Goal: Task Accomplishment & Management: Complete application form

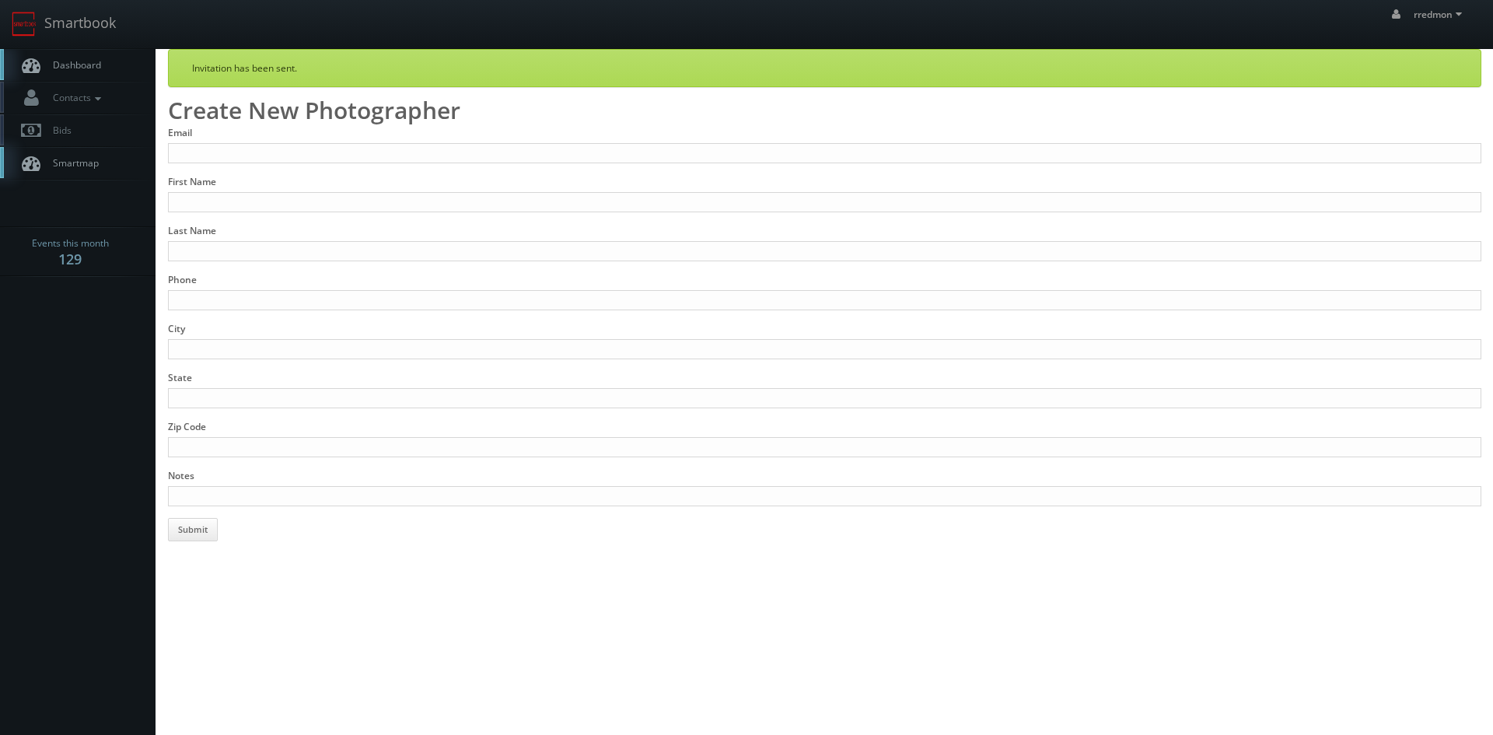
click at [96, 64] on span "Dashboard" at bounding box center [73, 64] width 56 height 13
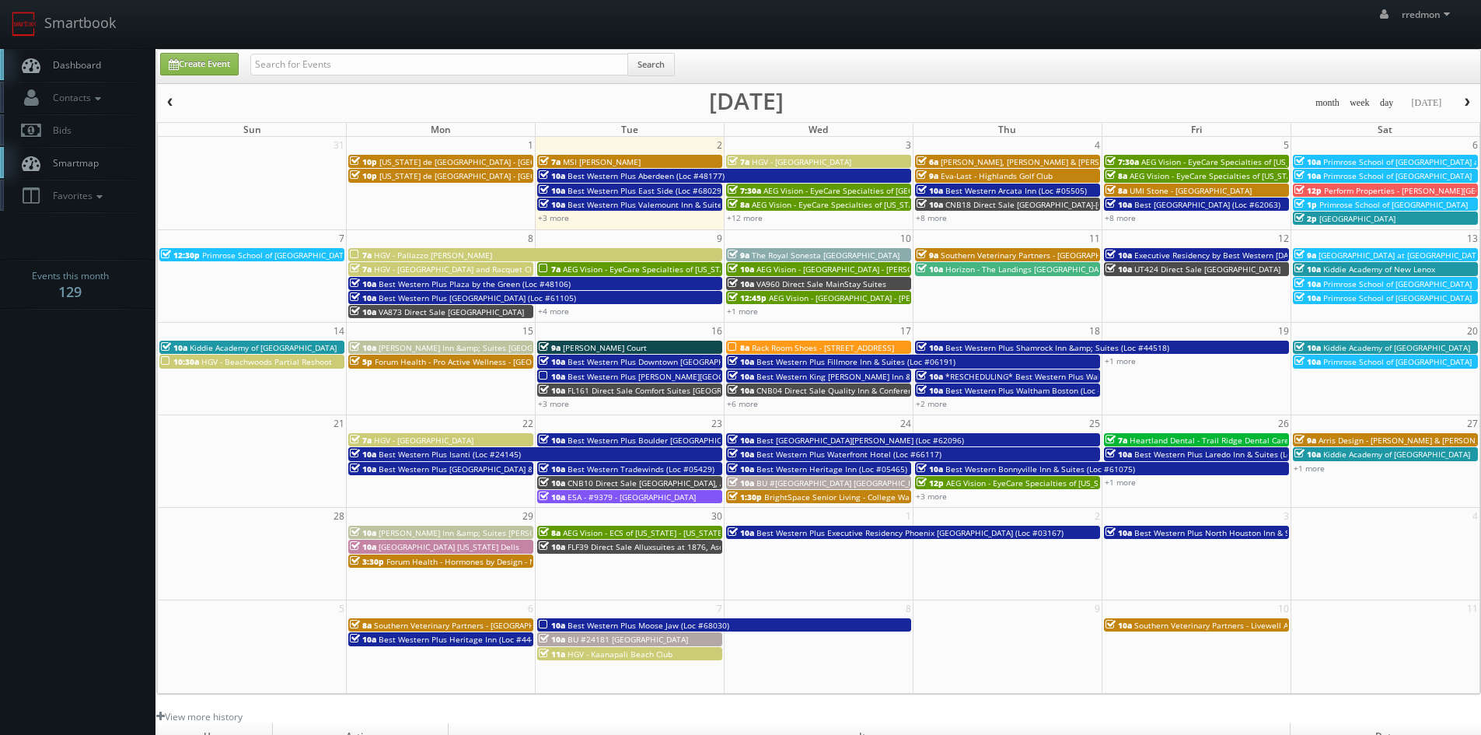
click at [443, 160] on span "[US_STATE] de [GEOGRAPHIC_DATA] - [GEOGRAPHIC_DATA]" at bounding box center [487, 161] width 215 height 11
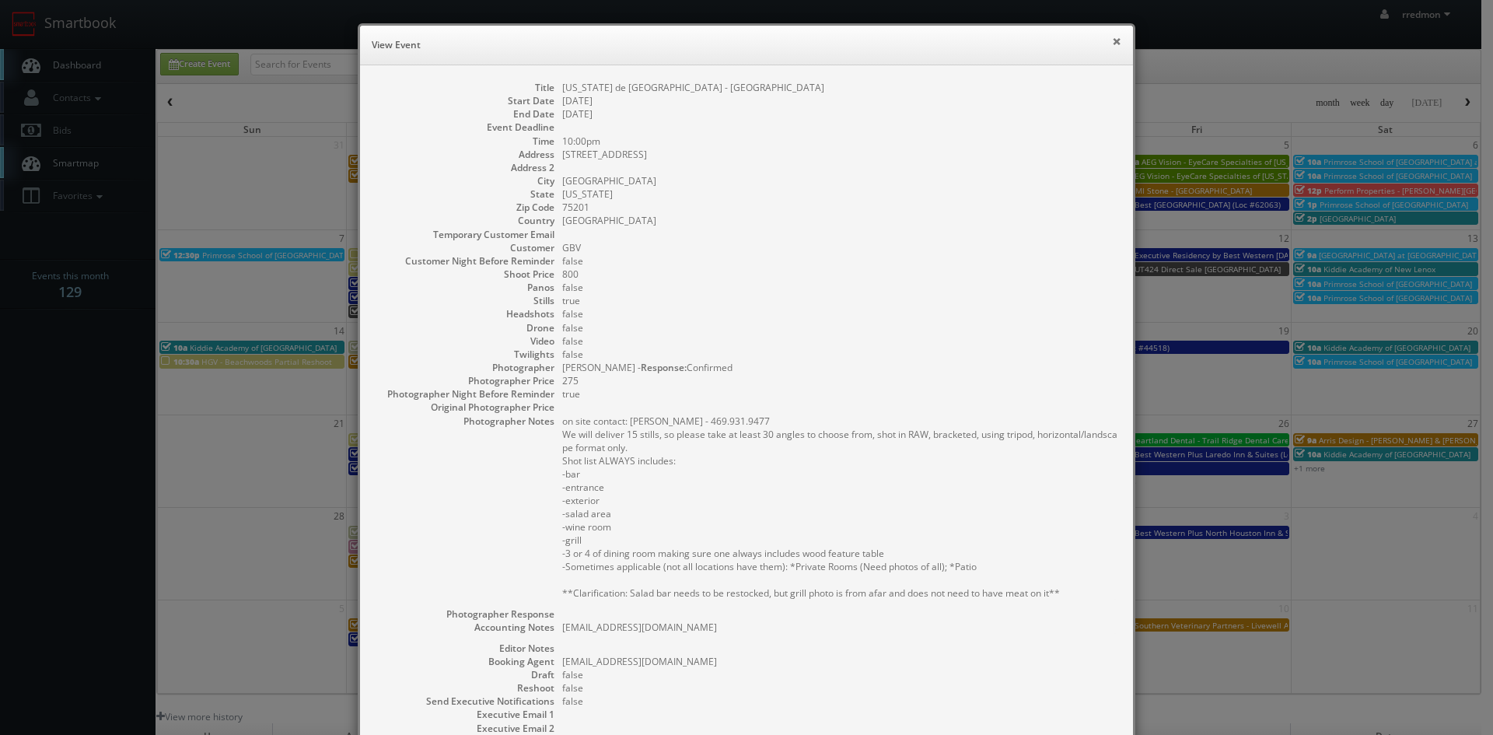
click at [1112, 40] on button "×" at bounding box center [1116, 41] width 9 height 11
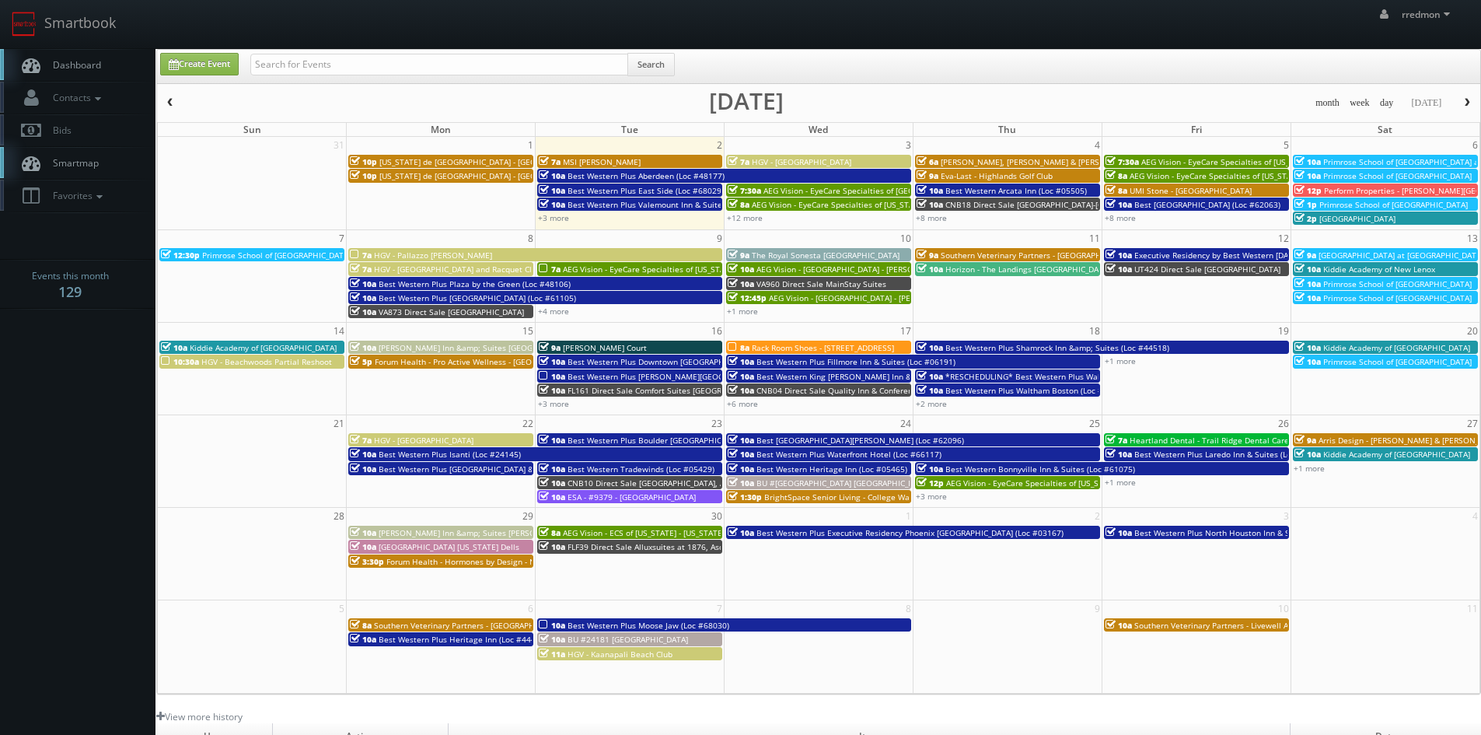
click at [454, 173] on span "[US_STATE] de [GEOGRAPHIC_DATA] - [GEOGRAPHIC_DATA]" at bounding box center [487, 175] width 215 height 11
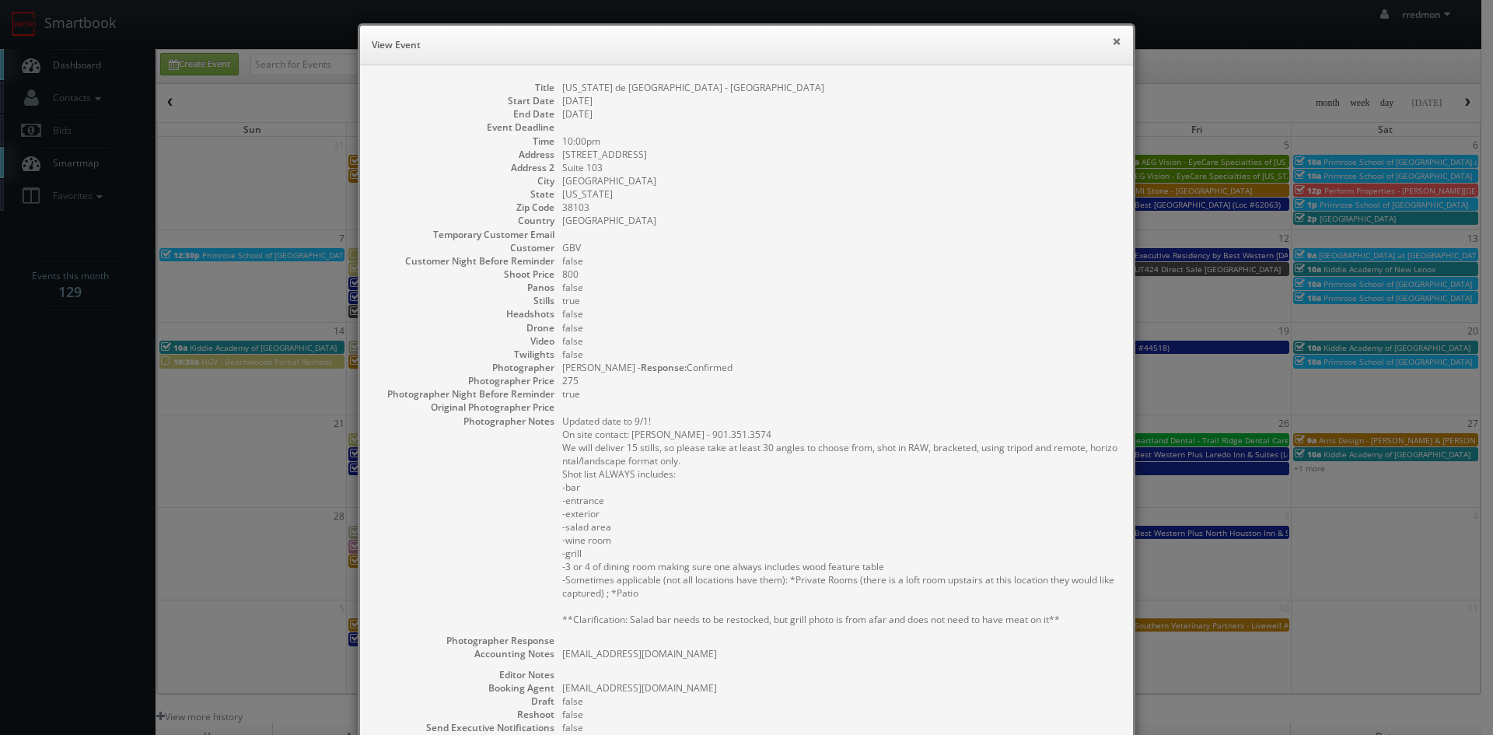
click at [1112, 44] on button "×" at bounding box center [1116, 41] width 9 height 11
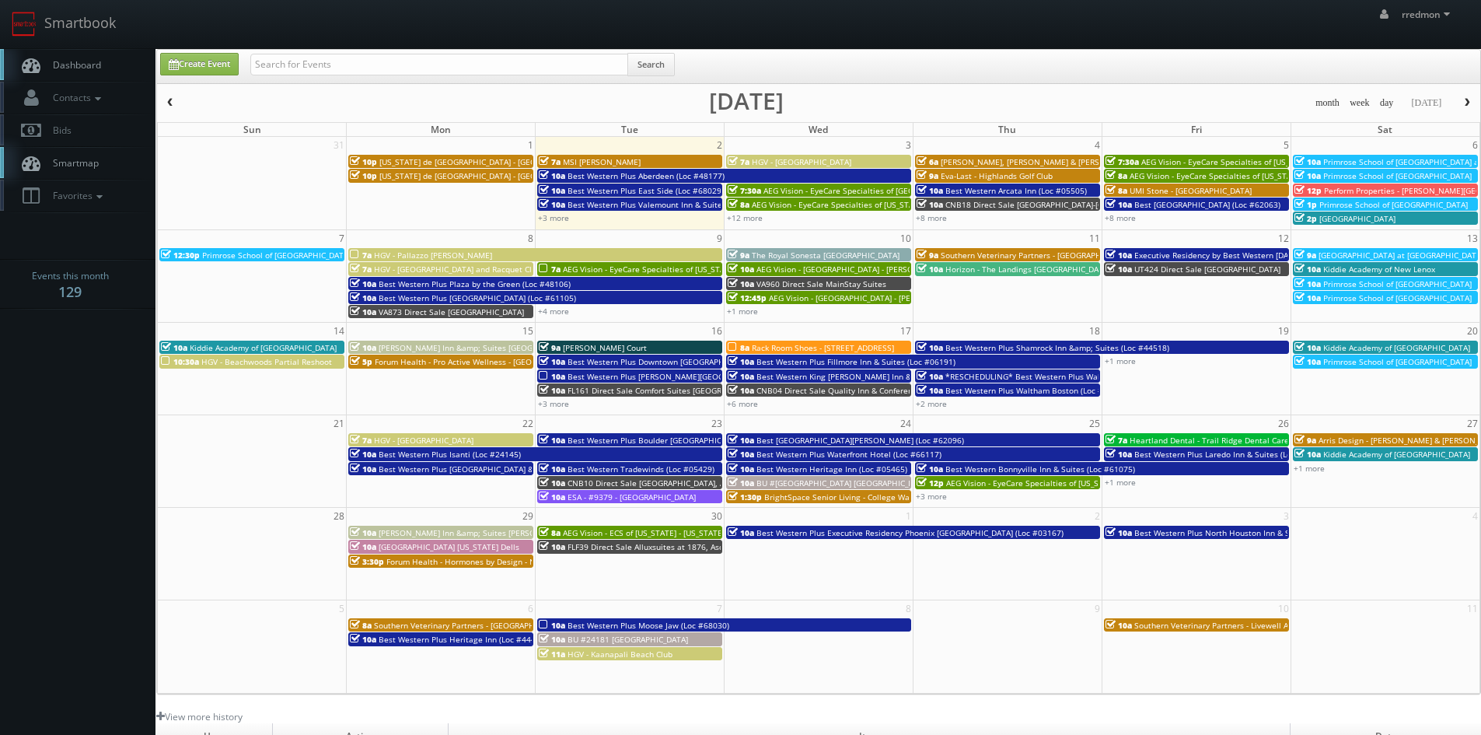
click at [476, 158] on div "10p Texas de Brazil - Dallas" at bounding box center [441, 162] width 182 height 12
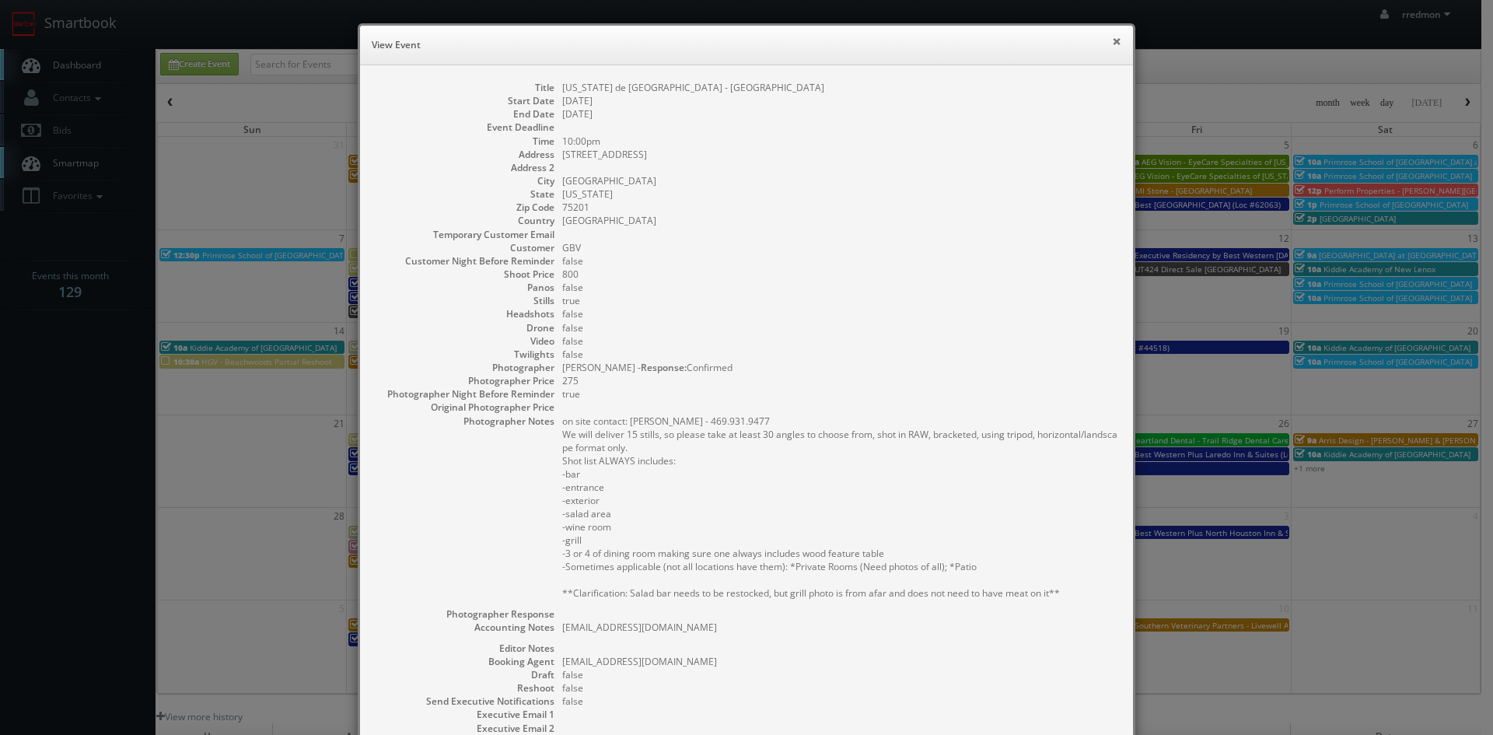
click at [1112, 40] on button "×" at bounding box center [1116, 41] width 9 height 11
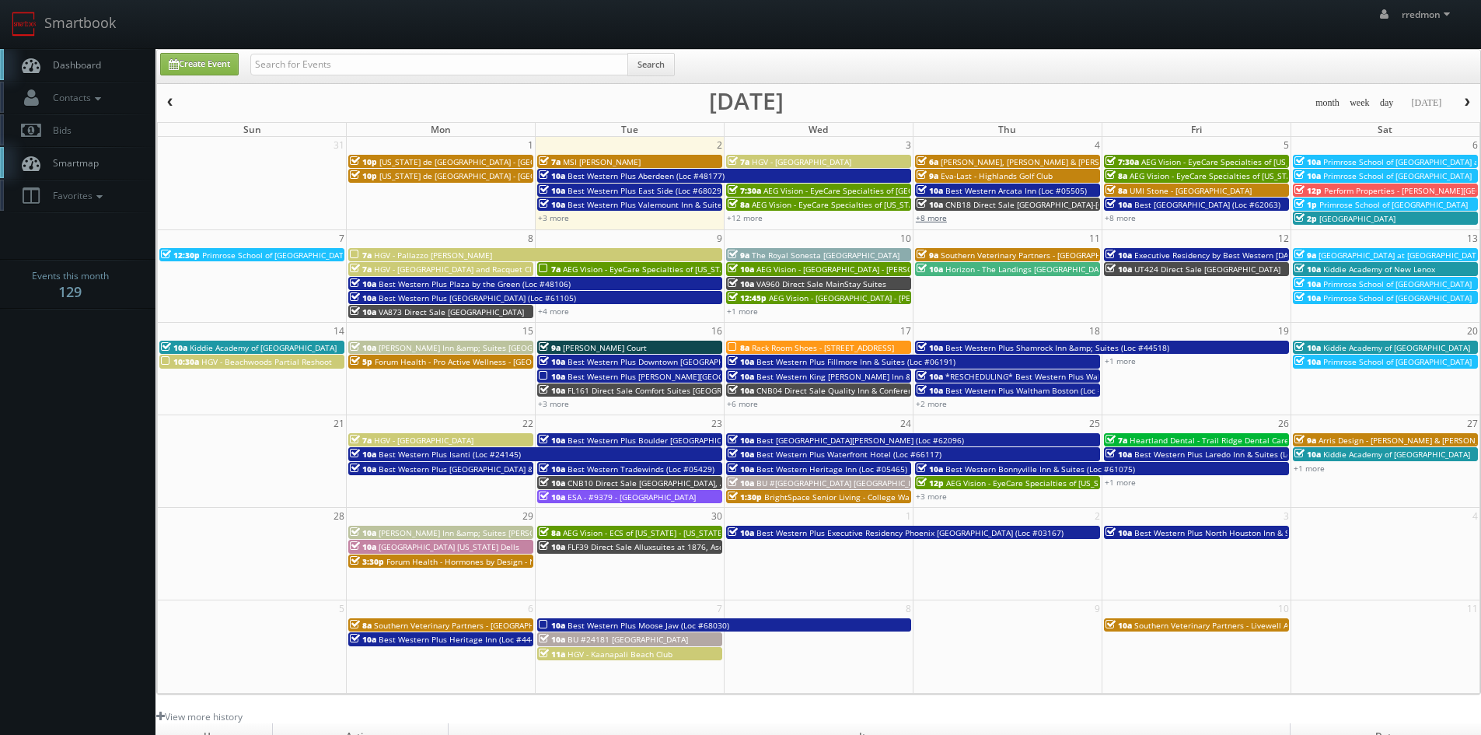
click at [937, 220] on link "+8 more" at bounding box center [931, 217] width 31 height 11
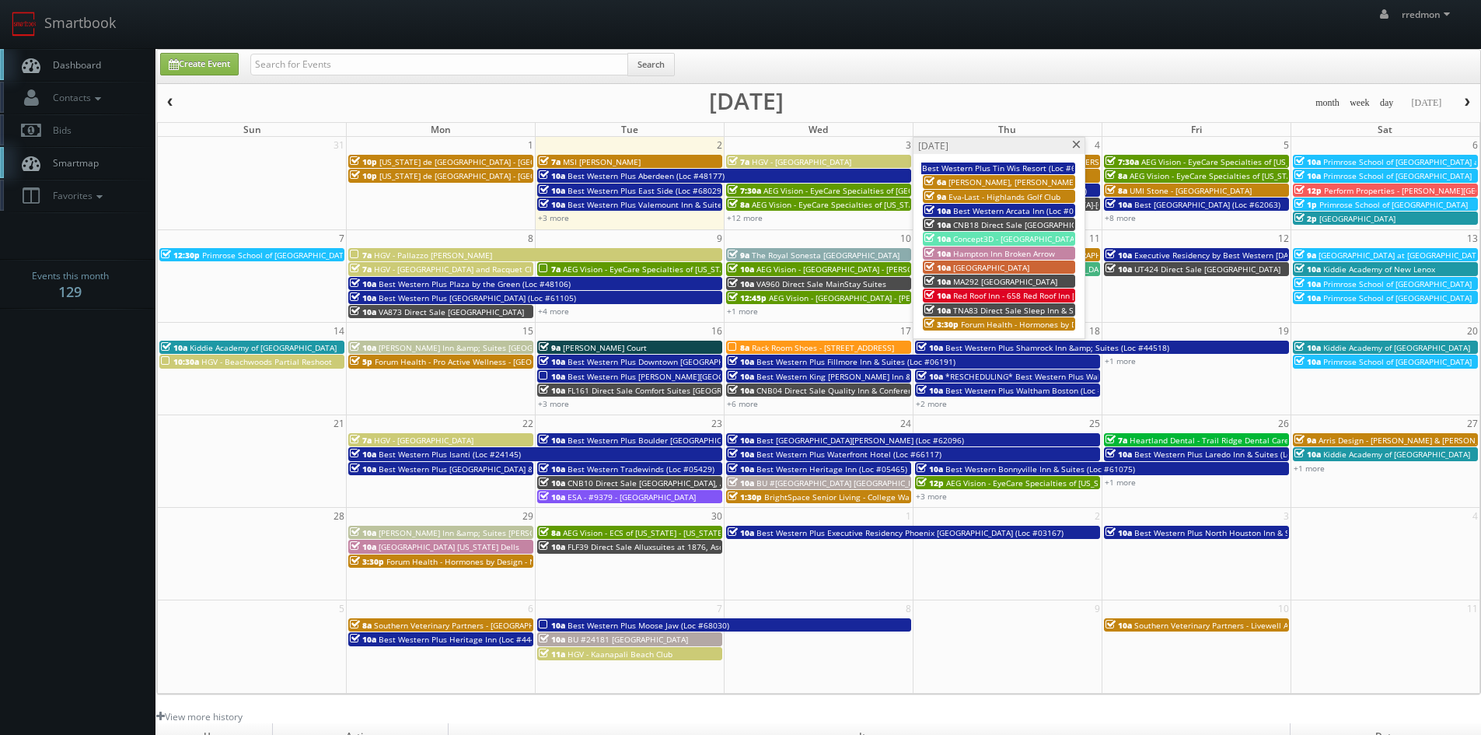
click at [1077, 145] on span at bounding box center [1077, 145] width 10 height 9
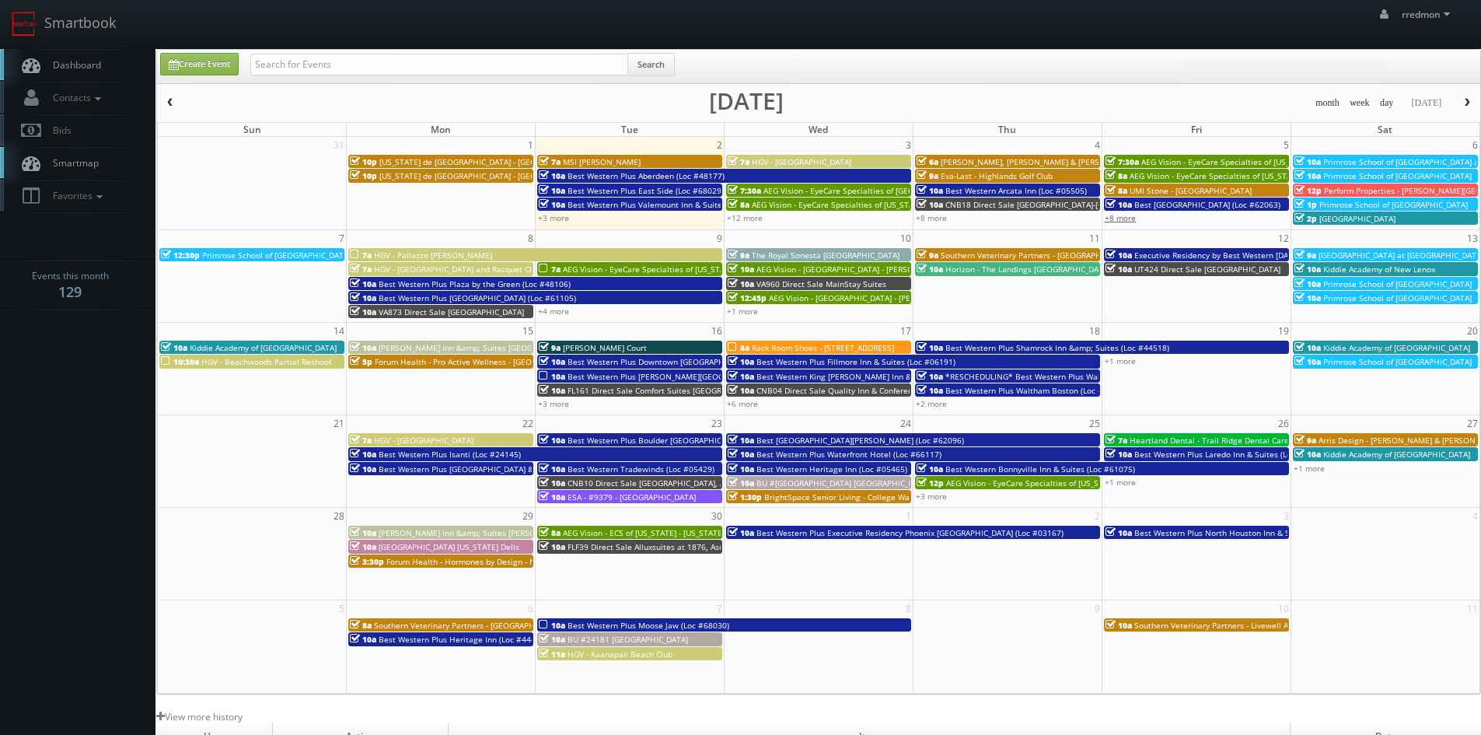
click at [1129, 217] on link "+8 more" at bounding box center [1120, 217] width 31 height 11
click at [214, 68] on link "Create Event" at bounding box center [199, 64] width 79 height 23
type input "[DATE]"
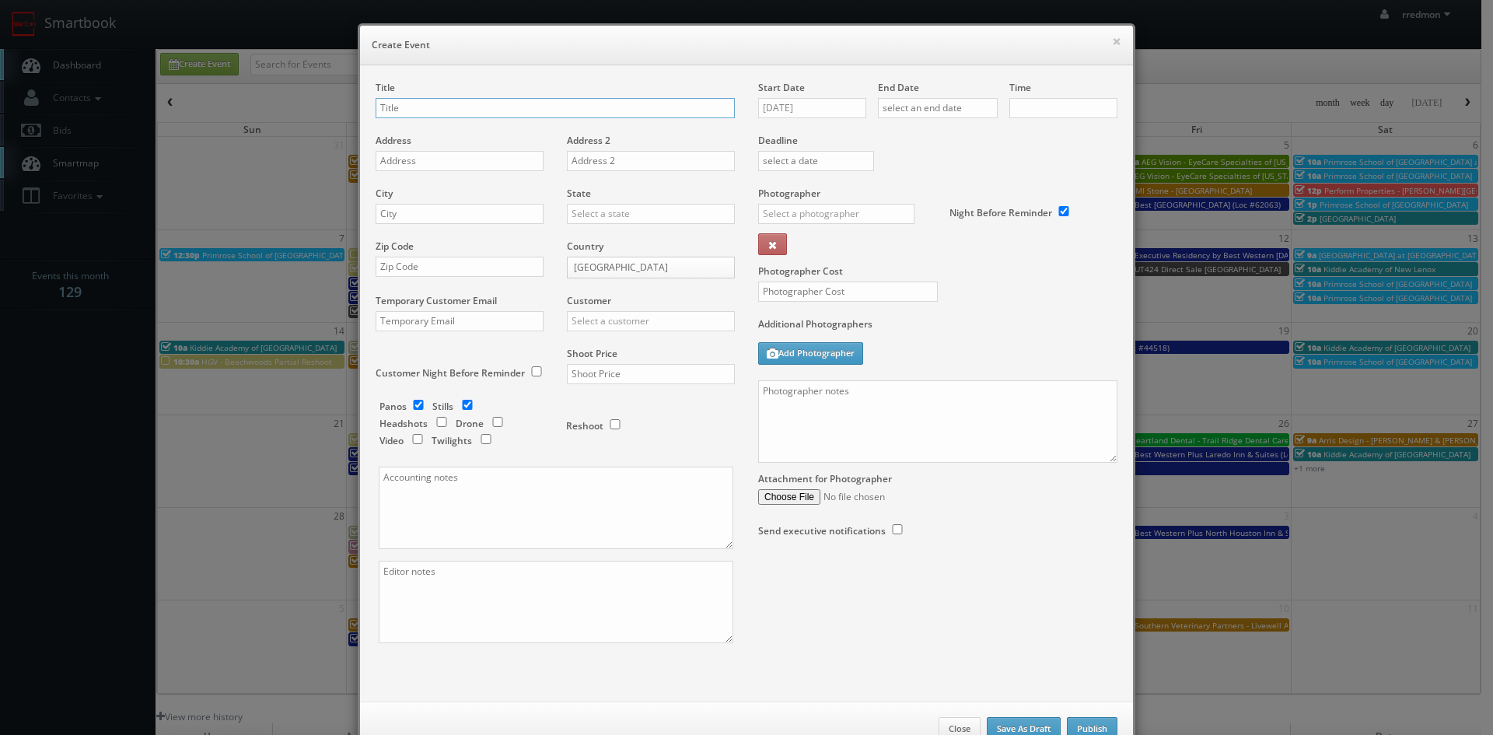
checkbox input "true"
type input "10:00am"
checkbox input "true"
type input "ReBath - [GEOGRAPHIC_DATA]"
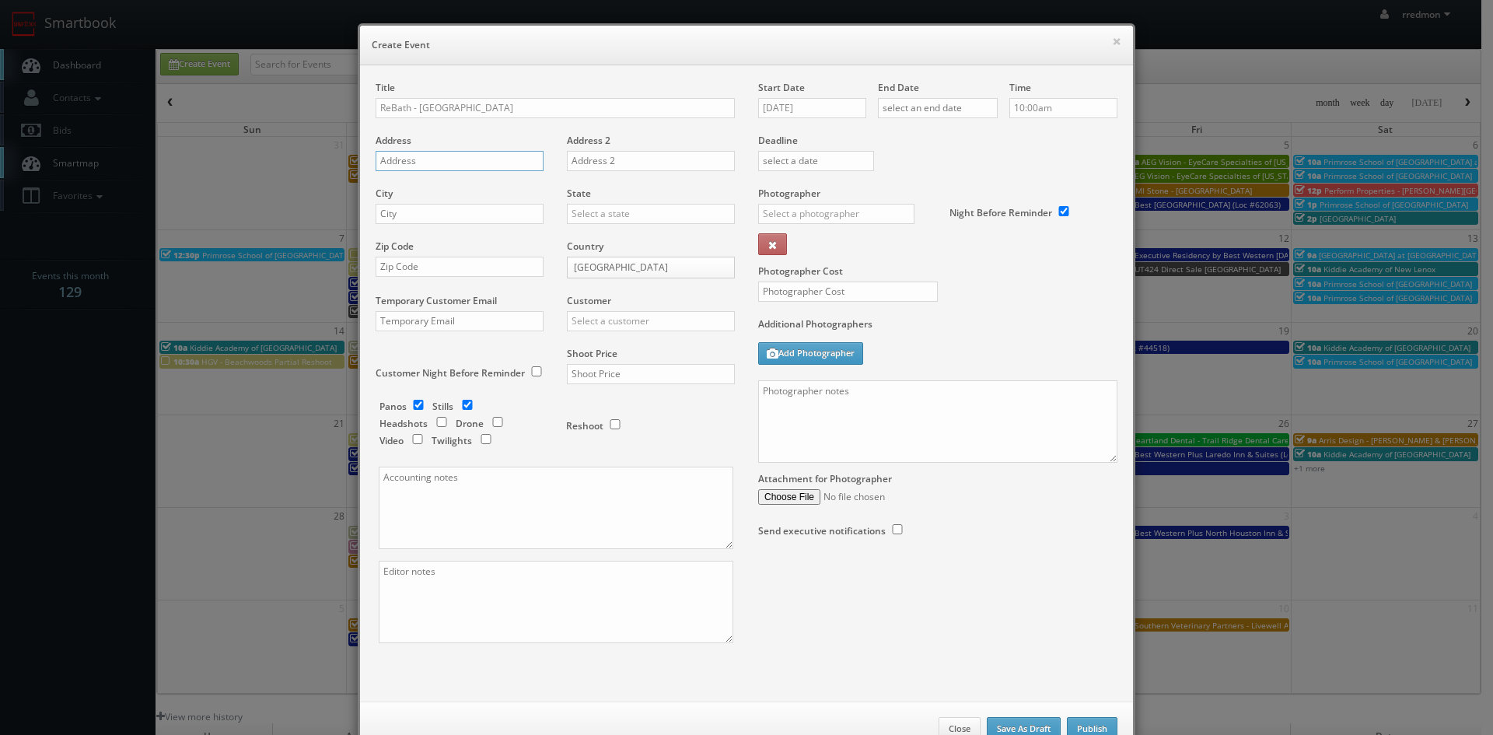
click at [517, 161] on input "text" at bounding box center [460, 161] width 168 height 20
paste input "29 Lark Industrial Pkwy"
type input "29 Lark Industrial Pkwy"
click at [494, 205] on input "text" at bounding box center [460, 214] width 168 height 20
paste input "Greenville"
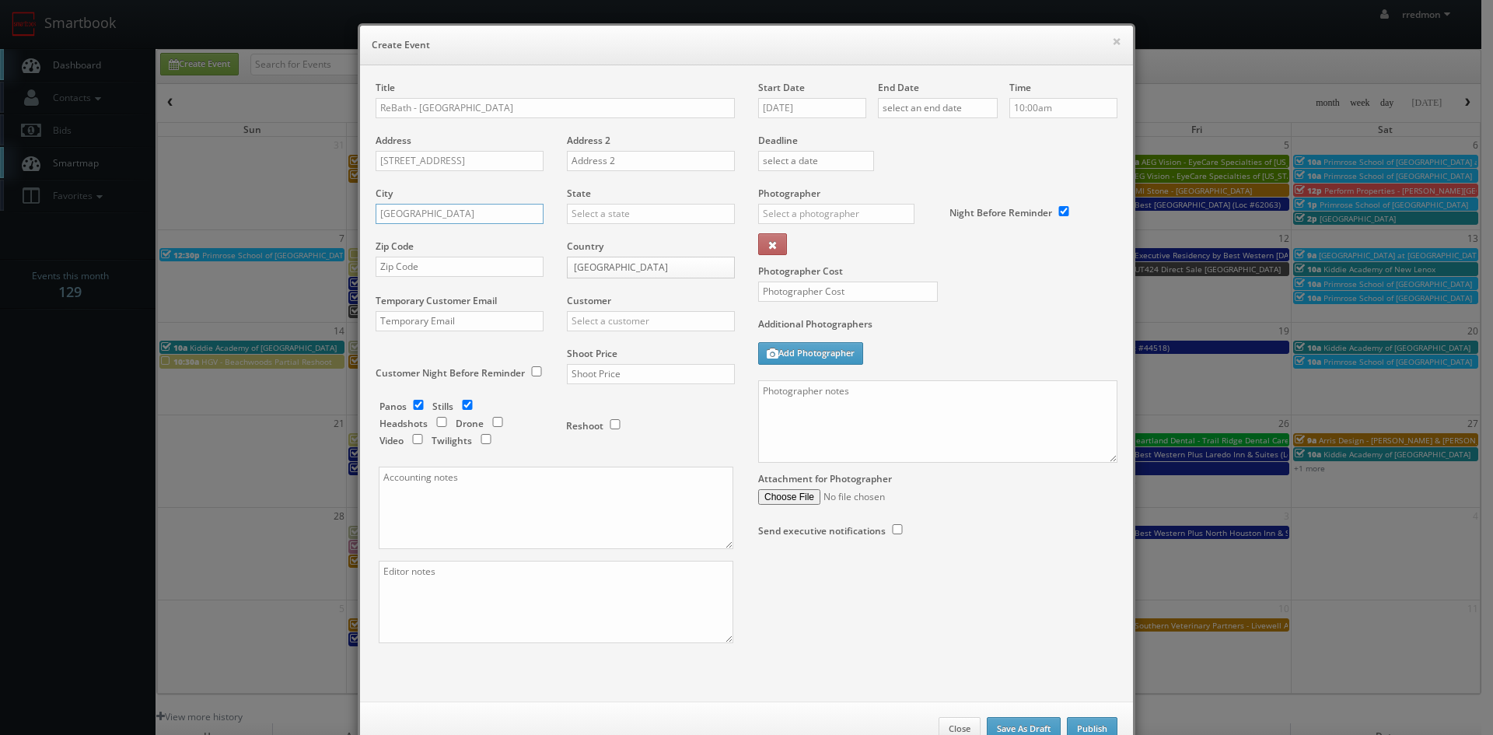
type input "Greenville"
click at [611, 214] on input "text" at bounding box center [651, 214] width 168 height 20
click at [612, 228] on div "[US_STATE]" at bounding box center [651, 239] width 166 height 26
type input "[US_STATE]"
drag, startPoint x: 471, startPoint y: 270, endPoint x: 499, endPoint y: 245, distance: 37.5
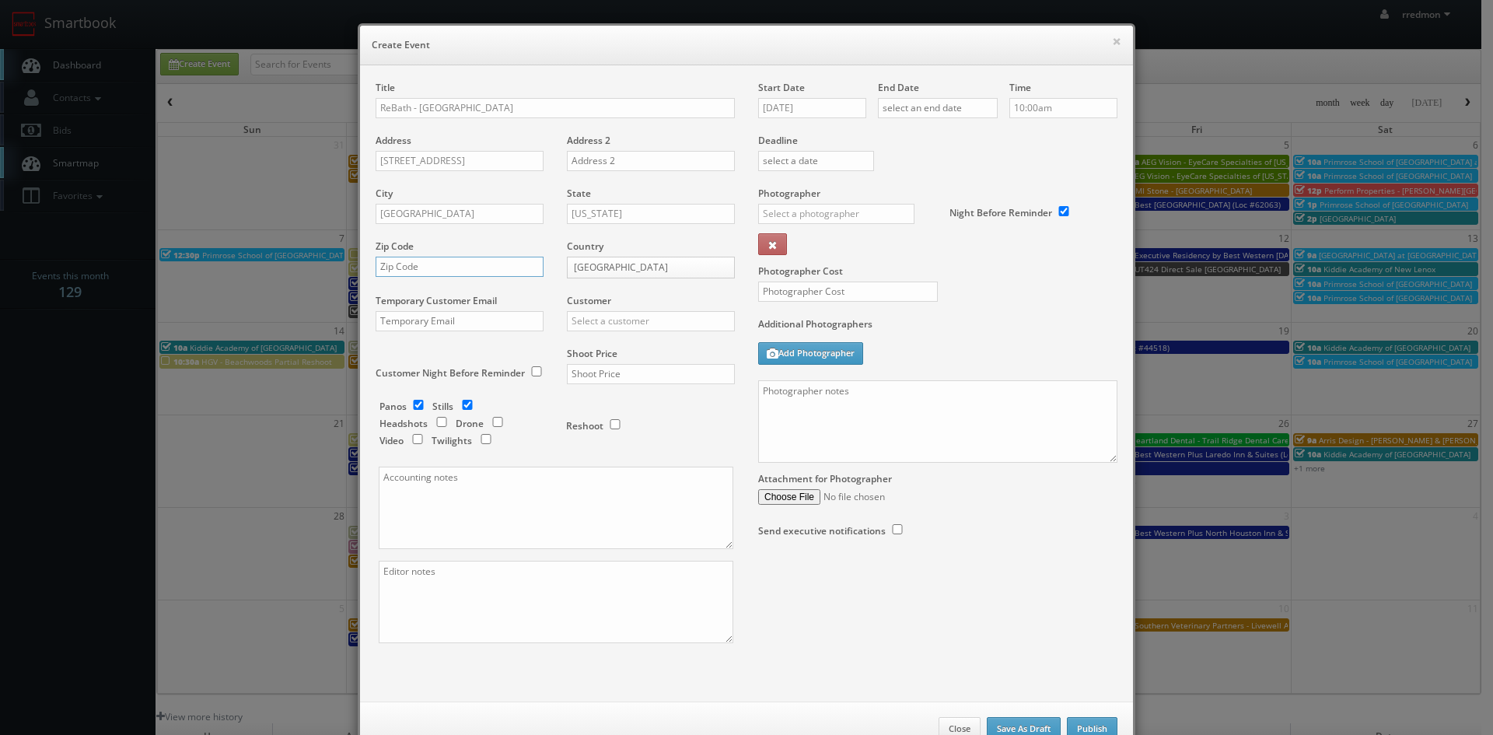
click at [471, 270] on input "text" at bounding box center [460, 267] width 168 height 20
paste input "02828"
type input "02828"
click at [626, 318] on input "text" at bounding box center [651, 321] width 168 height 20
click at [625, 459] on div "GBV" at bounding box center [651, 462] width 166 height 26
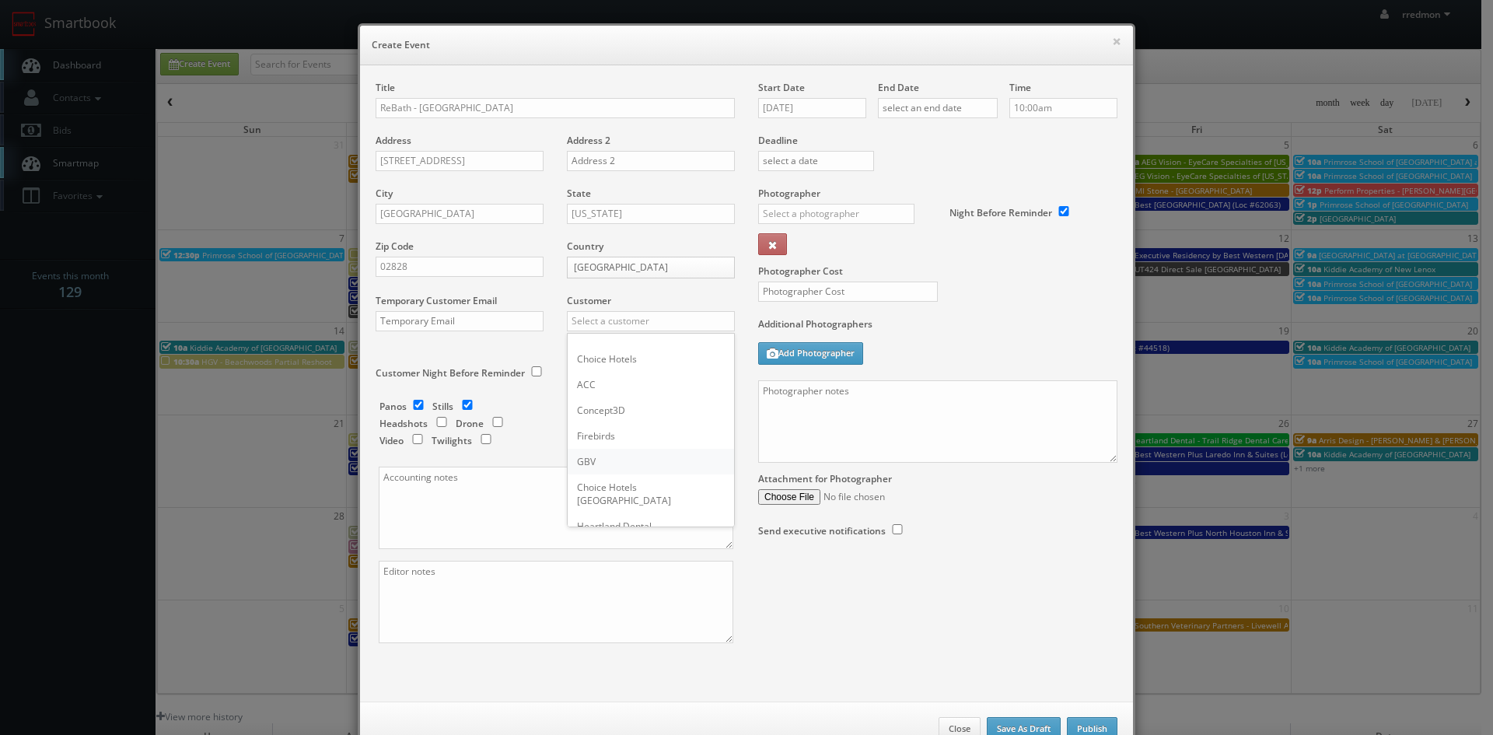
type input "GBV"
click at [460, 405] on input "checkbox" at bounding box center [467, 405] width 23 height 10
checkbox input "false"
drag, startPoint x: 581, startPoint y: 374, endPoint x: 619, endPoint y: 375, distance: 38.1
click at [581, 374] on input "text" at bounding box center [651, 374] width 168 height 20
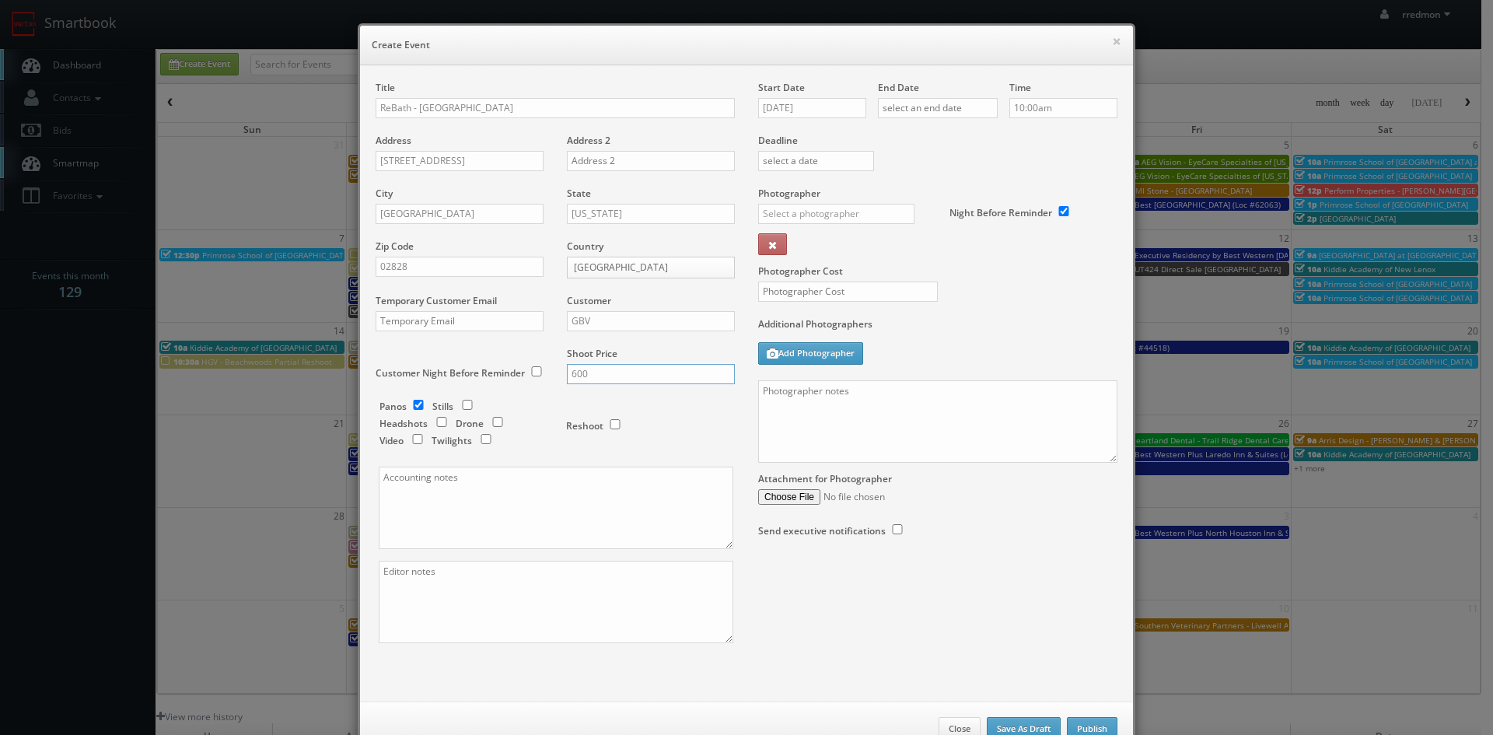
type input "600"
click at [792, 103] on input "09/02/2025" at bounding box center [812, 108] width 108 height 20
click at [796, 205] on td "8" at bounding box center [790, 204] width 25 height 23
type input "09/08/2025"
click at [915, 106] on input "text" at bounding box center [938, 108] width 120 height 20
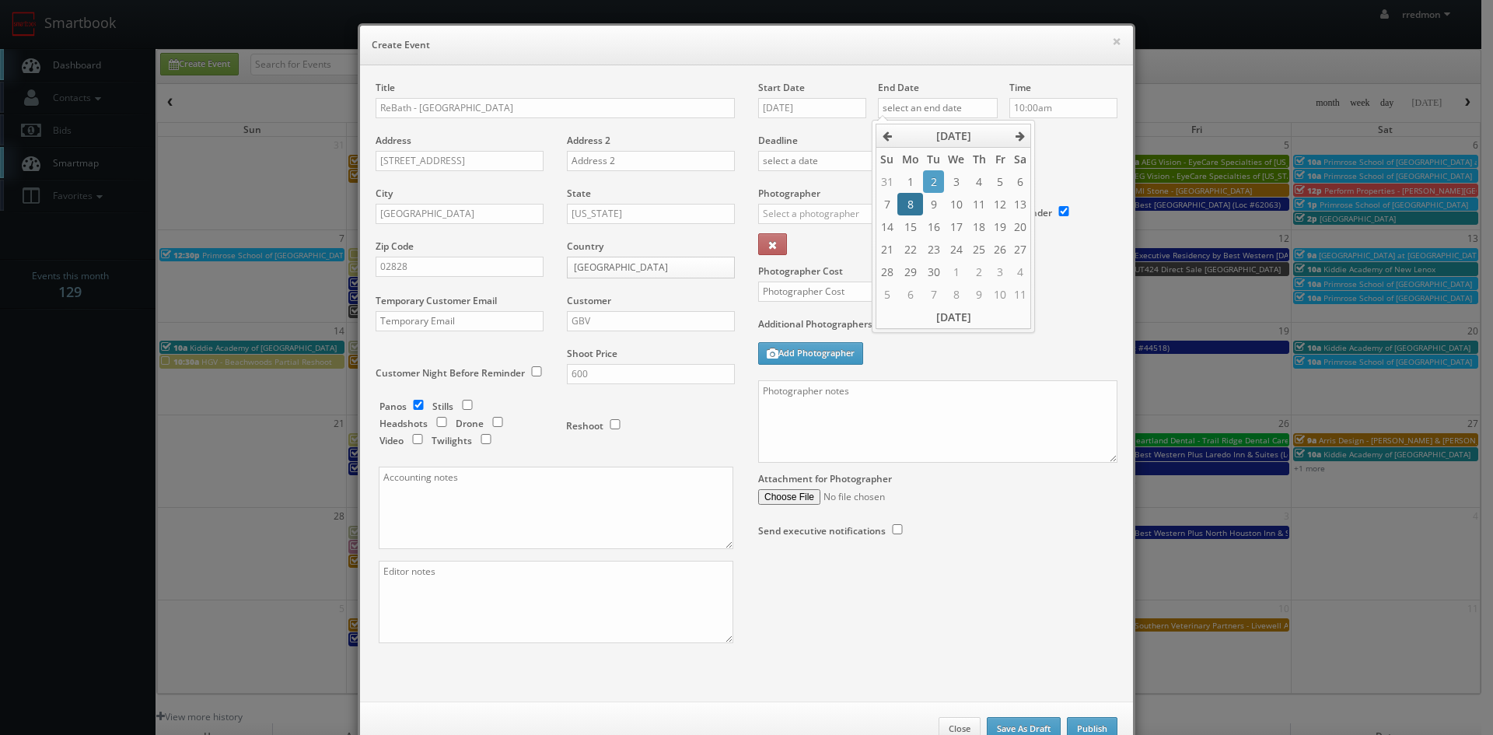
drag, startPoint x: 911, startPoint y: 205, endPoint x: 999, endPoint y: 131, distance: 115.3
click at [911, 205] on td "8" at bounding box center [909, 204] width 25 height 23
type input "09/08/2025"
click at [1073, 108] on input "10:00am" at bounding box center [1063, 108] width 108 height 20
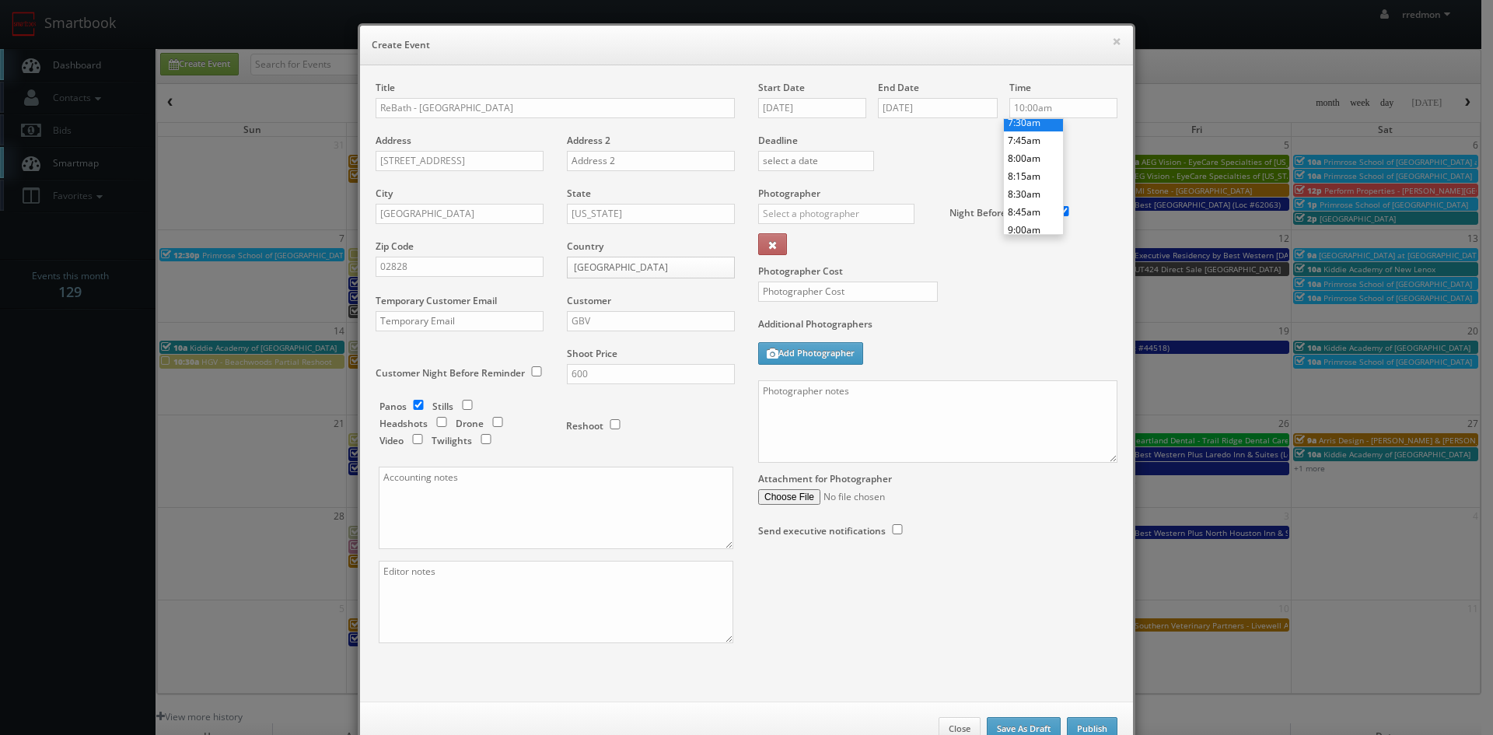
type input "7:30am"
click at [1023, 121] on li "7:30am" at bounding box center [1033, 123] width 59 height 18
click at [840, 216] on input "text" at bounding box center [836, 214] width 156 height 20
click at [838, 240] on div "Curtis Lloyd" at bounding box center [842, 249] width 166 height 26
type input "Curtis Lloyd"
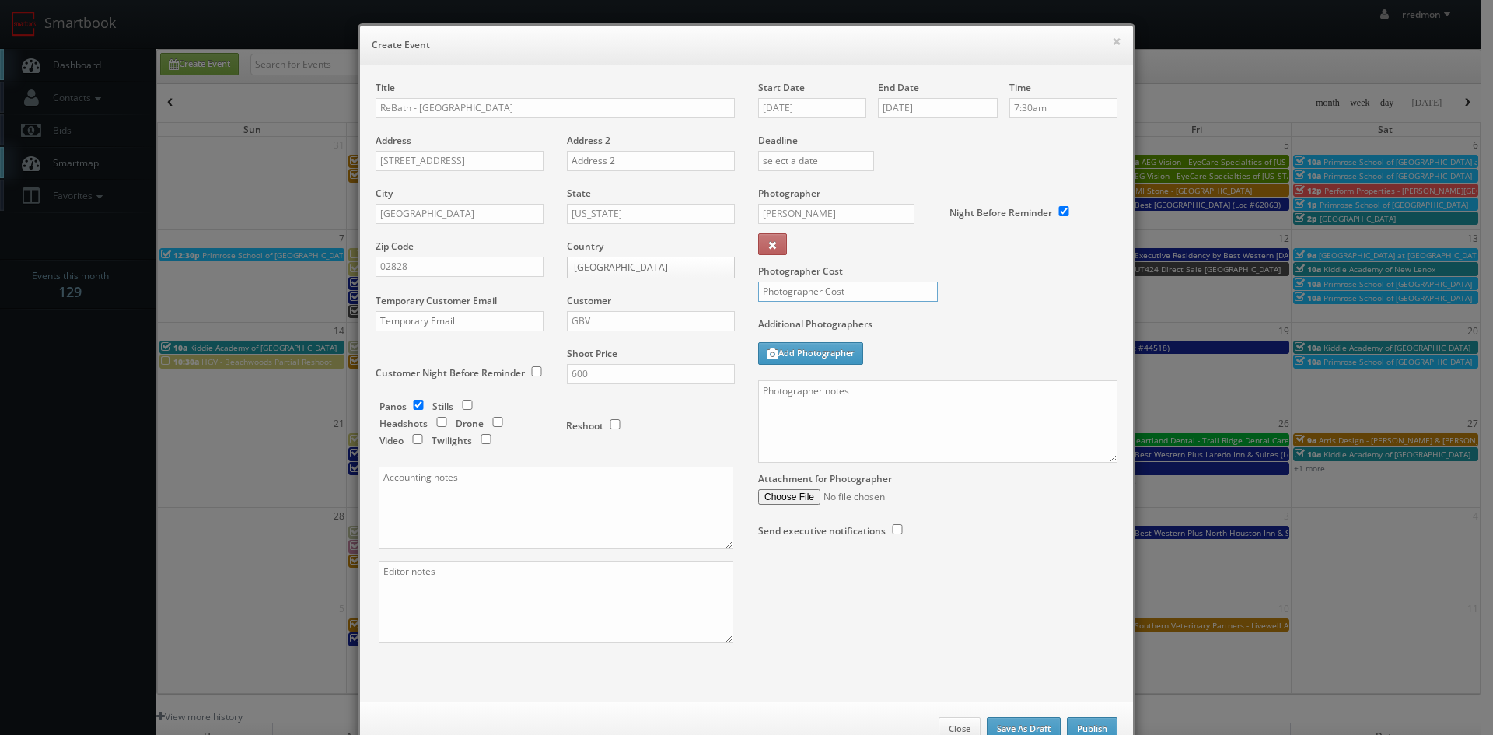
click at [885, 294] on input "text" at bounding box center [848, 292] width 180 height 20
type input "400"
click at [890, 398] on textarea at bounding box center [937, 421] width 359 height 82
paste textarea "For panos: 10' ext pano (door closed), 4' ext pano (door open), 4' interior pan…"
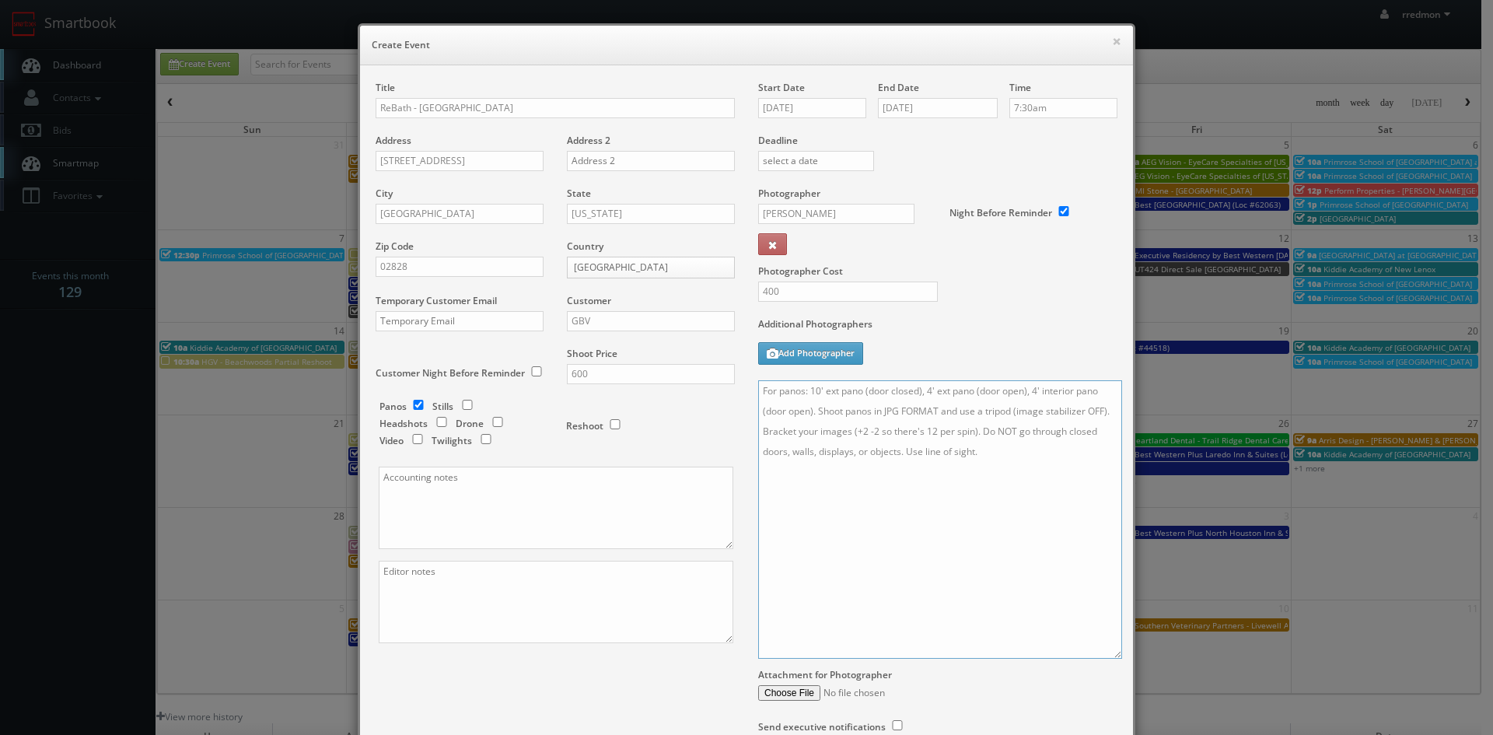
drag, startPoint x: 1109, startPoint y: 461, endPoint x: 1114, endPoint y: 657, distance: 196.0
click at [1114, 657] on textarea "For panos: 10' ext pano (door closed), 4' ext pano (door open), 4' interior pan…" at bounding box center [940, 519] width 364 height 278
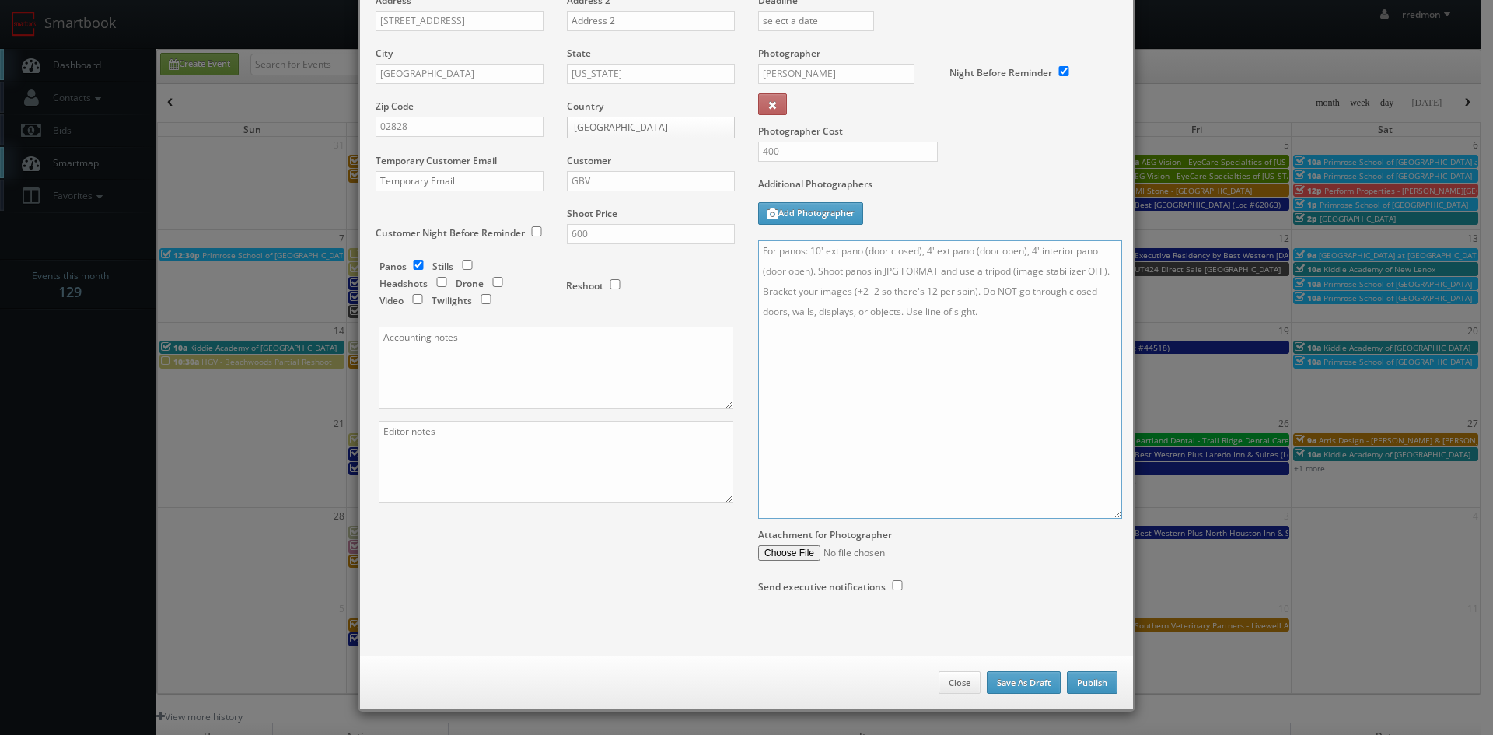
type textarea "For panos: 10' ext pano (door closed), 4' ext pano (door open), 4' interior pan…"
click at [1091, 677] on button "Publish" at bounding box center [1092, 682] width 51 height 23
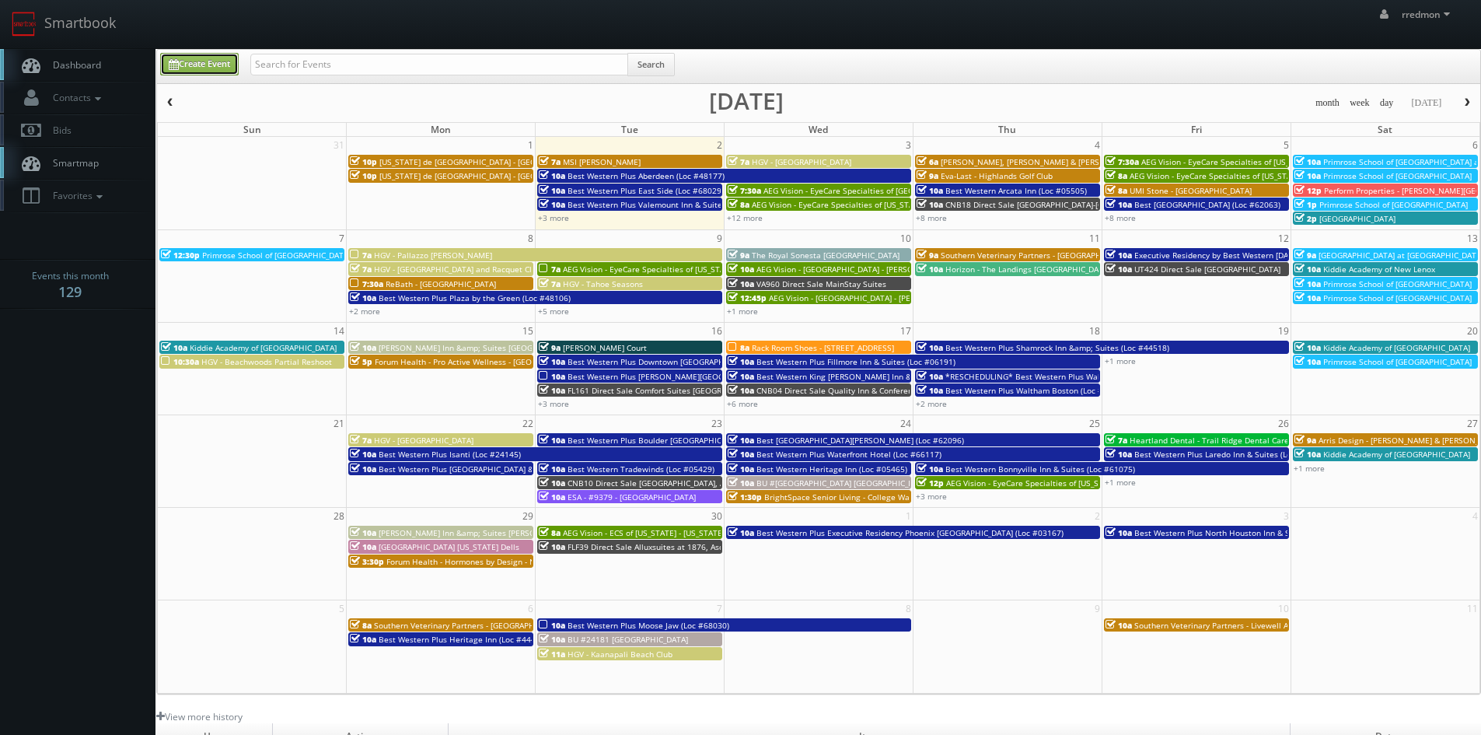
click at [177, 58] on link "Create Event" at bounding box center [199, 64] width 79 height 23
type input "09/02/2025"
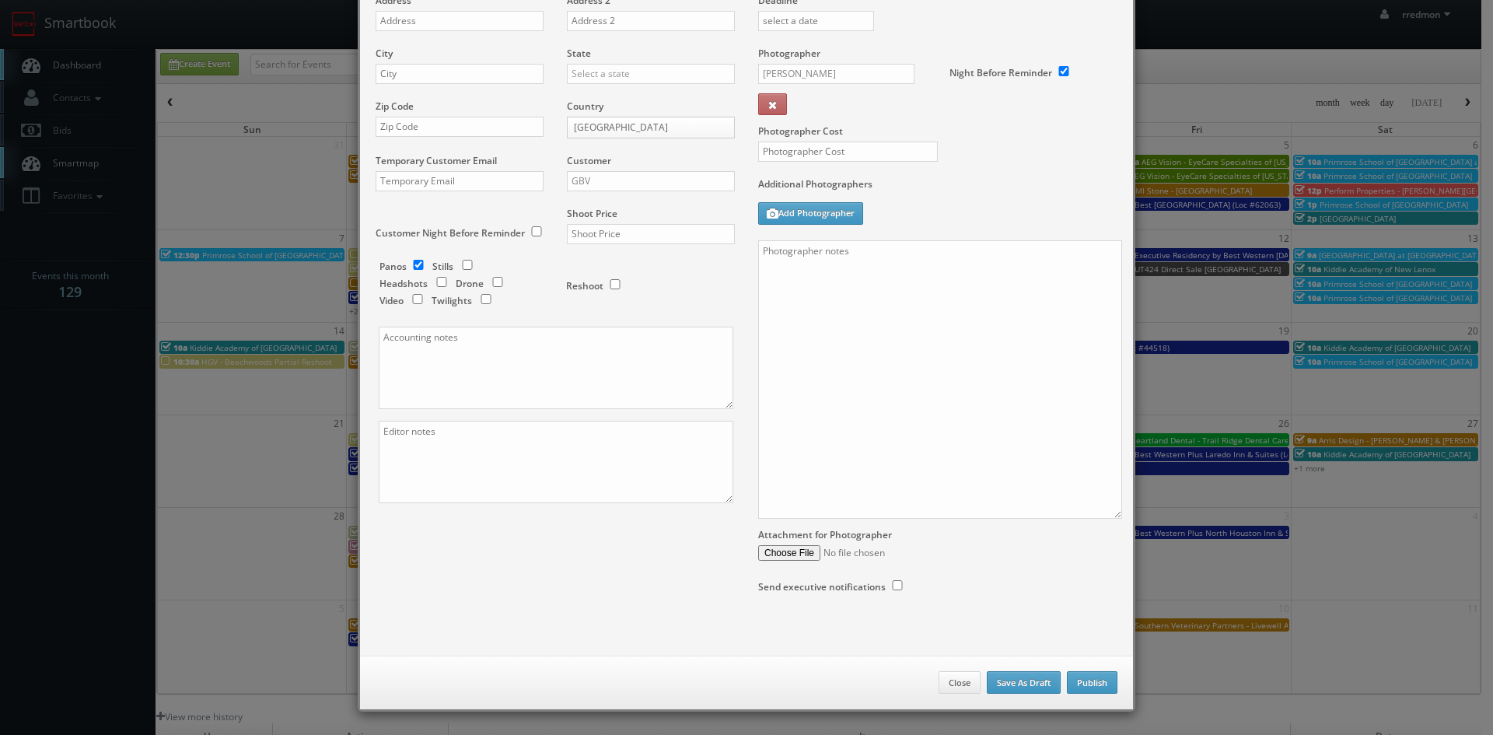
checkbox input "true"
type input "10:00am"
checkbox input "true"
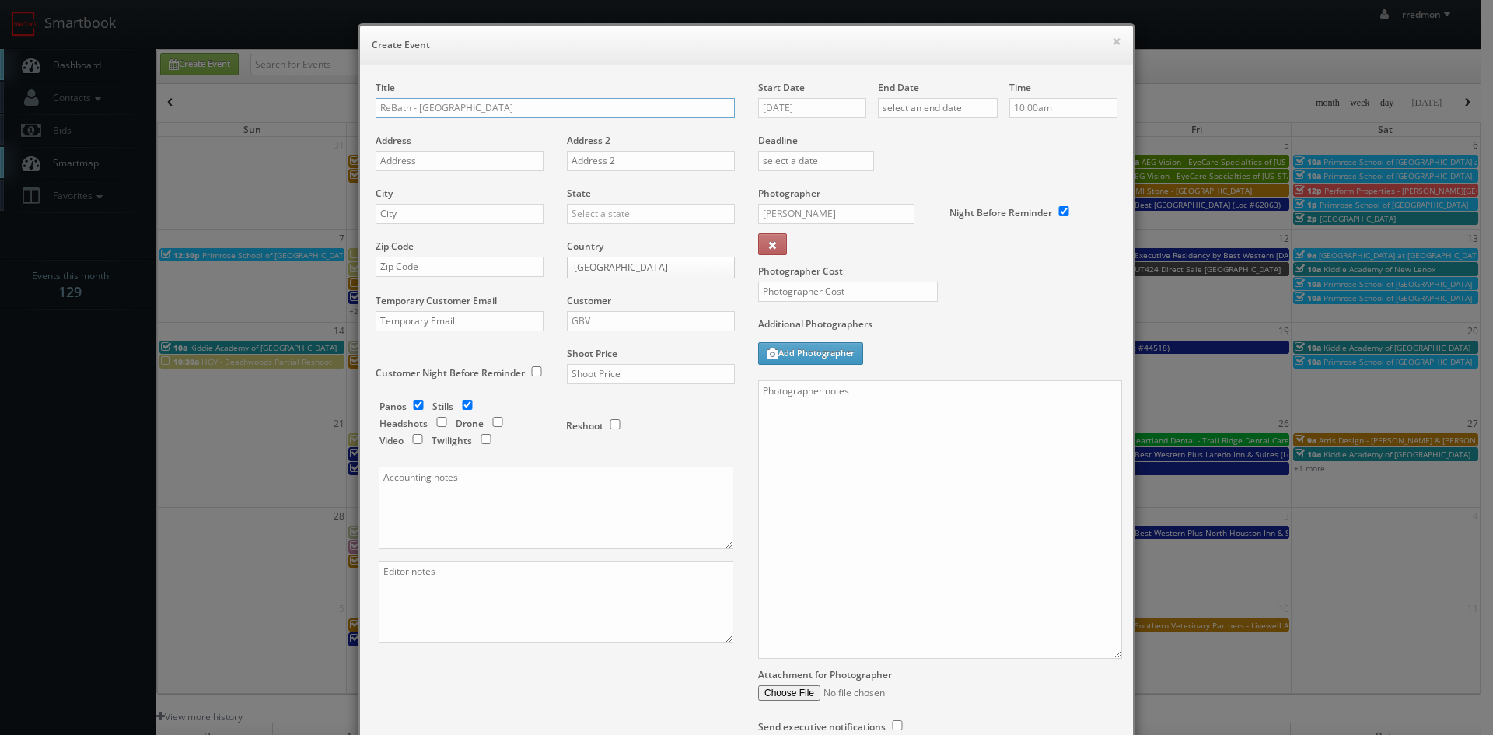
type input "ReBath - Boston"
click at [481, 156] on input "text" at bounding box center [460, 161] width 168 height 20
paste input "150 New Boston St E"
type input "150 New Boston St E"
click at [444, 212] on input "text" at bounding box center [460, 214] width 168 height 20
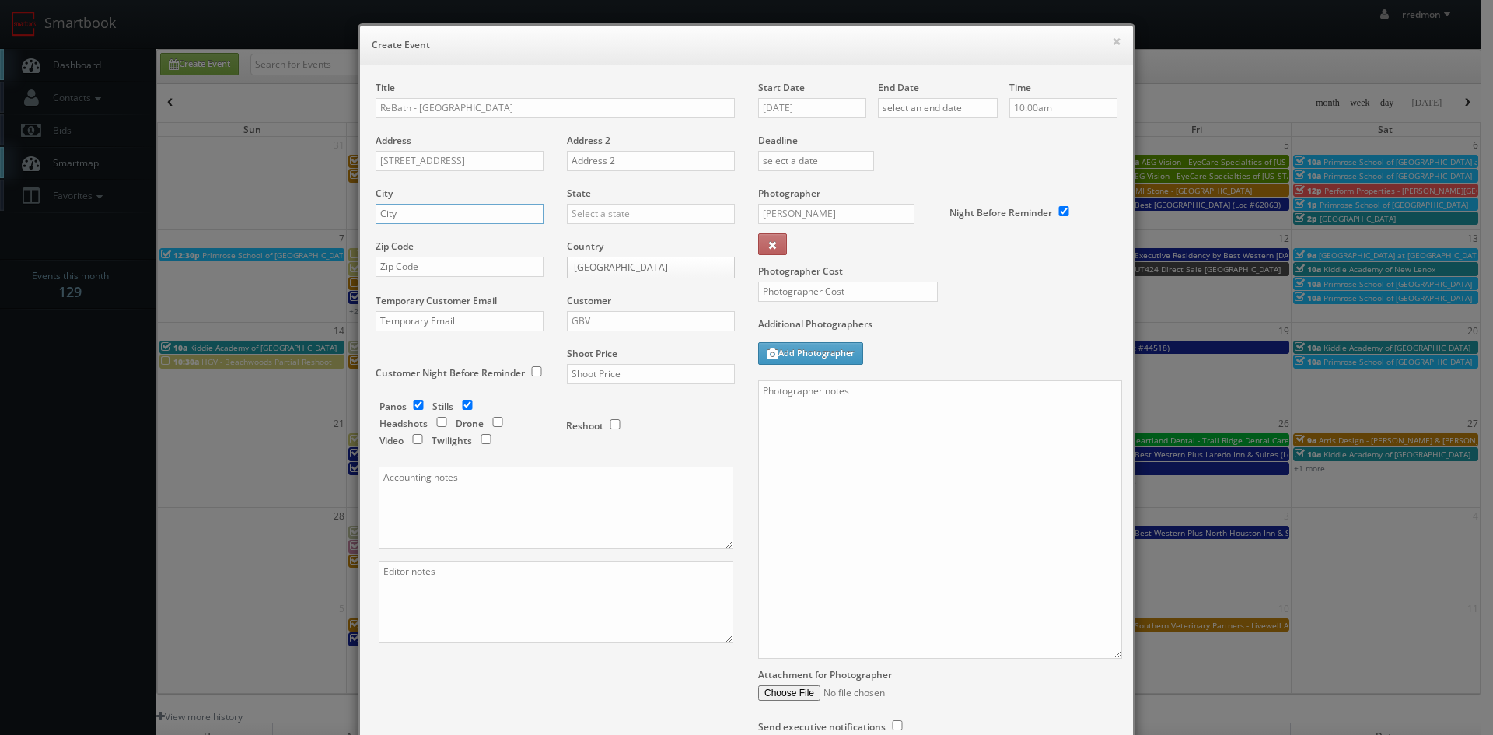
paste input "Woburn"
type input "Woburn"
click at [644, 216] on input "text" at bounding box center [651, 214] width 168 height 20
click at [640, 238] on div "[US_STATE]" at bounding box center [651, 239] width 166 height 26
type input "[US_STATE]"
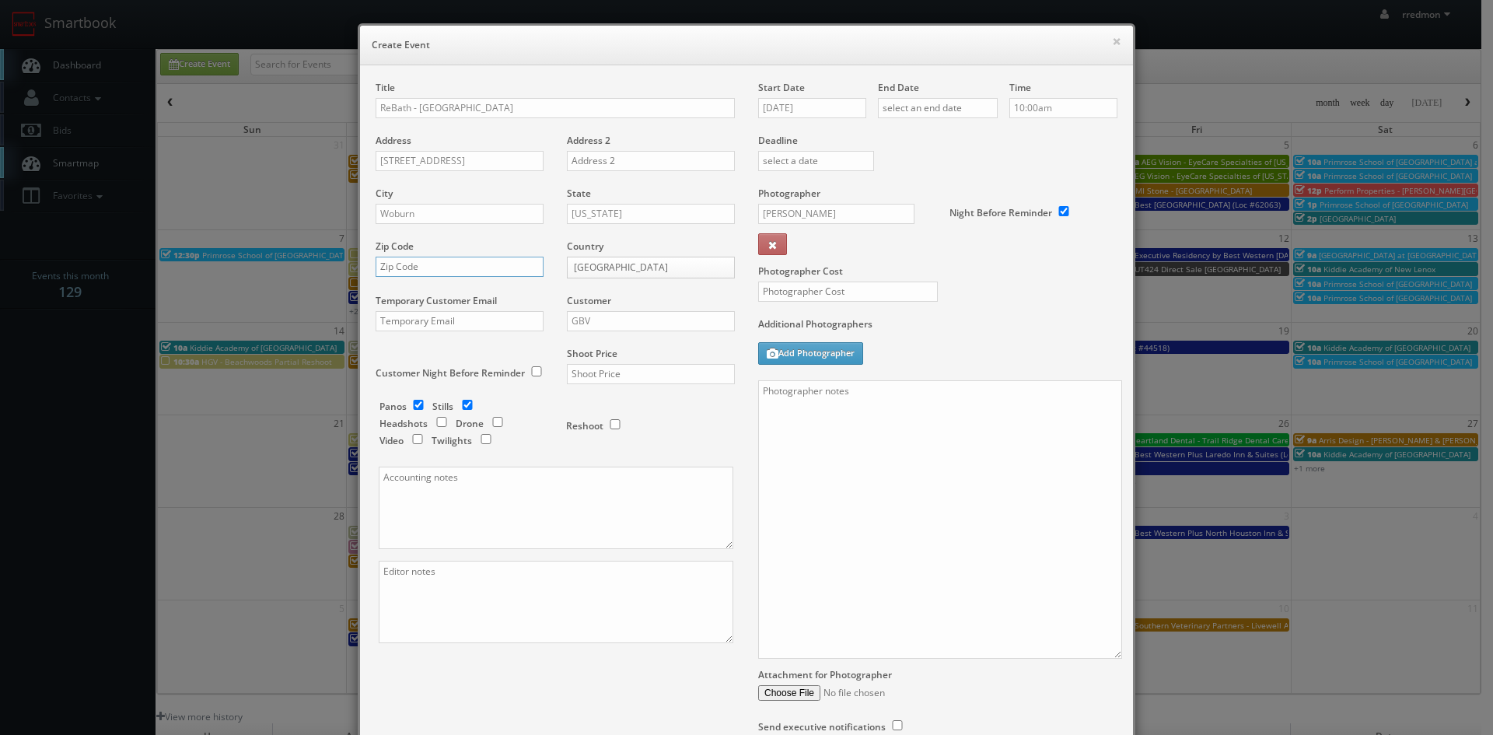
click at [422, 264] on input "text" at bounding box center [460, 267] width 168 height 20
paste input "01801"
type input "01801"
click at [660, 320] on input "GBV" at bounding box center [651, 321] width 168 height 20
click at [630, 456] on div "GBV" at bounding box center [651, 462] width 166 height 26
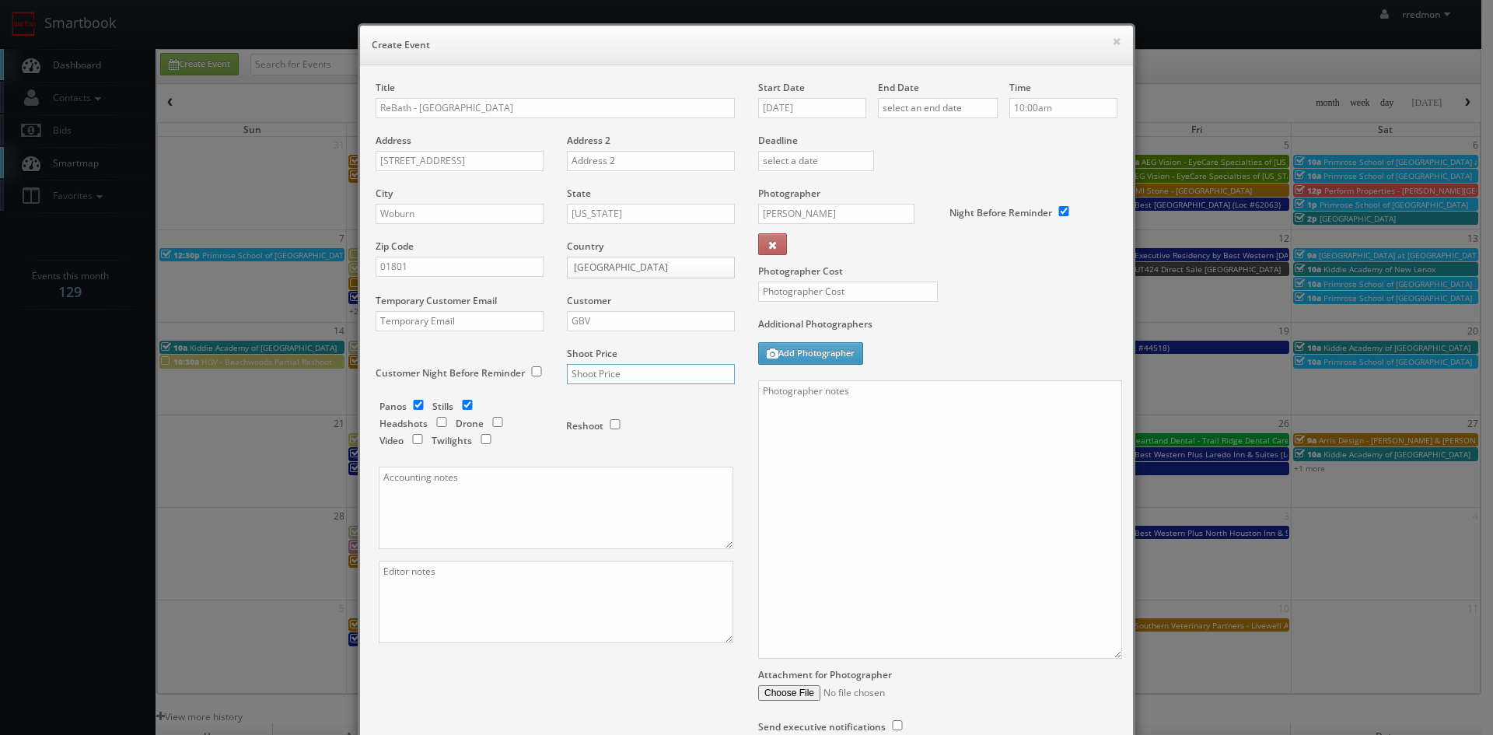
click at [631, 368] on input "text" at bounding box center [651, 374] width 168 height 20
type input "600"
click at [460, 408] on input "checkbox" at bounding box center [467, 405] width 23 height 10
checkbox input "false"
click at [798, 109] on input "[DATE]" at bounding box center [812, 108] width 108 height 20
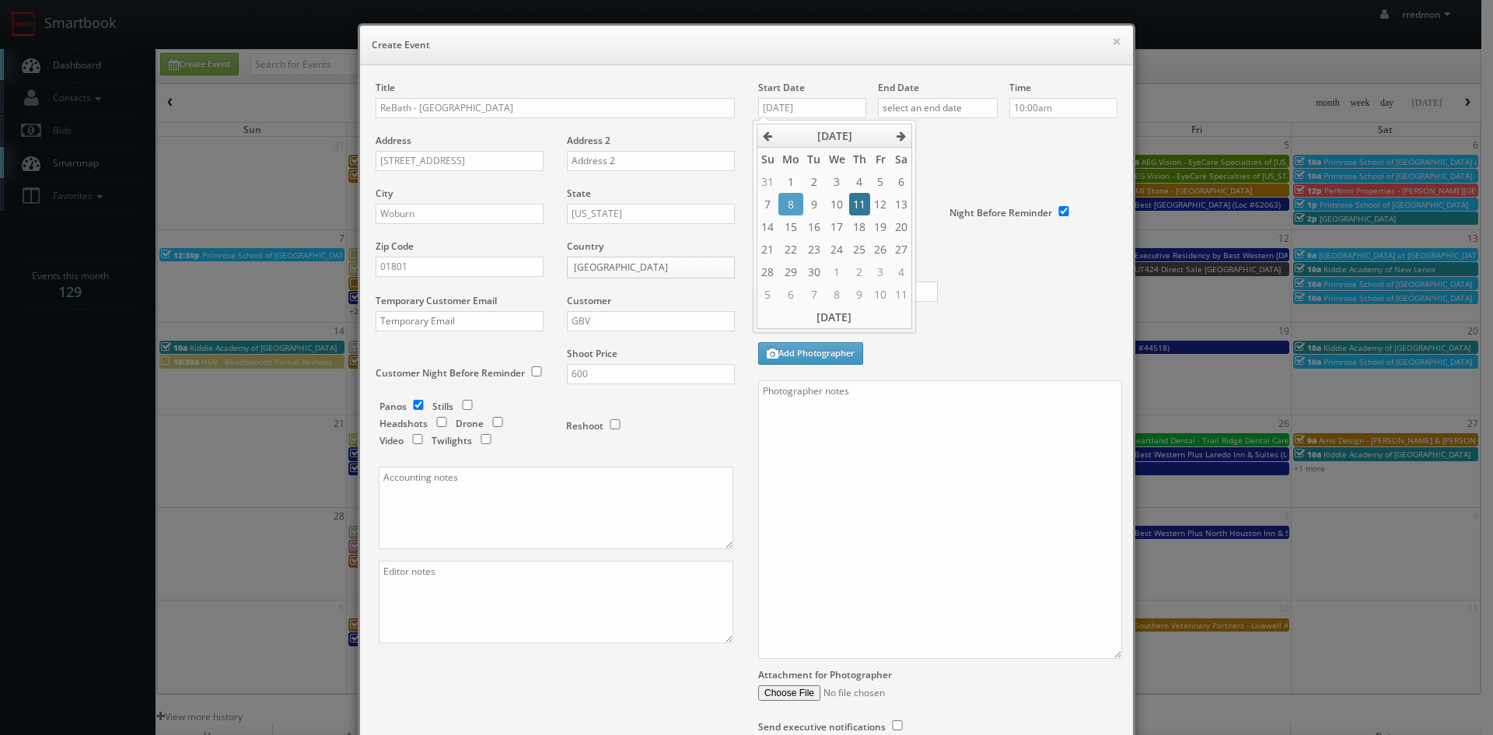
click at [864, 205] on td "11" at bounding box center [859, 204] width 21 height 23
type input "09/11/2025"
click at [922, 114] on input "text" at bounding box center [938, 108] width 120 height 20
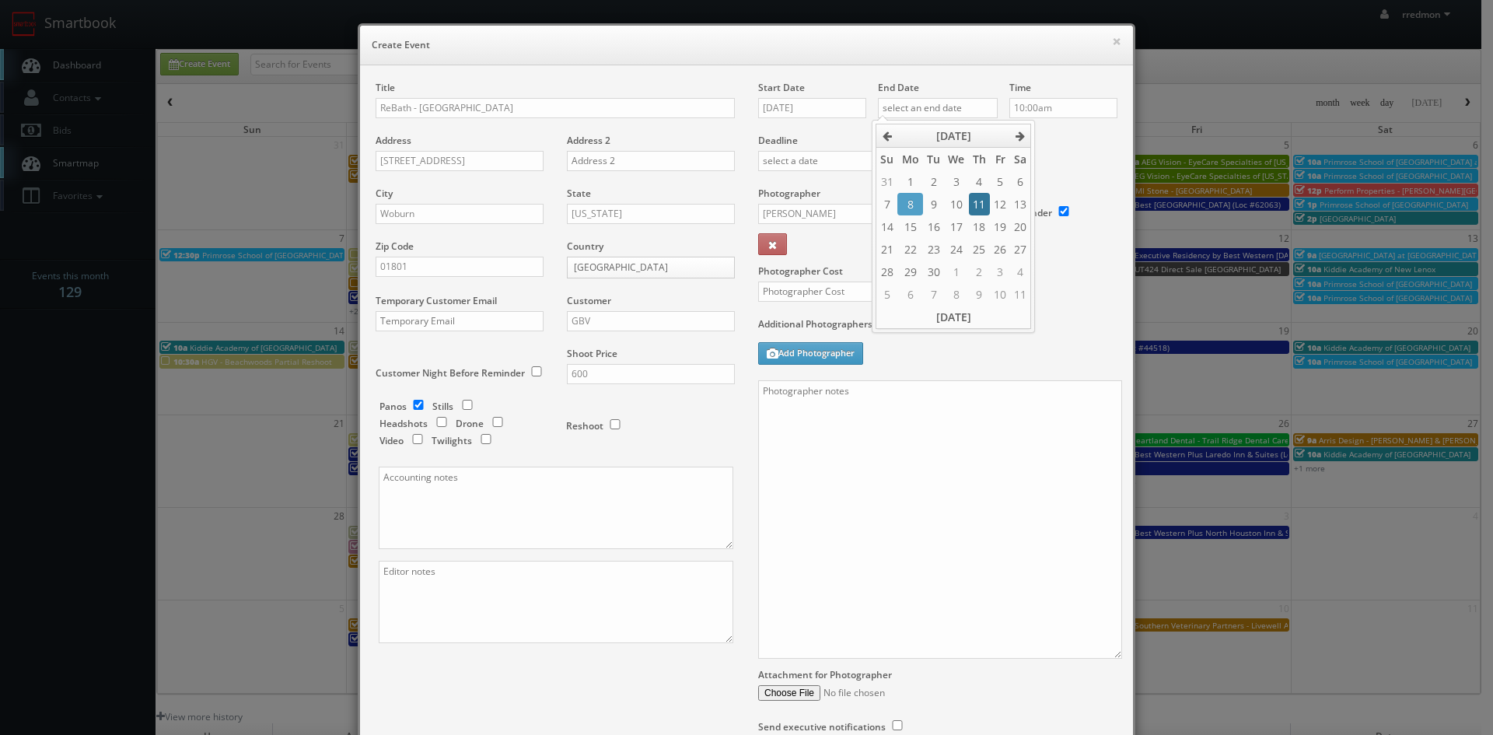
click at [983, 205] on td "11" at bounding box center [979, 204] width 21 height 23
type input "09/11/2025"
click at [1056, 113] on input "10:00am" at bounding box center [1063, 108] width 108 height 20
type input "7:00am"
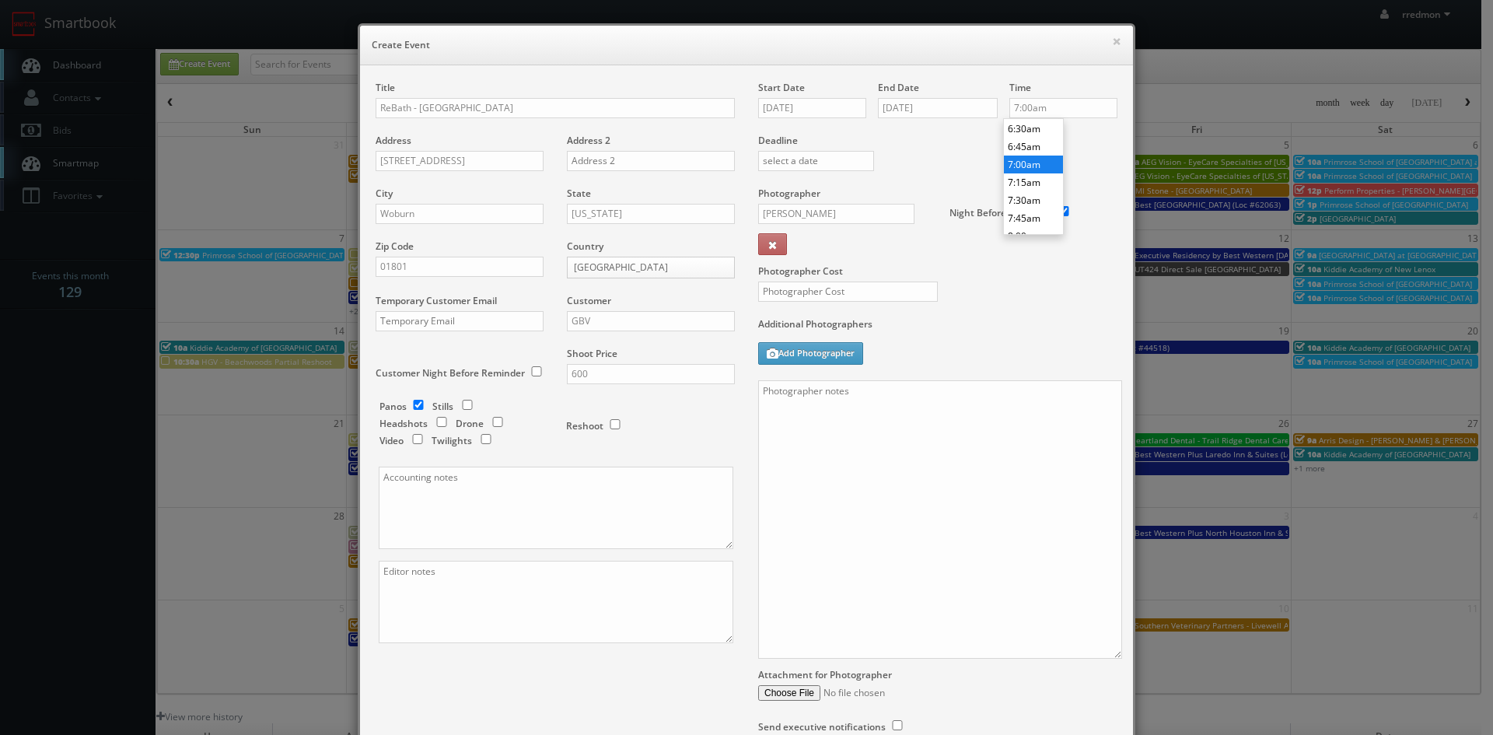
click at [1031, 164] on li "7:00am" at bounding box center [1033, 165] width 59 height 18
click at [815, 208] on input "[PERSON_NAME]" at bounding box center [836, 214] width 156 height 20
click at [815, 245] on div "[PERSON_NAME]" at bounding box center [842, 249] width 166 height 26
click at [859, 285] on input "text" at bounding box center [848, 292] width 180 height 20
type input "325"
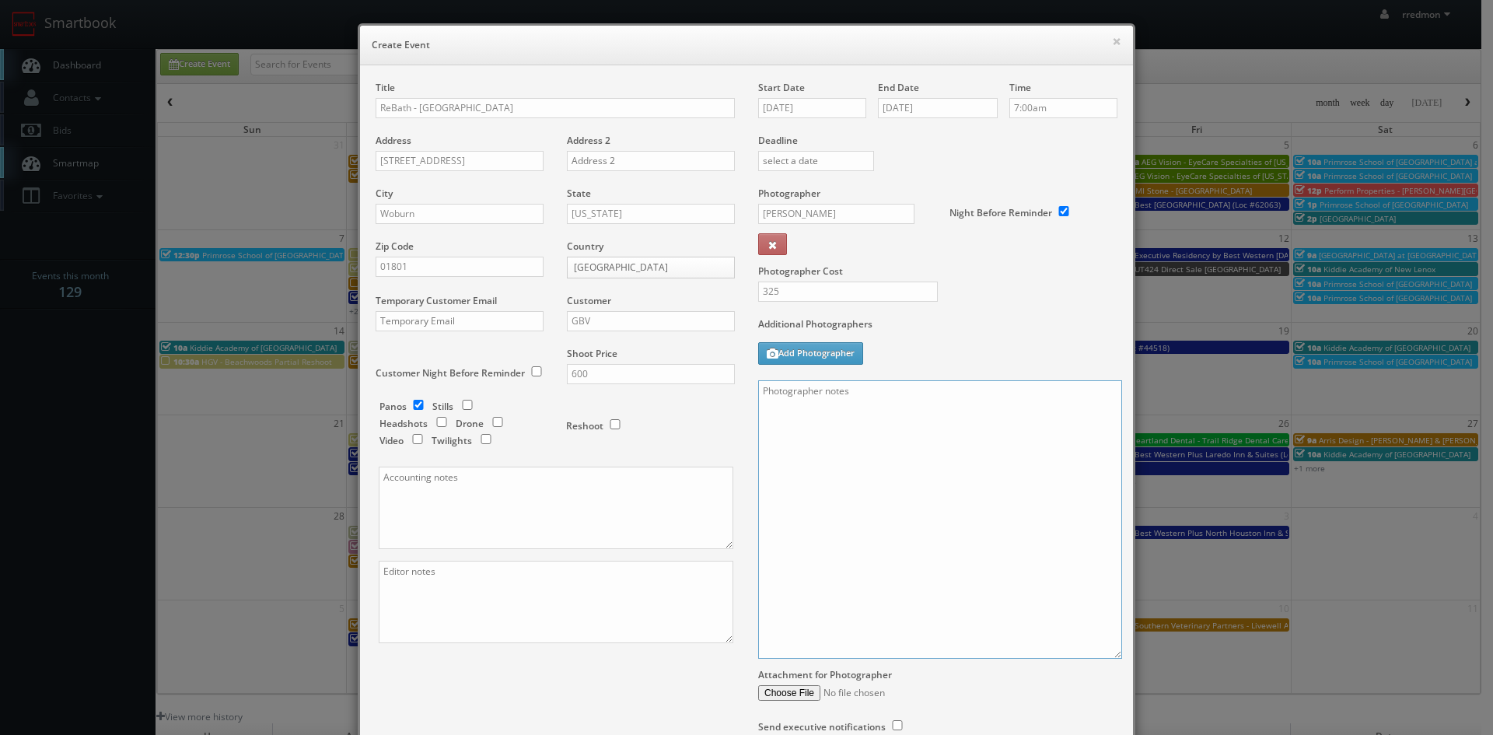
click at [869, 406] on textarea at bounding box center [940, 519] width 364 height 278
paste textarea "For panos: 10' ext pano (door closed), 4' ext pano (door open), 4' interior pan…"
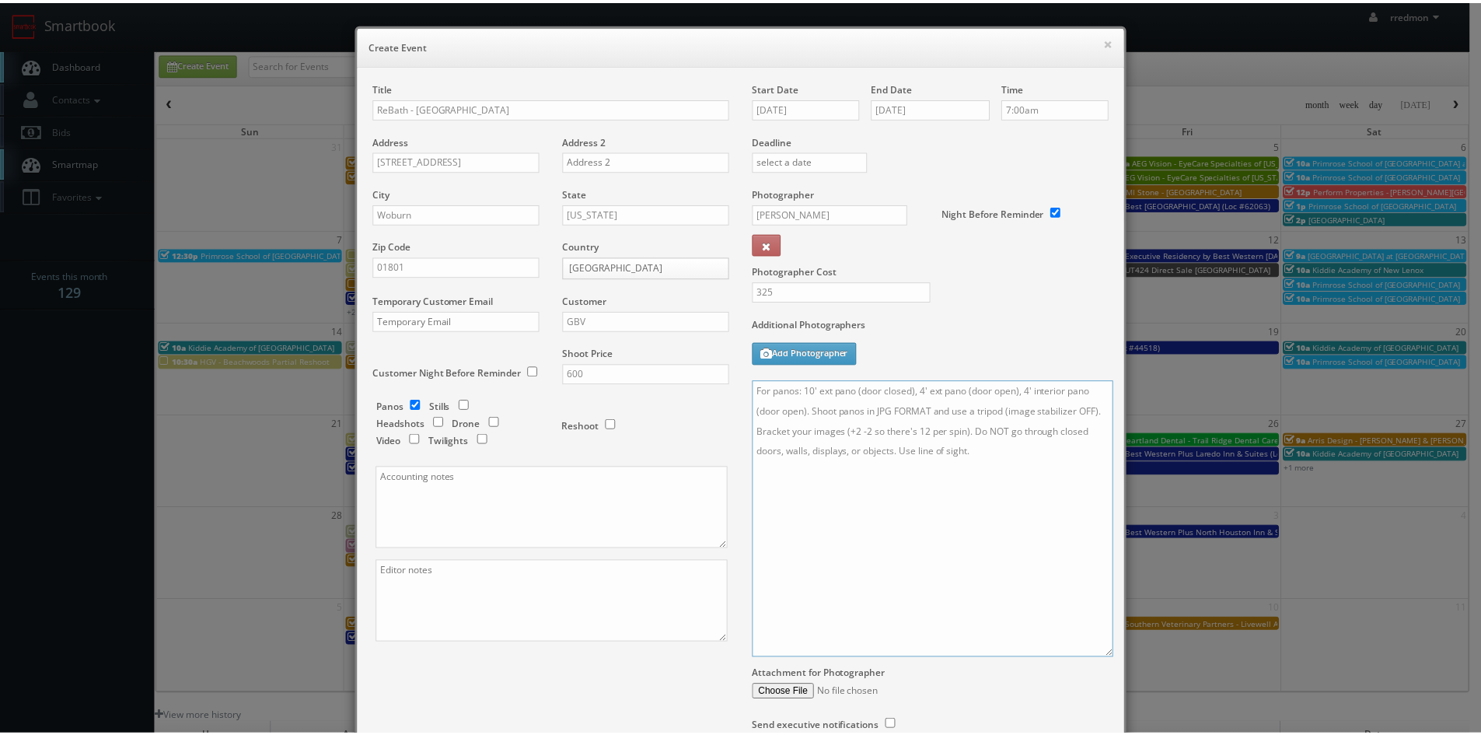
scroll to position [140, 0]
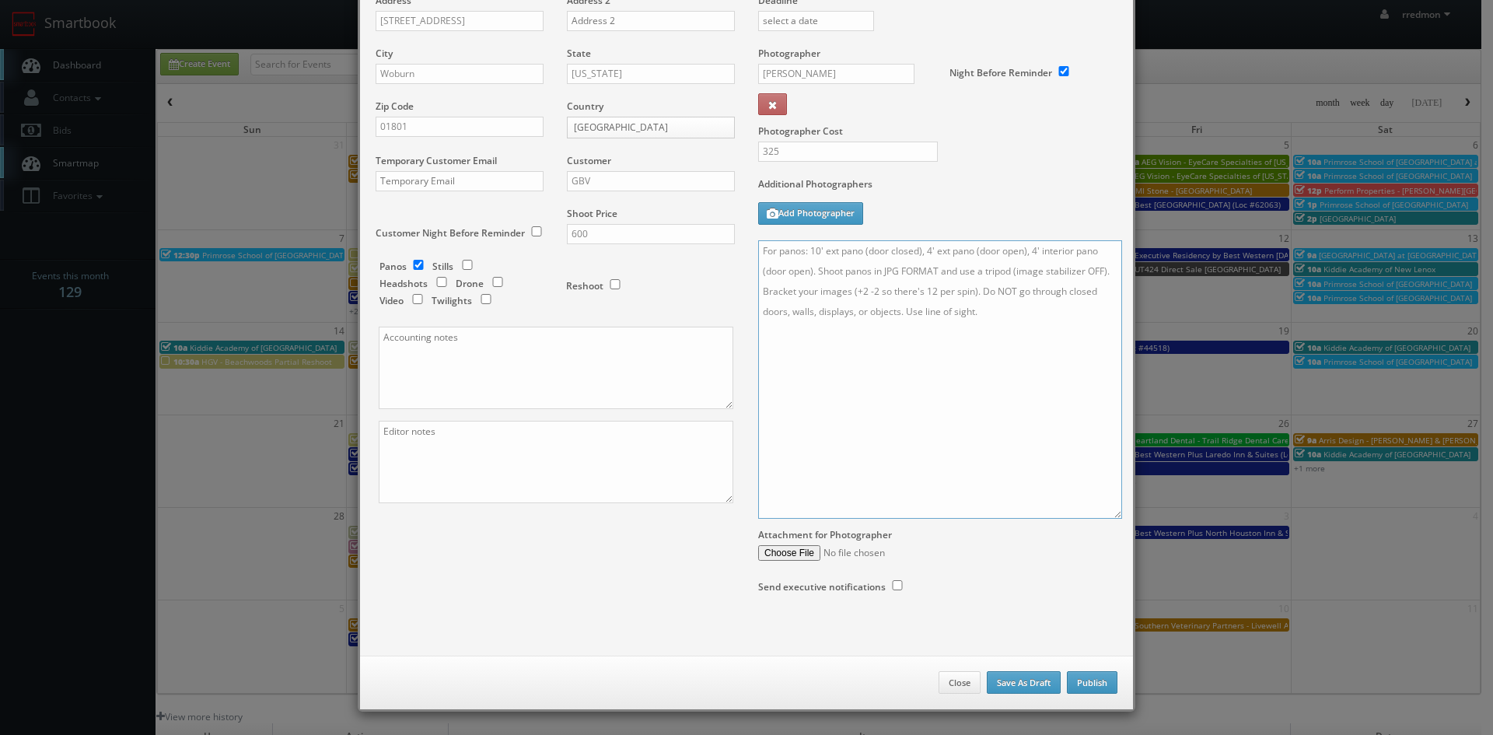
type textarea "For panos: 10' ext pano (door closed), 4' ext pano (door open), 4' interior pan…"
click at [1086, 685] on button "Publish" at bounding box center [1092, 682] width 51 height 23
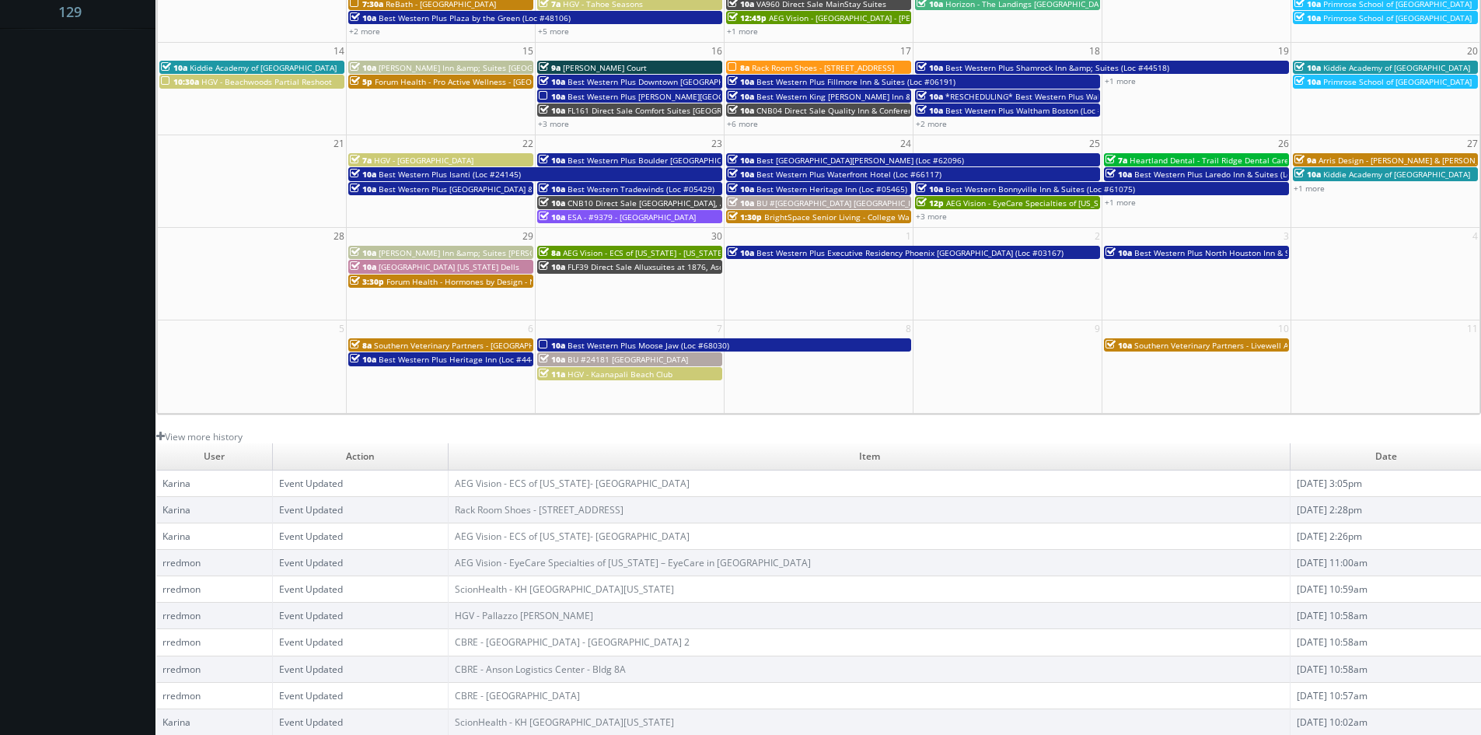
scroll to position [0, 0]
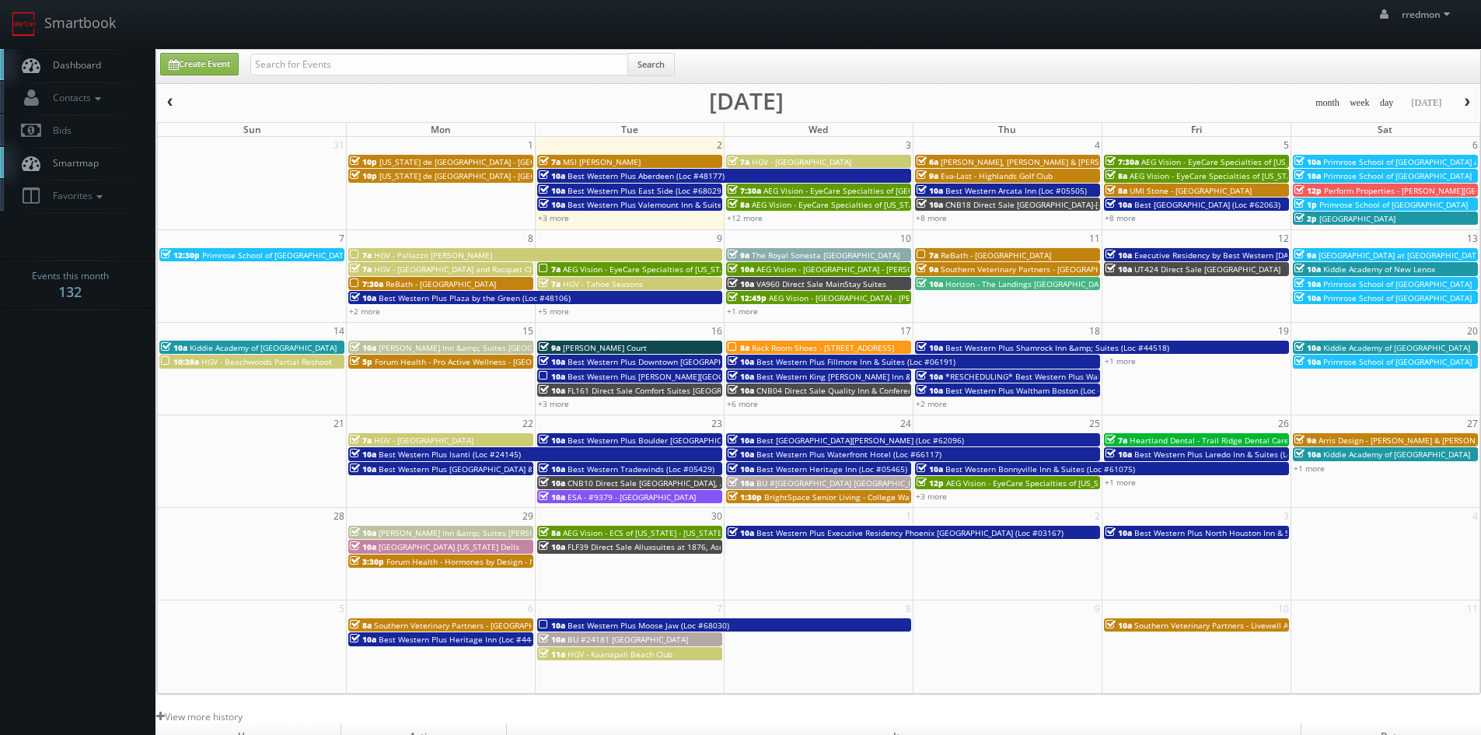
click at [175, 105] on span "button" at bounding box center [170, 102] width 11 height 9
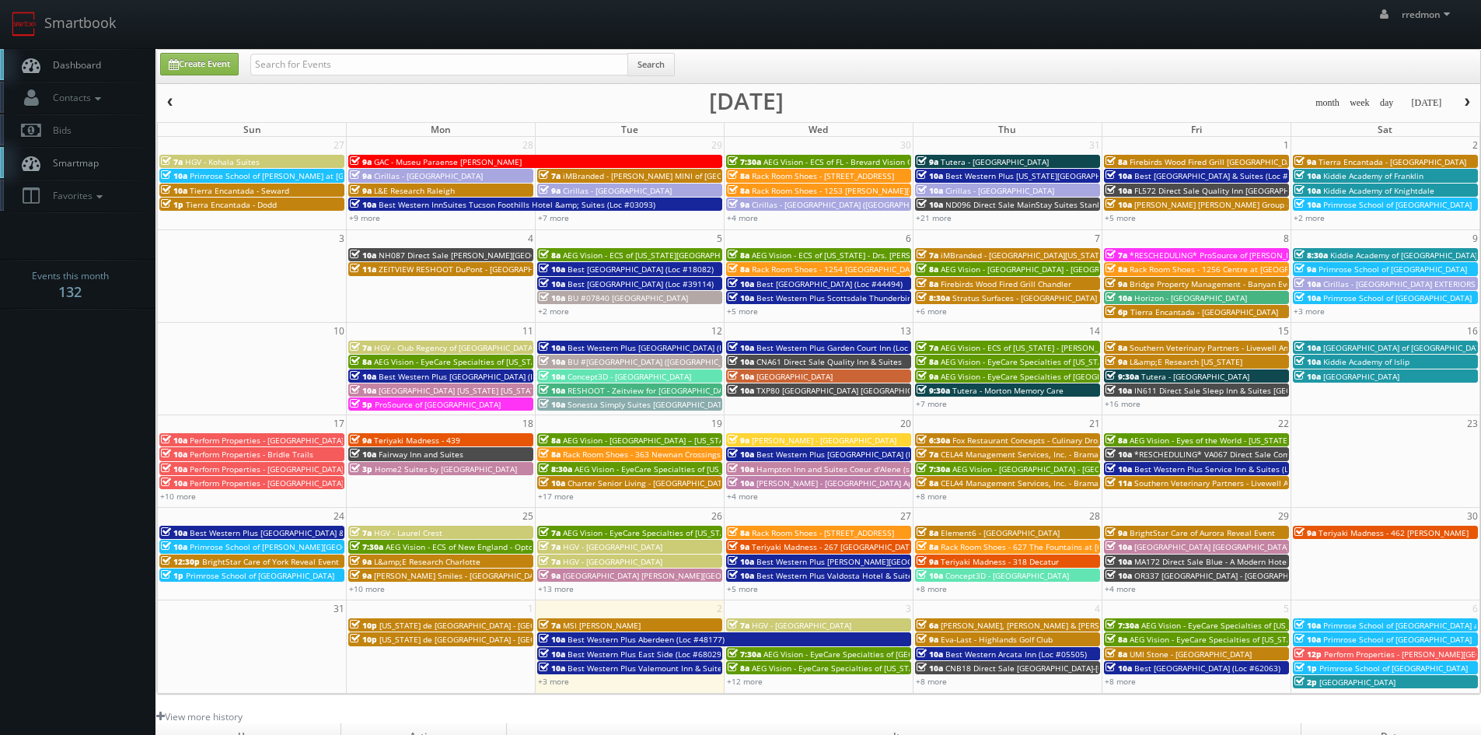
click at [1388, 533] on span "Teriyaki Madness - 462 Henderson" at bounding box center [1394, 532] width 150 height 11
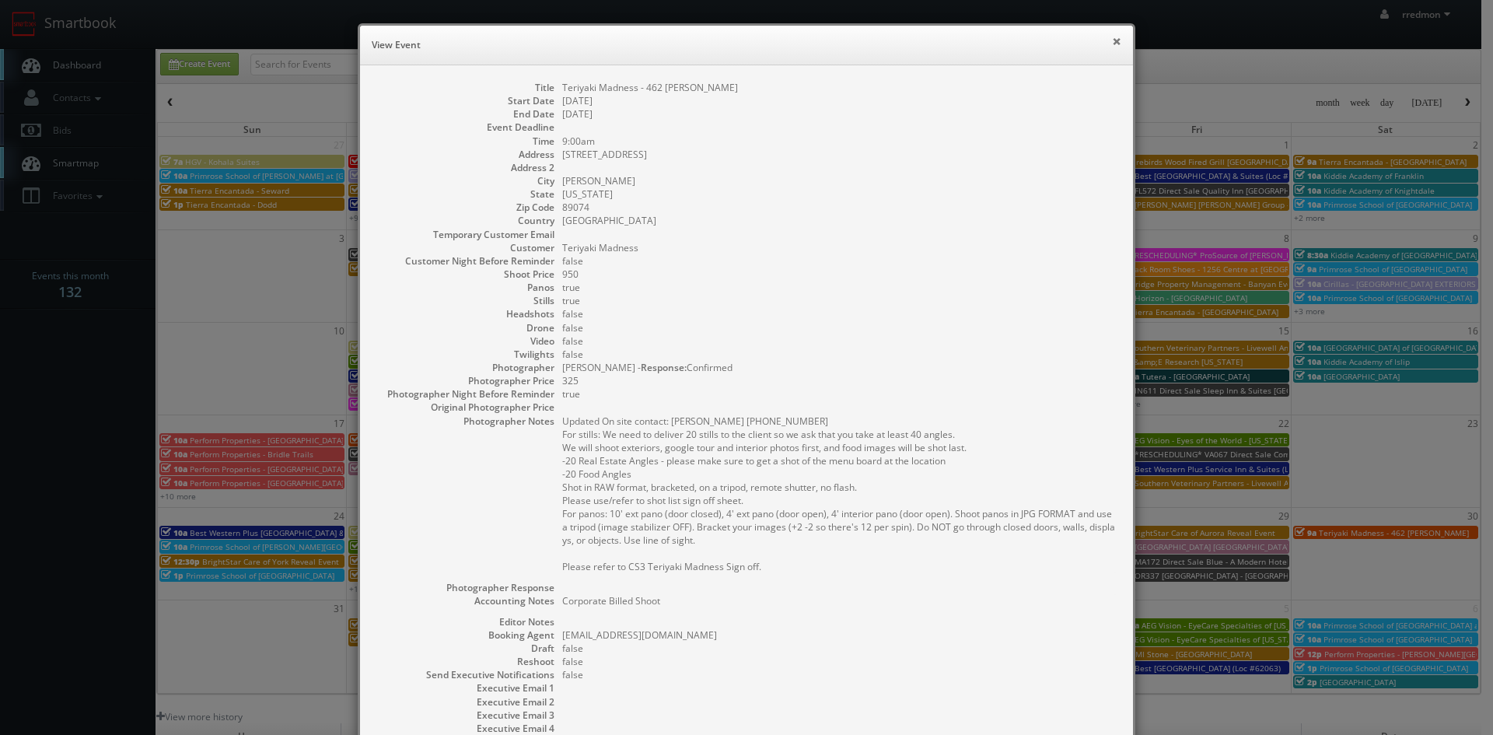
click at [1112, 42] on button "×" at bounding box center [1116, 41] width 9 height 11
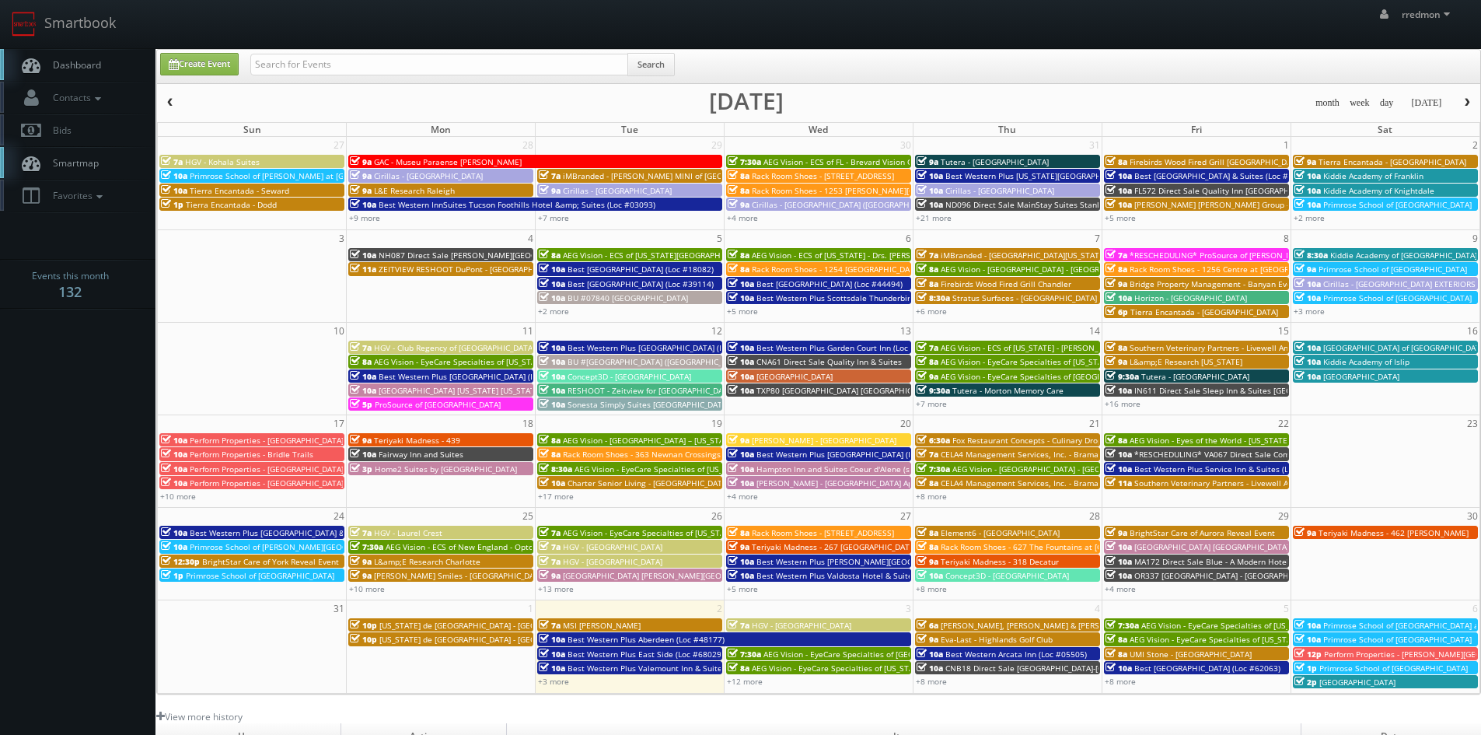
click at [1470, 99] on span "button" at bounding box center [1467, 102] width 11 height 9
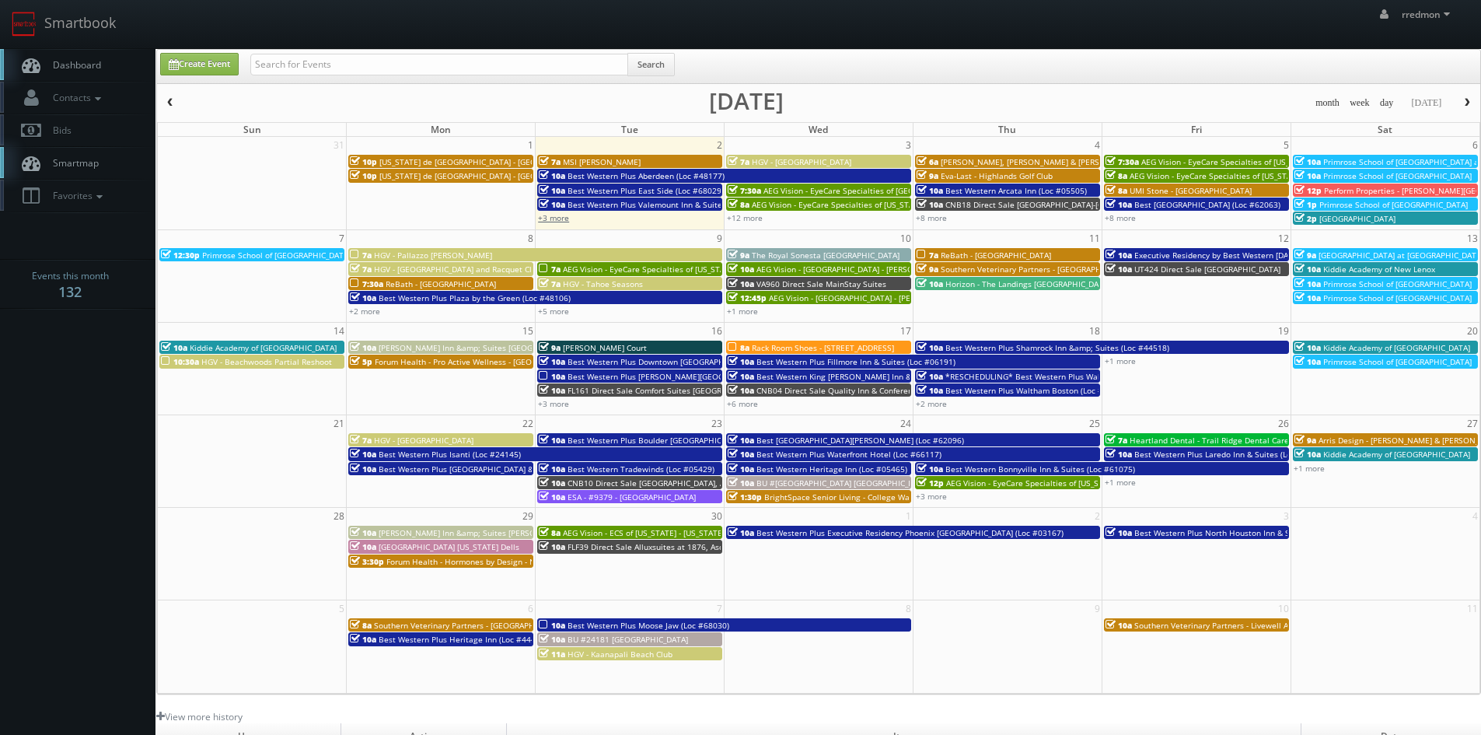
click at [557, 216] on link "+3 more" at bounding box center [553, 217] width 31 height 11
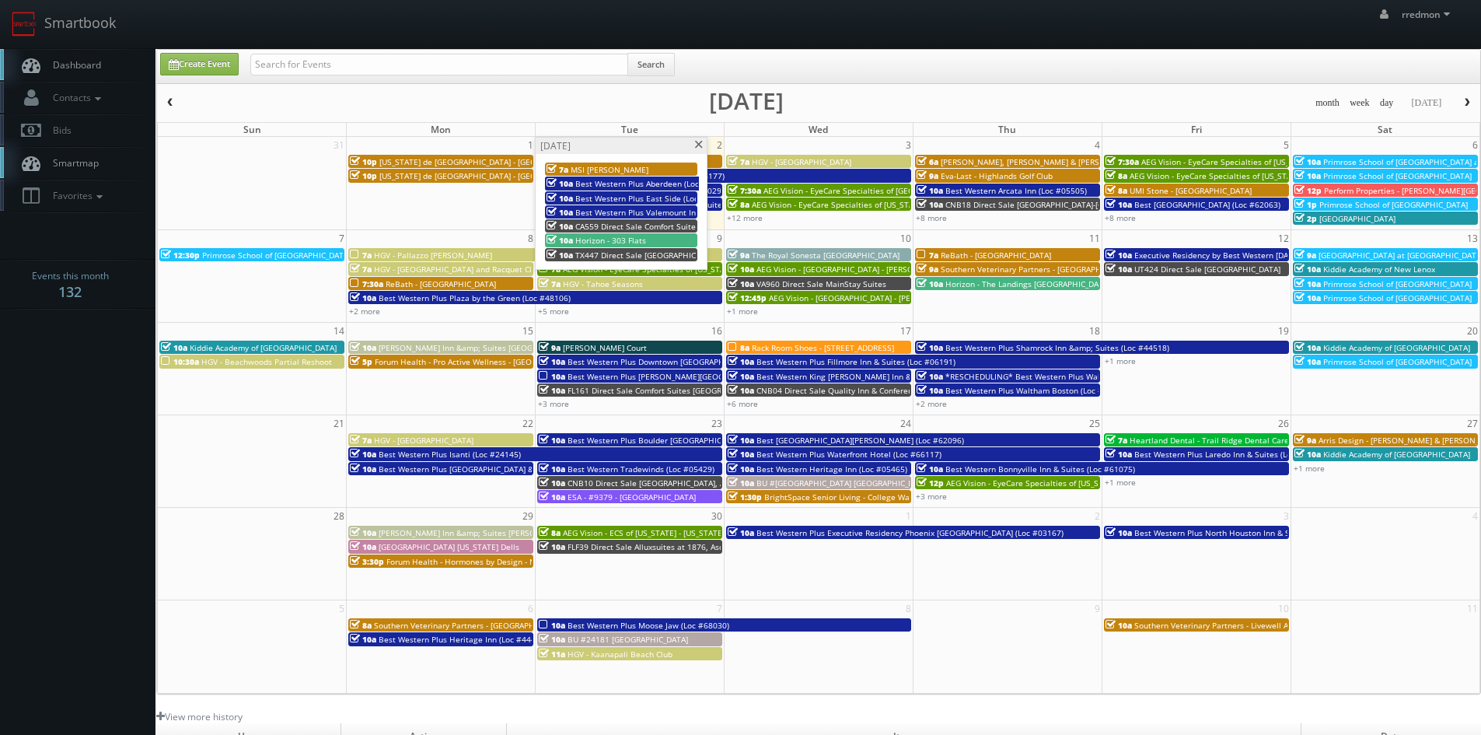
click at [694, 148] on span at bounding box center [699, 145] width 10 height 9
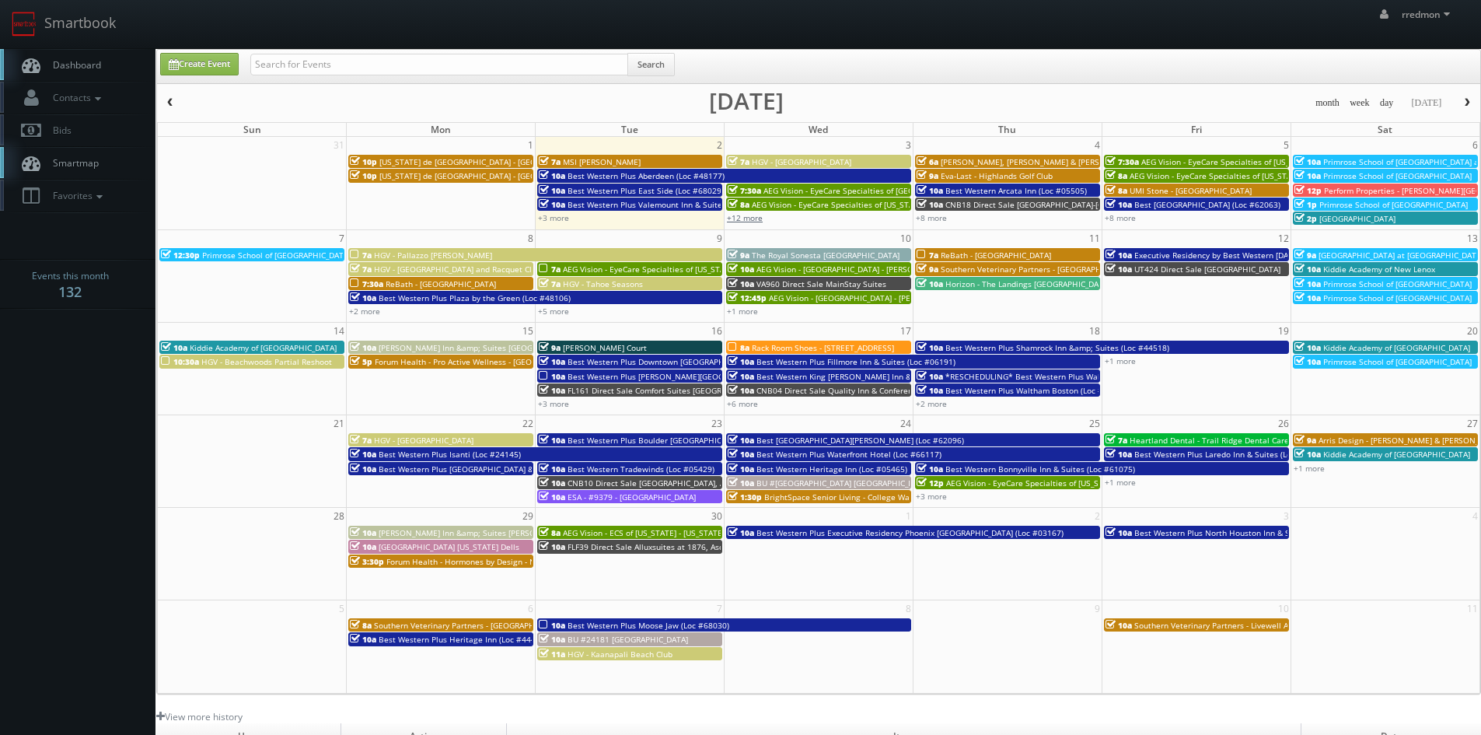
click at [754, 215] on link "+12 more" at bounding box center [745, 217] width 36 height 11
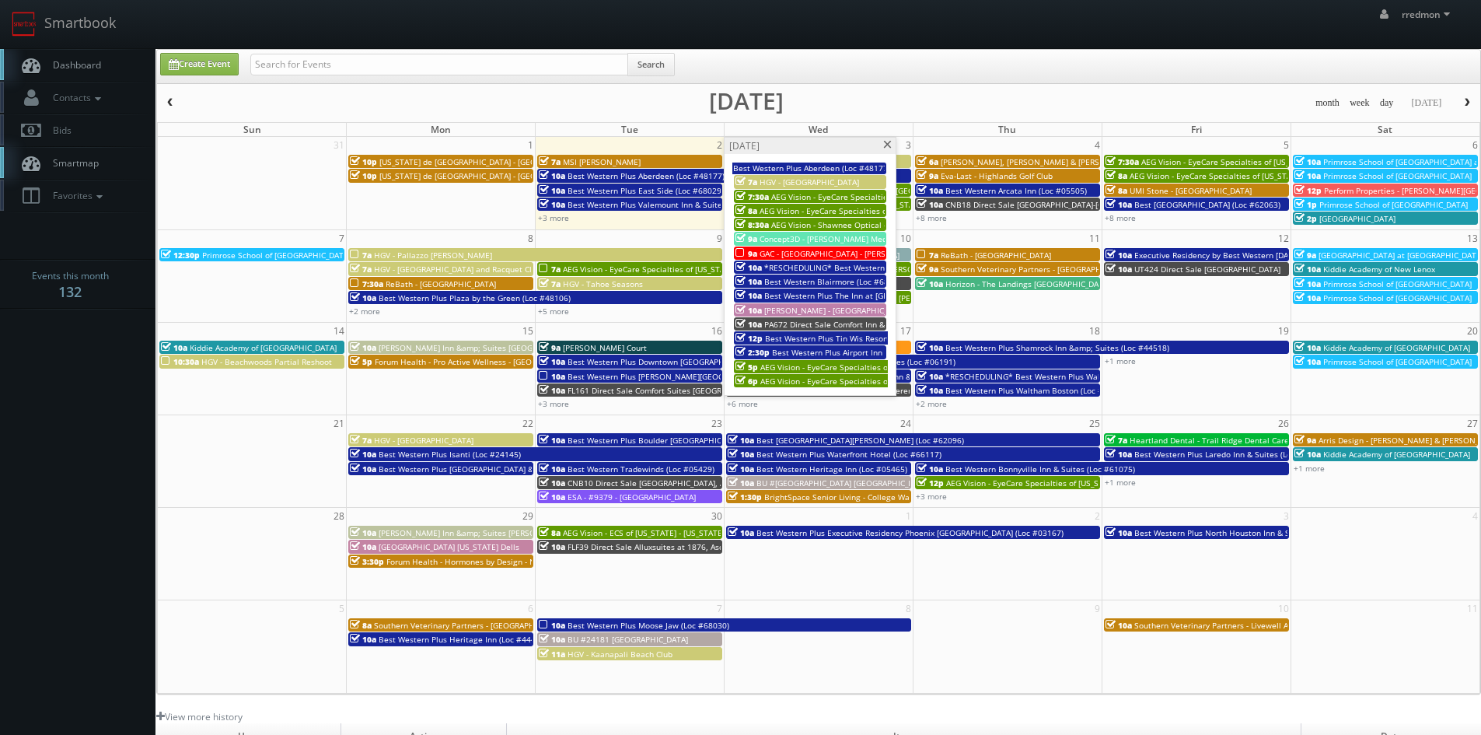
click at [855, 193] on span "AEG Vision - EyeCare Specialties of [GEOGRAPHIC_DATA][US_STATE] - [GEOGRAPHIC_D…" at bounding box center [937, 196] width 333 height 11
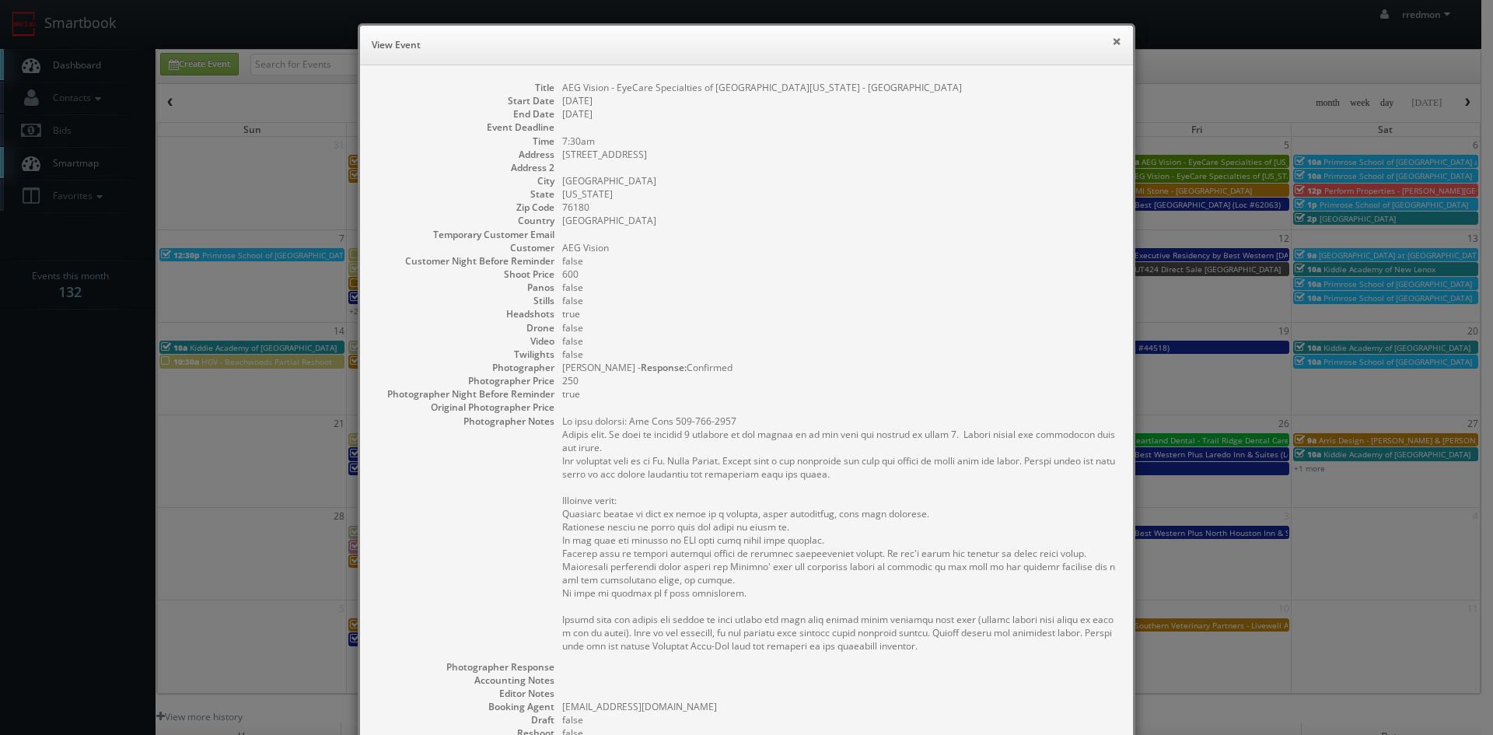
click at [1114, 42] on button "×" at bounding box center [1116, 41] width 9 height 11
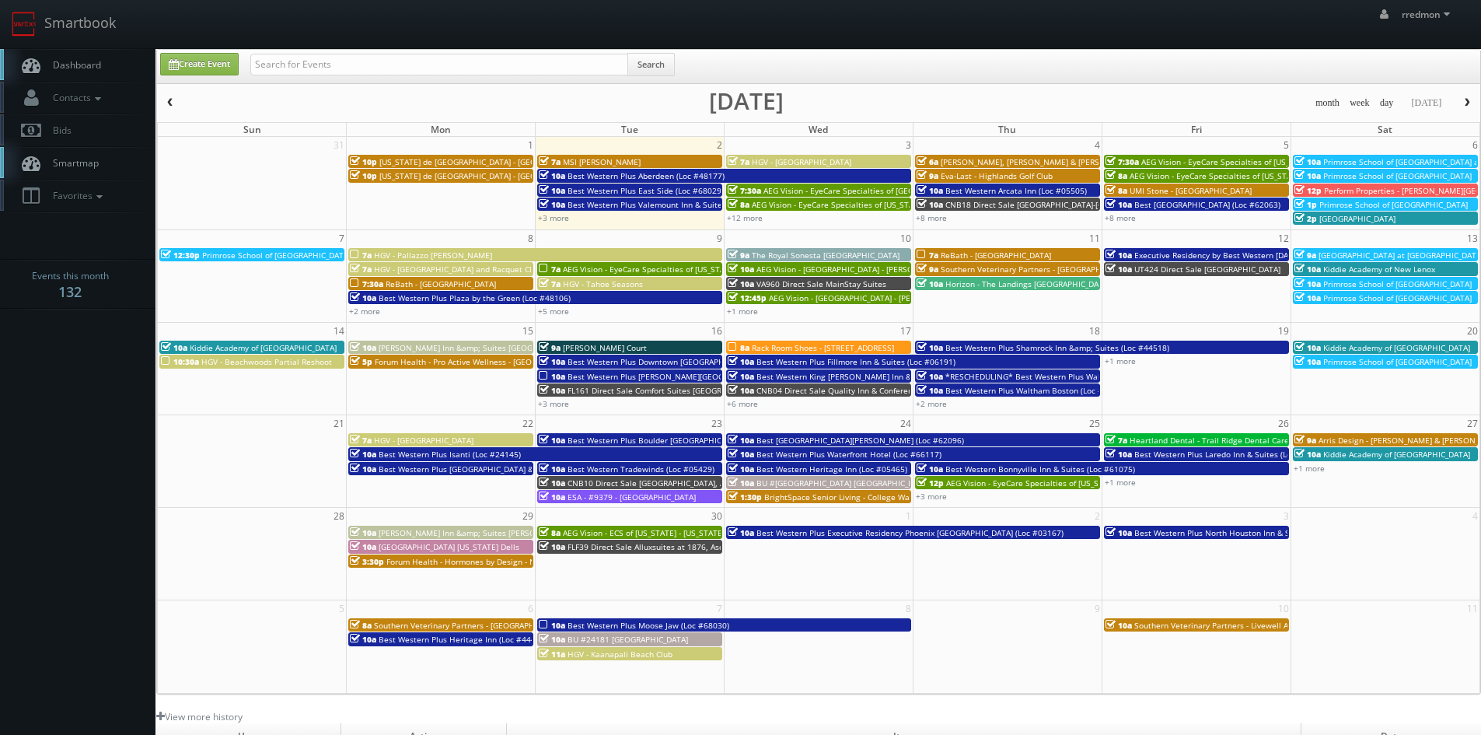
click at [841, 201] on span "AEG Vision - EyeCare Specialties of [US_STATE] - In Focus Vision Center" at bounding box center [883, 204] width 263 height 11
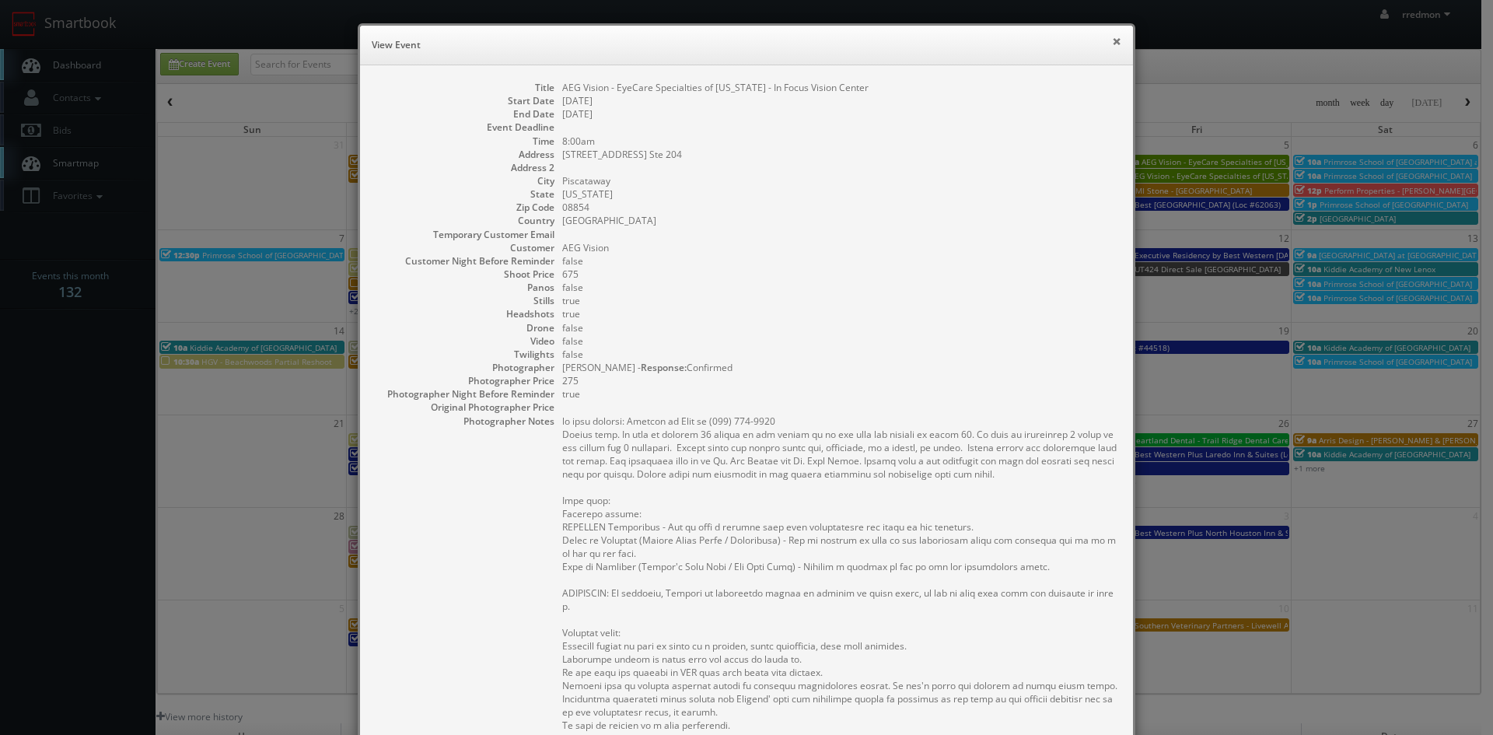
click at [1112, 46] on button "×" at bounding box center [1116, 41] width 9 height 11
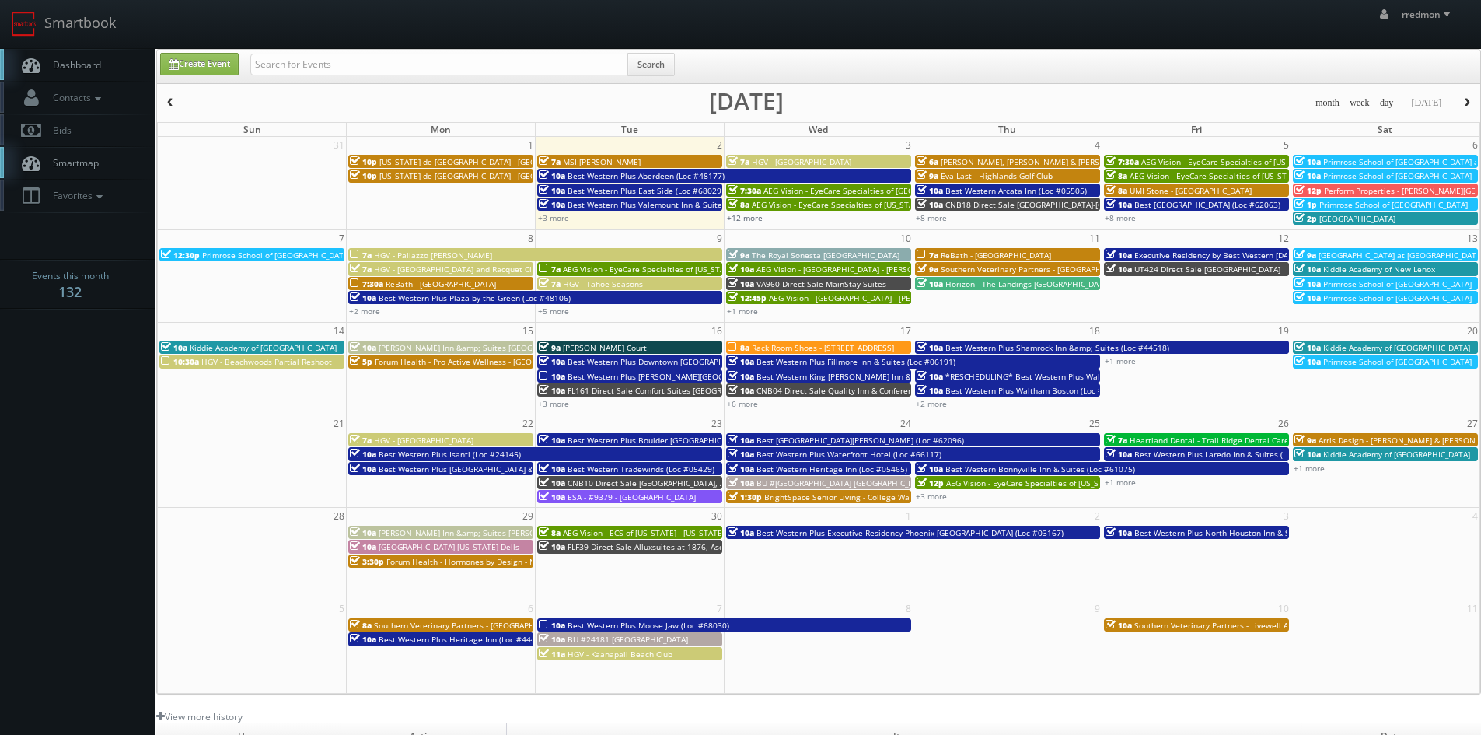
click at [750, 221] on link "+12 more" at bounding box center [745, 217] width 36 height 11
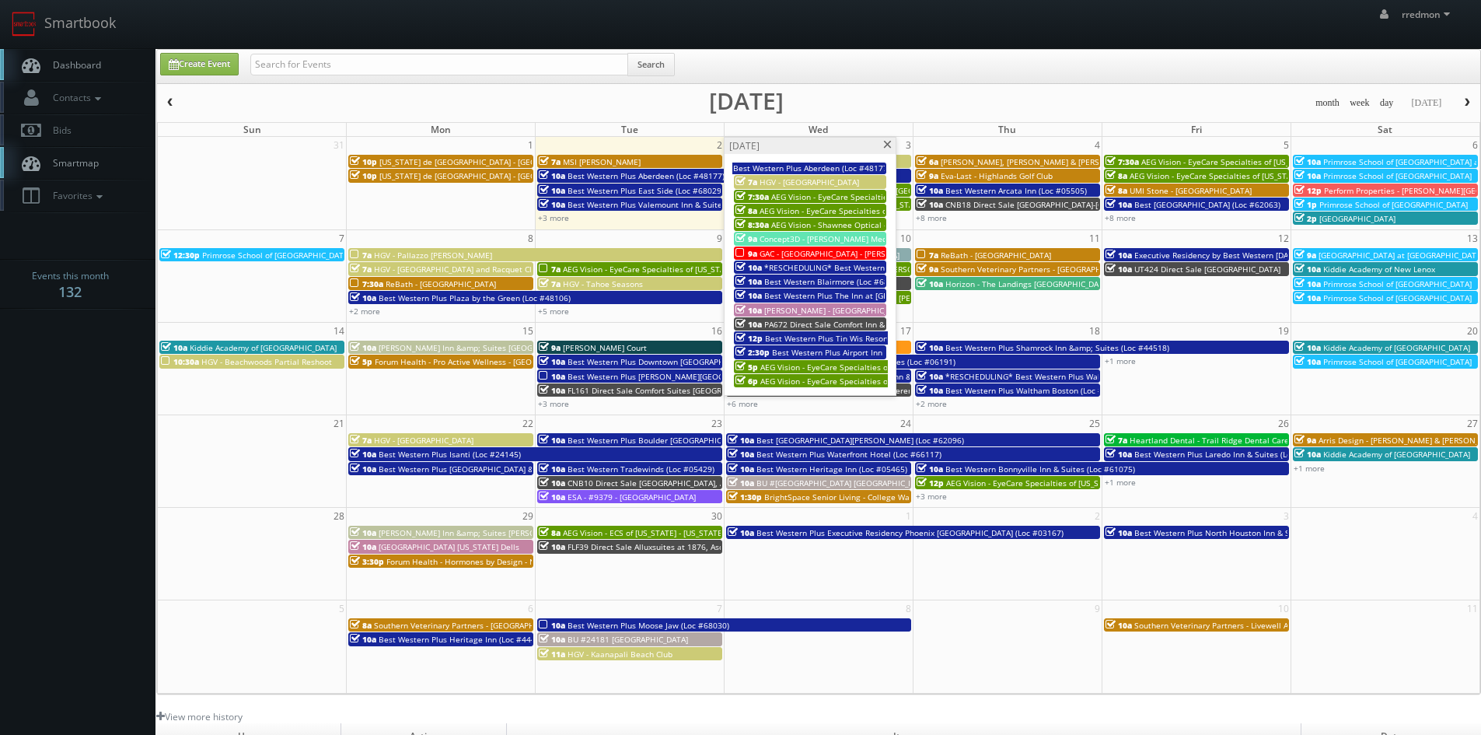
click at [784, 224] on span "AEG Vision - Shawnee Optical - Lima" at bounding box center [868, 224] width 194 height 11
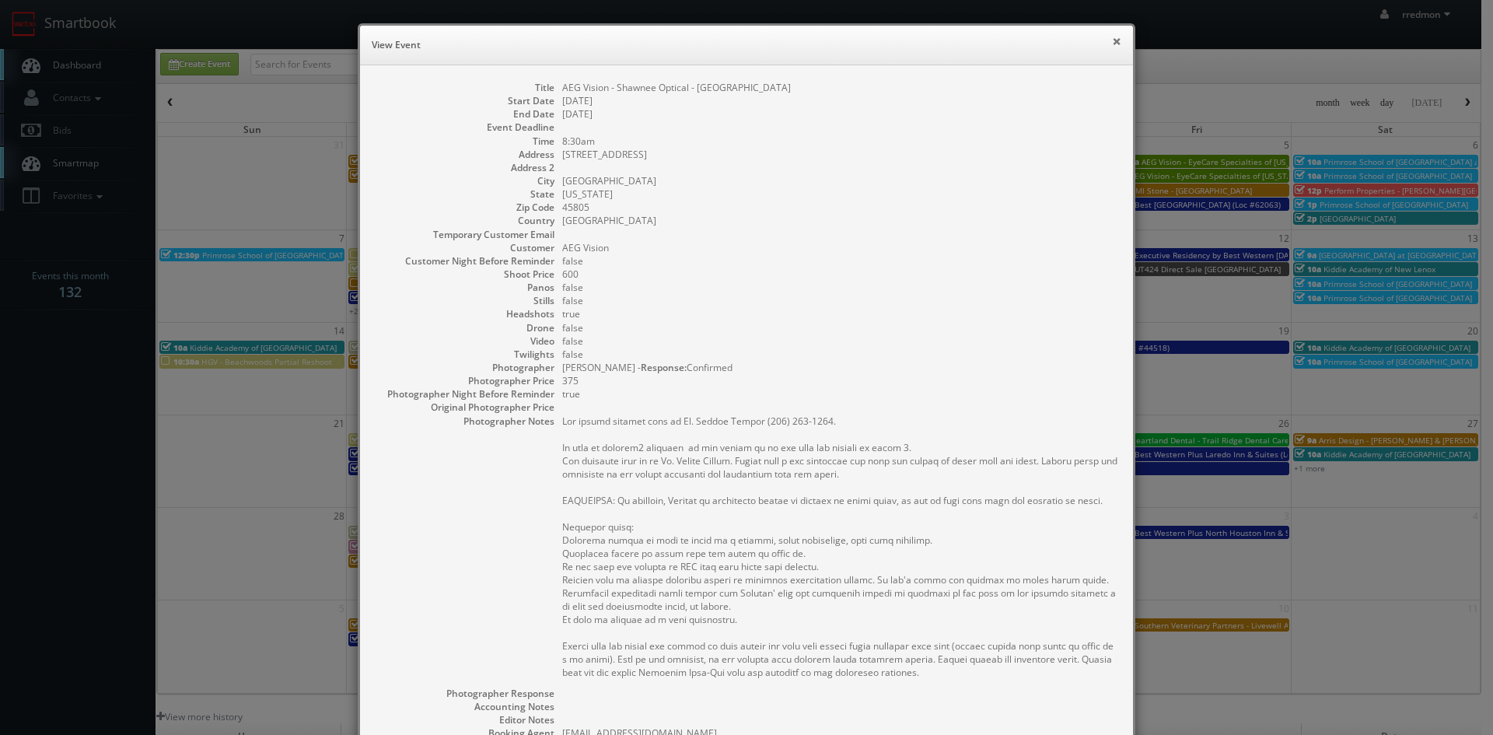
click at [1112, 43] on button "×" at bounding box center [1116, 41] width 9 height 11
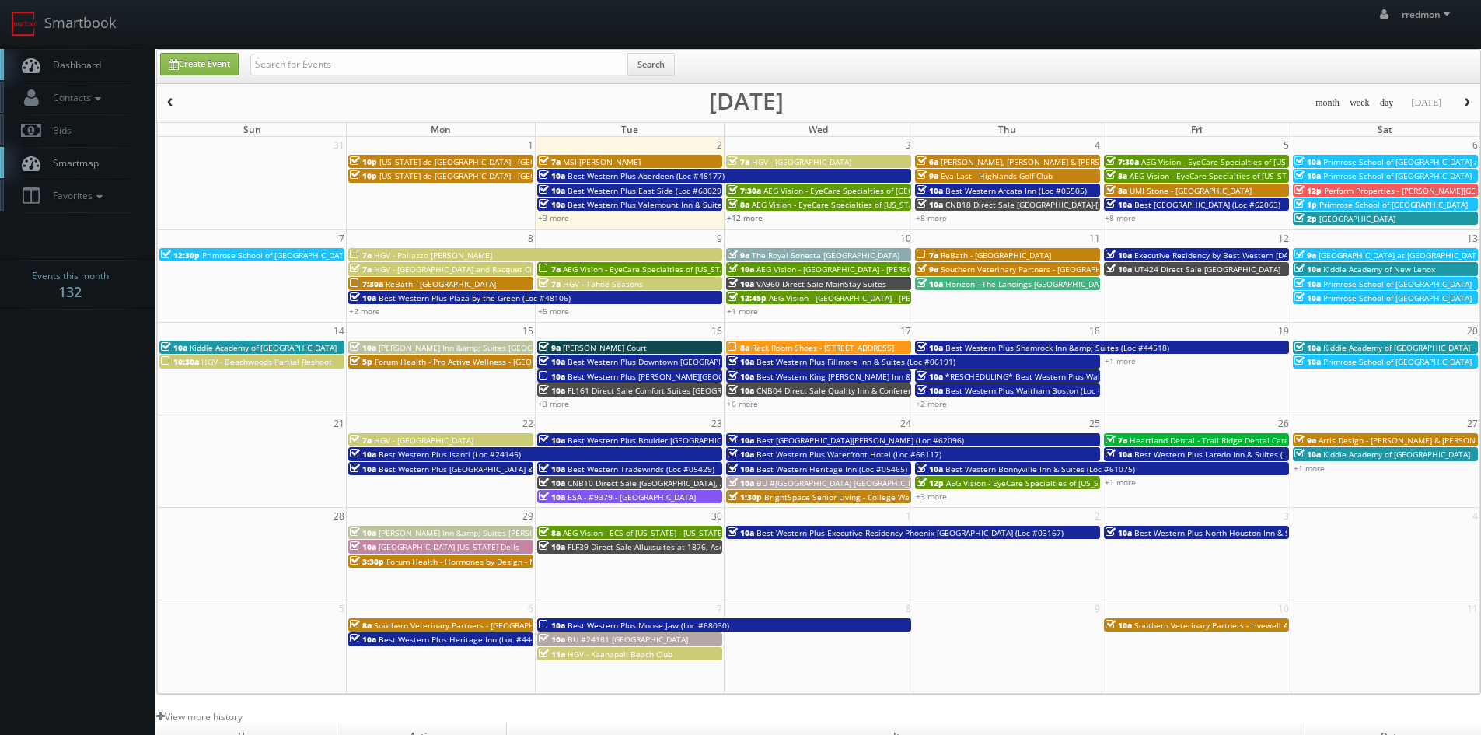
click at [757, 221] on link "+12 more" at bounding box center [745, 217] width 36 height 11
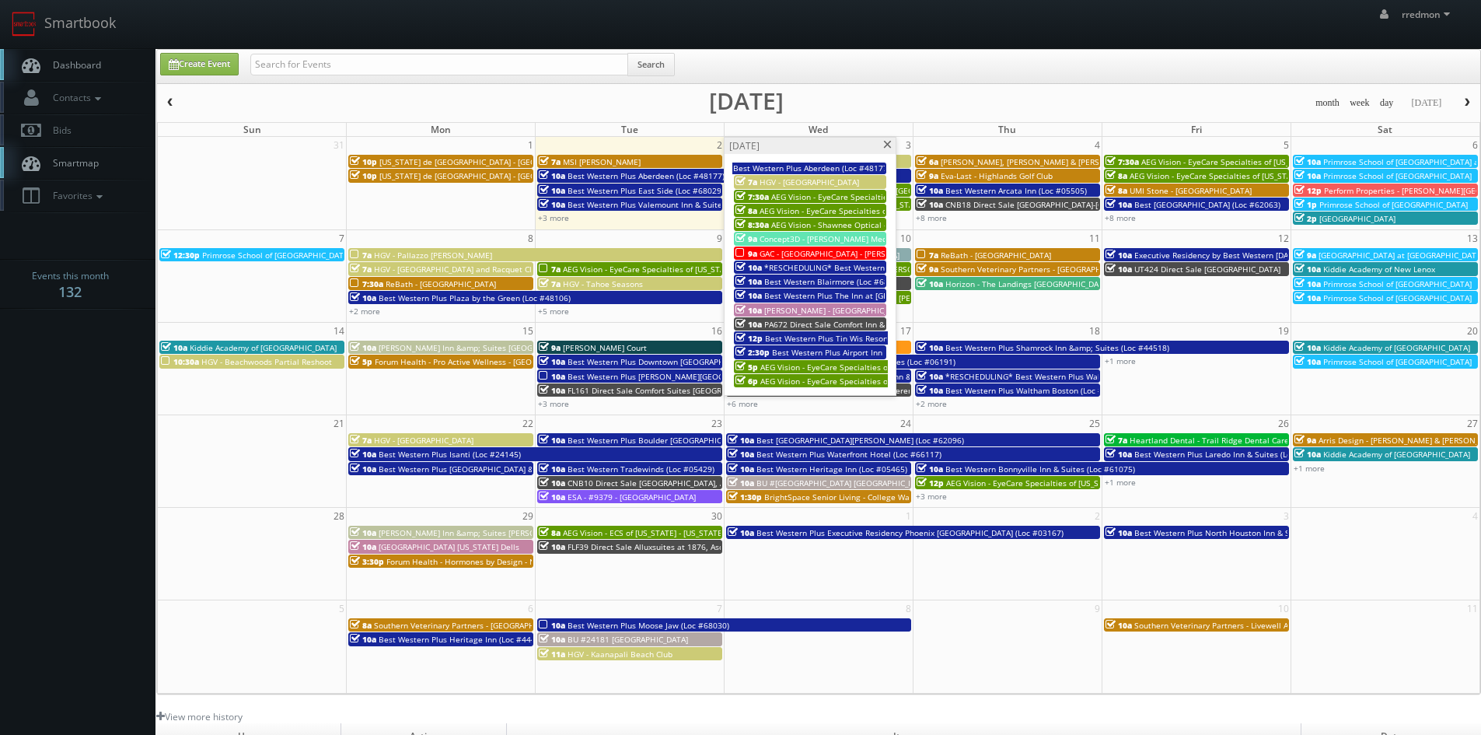
click at [851, 365] on span "AEG Vision - EyeCare Specialties of Missouri – Chippewa Eye Centre" at bounding box center [890, 367] width 258 height 11
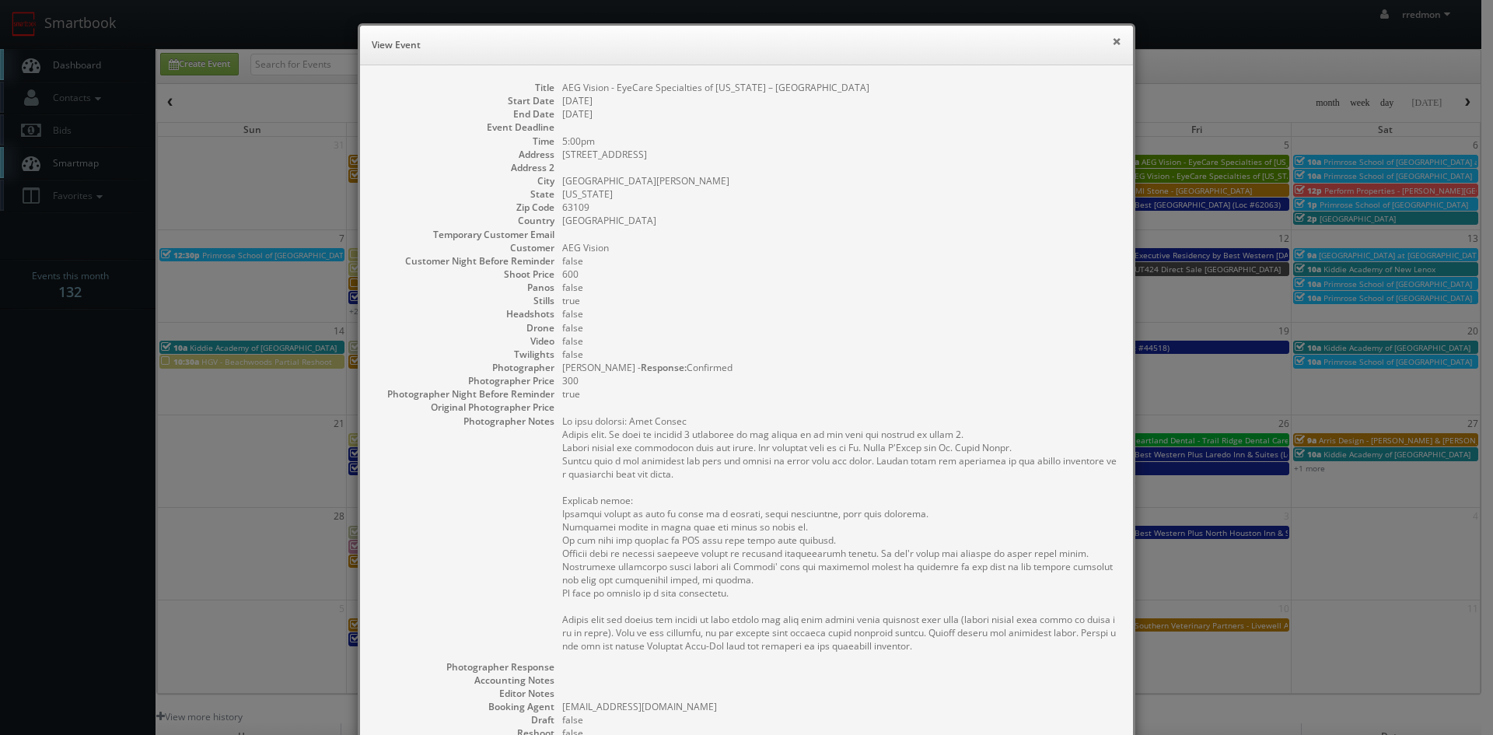
click at [1112, 44] on button "×" at bounding box center [1116, 41] width 9 height 11
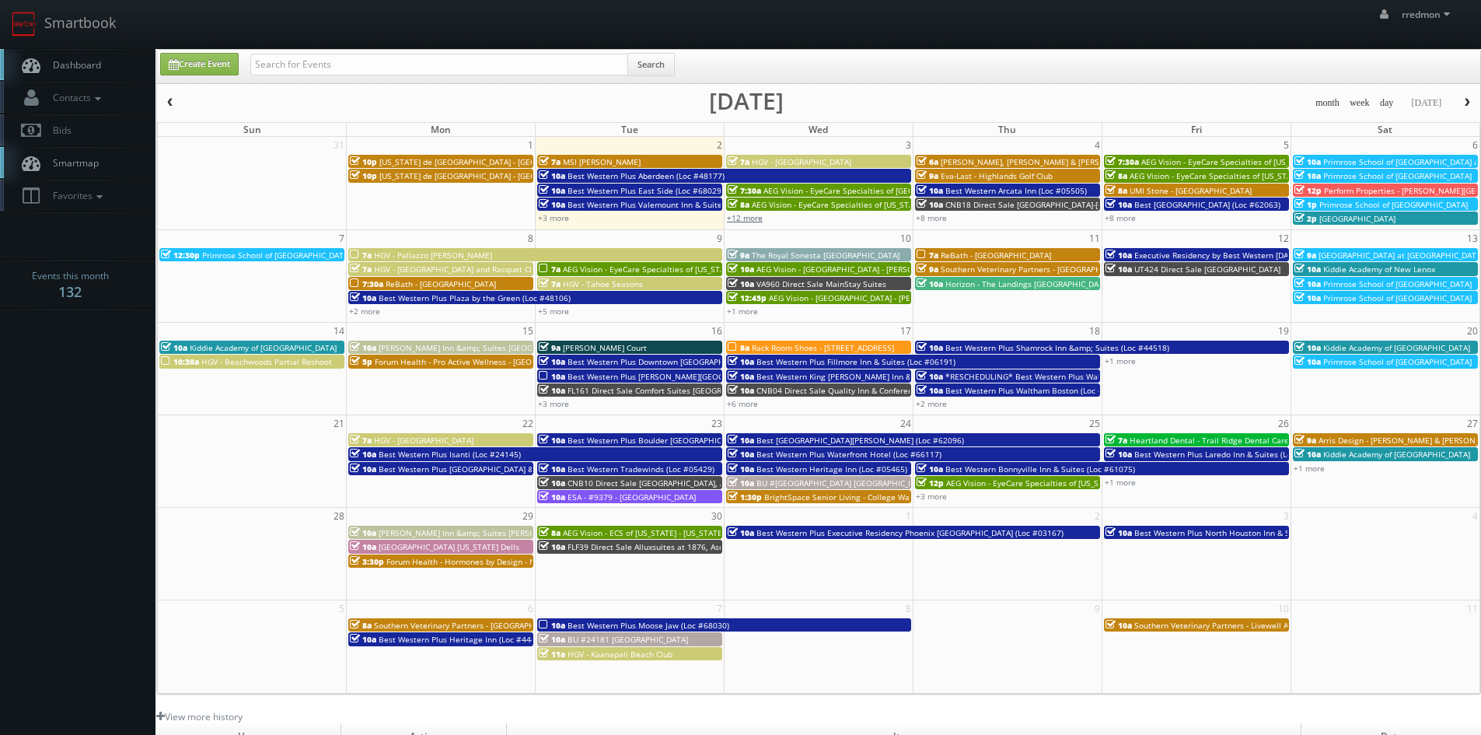
click at [756, 217] on link "+12 more" at bounding box center [745, 217] width 36 height 11
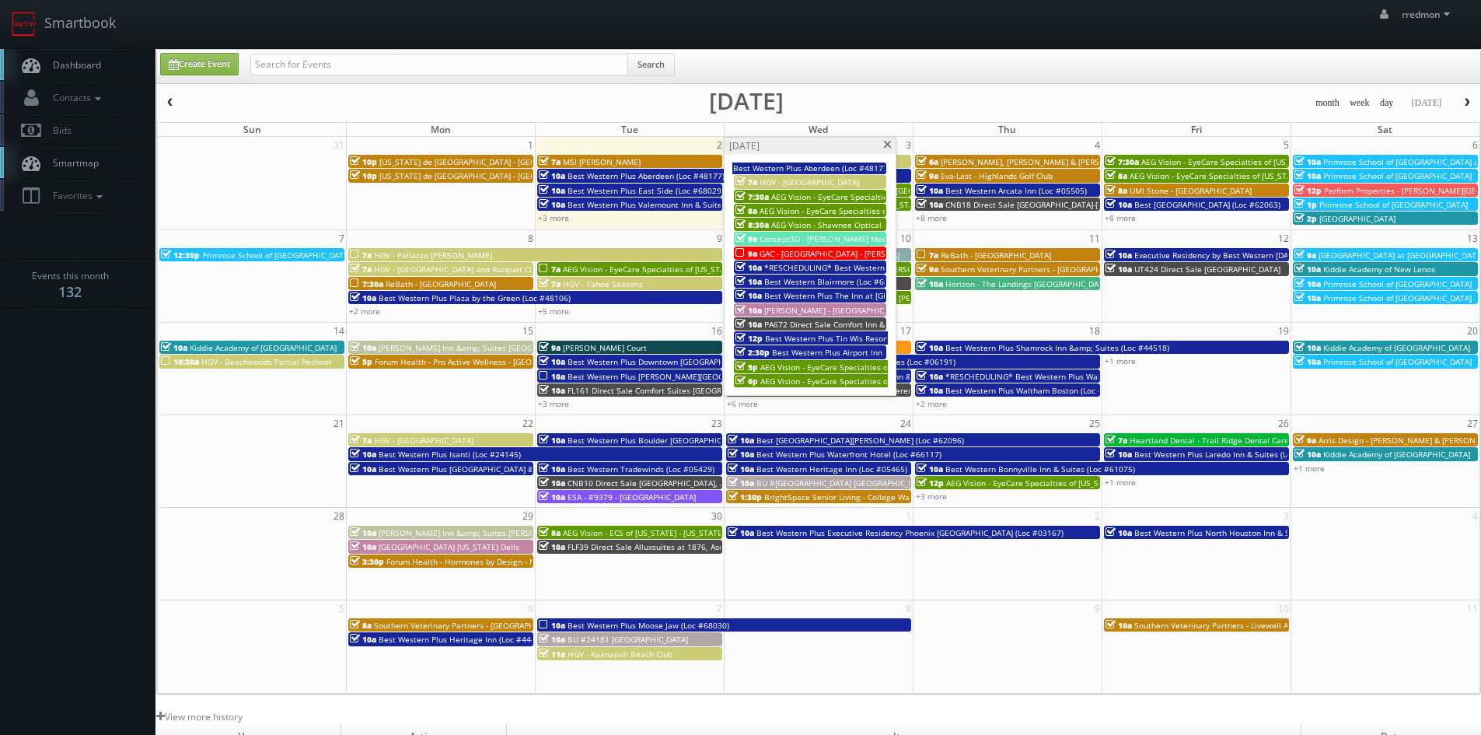
click at [792, 379] on span "AEG Vision - EyeCare Specialties of Wisconsin – Christenson Vision Care" at bounding box center [905, 381] width 288 height 11
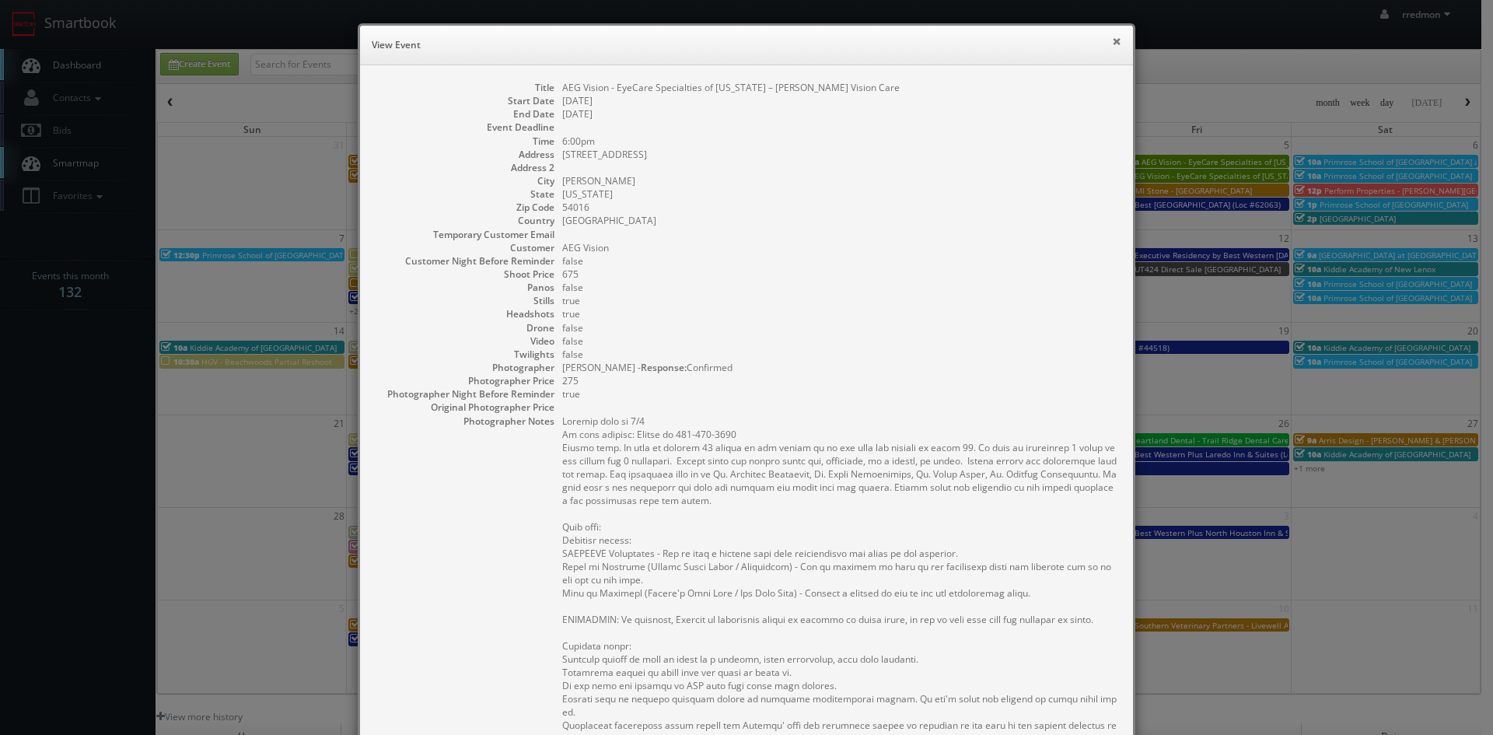
click at [1112, 40] on button "×" at bounding box center [1116, 41] width 9 height 11
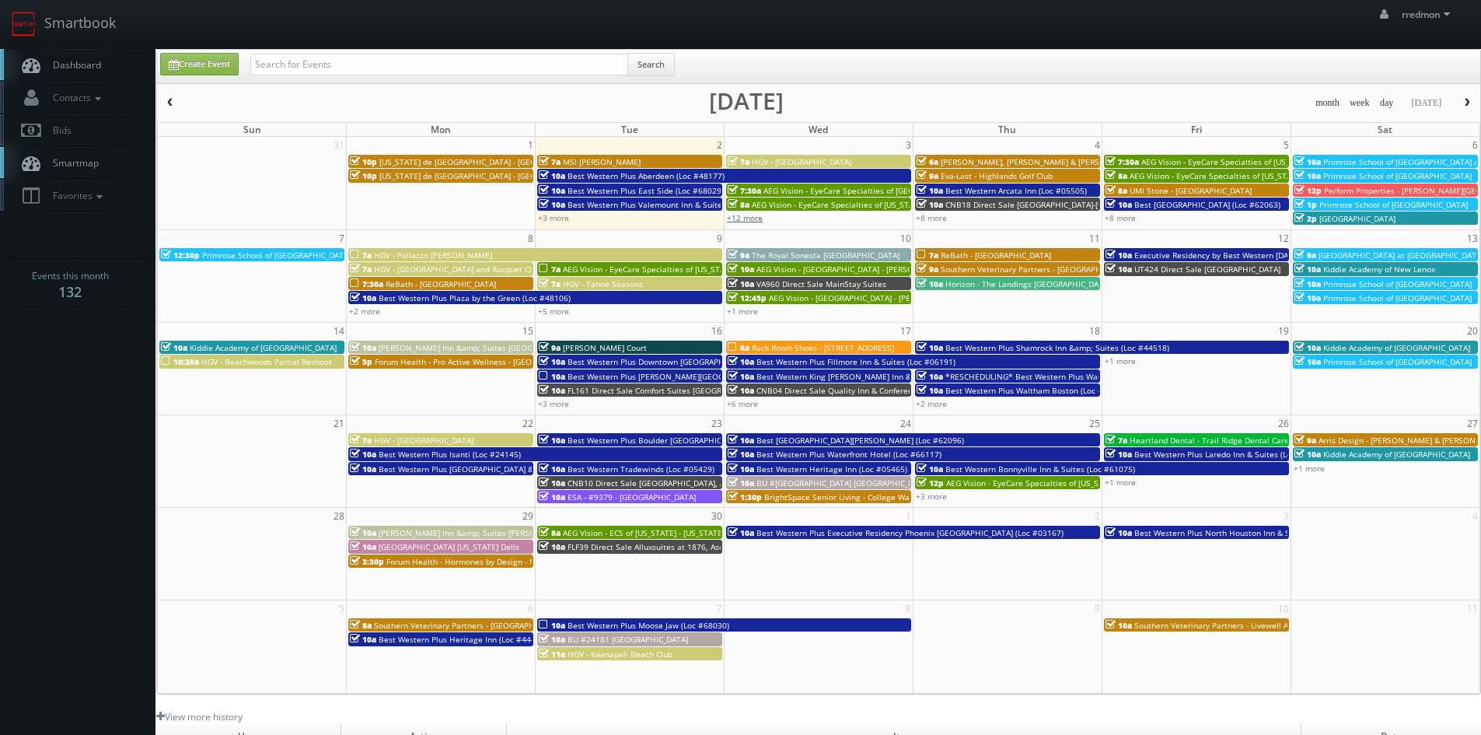
click at [750, 221] on link "+12 more" at bounding box center [745, 217] width 36 height 11
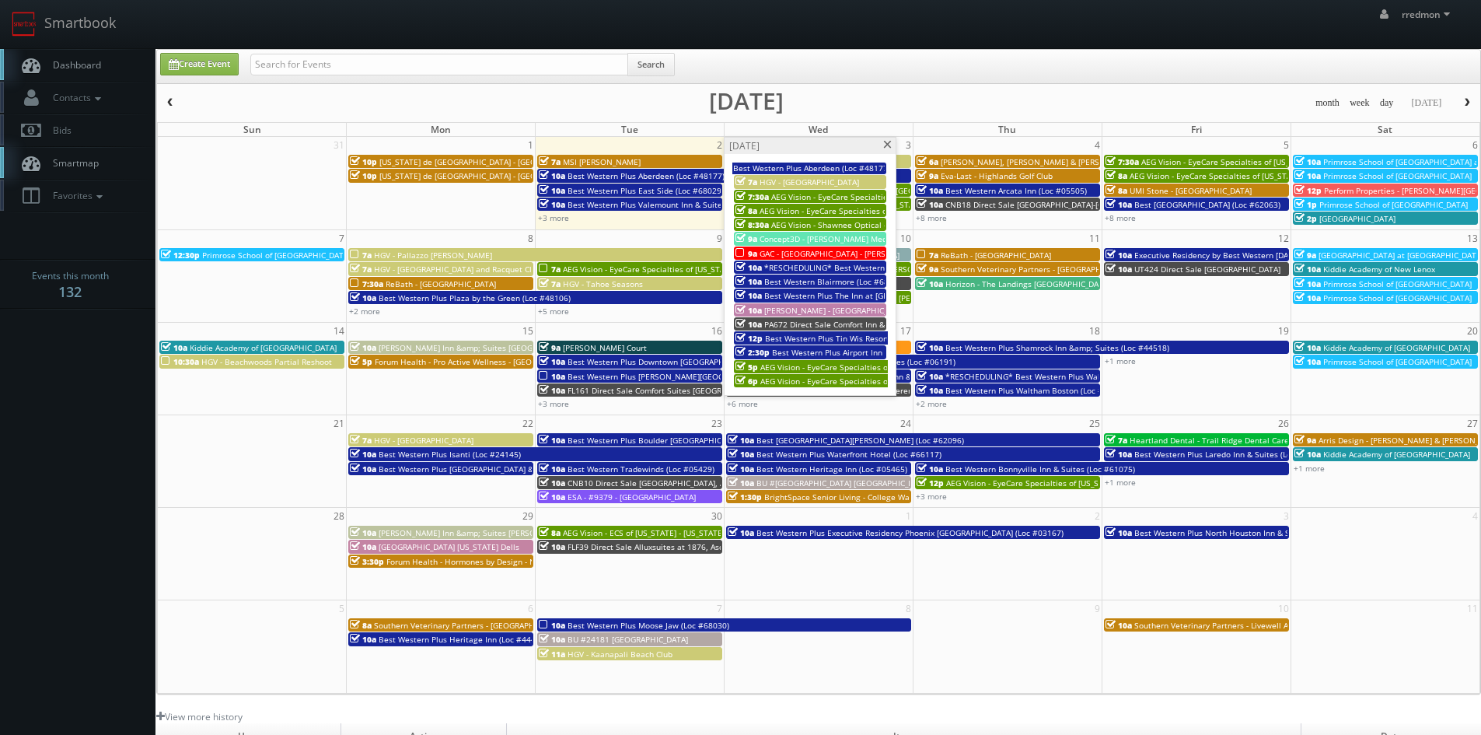
click at [883, 143] on span at bounding box center [888, 145] width 10 height 9
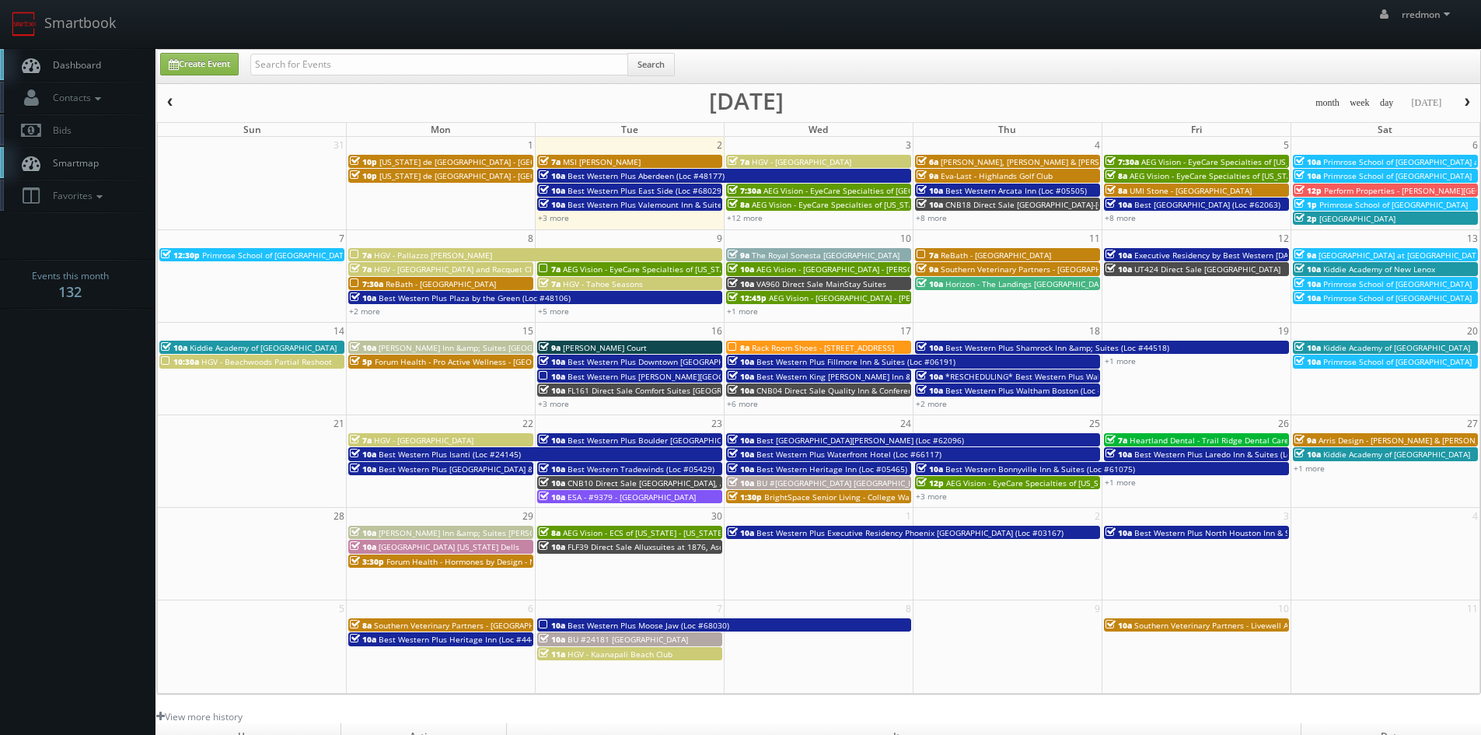
click at [433, 284] on span "ReBath - [GEOGRAPHIC_DATA]" at bounding box center [441, 283] width 110 height 11
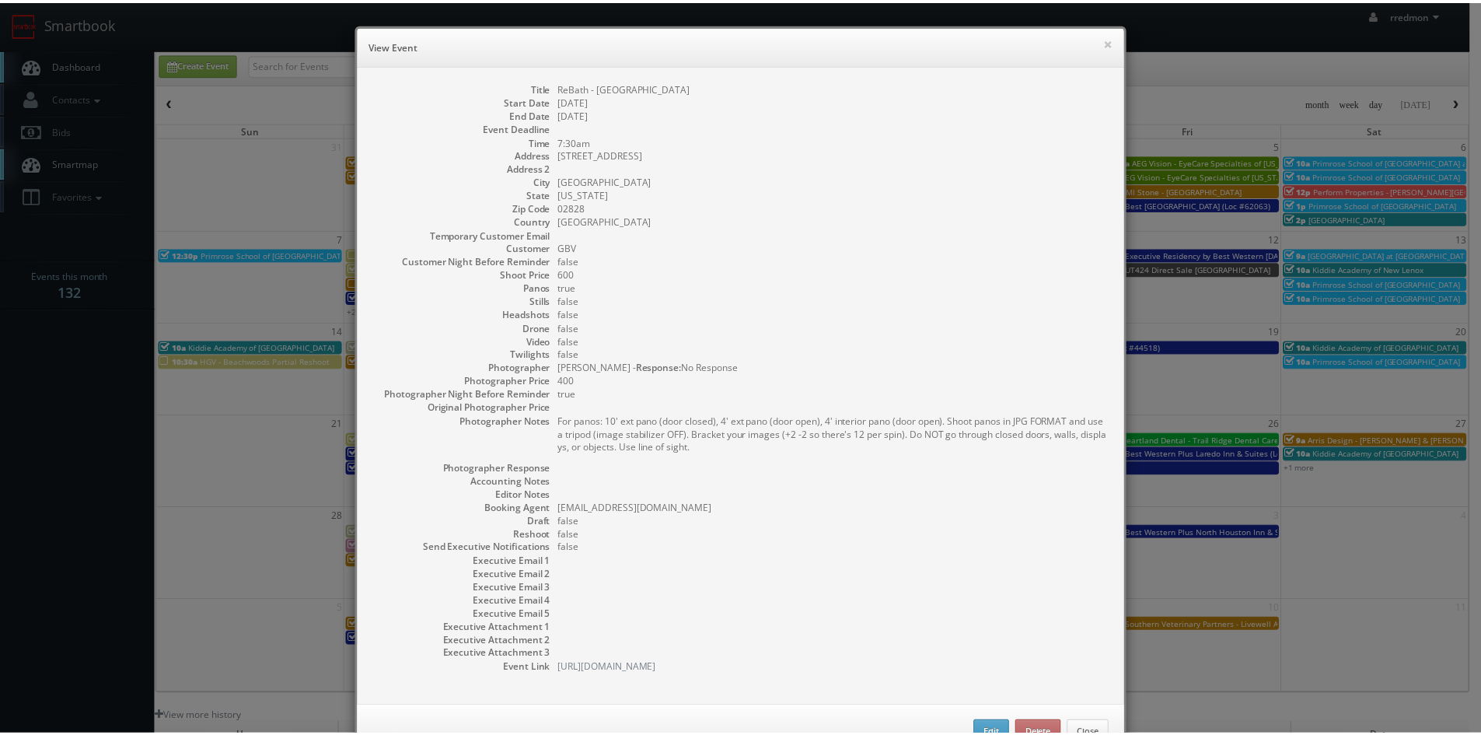
scroll to position [51, 0]
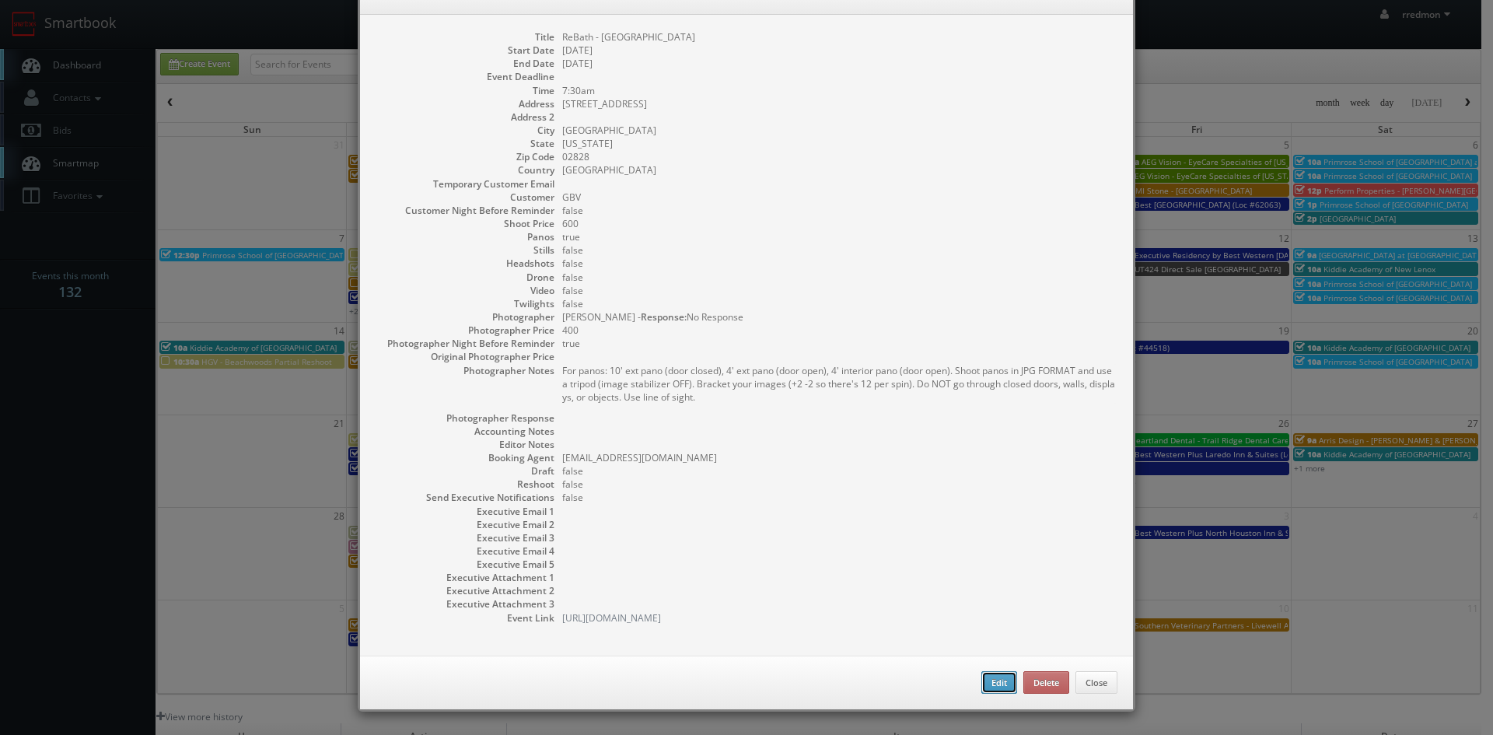
click at [1000, 678] on button "Edit" at bounding box center [999, 682] width 36 height 23
type input "ReBath - [GEOGRAPHIC_DATA]"
type input "[STREET_ADDRESS]"
type input "[GEOGRAPHIC_DATA]"
type input "02828"
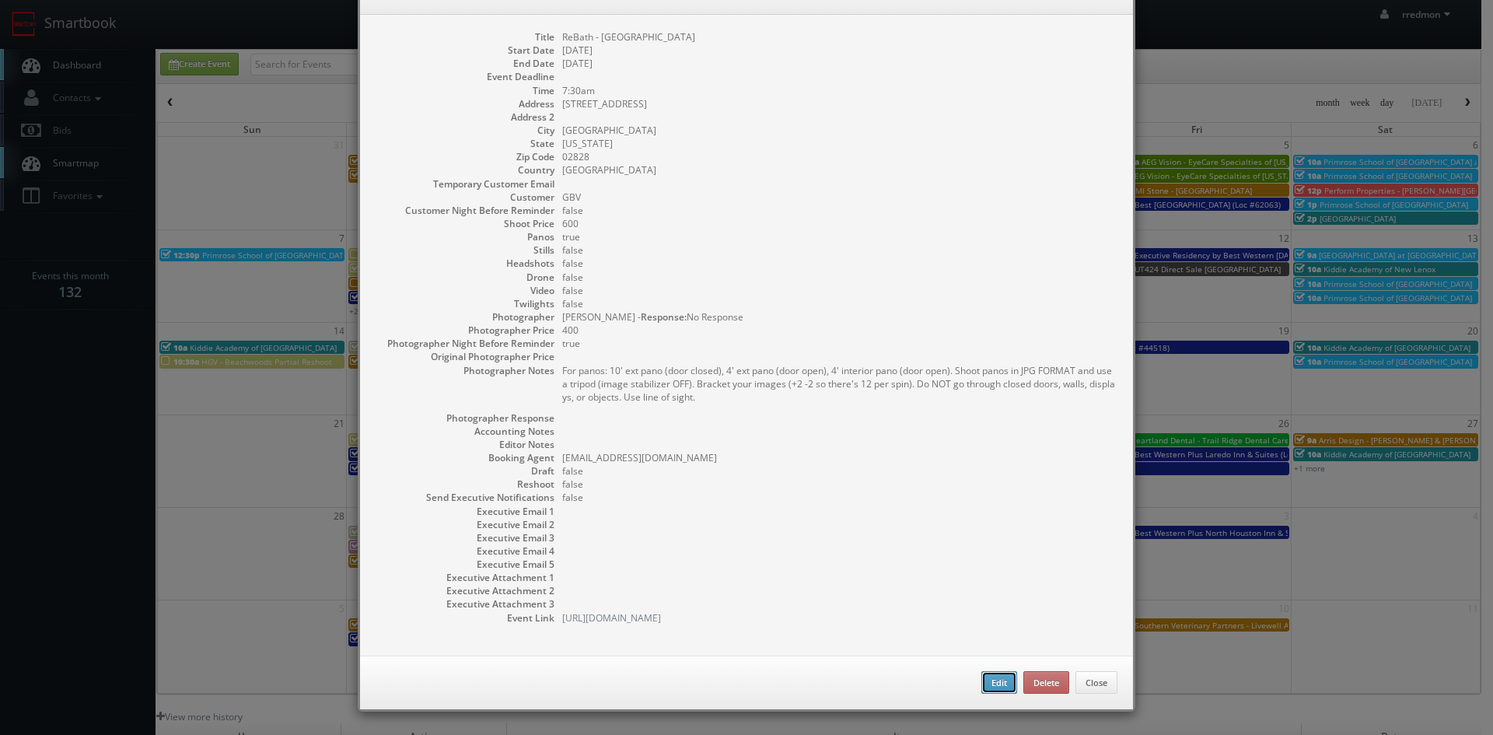
type input "600"
checkbox input "true"
type input "[DATE]"
type input "7:30am"
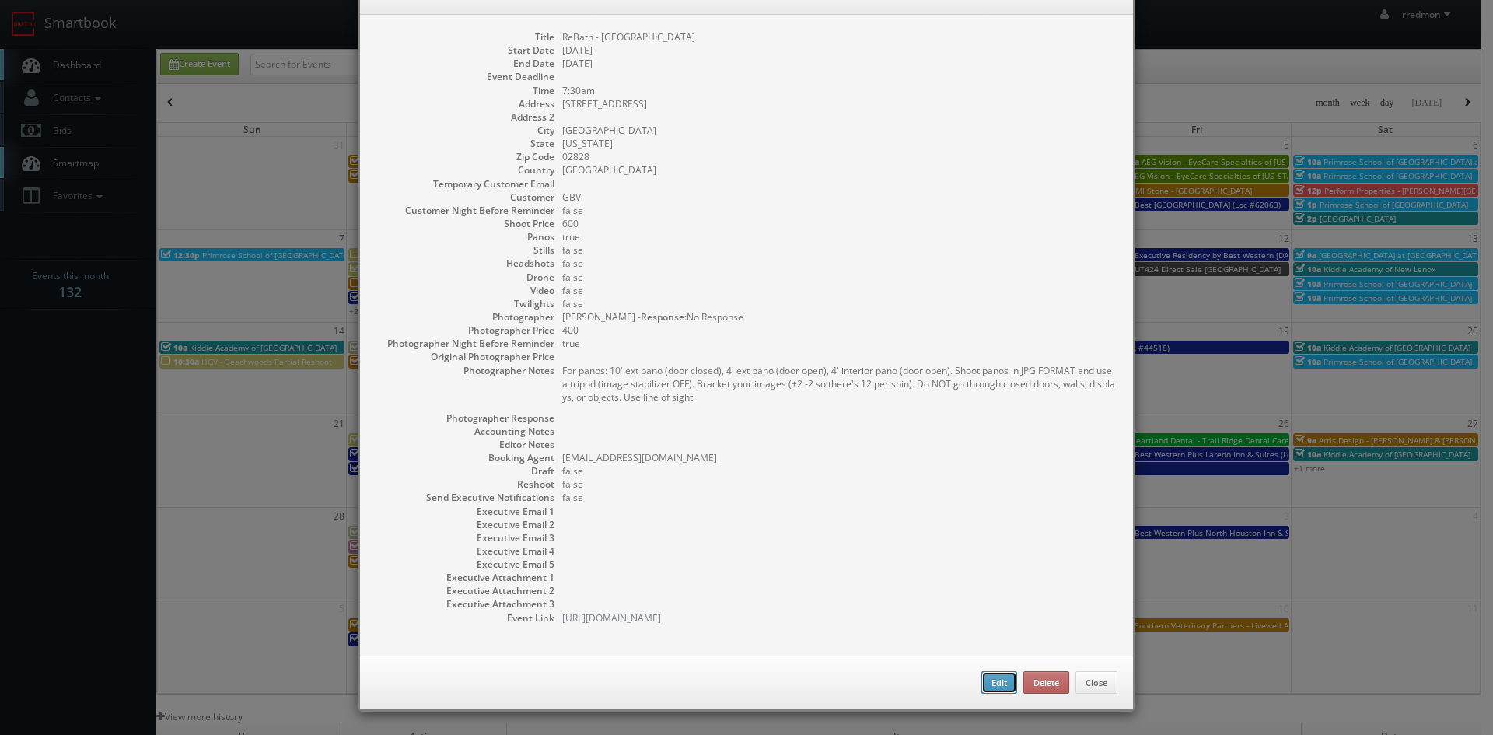
checkbox input "true"
type textarea "For panos: 10' ext pano (door closed), 4' ext pano (door open), 4' interior pan…"
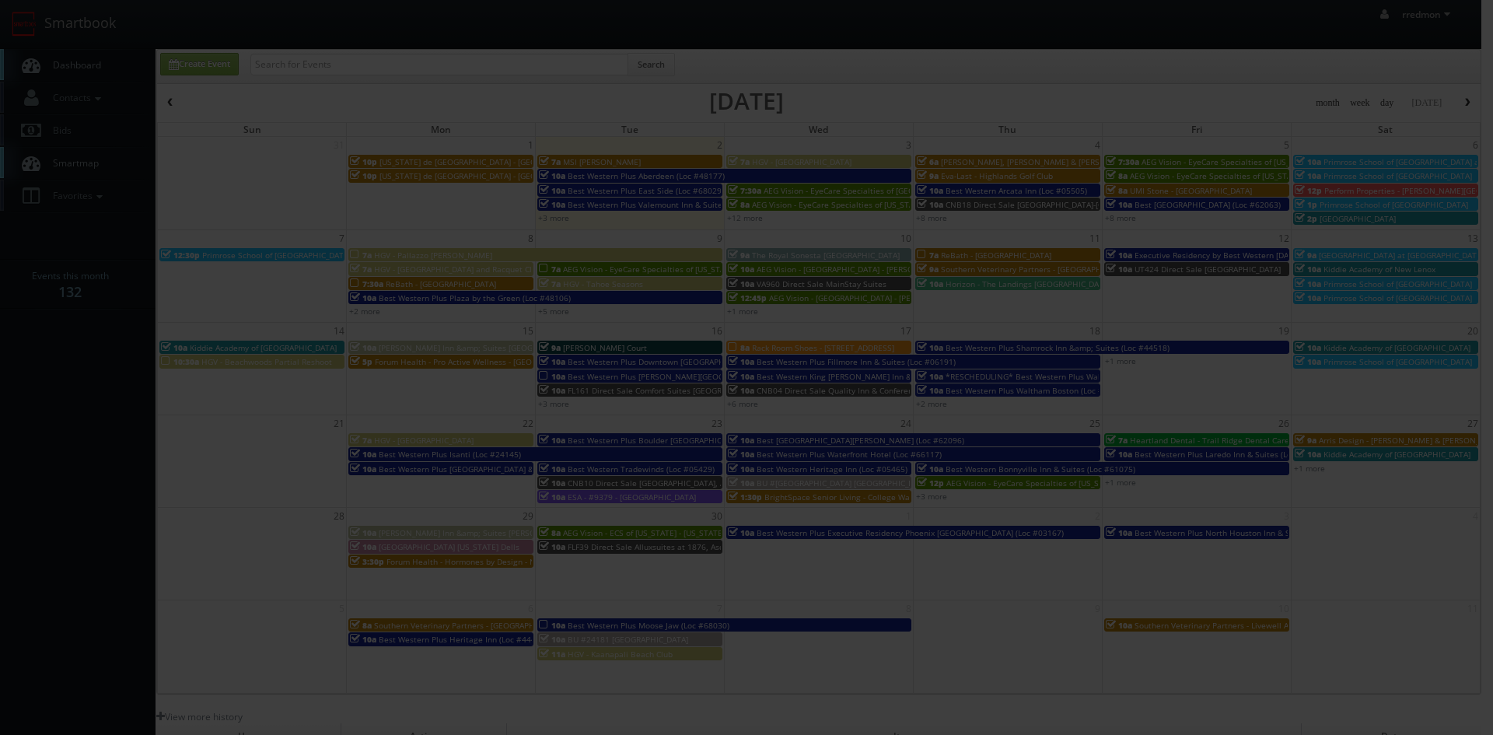
type input "600"
type input "400"
select select "fake72@mg.cs3calendar.com"
select select "curt@cjlfotos.com"
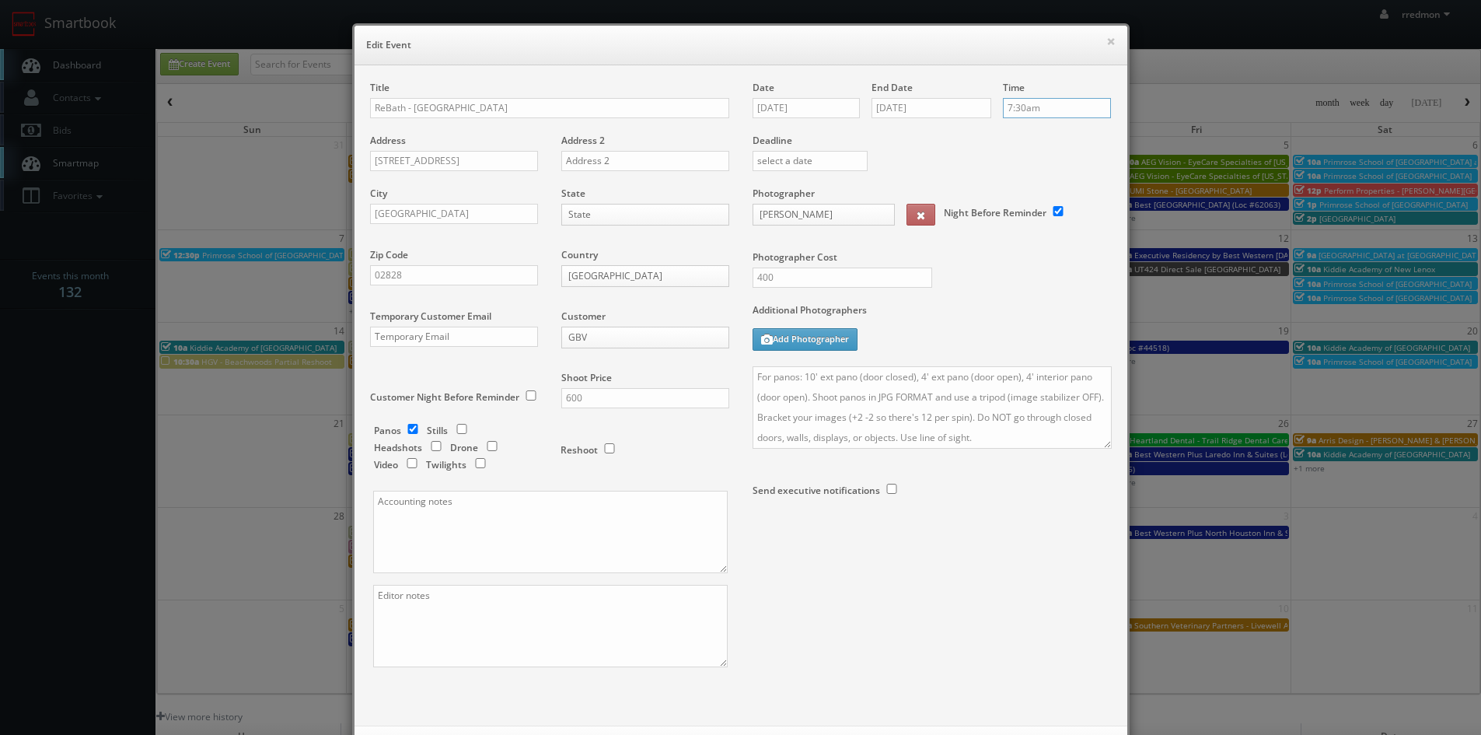
click at [1023, 112] on input "7:30am" at bounding box center [1057, 108] width 108 height 20
type input "10:00am"
click at [1027, 157] on li "10:00am" at bounding box center [1028, 158] width 59 height 18
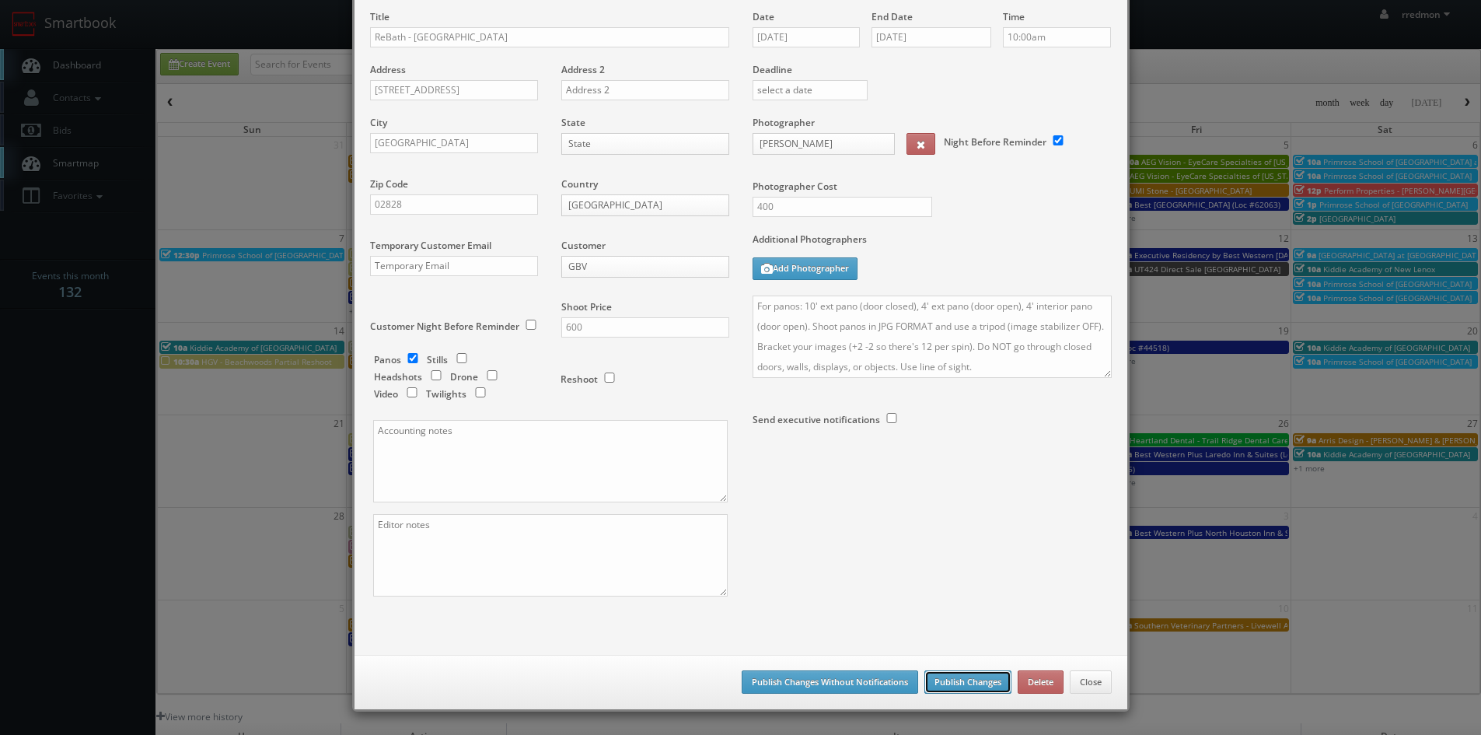
click at [974, 677] on button "Publish Changes" at bounding box center [968, 681] width 87 height 23
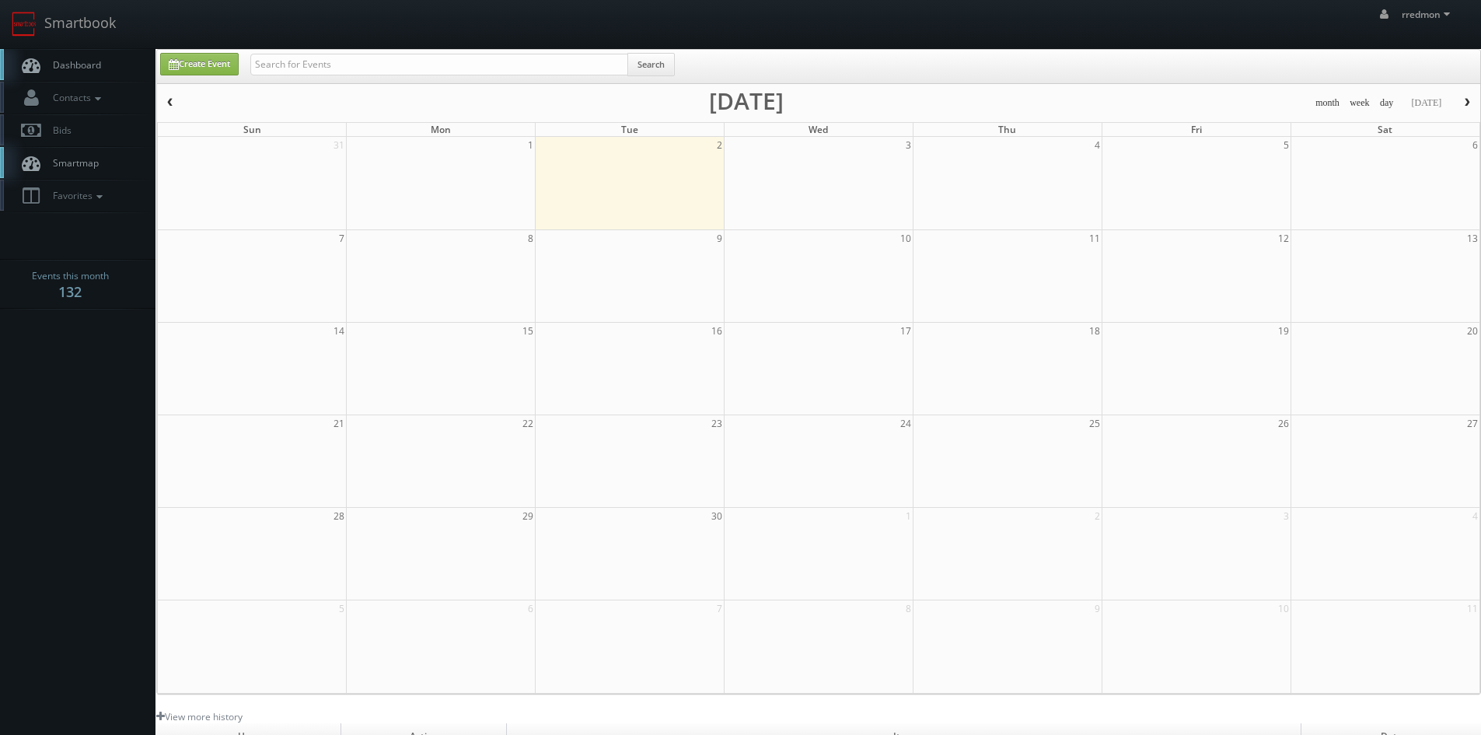
click at [101, 65] on link "Dashboard" at bounding box center [78, 65] width 156 height 32
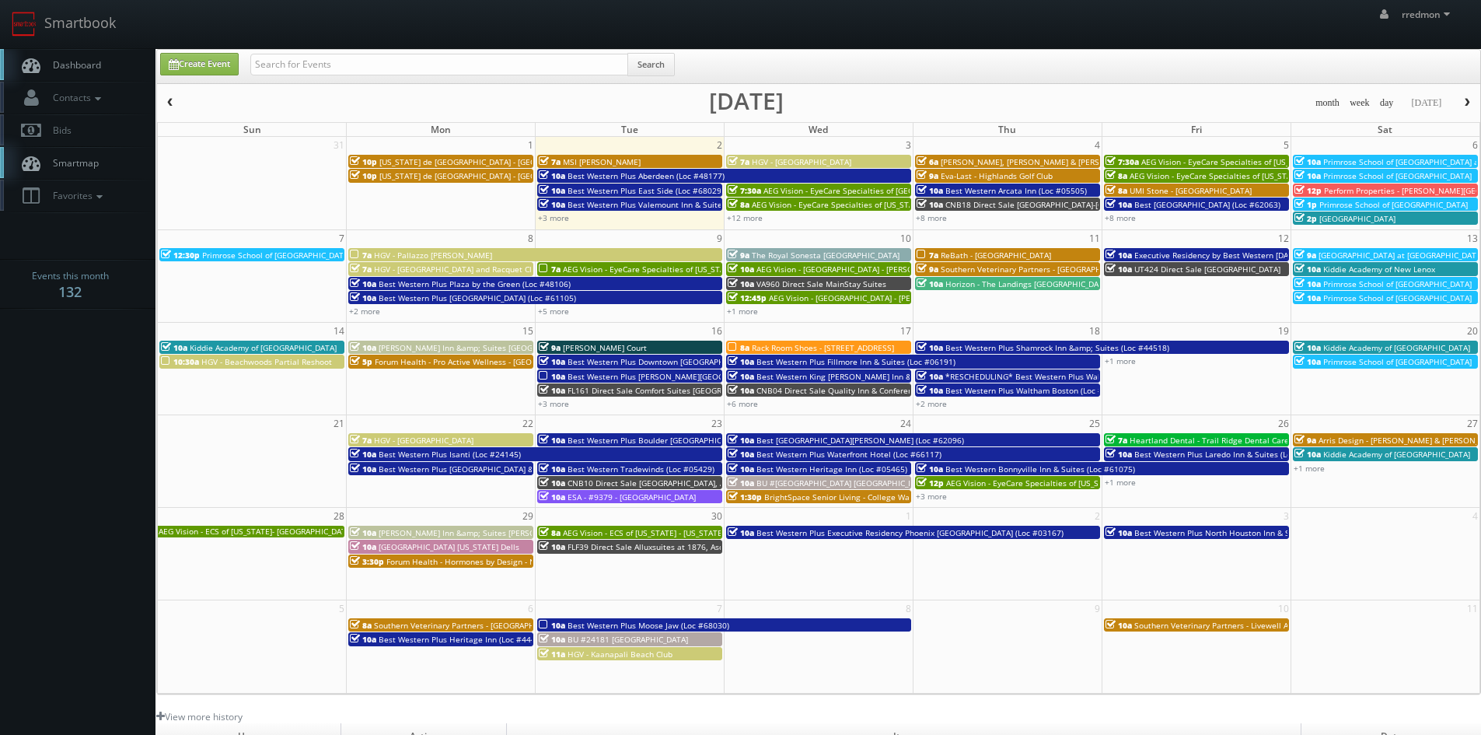
click at [996, 253] on span "ReBath - [GEOGRAPHIC_DATA]" at bounding box center [996, 255] width 110 height 11
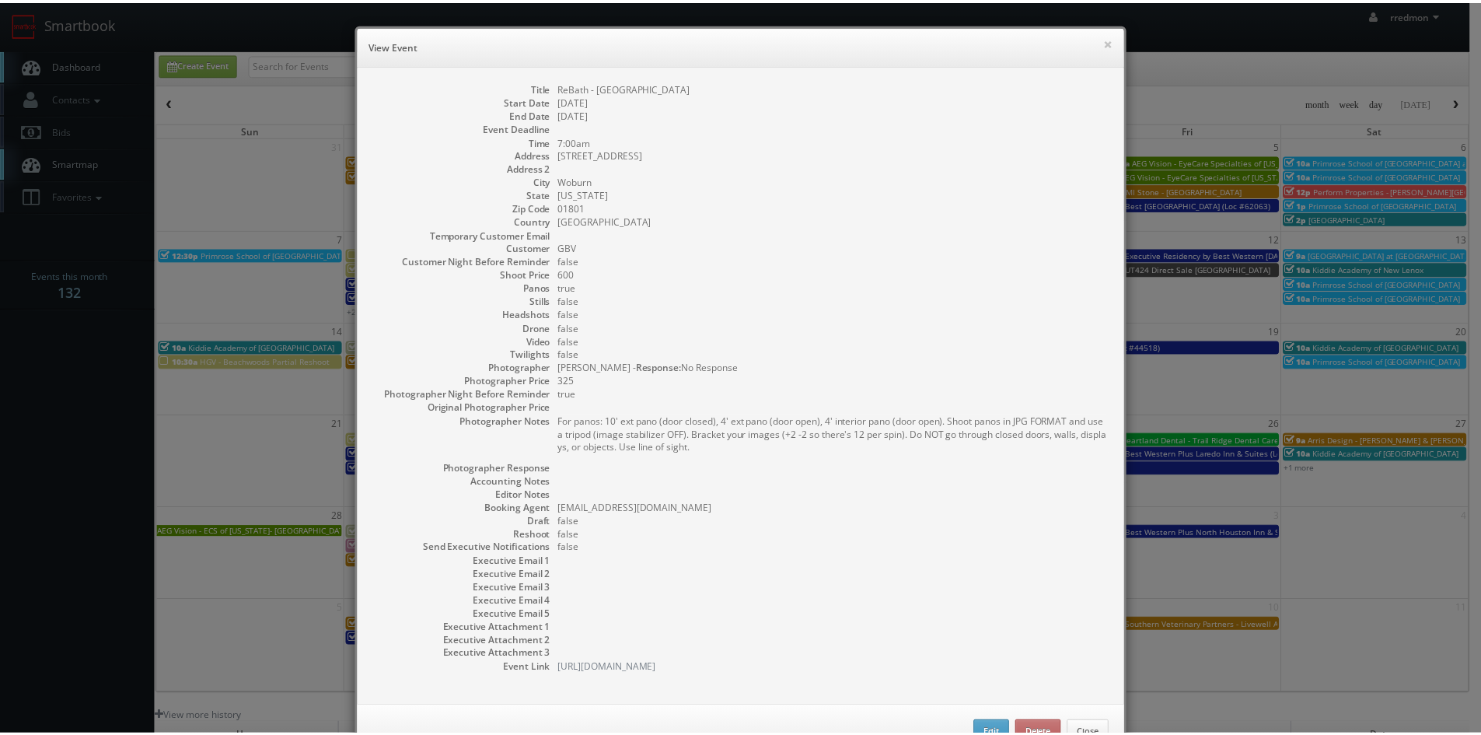
scroll to position [51, 0]
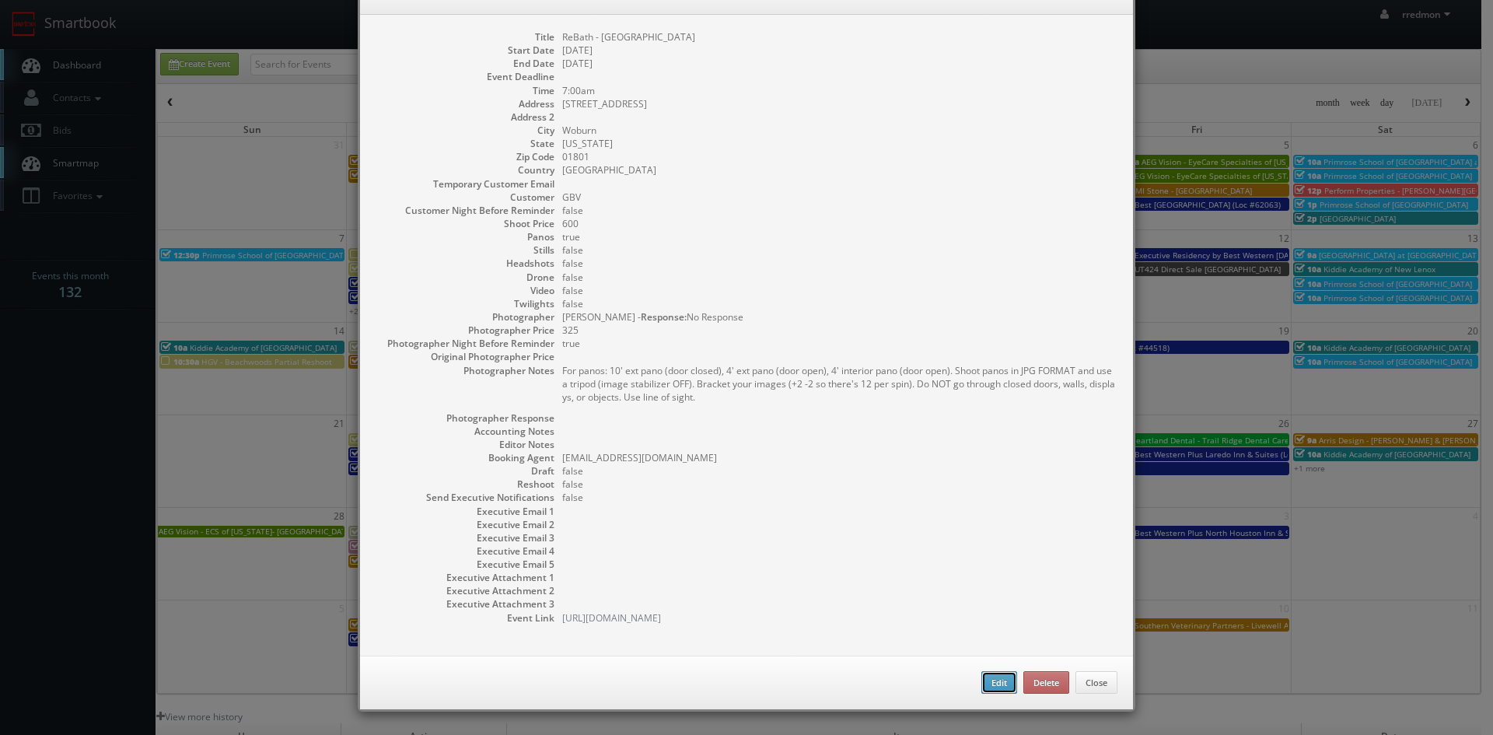
click at [998, 676] on button "Edit" at bounding box center [999, 682] width 36 height 23
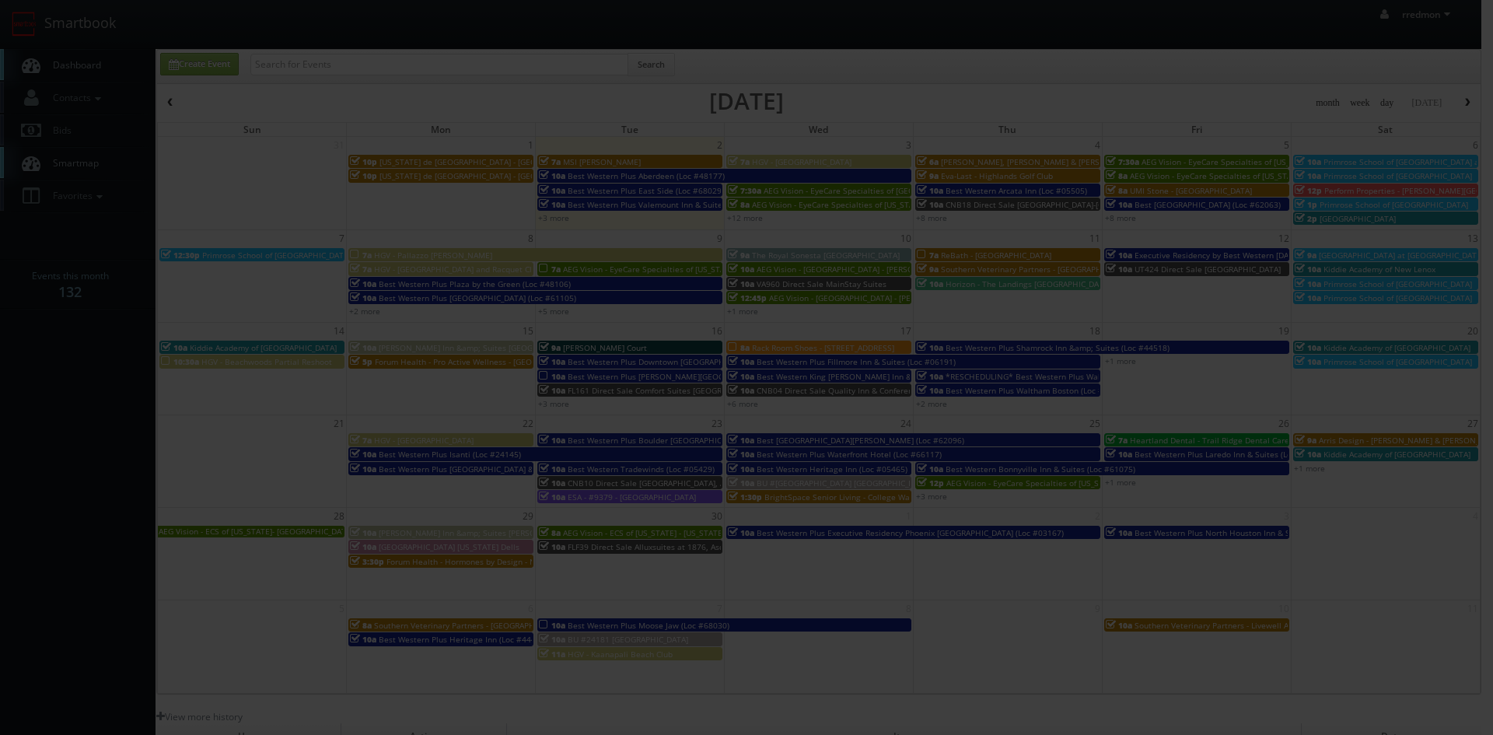
type input "ReBath - [GEOGRAPHIC_DATA]"
type input "150 New Boston St E"
type input "Woburn"
select select "[US_STATE]"
type input "01801"
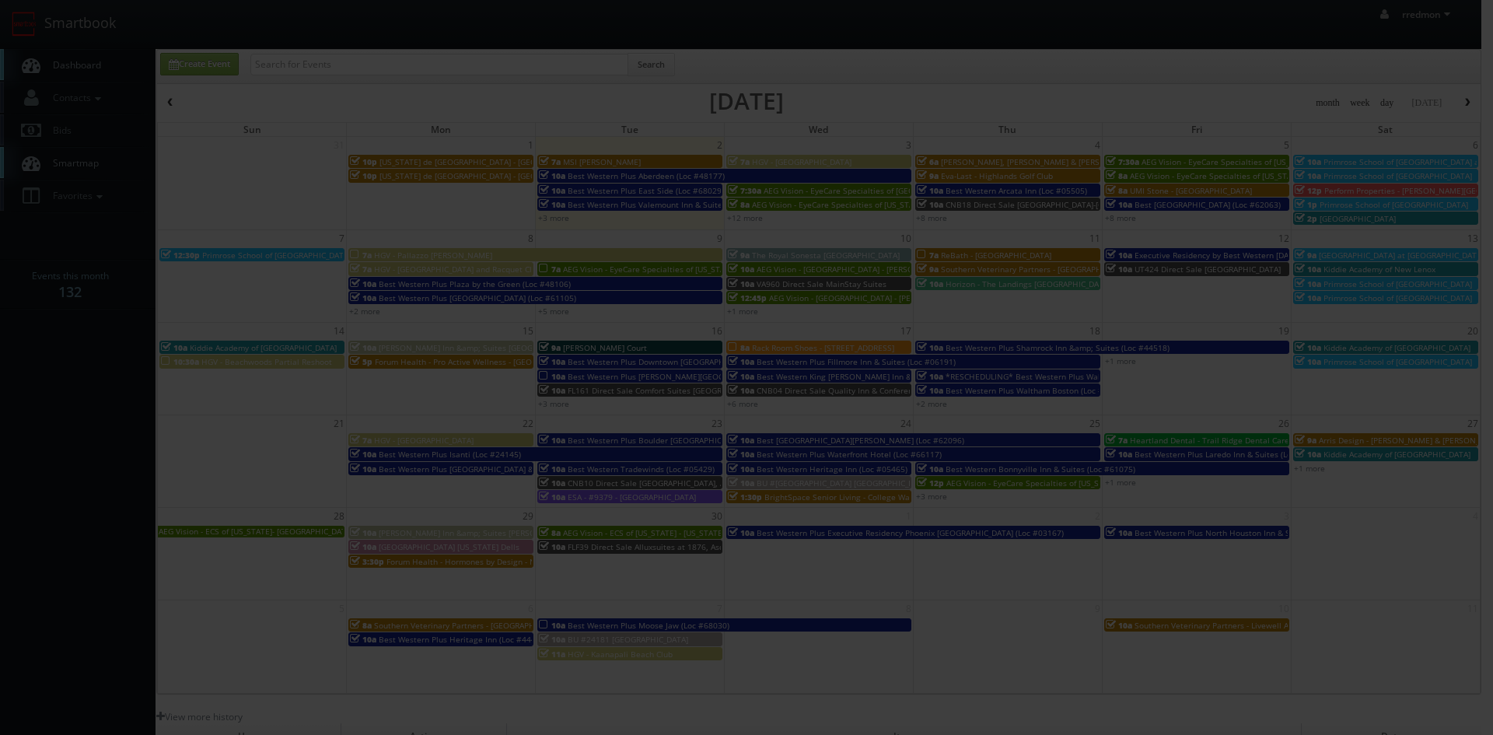
type input "600"
checkbox input "true"
type input "09/11/2025"
type input "7:00am"
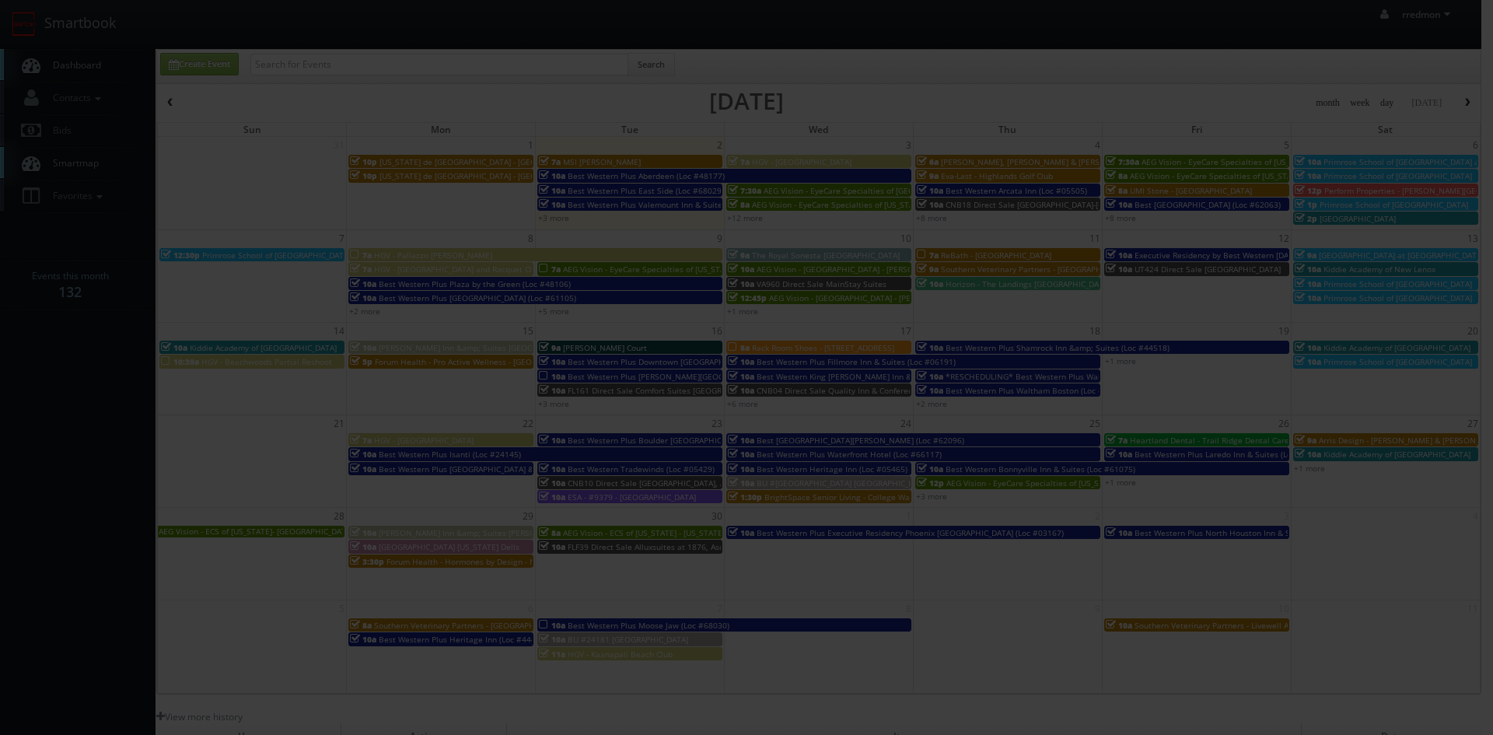
checkbox input "true"
type textarea "For panos: 10' ext pano (door closed), 4' ext pano (door open), 4' interior pan…"
type input "600"
type input "325"
select select "[EMAIL_ADDRESS][DOMAIN_NAME]"
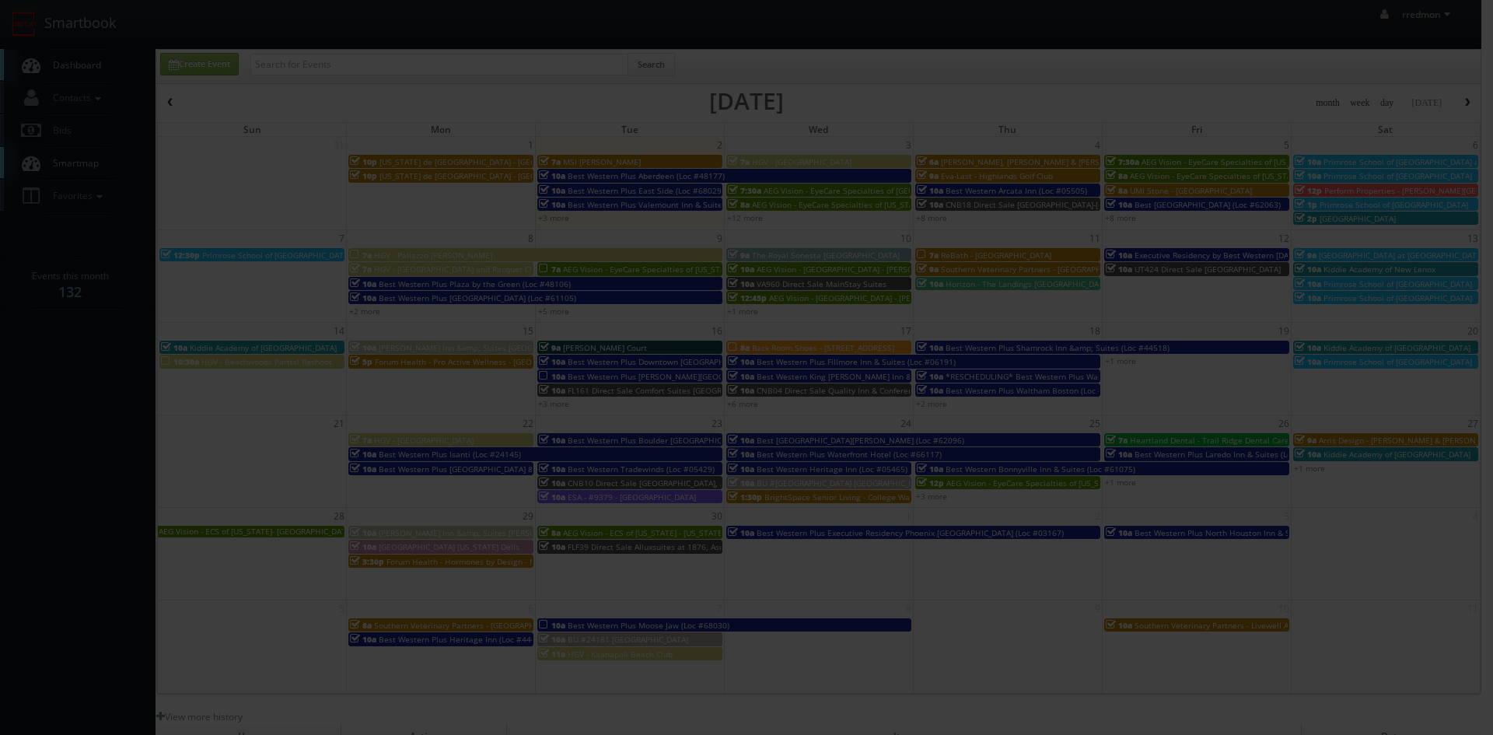
select select "curt@cjlfotos.com"
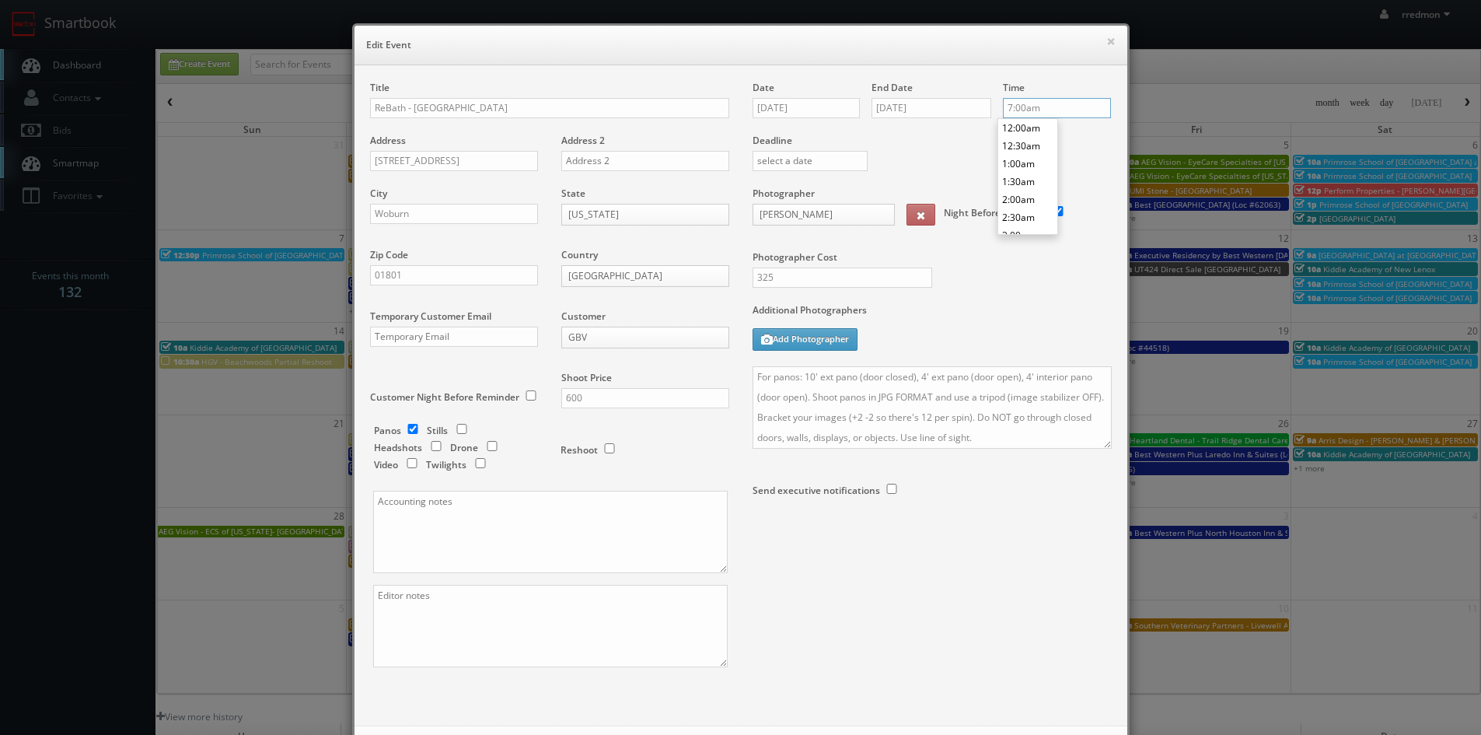
click at [1038, 111] on input "7:00am" at bounding box center [1057, 108] width 108 height 20
type input "10:00am"
click at [1031, 180] on li "10:00am" at bounding box center [1028, 175] width 59 height 18
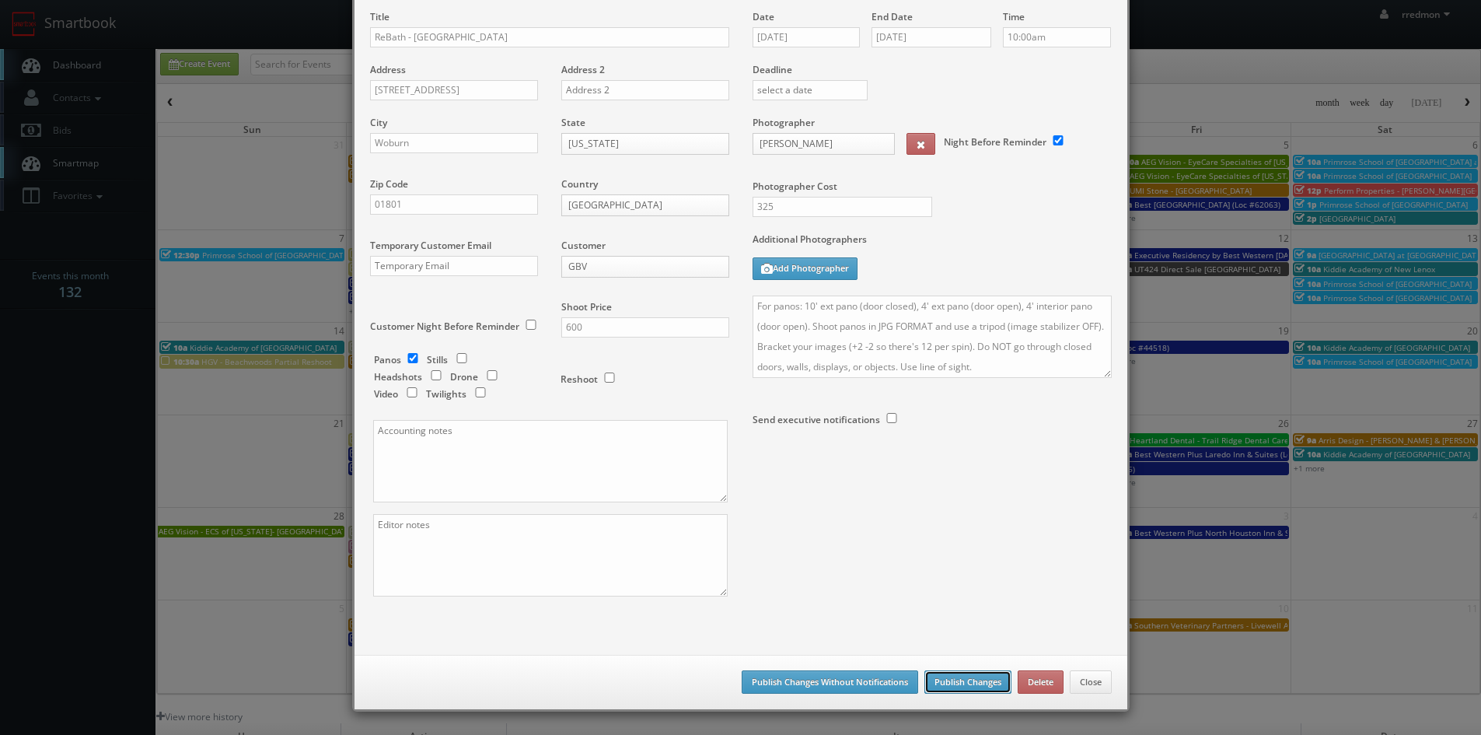
click at [966, 686] on button "Publish Changes" at bounding box center [968, 681] width 87 height 23
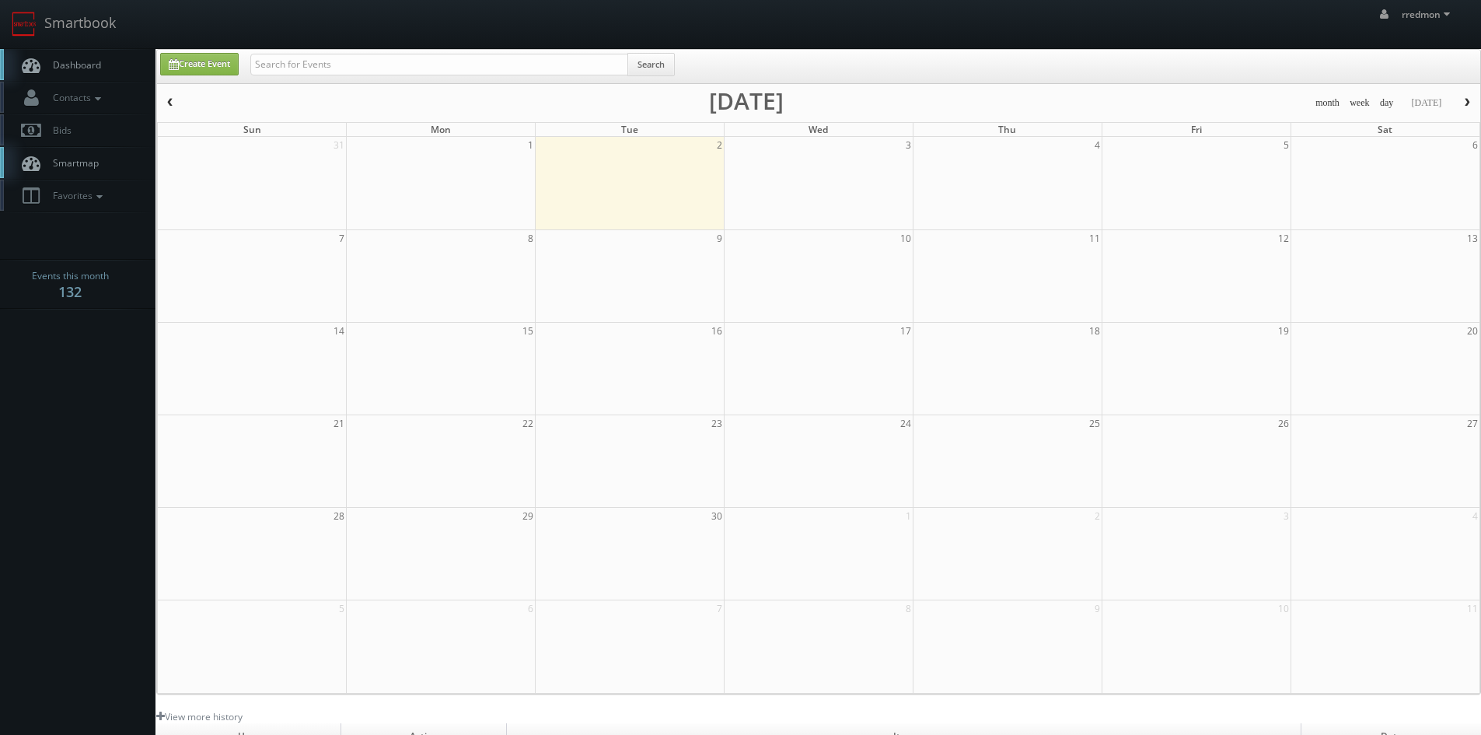
click at [74, 69] on span "Dashboard" at bounding box center [73, 64] width 56 height 13
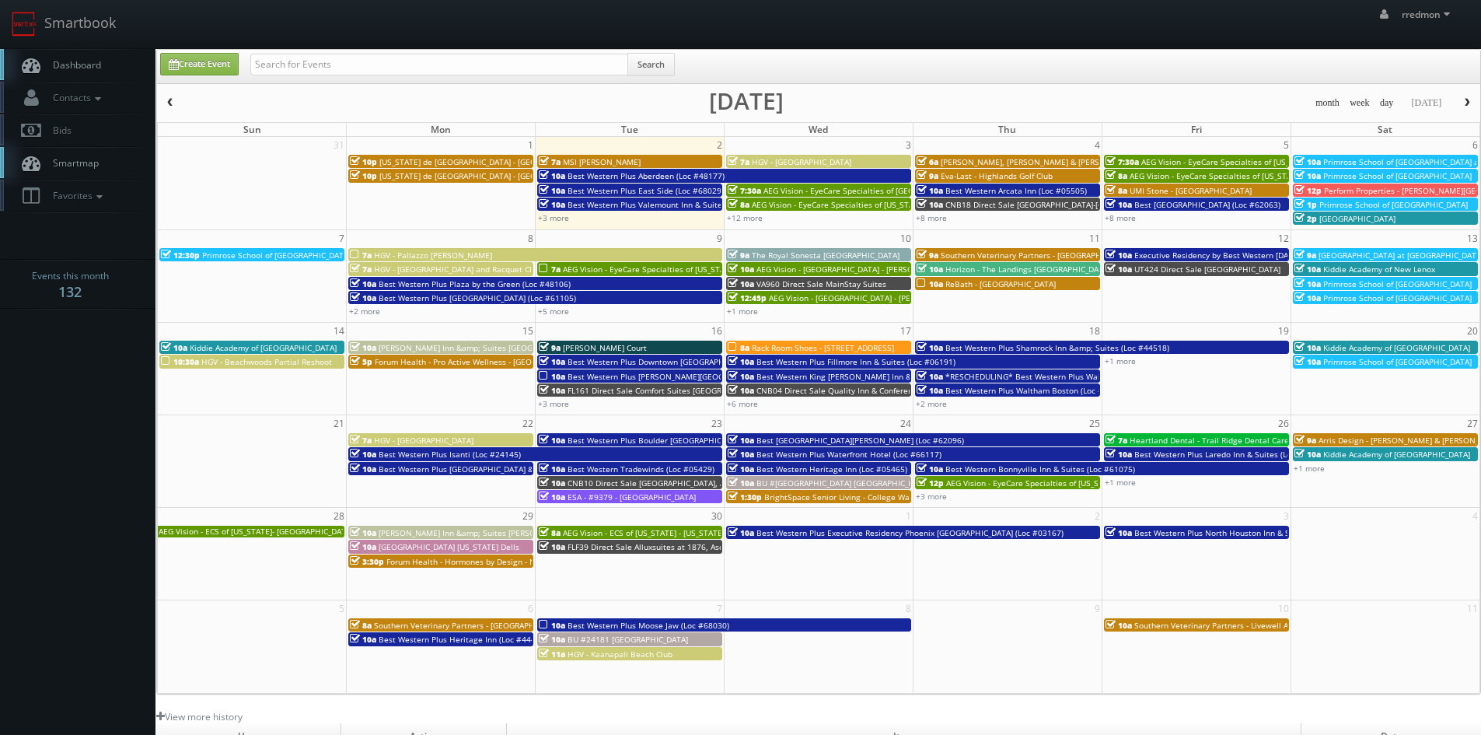
click at [80, 59] on span "Dashboard" at bounding box center [73, 64] width 56 height 13
click at [191, 67] on link "Create Event" at bounding box center [199, 64] width 79 height 23
type input "[DATE]"
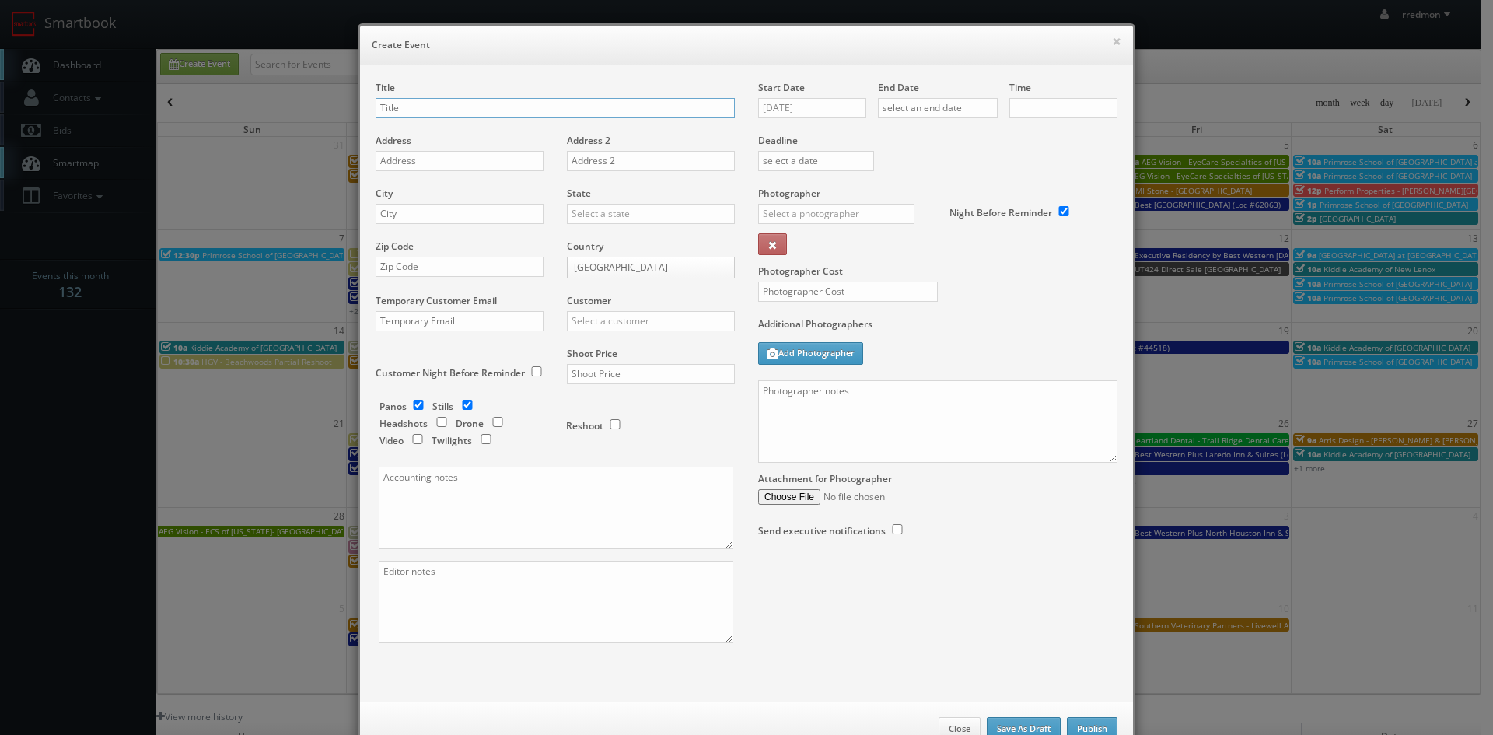
checkbox input "true"
type input "10:00am"
checkbox input "true"
click at [825, 110] on input "[DATE]" at bounding box center [812, 108] width 108 height 20
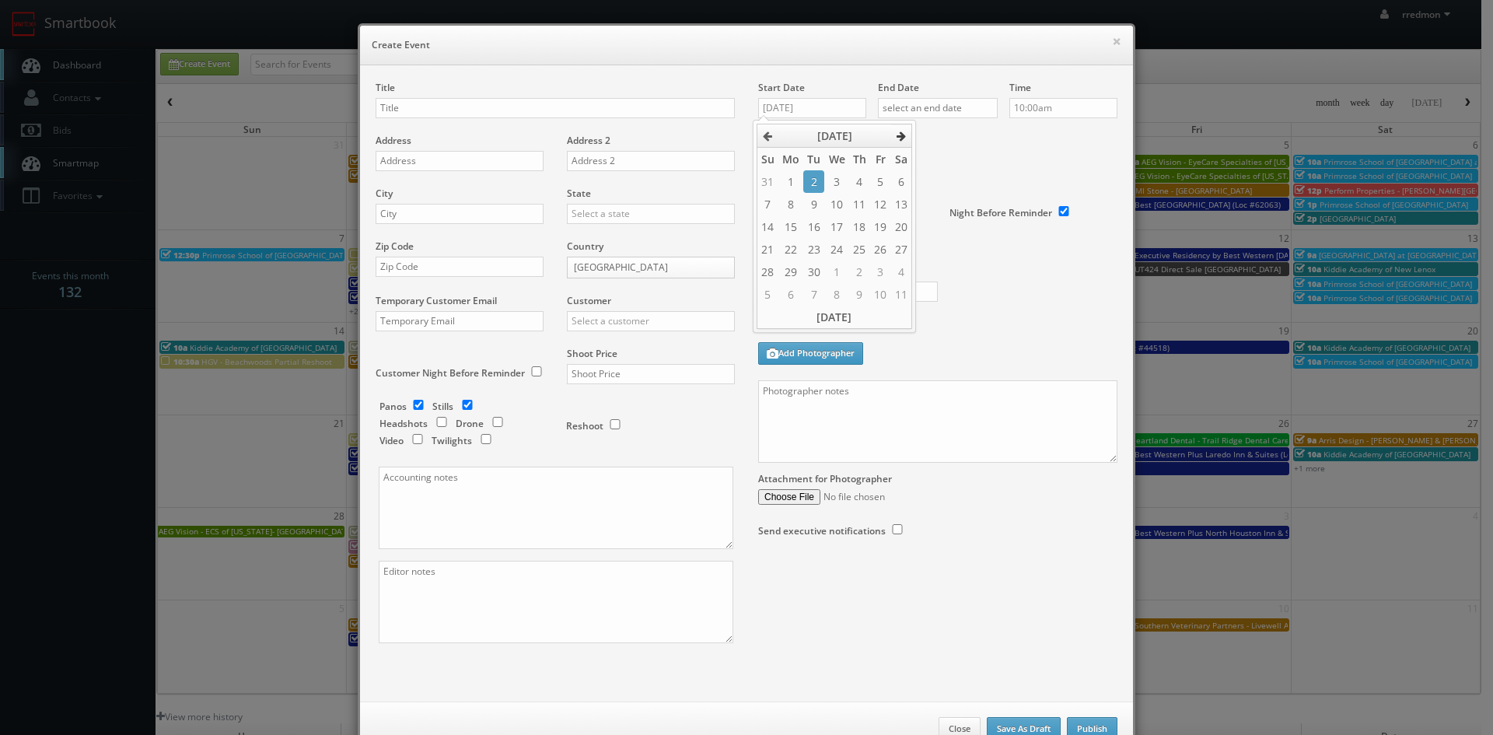
click at [894, 136] on th at bounding box center [901, 135] width 21 height 23
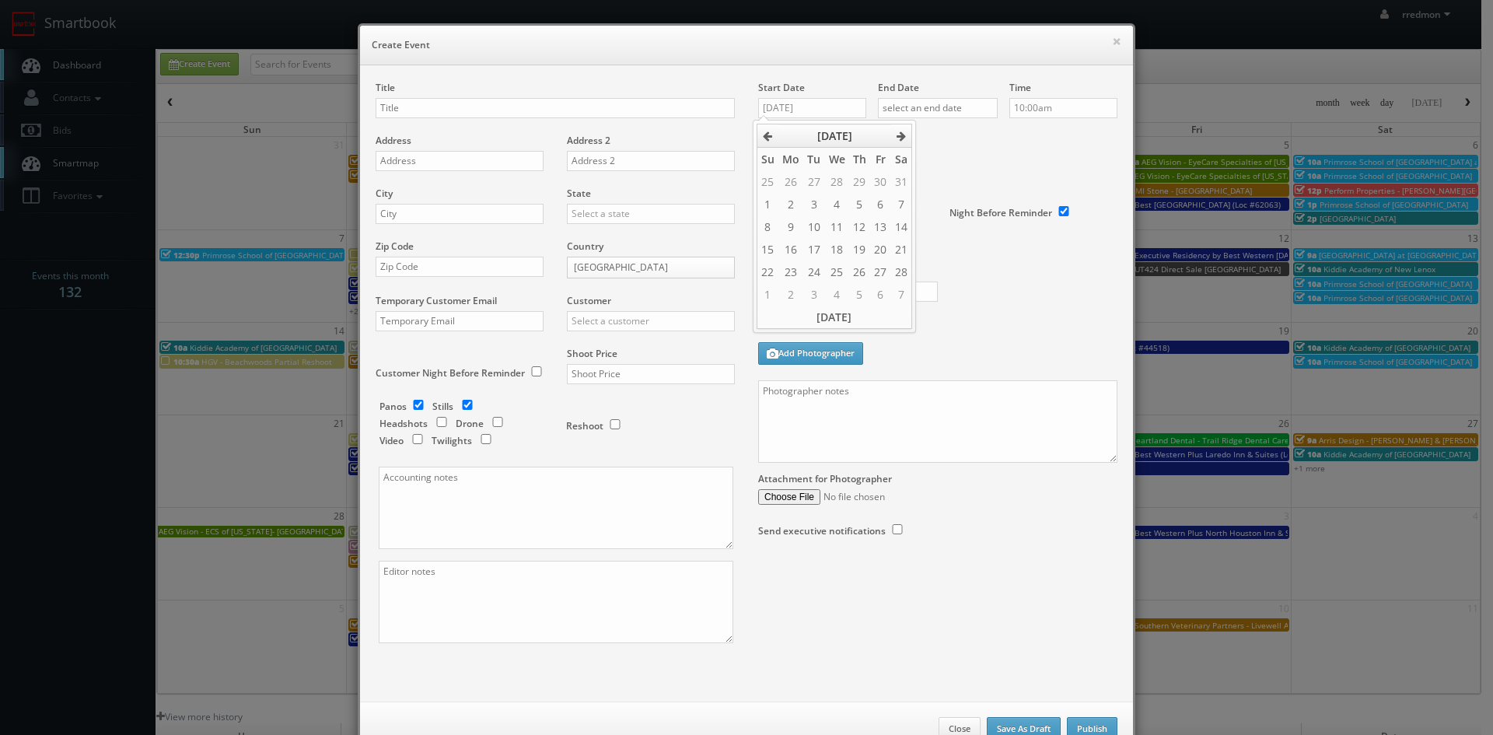
click at [871, 131] on th "[DATE]" at bounding box center [834, 135] width 113 height 23
click at [870, 258] on span "Dec" at bounding box center [882, 264] width 32 height 42
click at [905, 139] on icon at bounding box center [901, 136] width 9 height 11
click at [902, 138] on icon at bounding box center [901, 136] width 9 height 11
click at [901, 138] on icon at bounding box center [901, 136] width 9 height 11
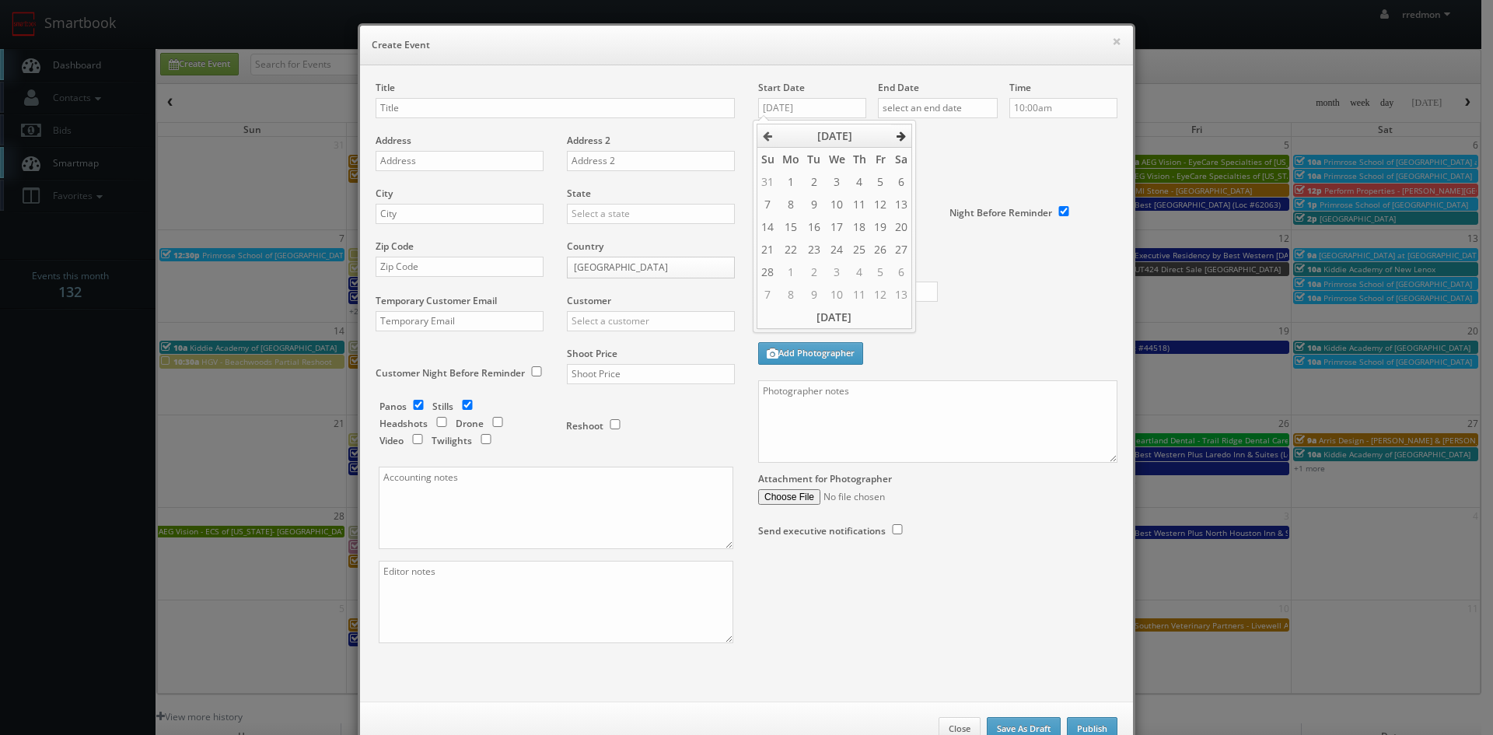
click at [901, 138] on icon at bounding box center [901, 136] width 9 height 11
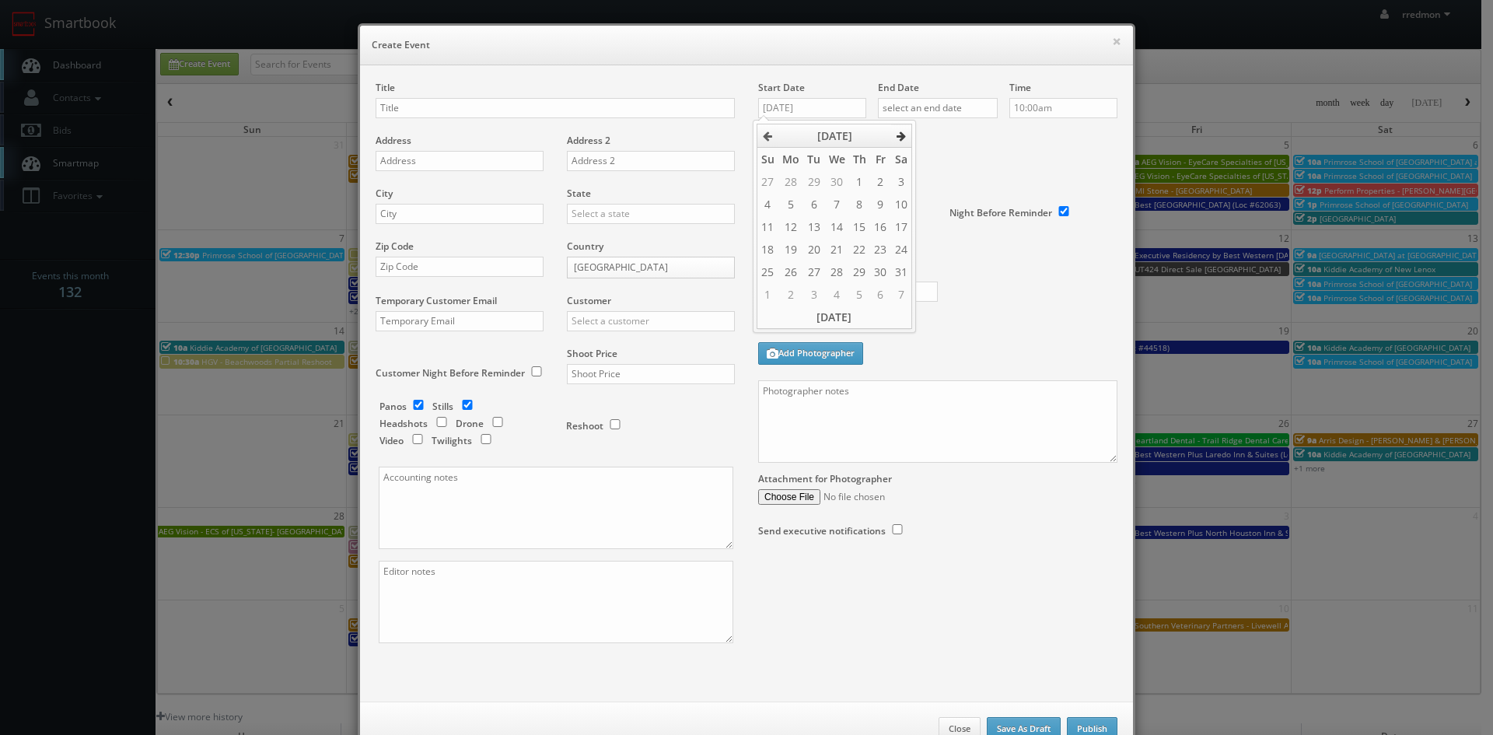
click at [901, 138] on icon at bounding box center [901, 136] width 9 height 11
click at [897, 136] on icon at bounding box center [901, 136] width 9 height 11
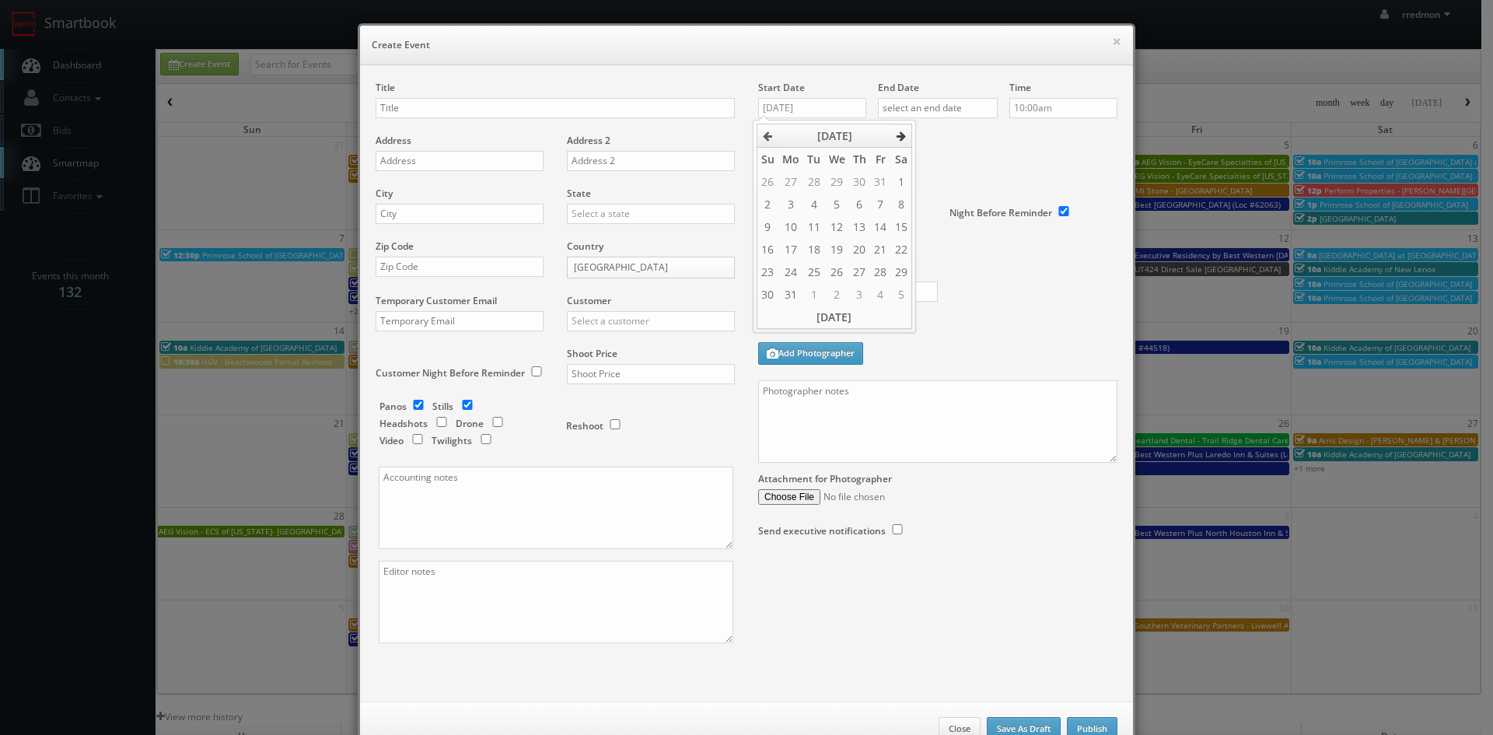
click at [897, 136] on icon at bounding box center [901, 136] width 9 height 11
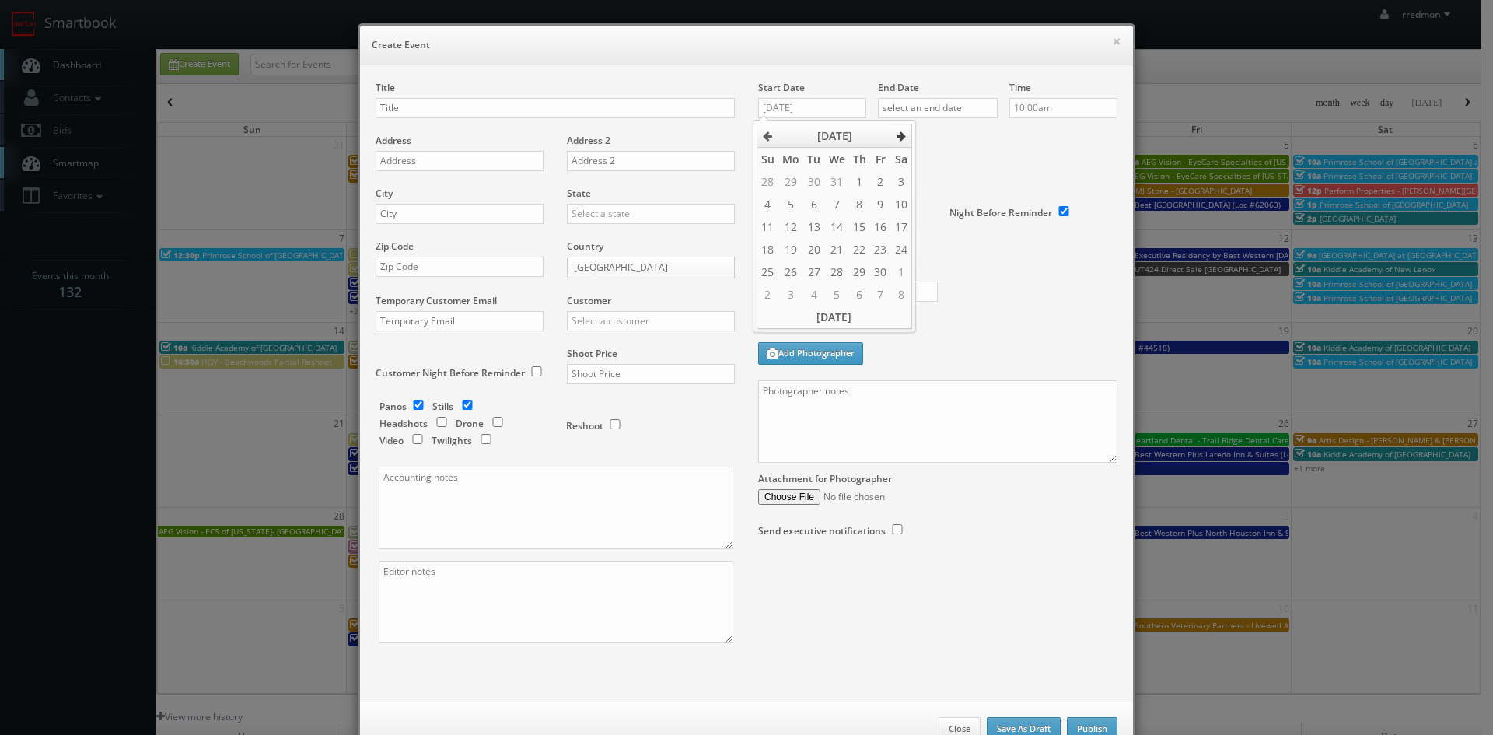
click at [897, 136] on icon at bounding box center [901, 136] width 9 height 11
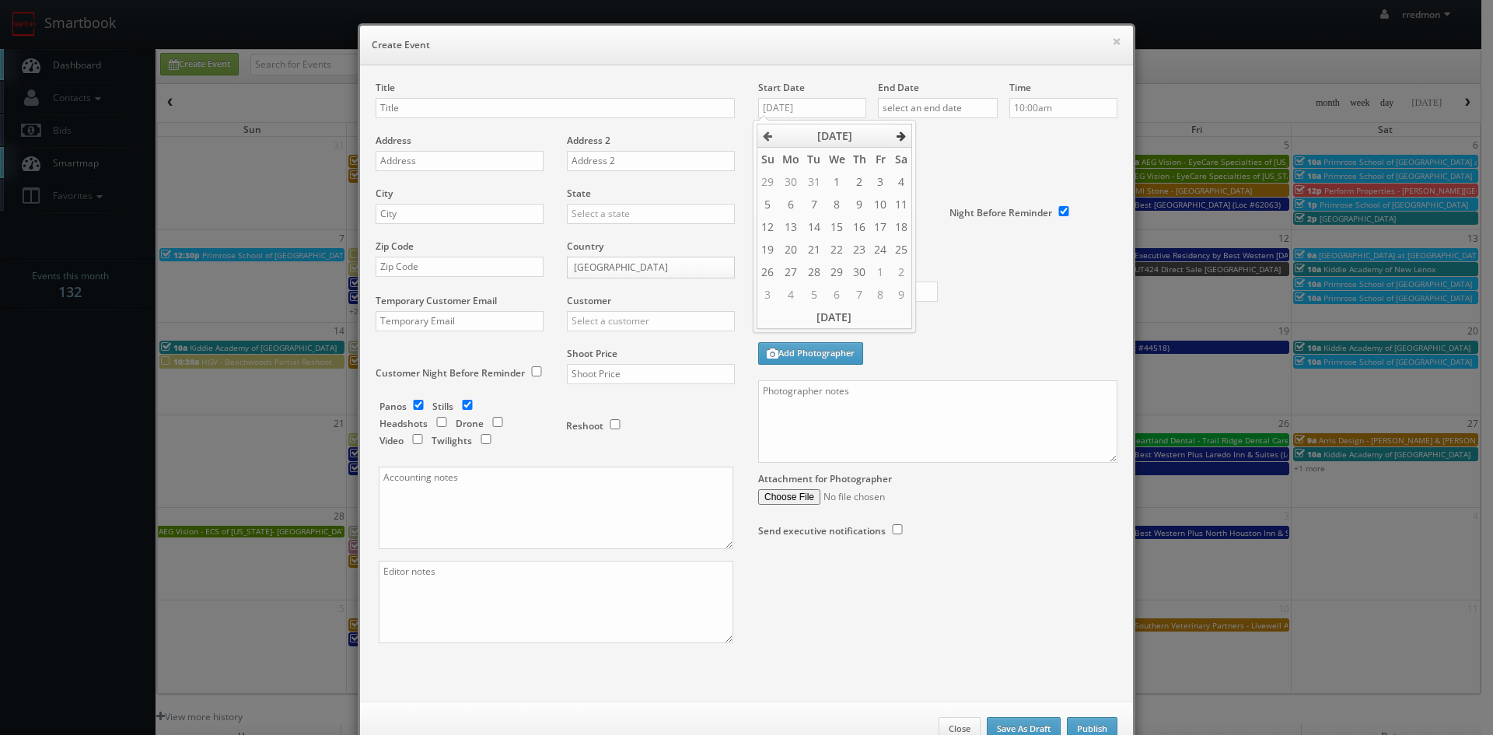
click at [897, 136] on icon at bounding box center [901, 136] width 9 height 11
click at [897, 135] on icon at bounding box center [901, 136] width 9 height 11
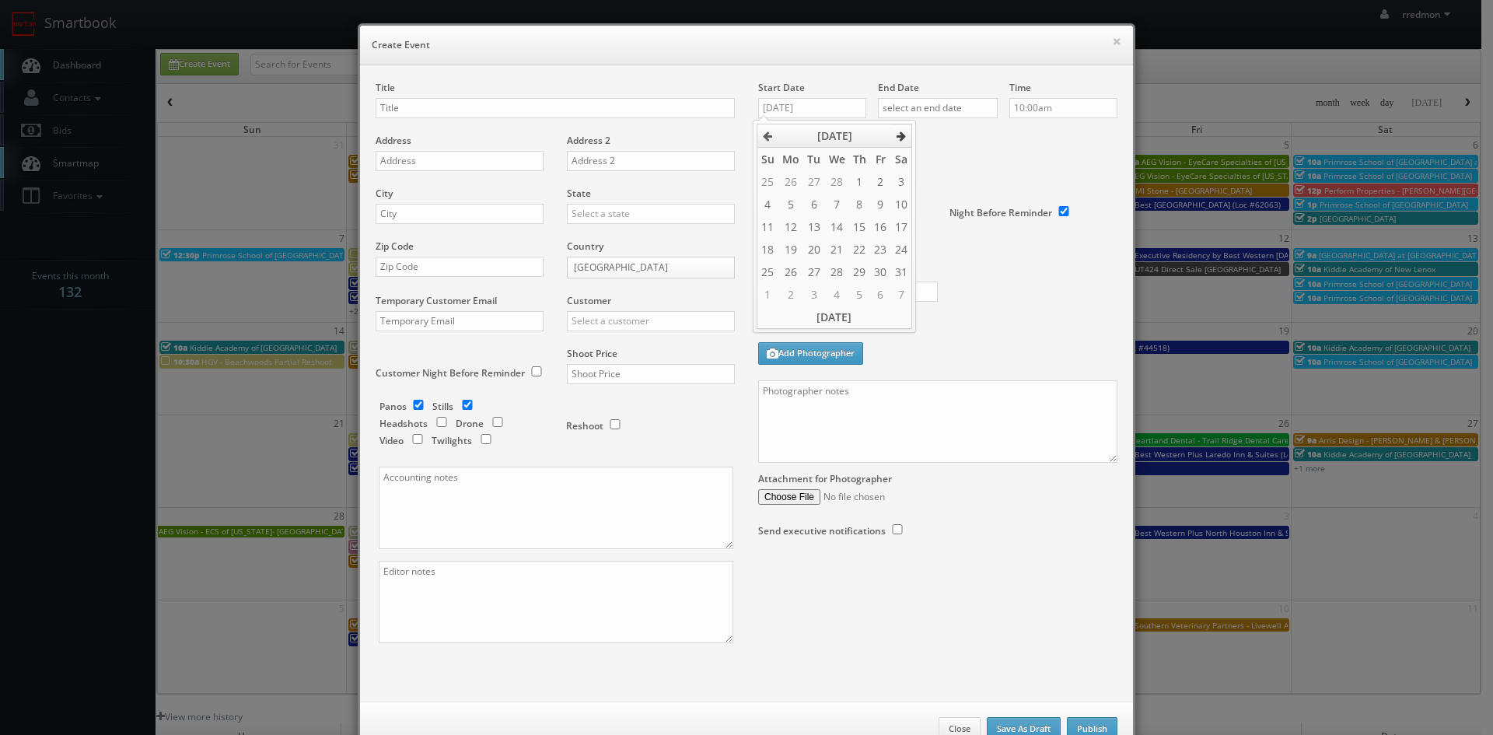
click at [897, 135] on icon at bounding box center [901, 136] width 9 height 11
click at [771, 132] on icon at bounding box center [767, 136] width 9 height 11
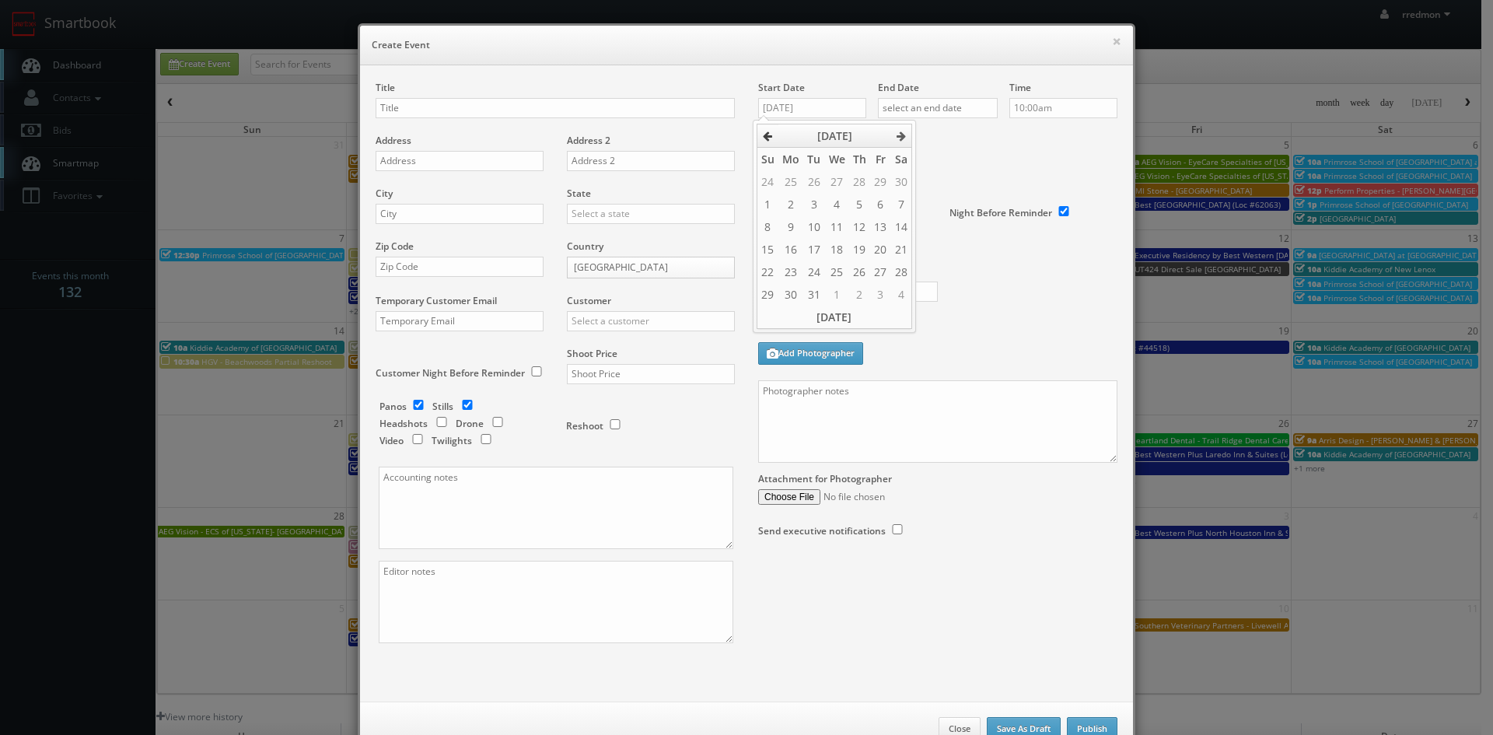
click at [771, 132] on icon at bounding box center [767, 136] width 9 height 11
click at [767, 204] on td "1" at bounding box center [768, 204] width 22 height 23
type input "04/01/2029"
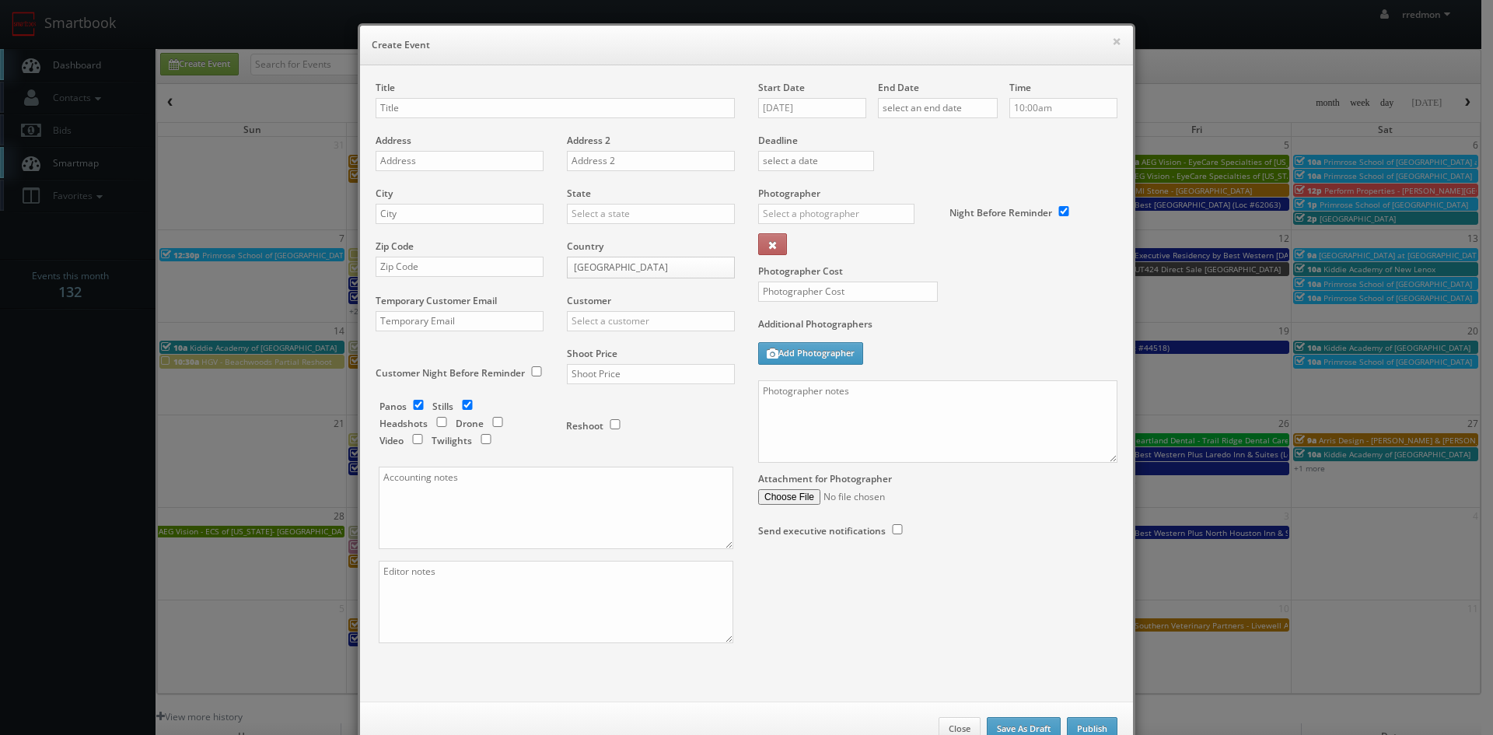
click at [965, 175] on div "Deadline" at bounding box center [938, 134] width 383 height 106
click at [946, 112] on input "text" at bounding box center [938, 108] width 120 height 20
type input "04/01/2029"
click at [892, 201] on td "1" at bounding box center [887, 204] width 22 height 23
click at [1062, 131] on div "Time 10:00am" at bounding box center [1058, 107] width 120 height 53
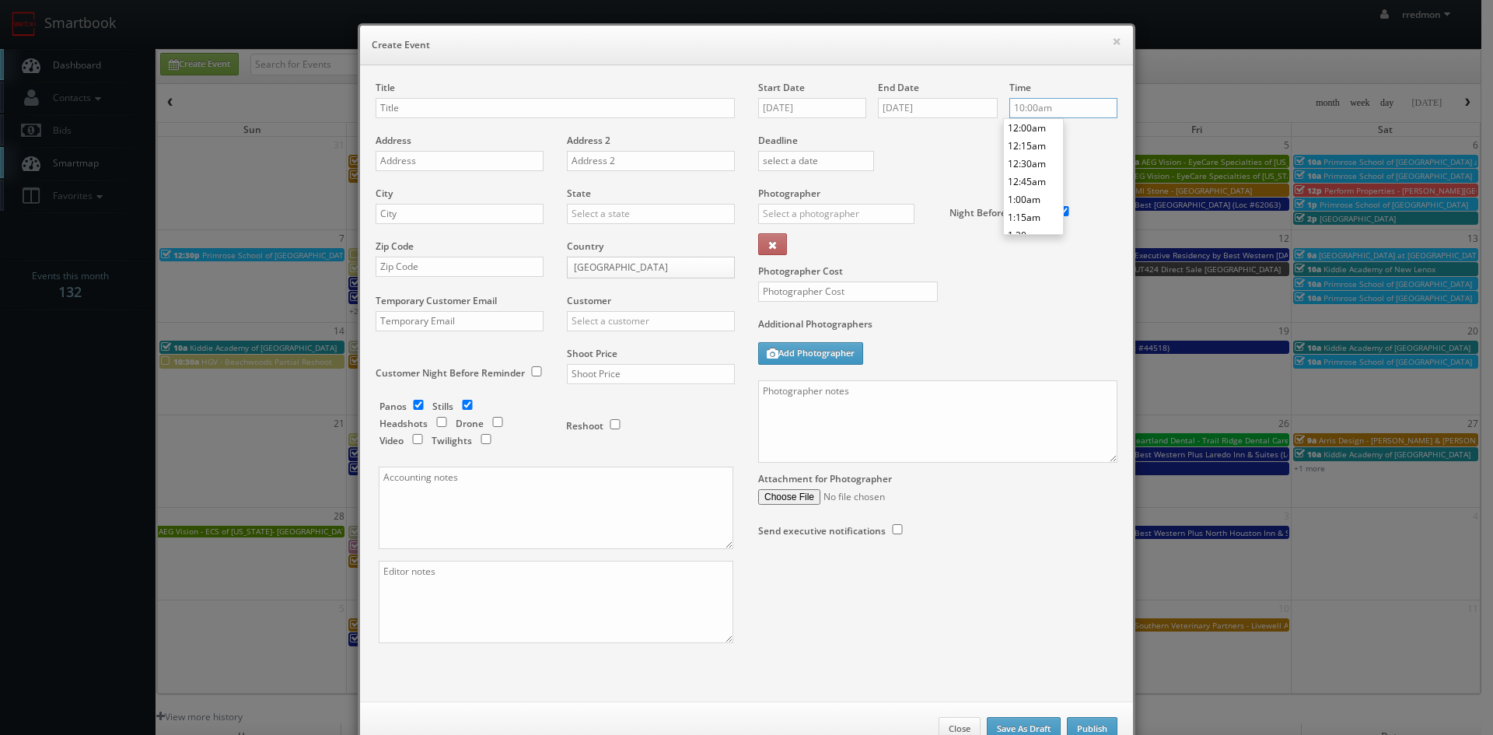
click at [1025, 110] on input "10:00am" at bounding box center [1063, 108] width 108 height 20
type input "12:00am"
click at [1021, 127] on li "12:00am" at bounding box center [1033, 128] width 59 height 18
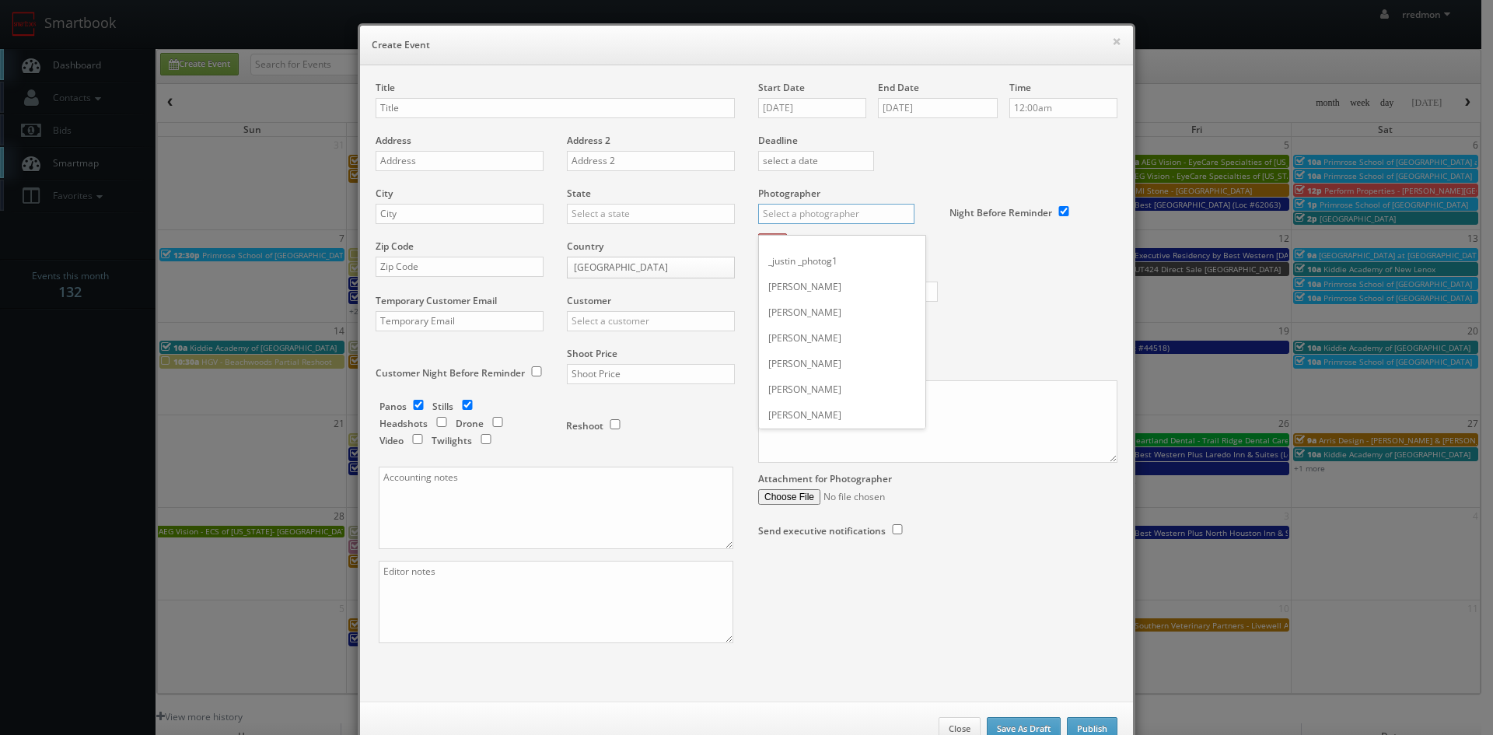
click at [803, 208] on input "text" at bounding box center [836, 214] width 156 height 20
click at [835, 276] on div "Chris Sardinas" at bounding box center [842, 274] width 166 height 26
type input "Chris Sardinas"
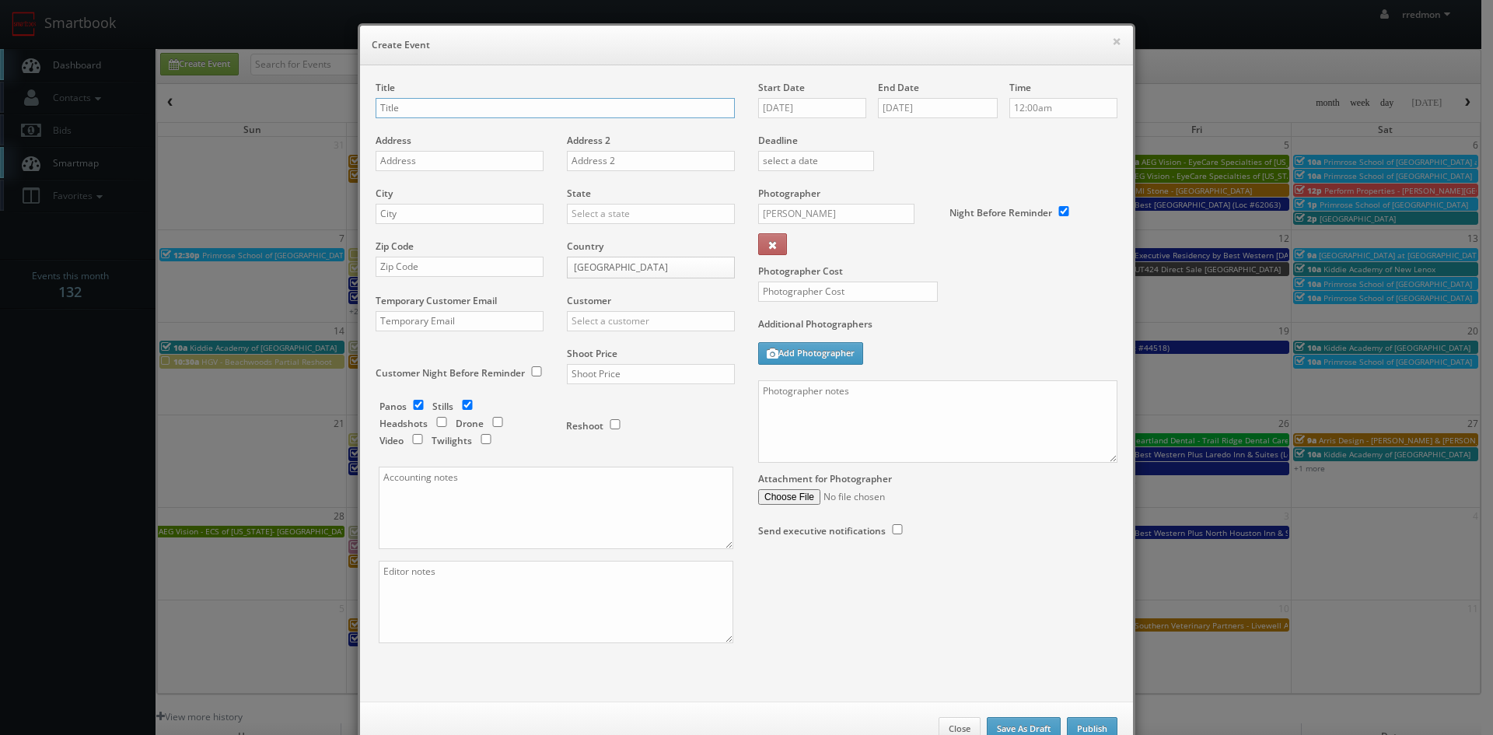
click at [439, 110] on input "text" at bounding box center [555, 108] width 359 height 20
type input "SB TEST"
click at [490, 165] on input "text" at bounding box center [460, 161] width 168 height 20
type input "123 Smartbook Rd"
click at [488, 215] on input "text" at bounding box center [460, 214] width 168 height 20
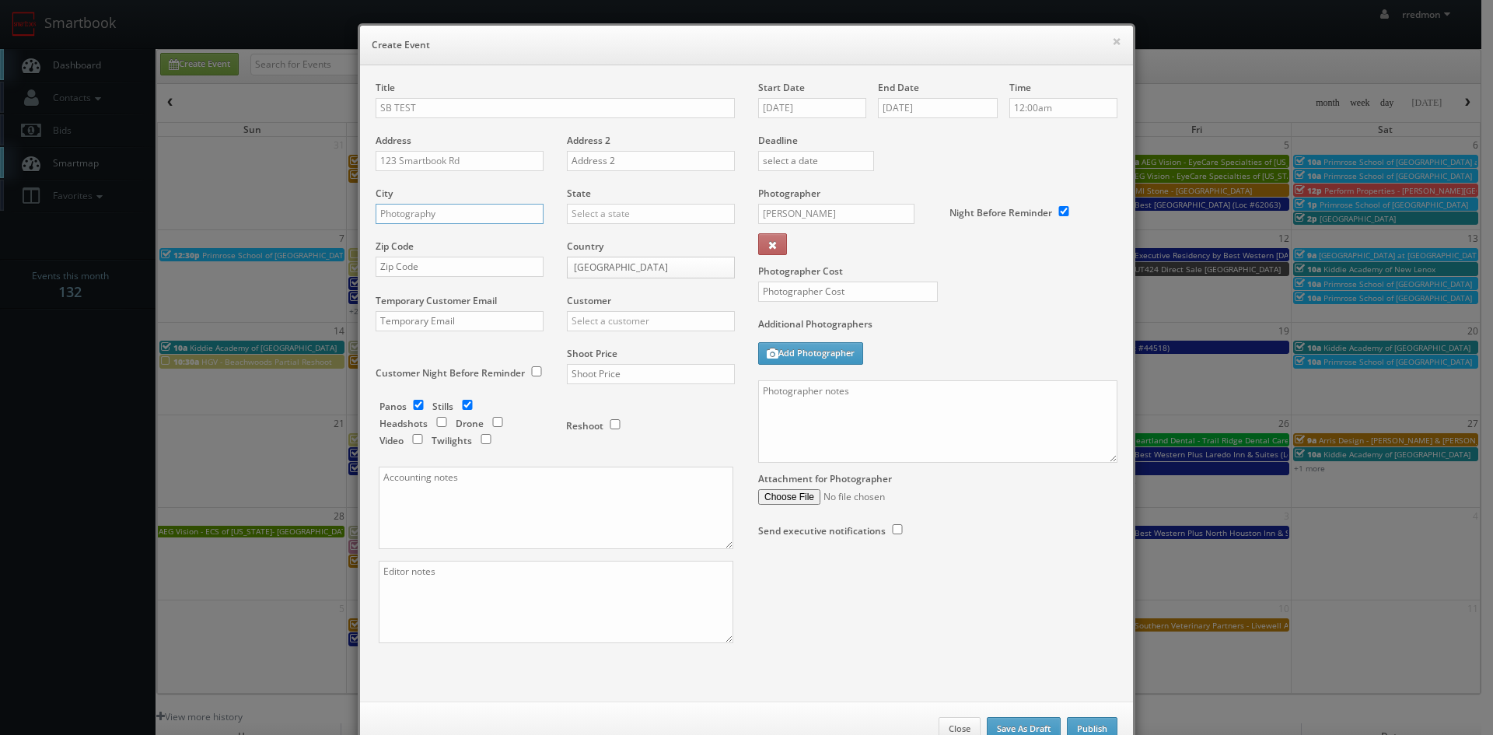
type input "Photography"
click at [605, 212] on input "text" at bounding box center [651, 214] width 168 height 20
click at [638, 257] on div "[US_STATE]" at bounding box center [651, 252] width 166 height 26
type input "[US_STATE]"
click at [457, 269] on input "text" at bounding box center [460, 267] width 168 height 20
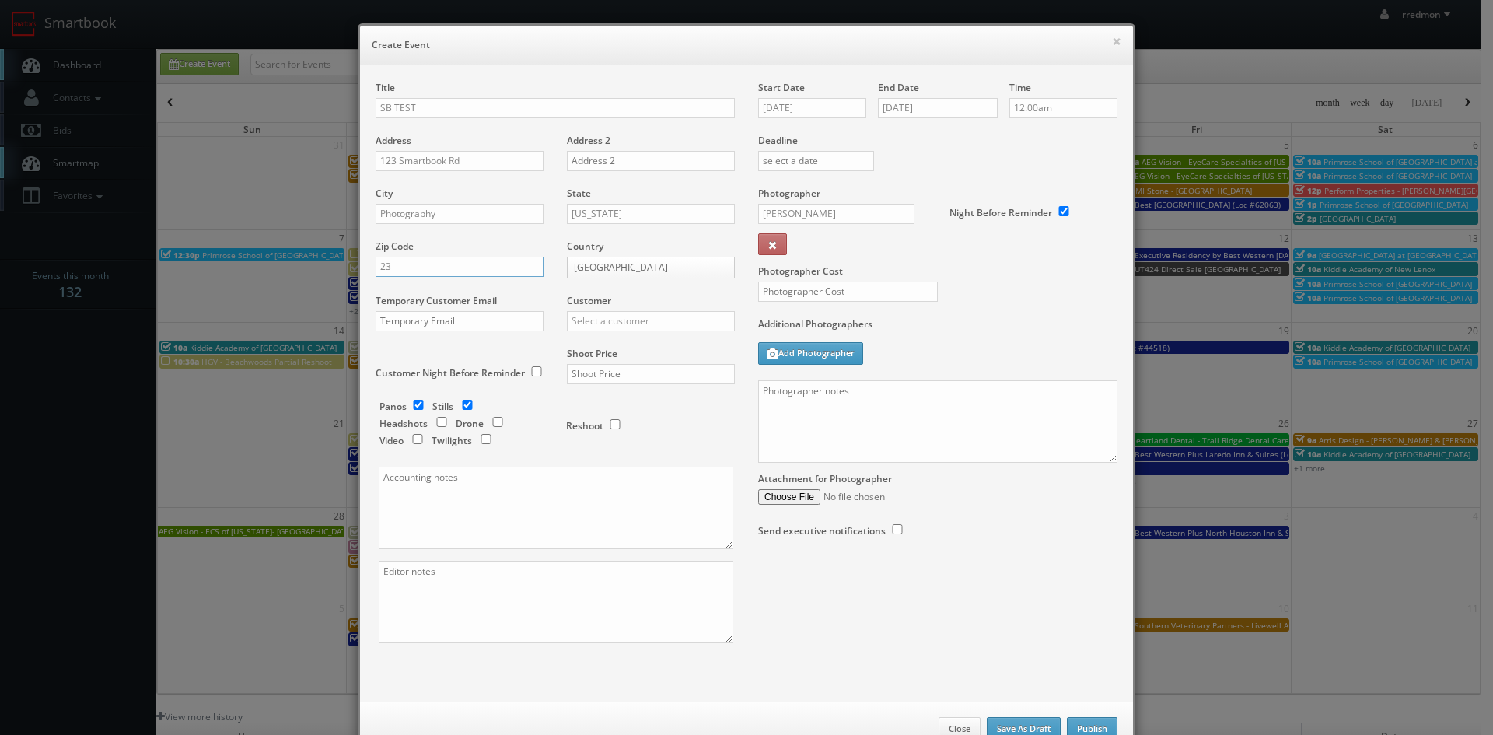
type input "2"
type input "12345"
click at [598, 320] on input "text" at bounding box center [651, 321] width 168 height 20
click at [628, 387] on div "GBV" at bounding box center [651, 384] width 166 height 26
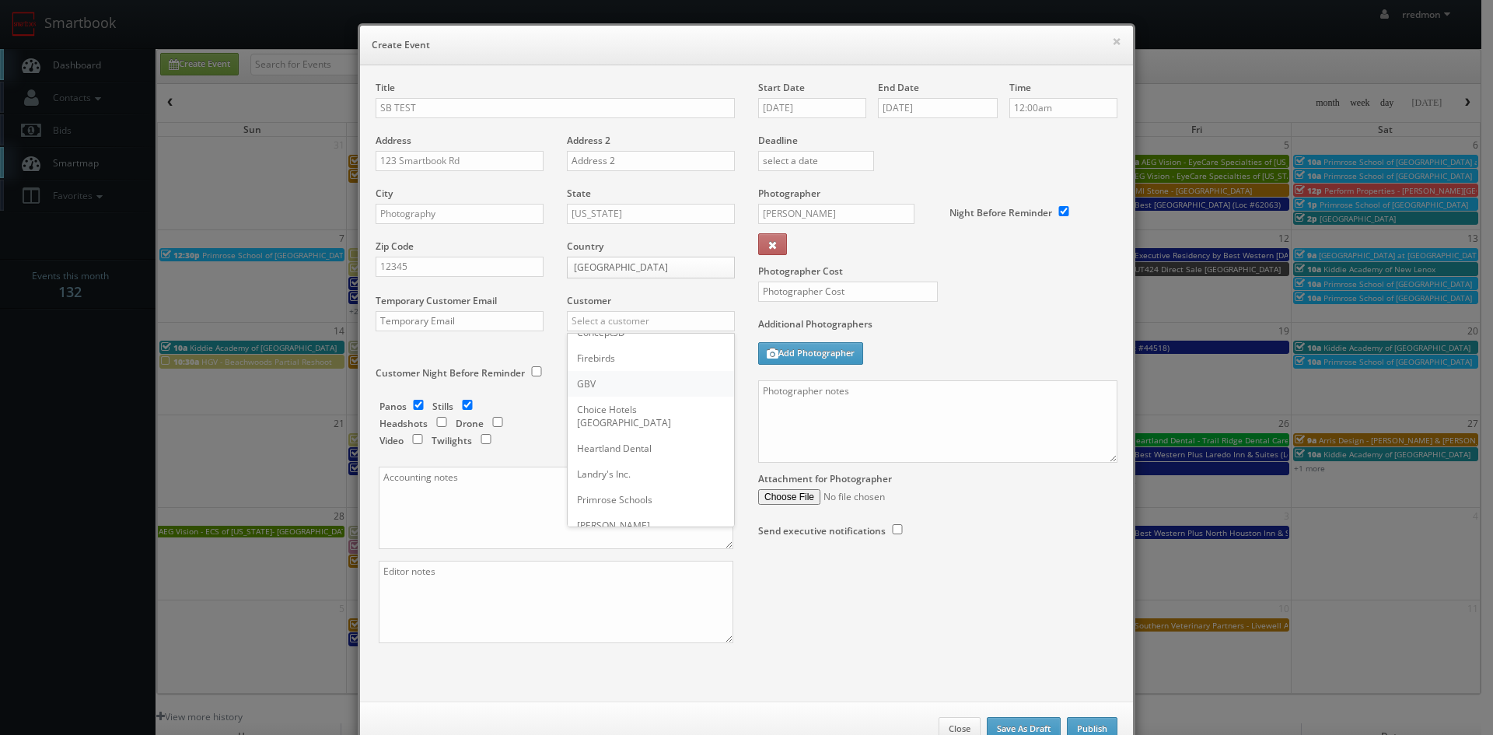
type input "GBV"
click at [609, 373] on input "text" at bounding box center [651, 374] width 168 height 20
type input "1,000,000"
click at [811, 292] on input "text" at bounding box center [848, 292] width 180 height 20
type input "0"
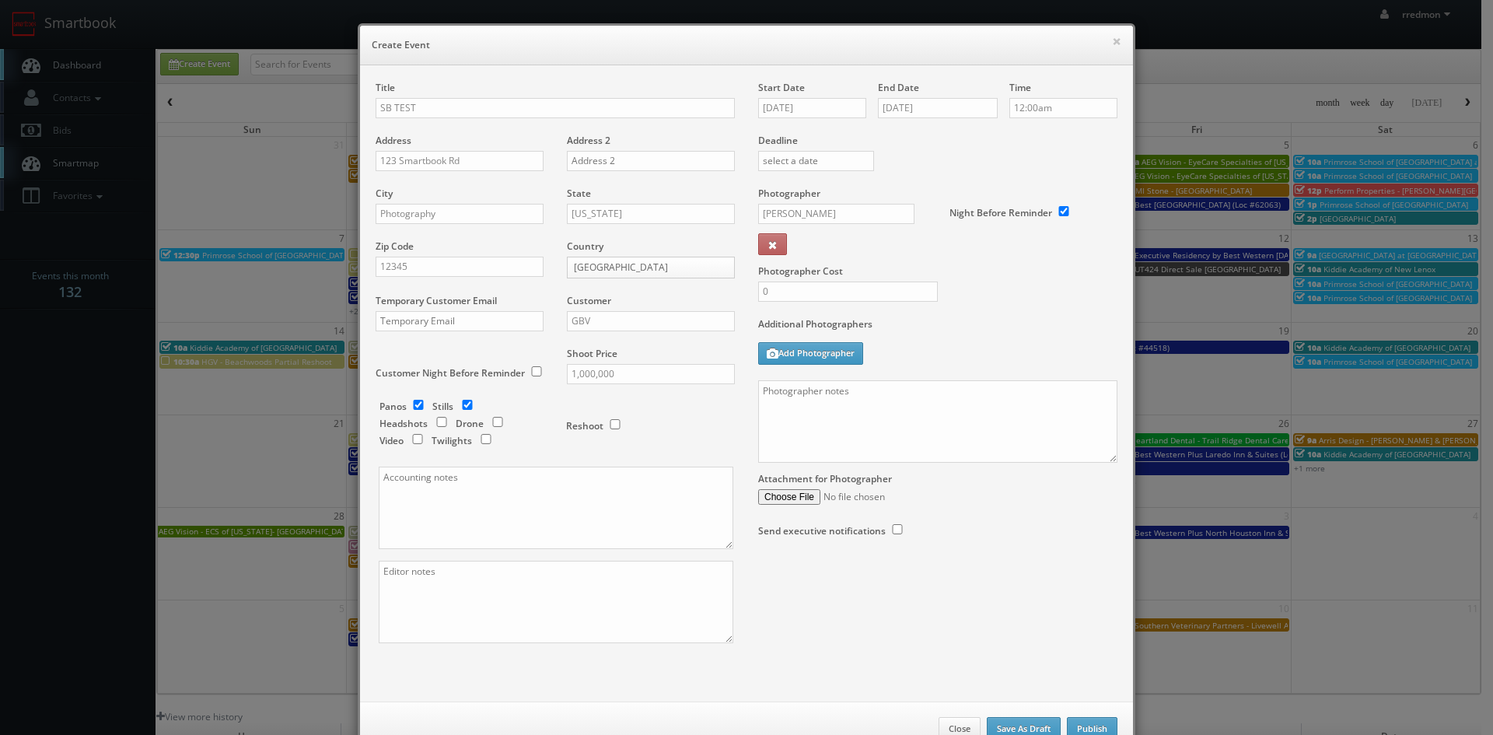
click at [994, 347] on div "Additional Photographers Add Photographer" at bounding box center [937, 348] width 359 height 63
click at [876, 408] on textarea at bounding box center [937, 421] width 359 height 82
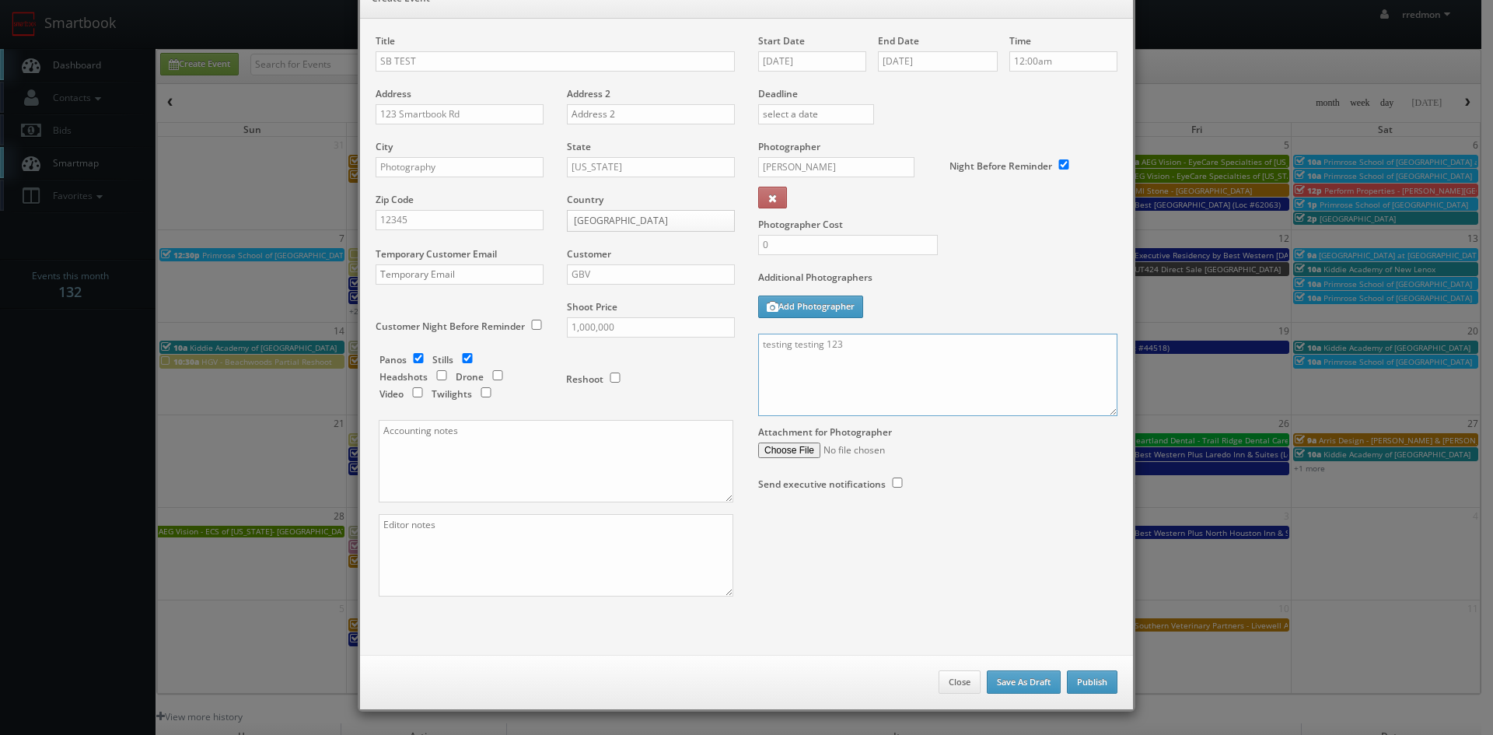
type textarea "testing testing 123"
click at [1084, 683] on button "Publish" at bounding box center [1092, 681] width 51 height 23
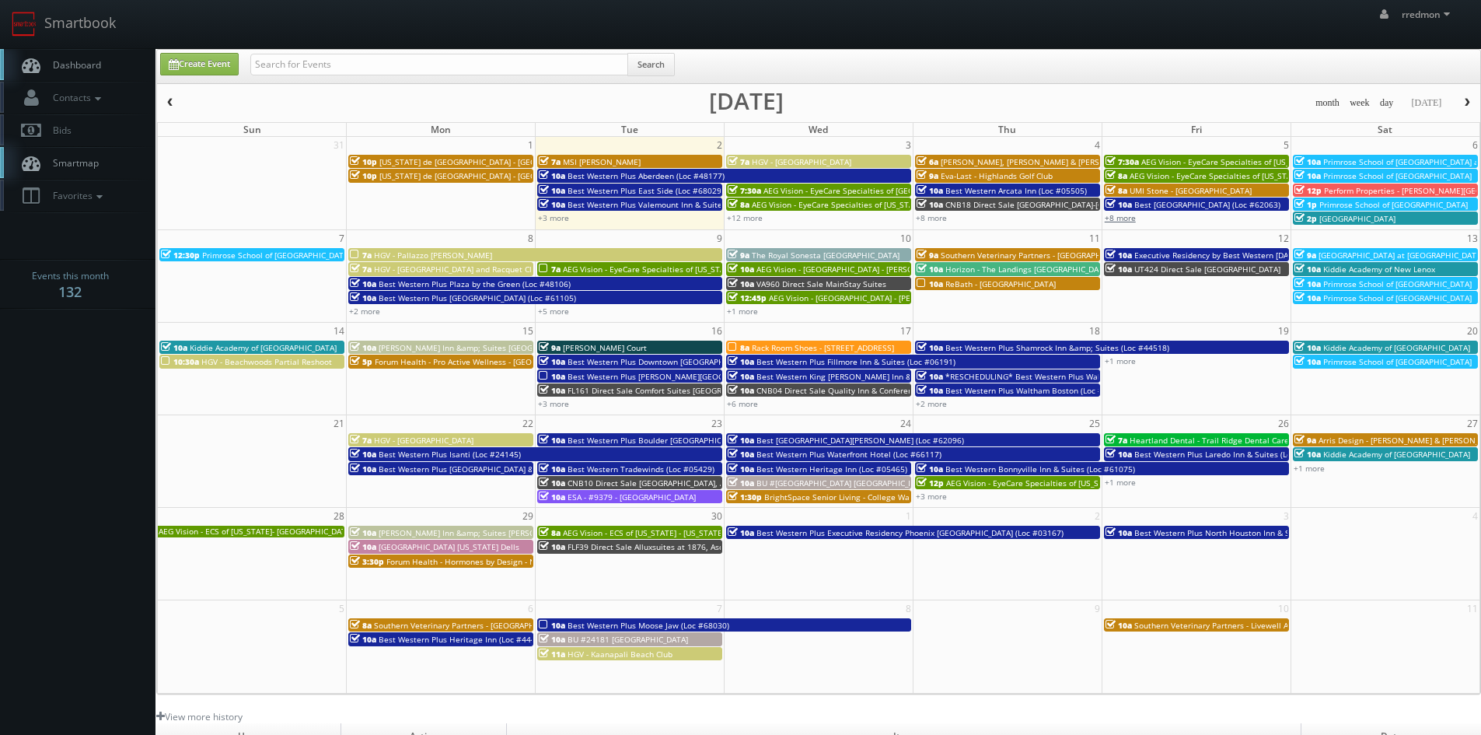
click at [1129, 222] on link "+8 more" at bounding box center [1120, 217] width 31 height 11
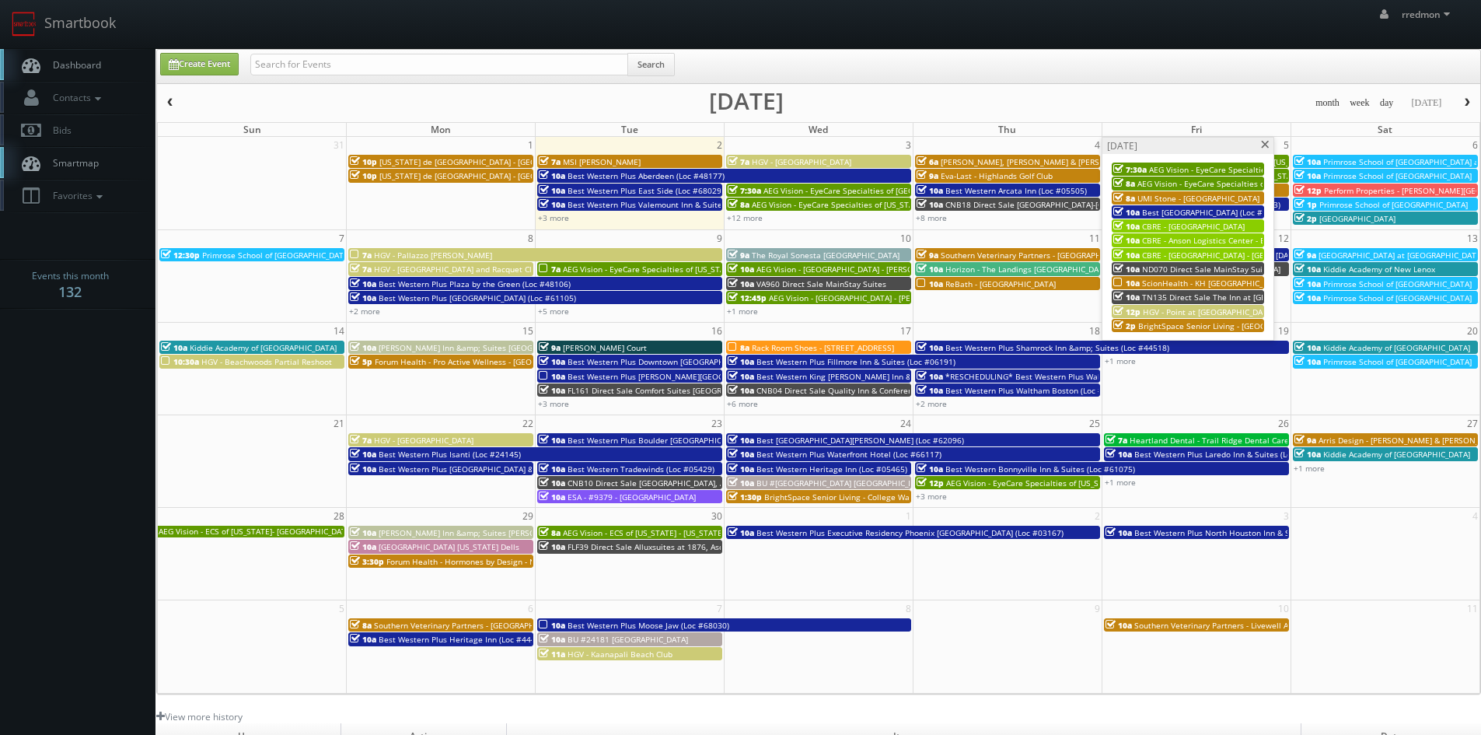
click at [1175, 282] on span "ScionHealth - KH [GEOGRAPHIC_DATA][US_STATE]" at bounding box center [1234, 283] width 184 height 11
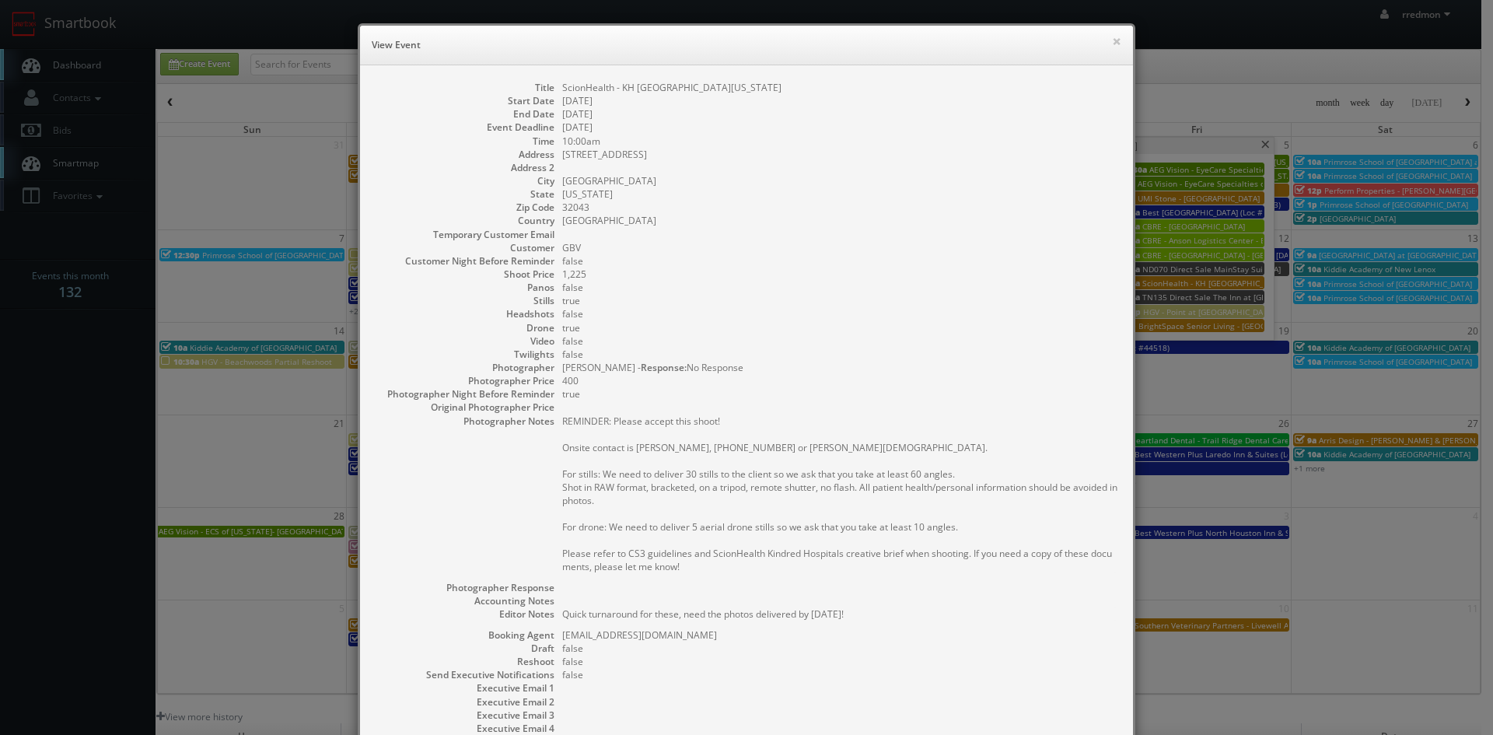
scroll to position [177, 0]
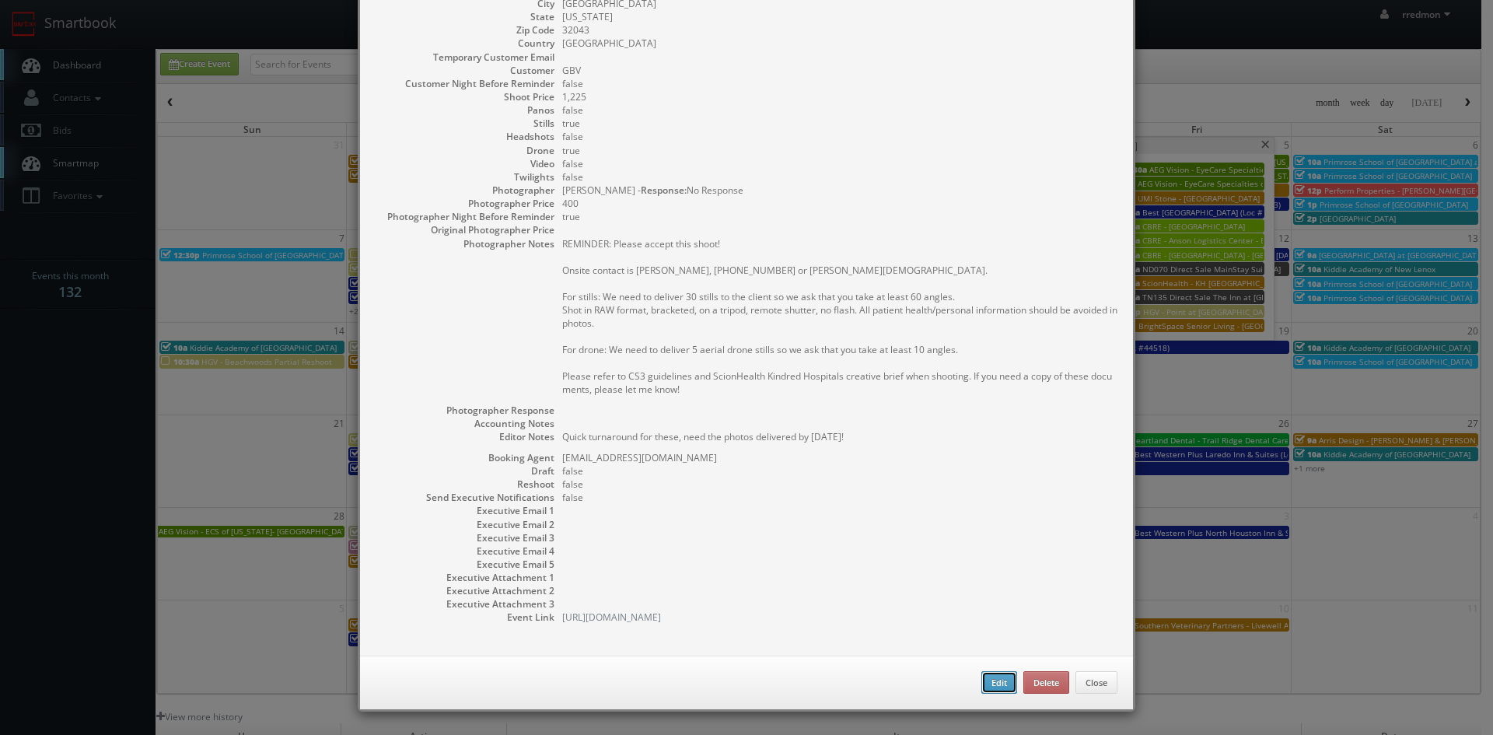
click at [986, 679] on button "Edit" at bounding box center [999, 682] width 36 height 23
type input "ScionHealth - KH [GEOGRAPHIC_DATA][US_STATE]"
type input "801 Oak Street"
type input "Green Cove Springs"
type input "32043"
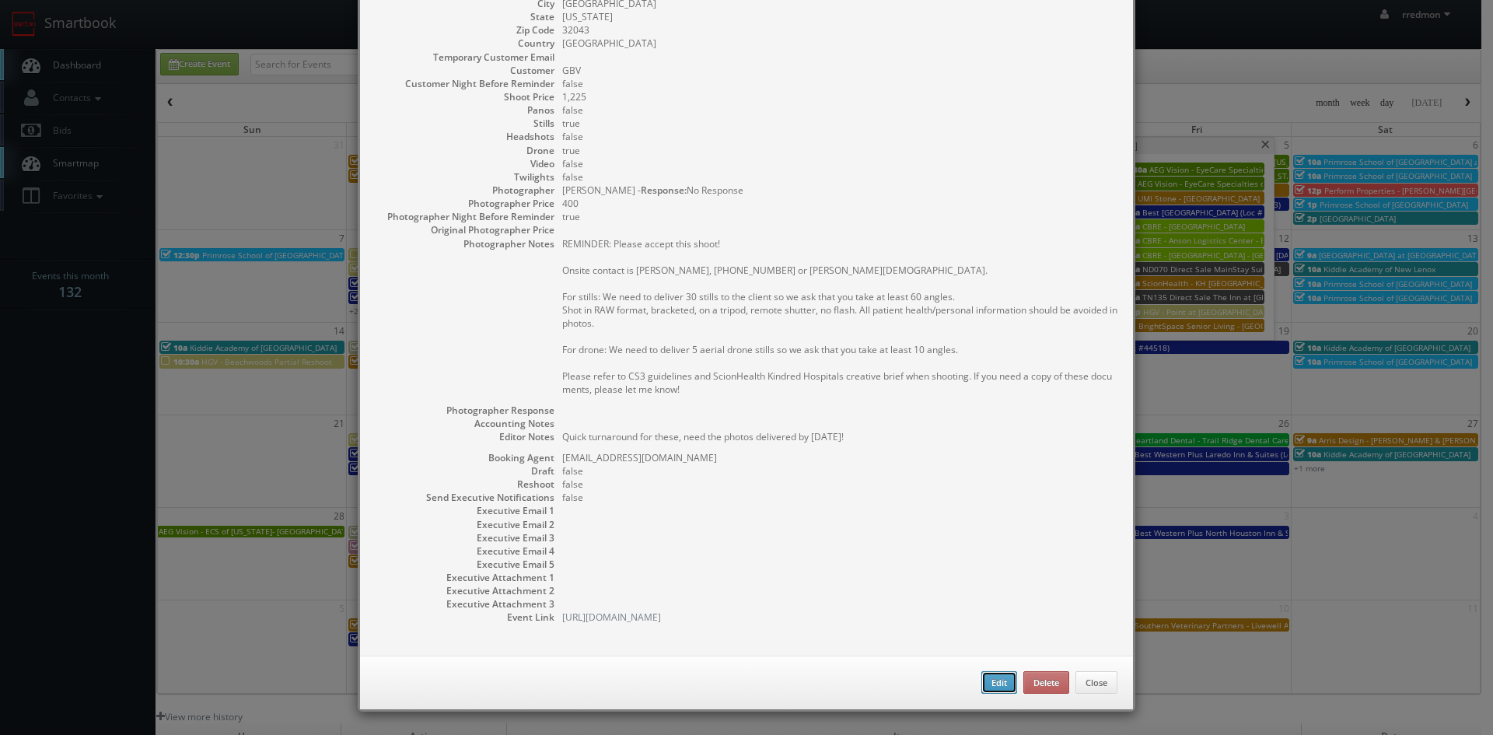
type input "1,225"
checkbox input "true"
type textarea "Quick turnaround for these, need the photos delivered by September 15th!"
type input "09/05/2025"
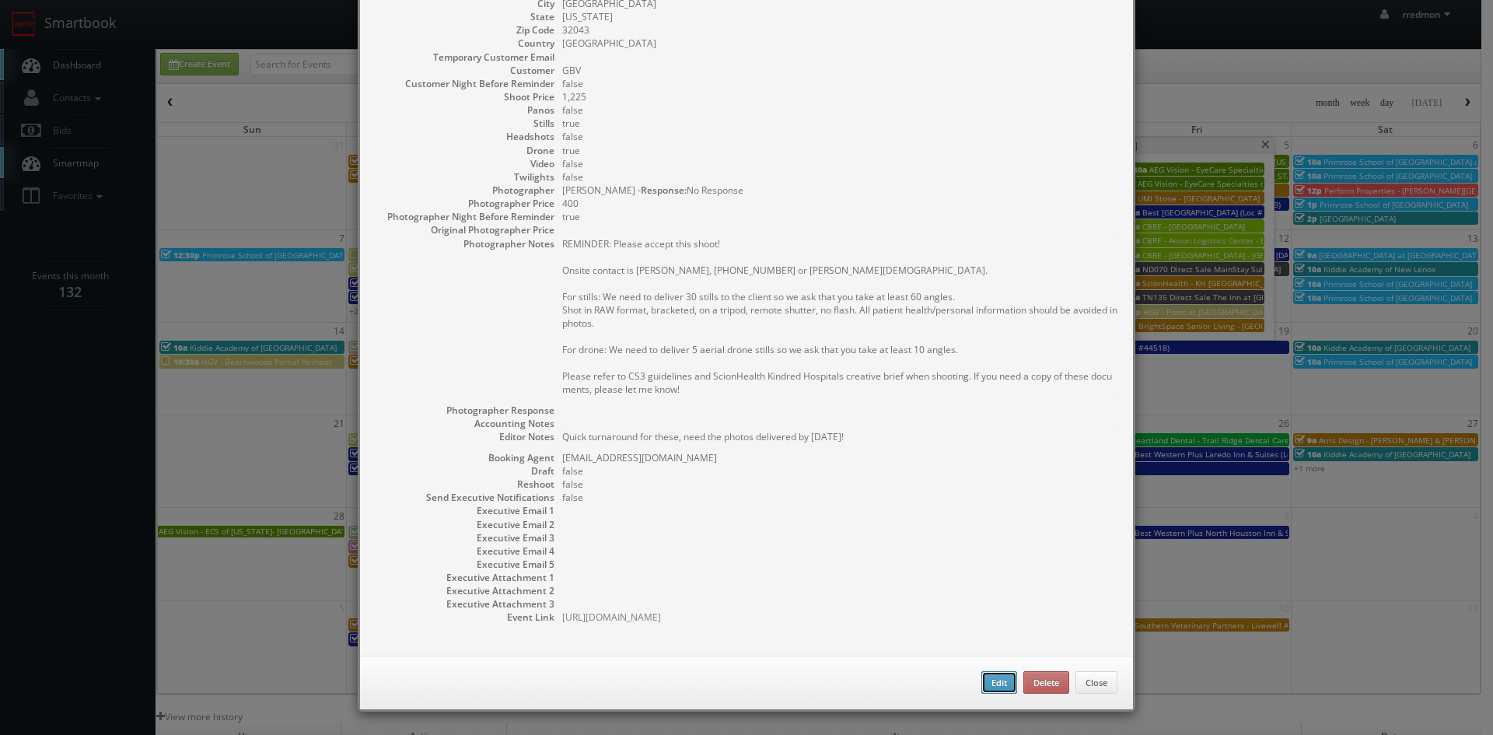
type input "09/05/2025"
type input "10:00am"
type input "09/15/2025"
checkbox input "true"
type textarea "REMINDER: Please accept this shoot! Onsite contact is Susan Drago, 904-404-6798…"
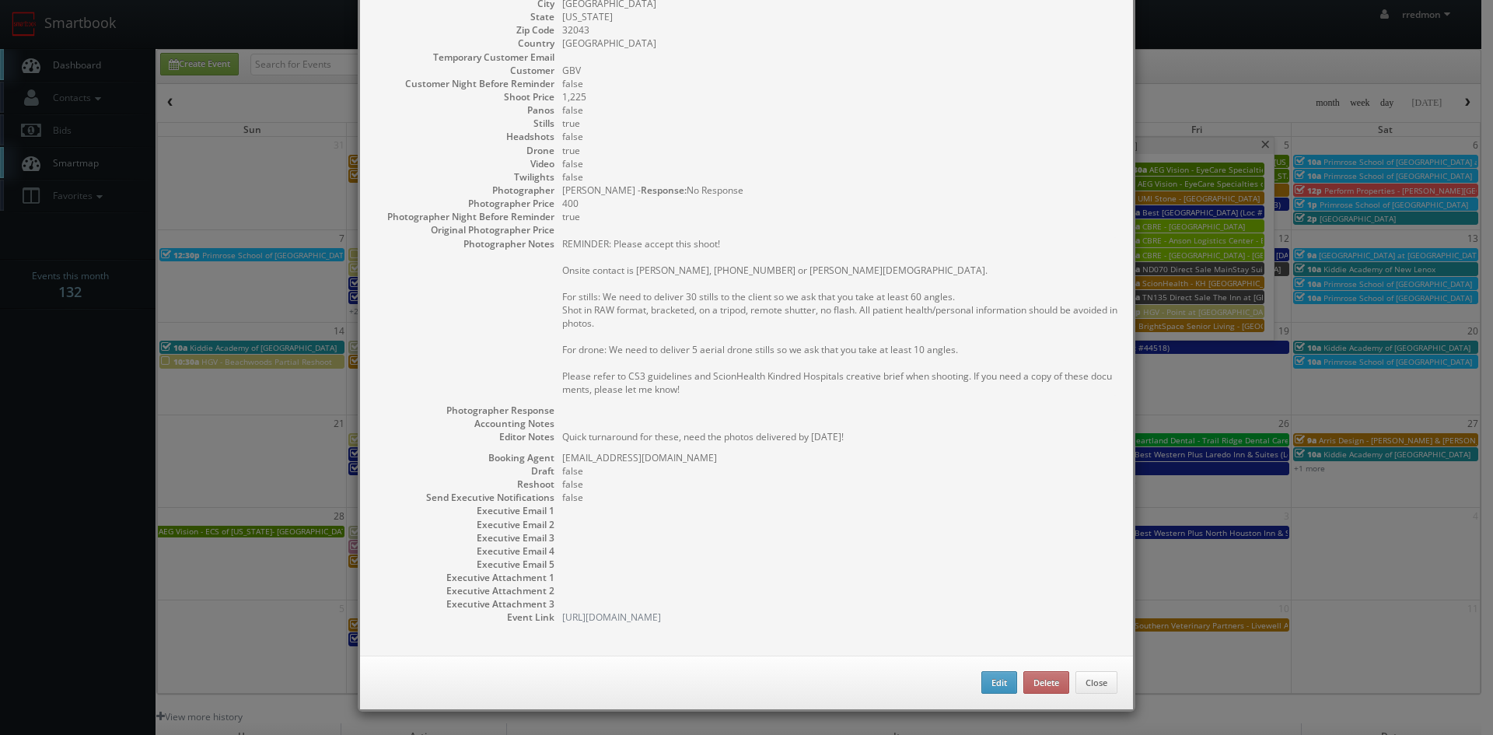
select select "[US_STATE]"
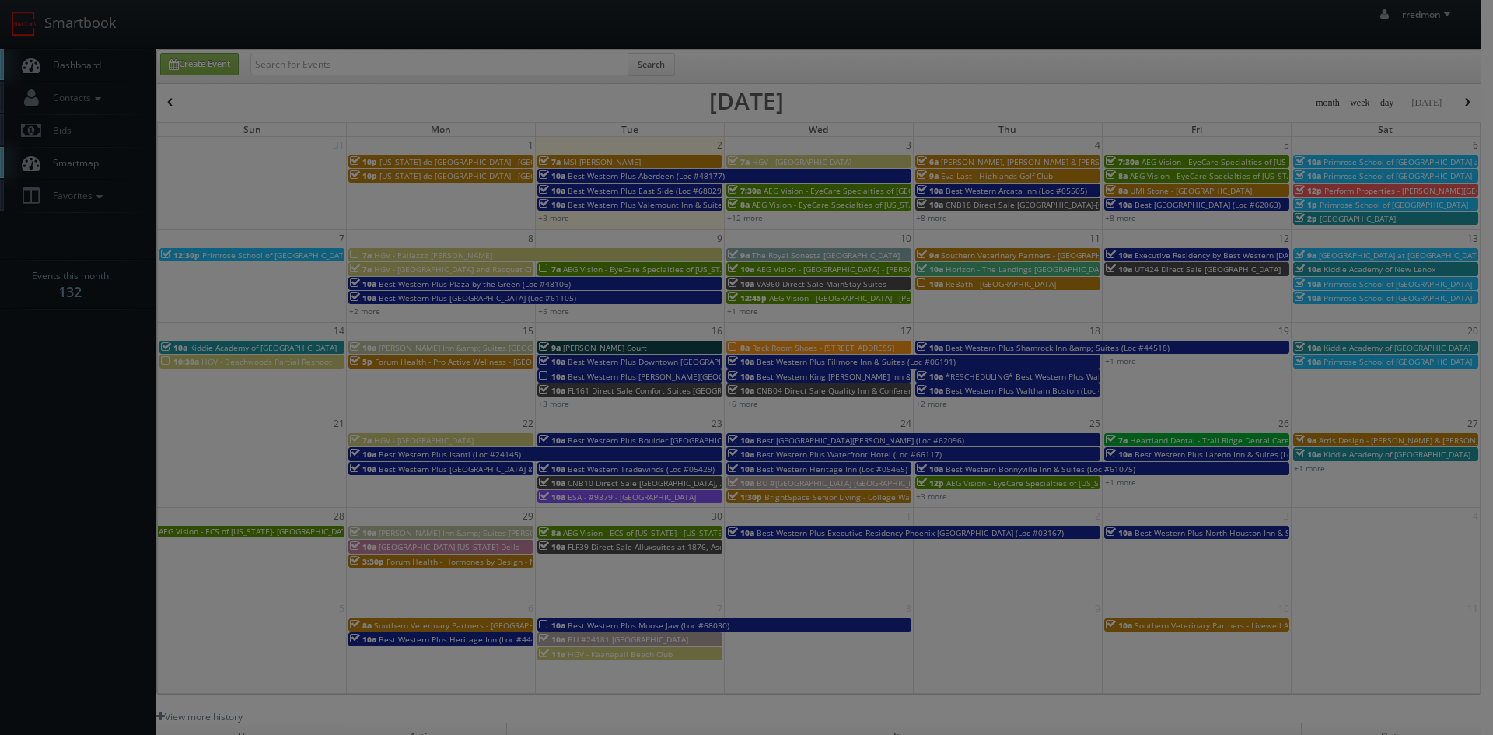
type input "1,225"
type input "400"
select select "fake72@mg.cs3calendar.com"
select select "tonybrucecat@gmail.com"
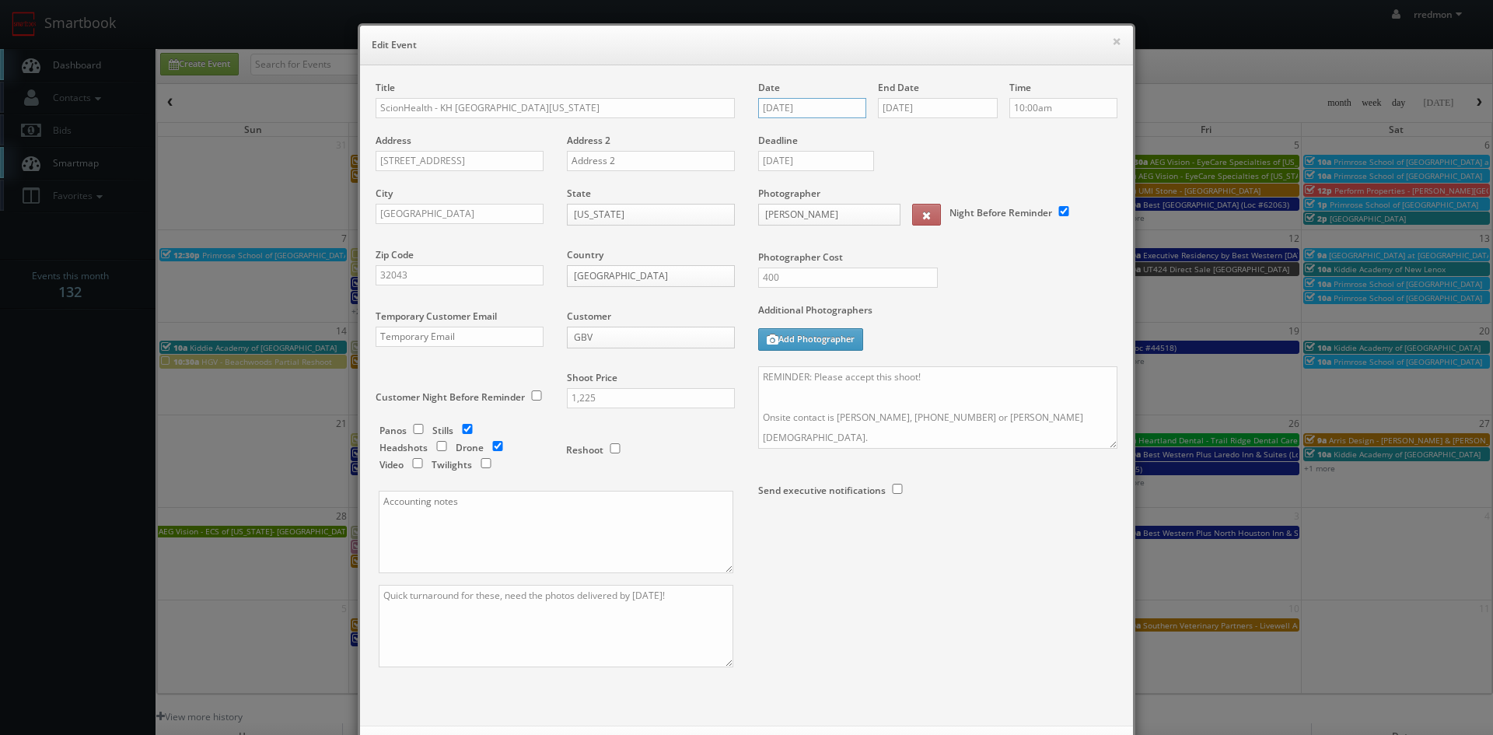
click at [819, 107] on input "09/05/2025" at bounding box center [812, 108] width 108 height 20
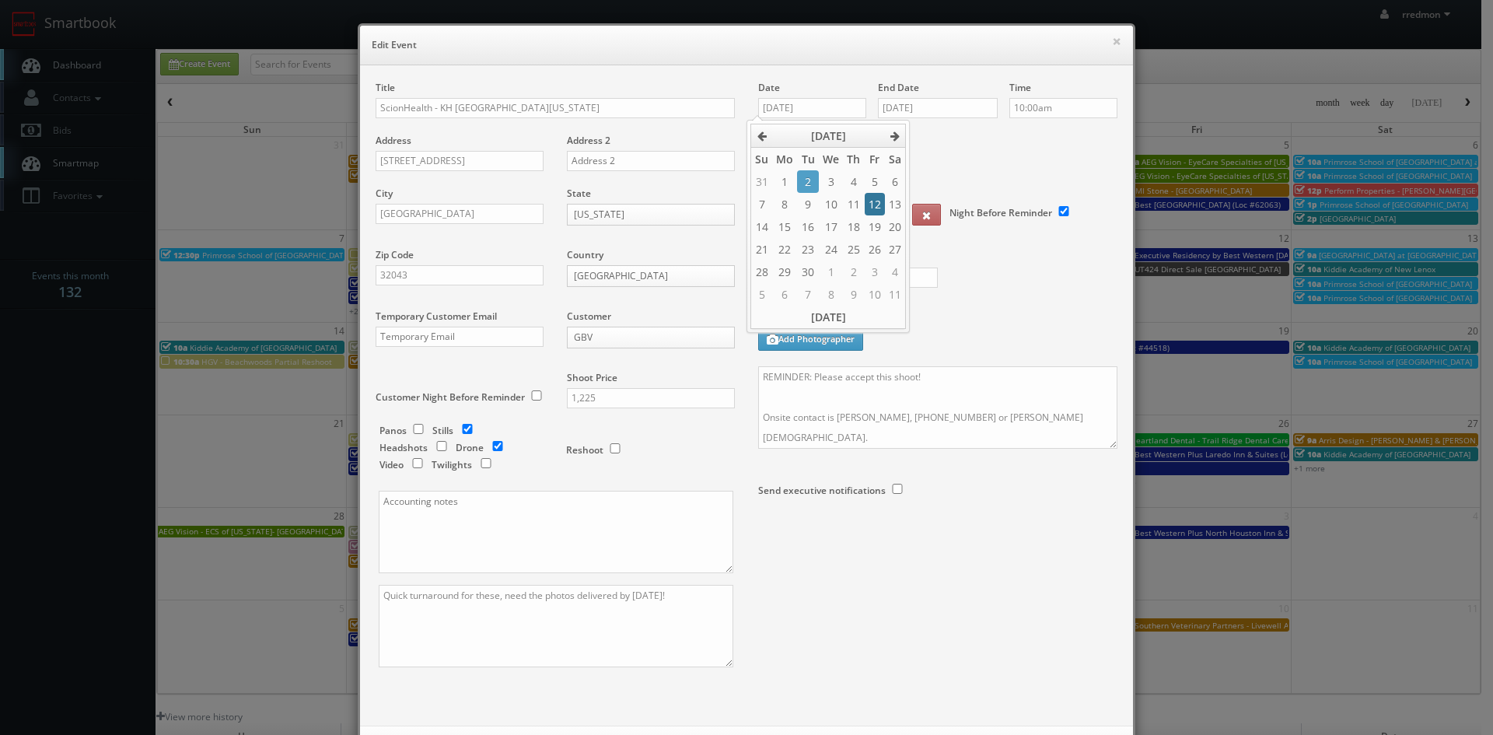
click at [869, 211] on td "12" at bounding box center [875, 204] width 20 height 23
type input "09/12/2025"
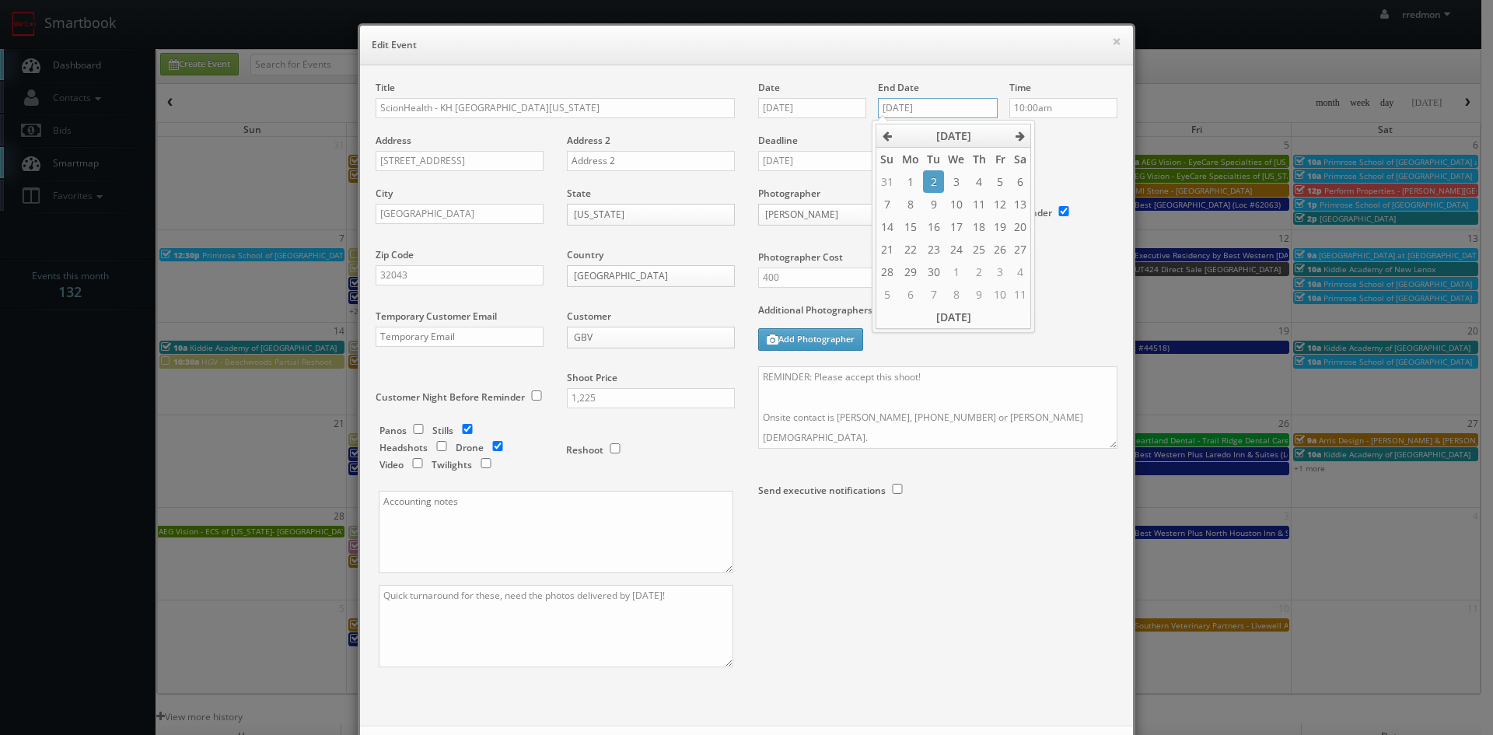
click at [953, 114] on input "09/05/2025" at bounding box center [938, 108] width 120 height 20
click at [1002, 205] on td "12" at bounding box center [1000, 204] width 20 height 23
type input "09/12/2025"
click at [1073, 154] on div "Deadline 09/15/2025" at bounding box center [938, 134] width 383 height 106
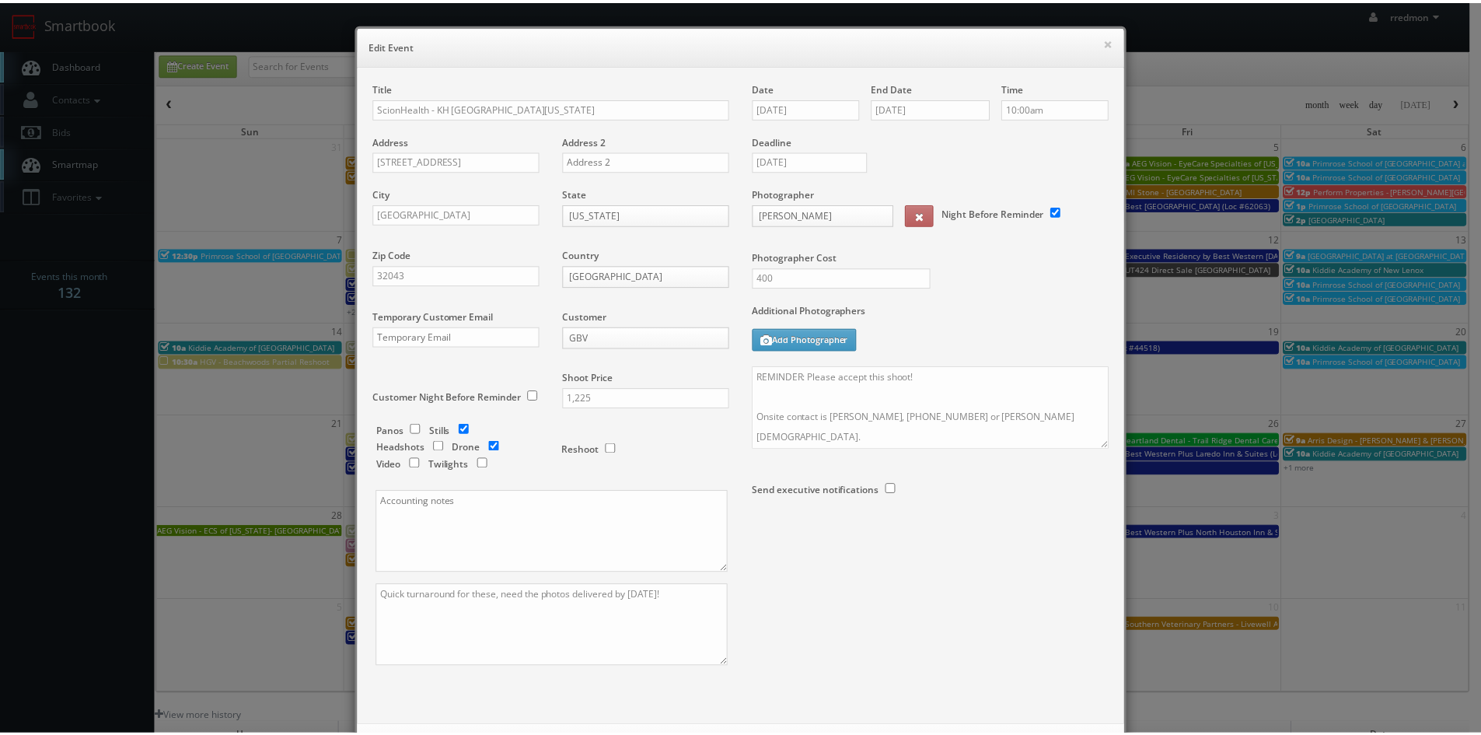
scroll to position [71, 0]
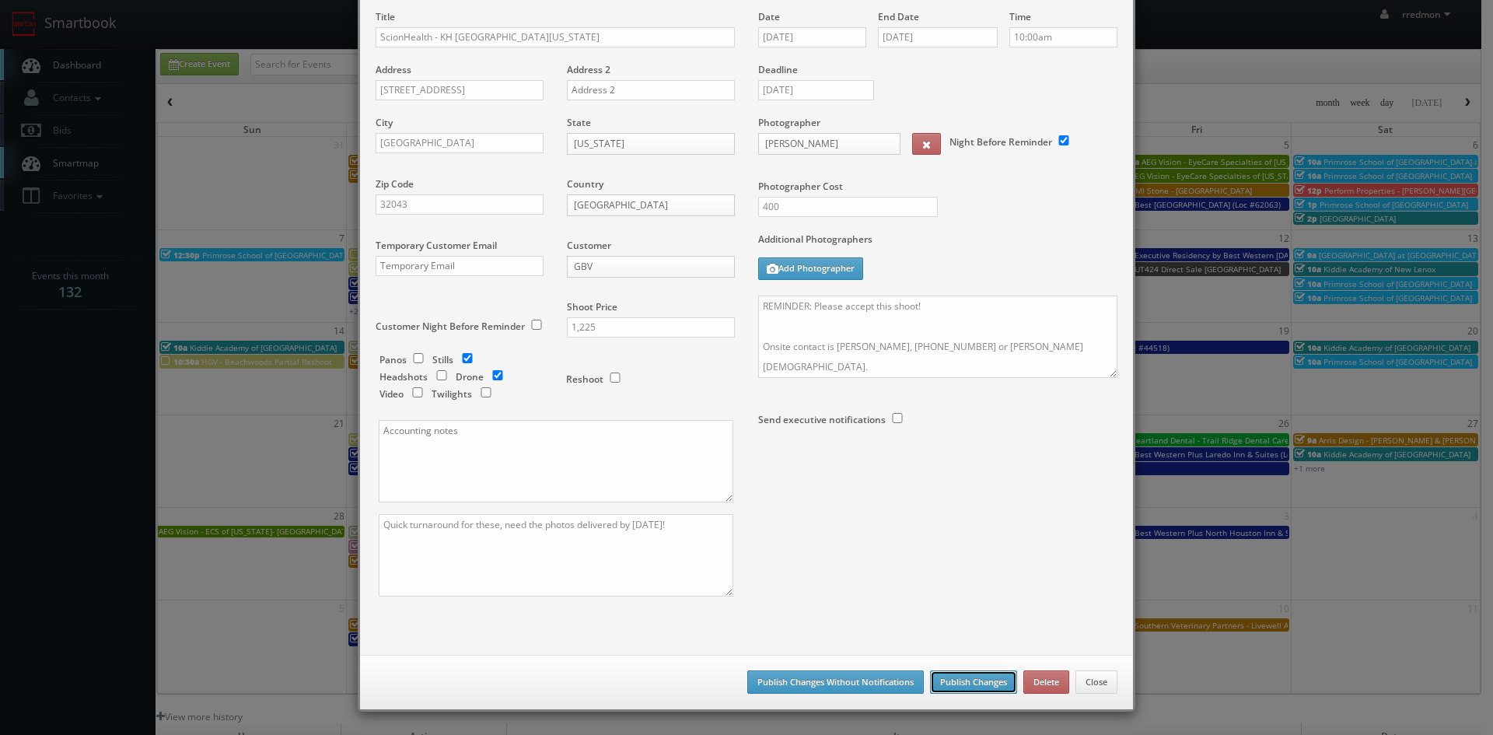
click at [985, 686] on button "Publish Changes" at bounding box center [973, 681] width 87 height 23
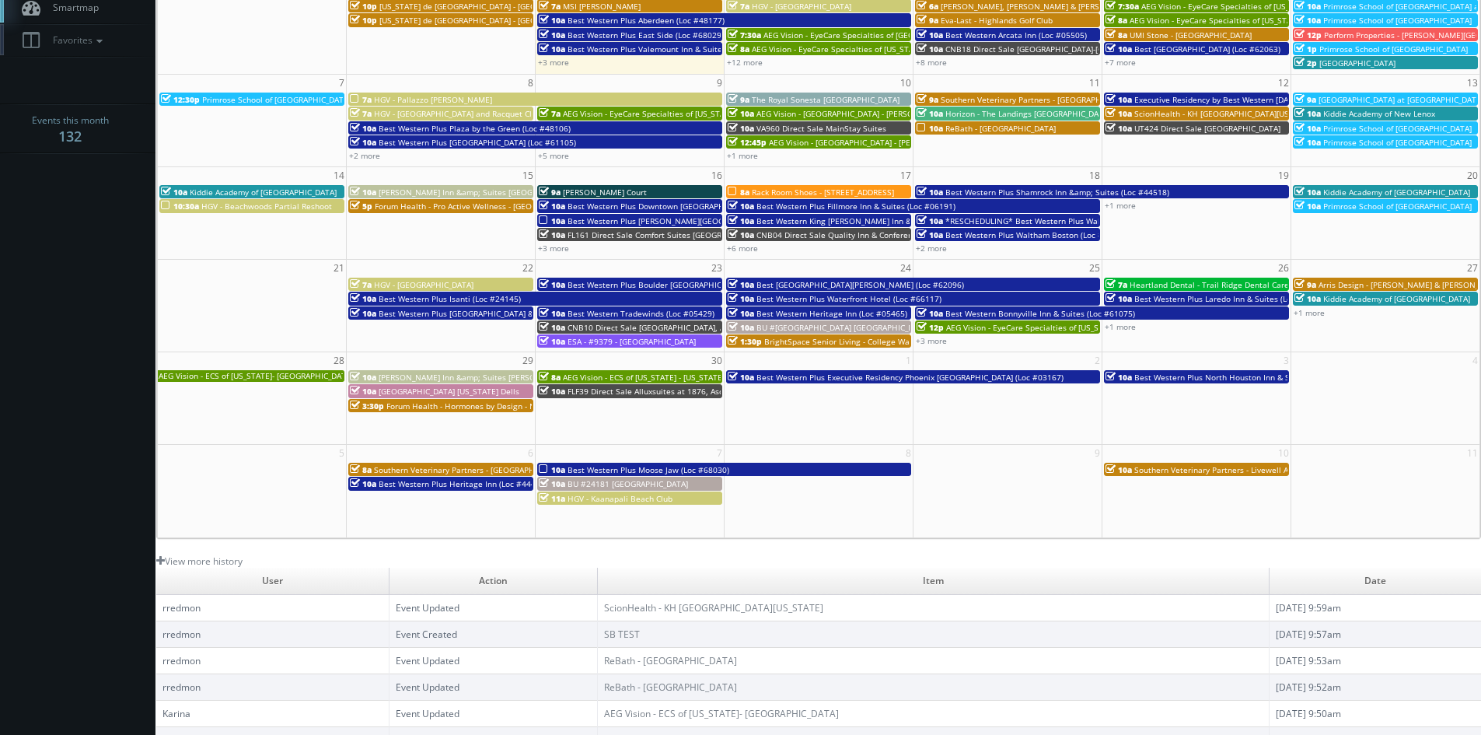
scroll to position [233, 0]
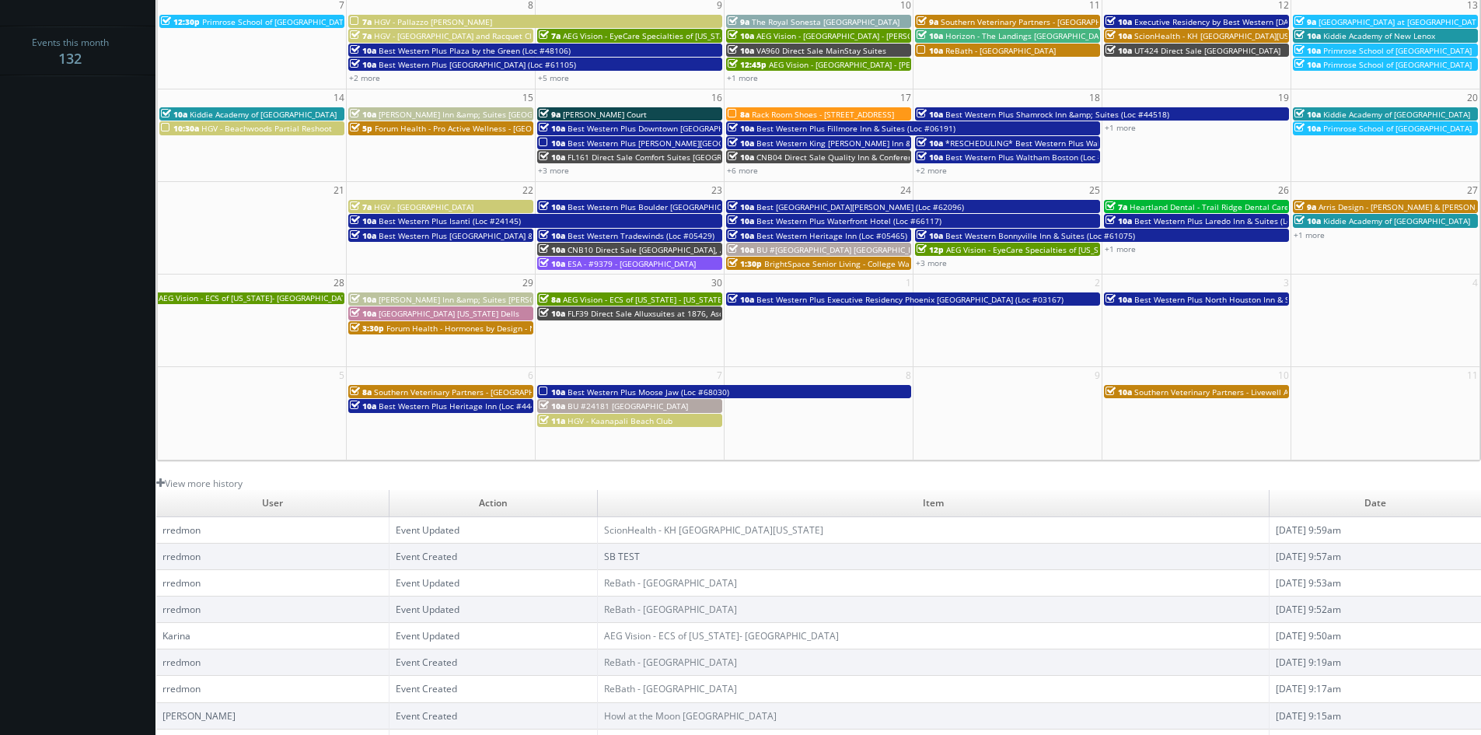
click at [604, 556] on link "SB TEST" at bounding box center [622, 556] width 36 height 13
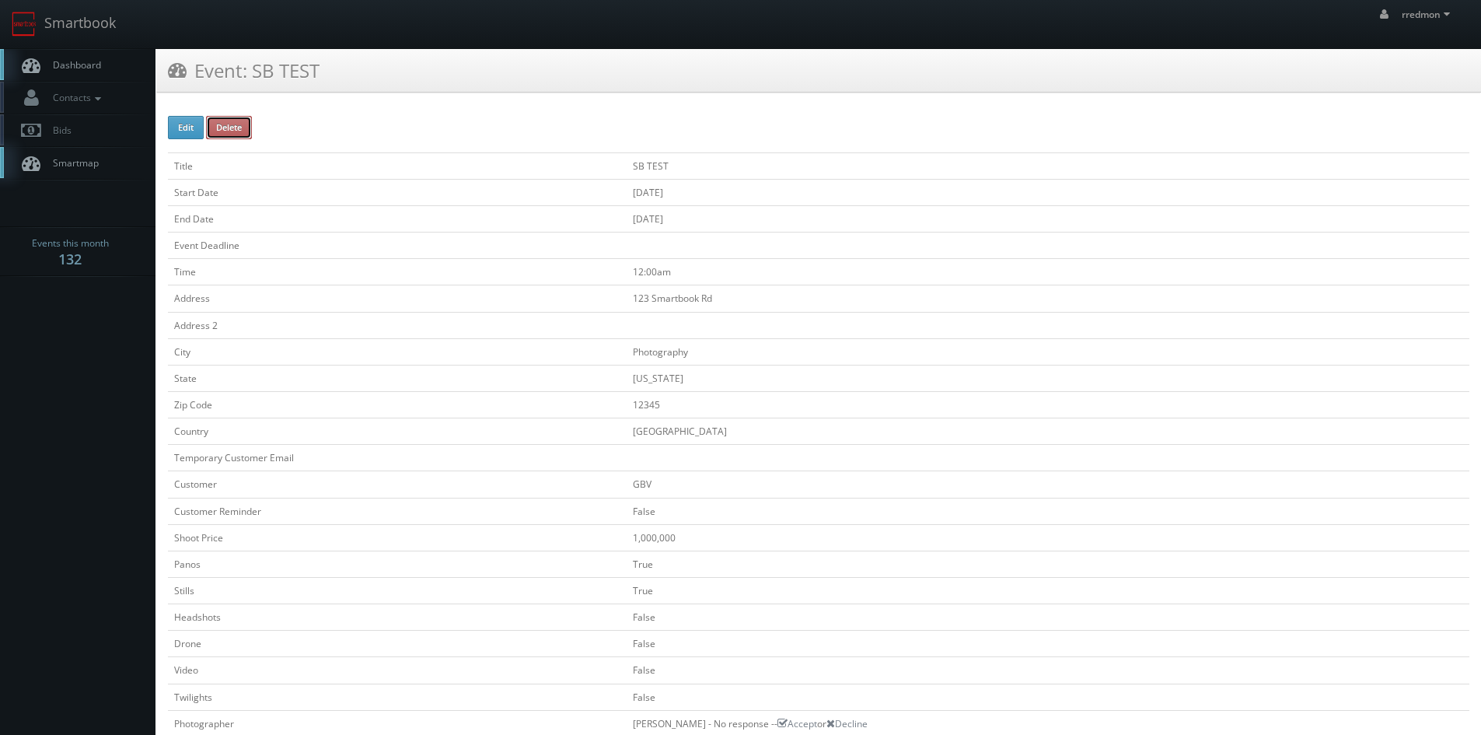
click at [236, 135] on button "Delete" at bounding box center [229, 127] width 46 height 23
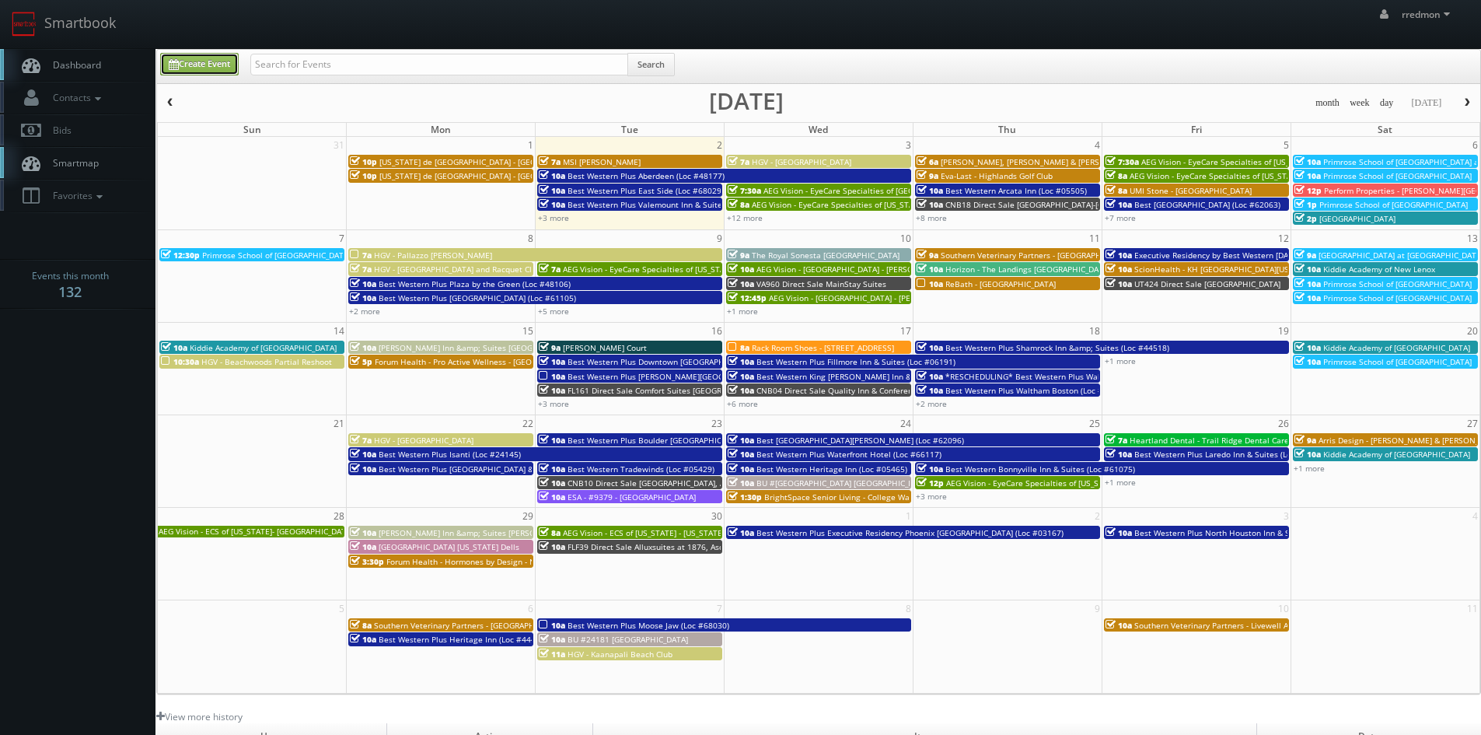
click at [201, 72] on link "Create Event" at bounding box center [199, 64] width 79 height 23
type input "[DATE]"
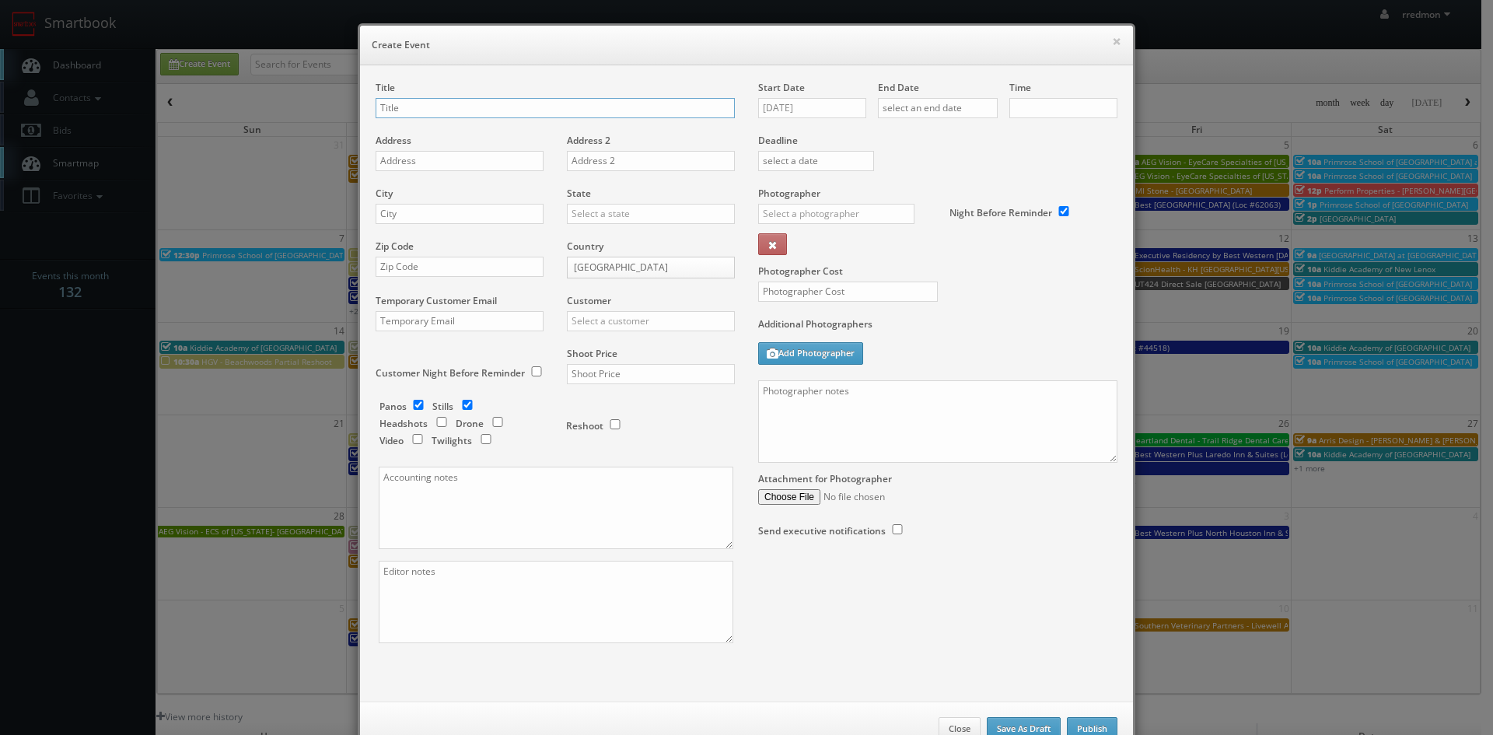
checkbox input "true"
type input "10:00am"
checkbox input "true"
paste input "ReBath - [GEOGRAPHIC_DATA]"
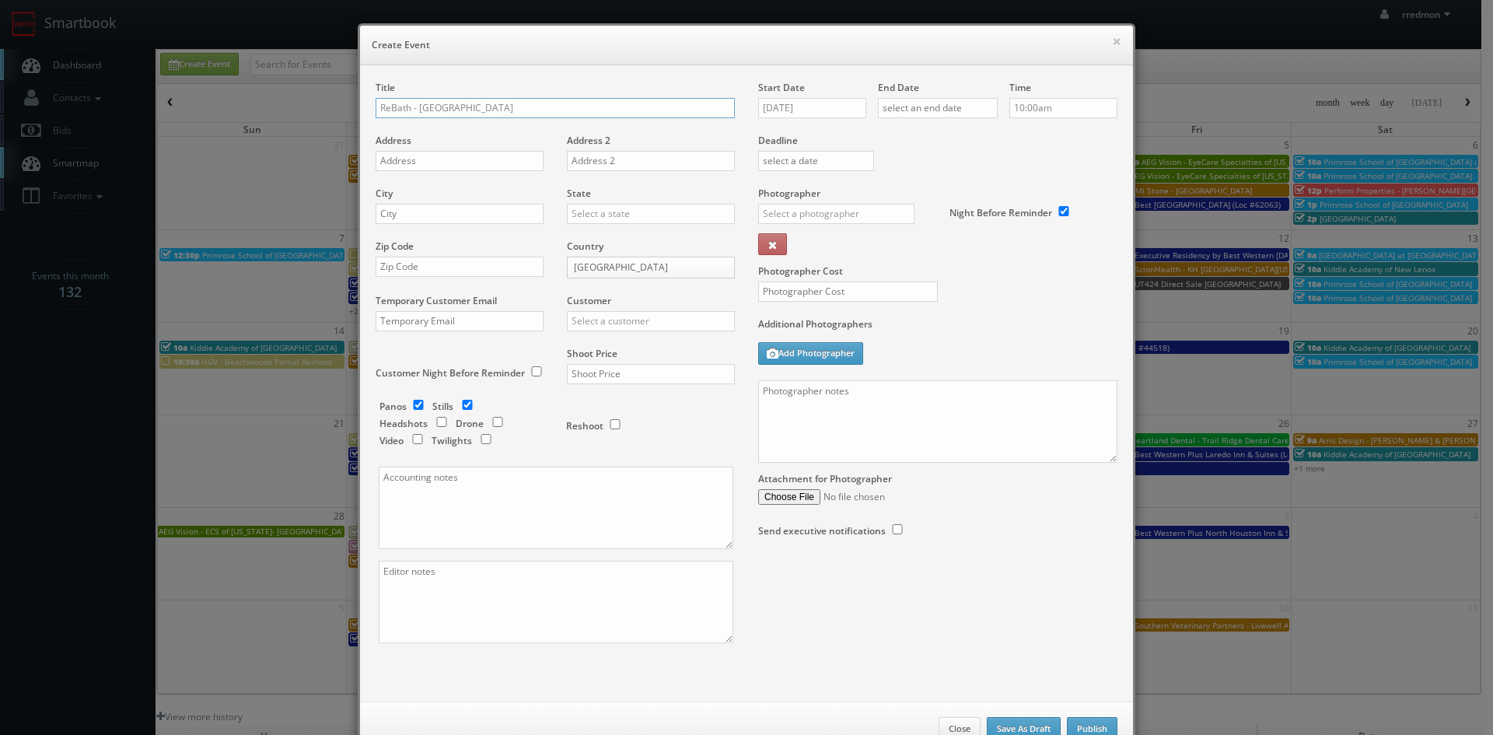
type input "ReBath - [GEOGRAPHIC_DATA]"
click at [472, 155] on input "text" at bounding box center [460, 161] width 168 height 20
paste input "[STREET_ADDRESS]"
type input "[STREET_ADDRESS]"
click at [480, 211] on input "text" at bounding box center [460, 214] width 168 height 20
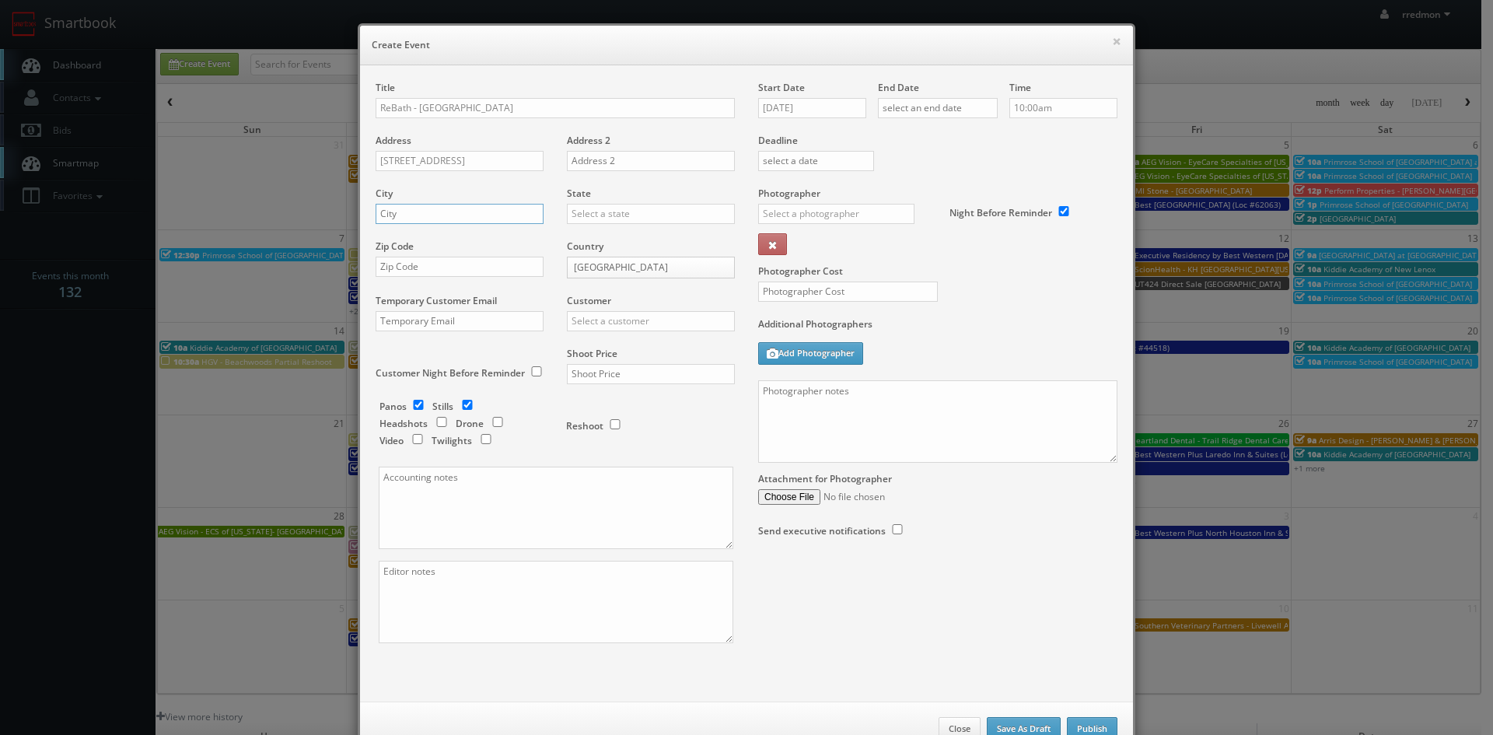
paste input "[GEOGRAPHIC_DATA]"
type input "[GEOGRAPHIC_DATA]"
click at [652, 209] on input "text" at bounding box center [651, 214] width 168 height 20
click at [646, 354] on div "[US_STATE]" at bounding box center [651, 358] width 166 height 26
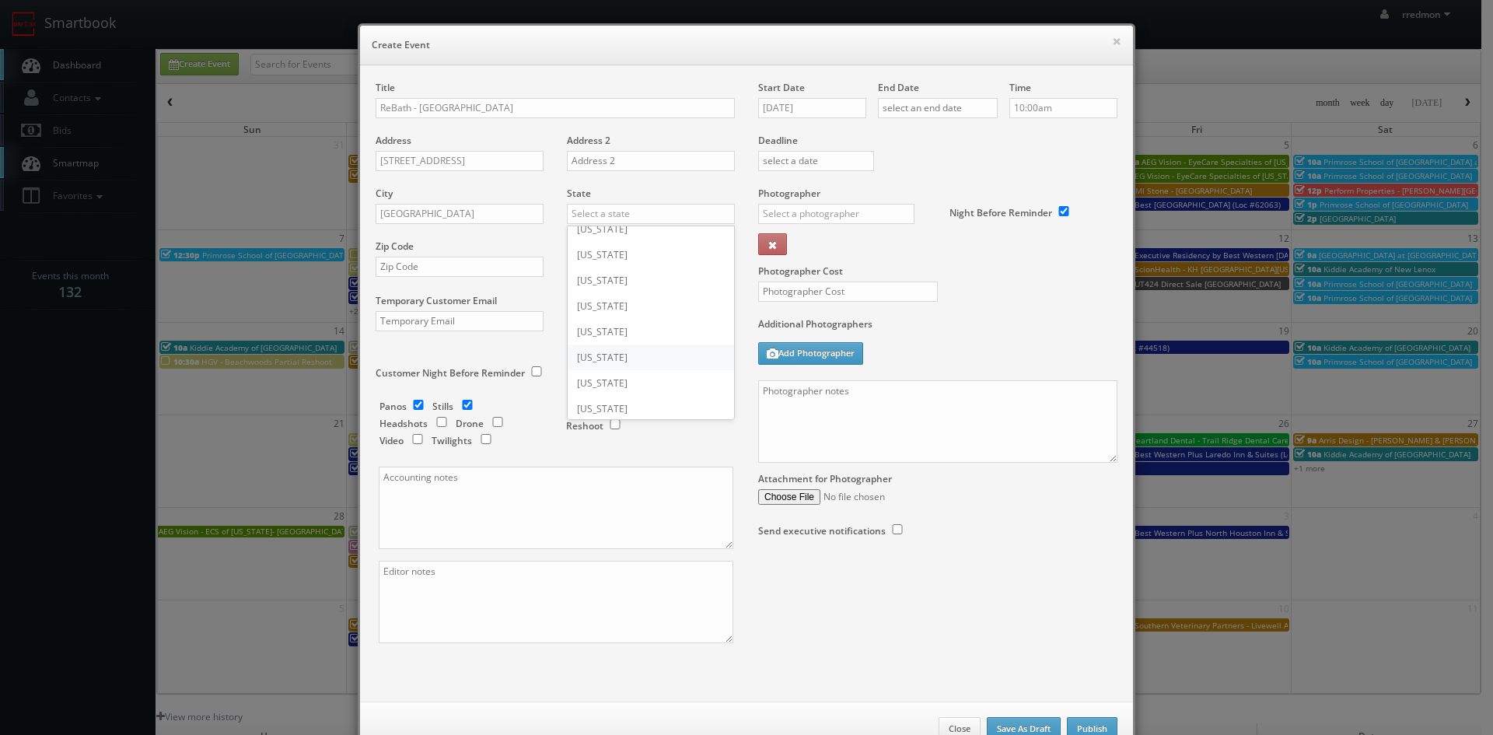
type input "[US_STATE]"
click at [482, 268] on input "text" at bounding box center [460, 267] width 168 height 20
paste input "02828"
type input "02828"
click at [461, 406] on input "checkbox" at bounding box center [467, 405] width 23 height 10
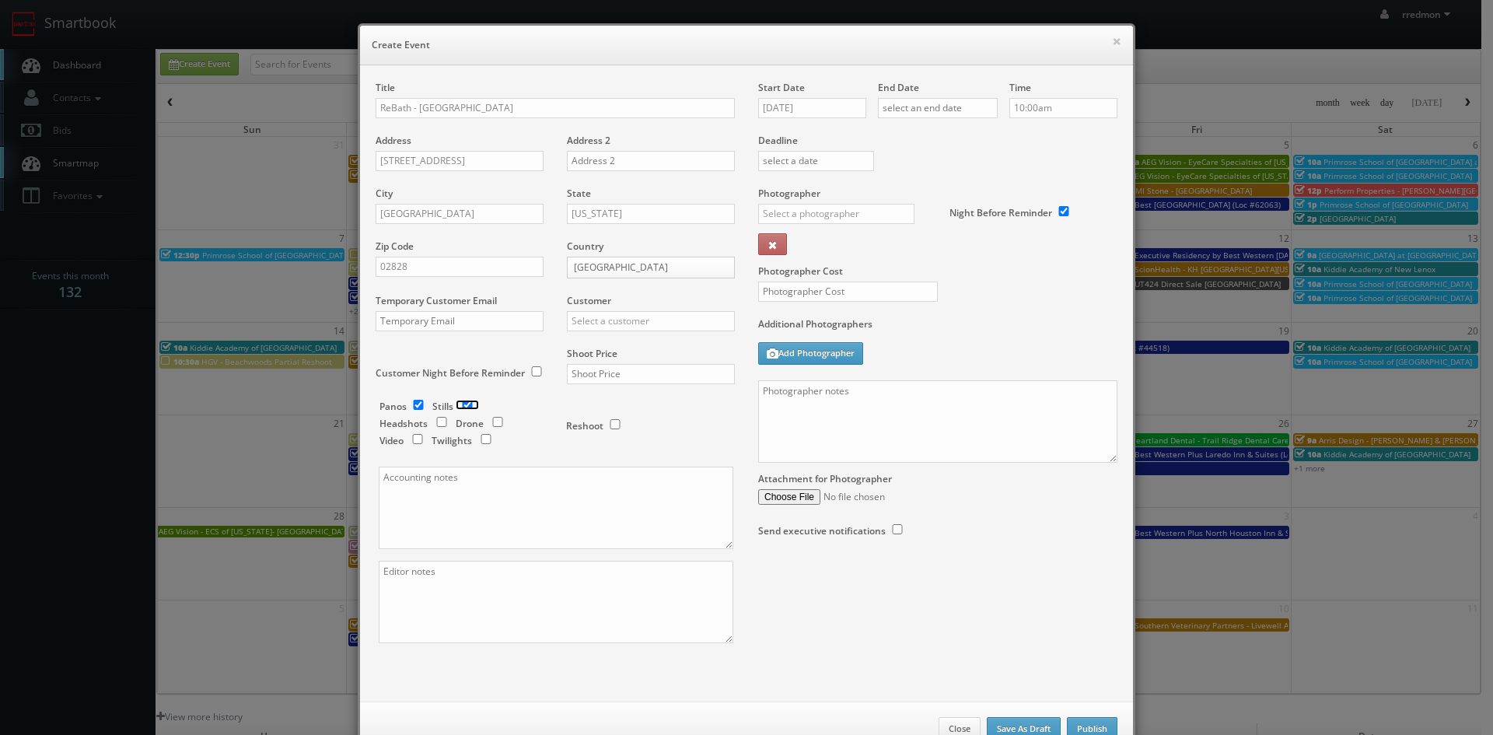
checkbox input "false"
click at [627, 328] on input "text" at bounding box center [651, 321] width 168 height 20
click at [626, 463] on div "GBV" at bounding box center [651, 462] width 166 height 26
type input "GBV"
click at [638, 373] on input "text" at bounding box center [651, 374] width 168 height 20
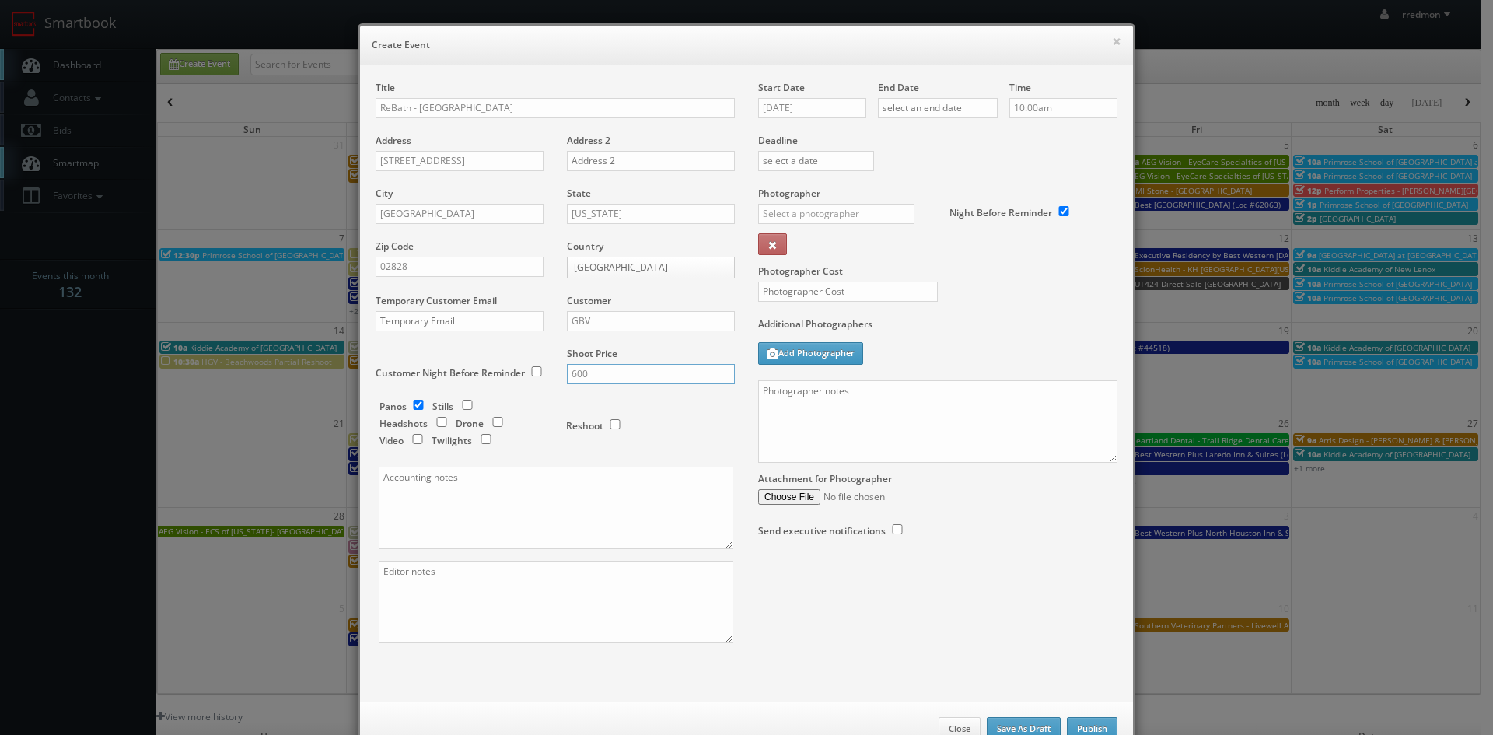
type input "600"
click at [826, 110] on input "[DATE]" at bounding box center [812, 108] width 108 height 20
click at [789, 203] on td "8" at bounding box center [790, 204] width 25 height 23
type input "[DATE]"
drag, startPoint x: 927, startPoint y: 105, endPoint x: 925, endPoint y: 113, distance: 7.9
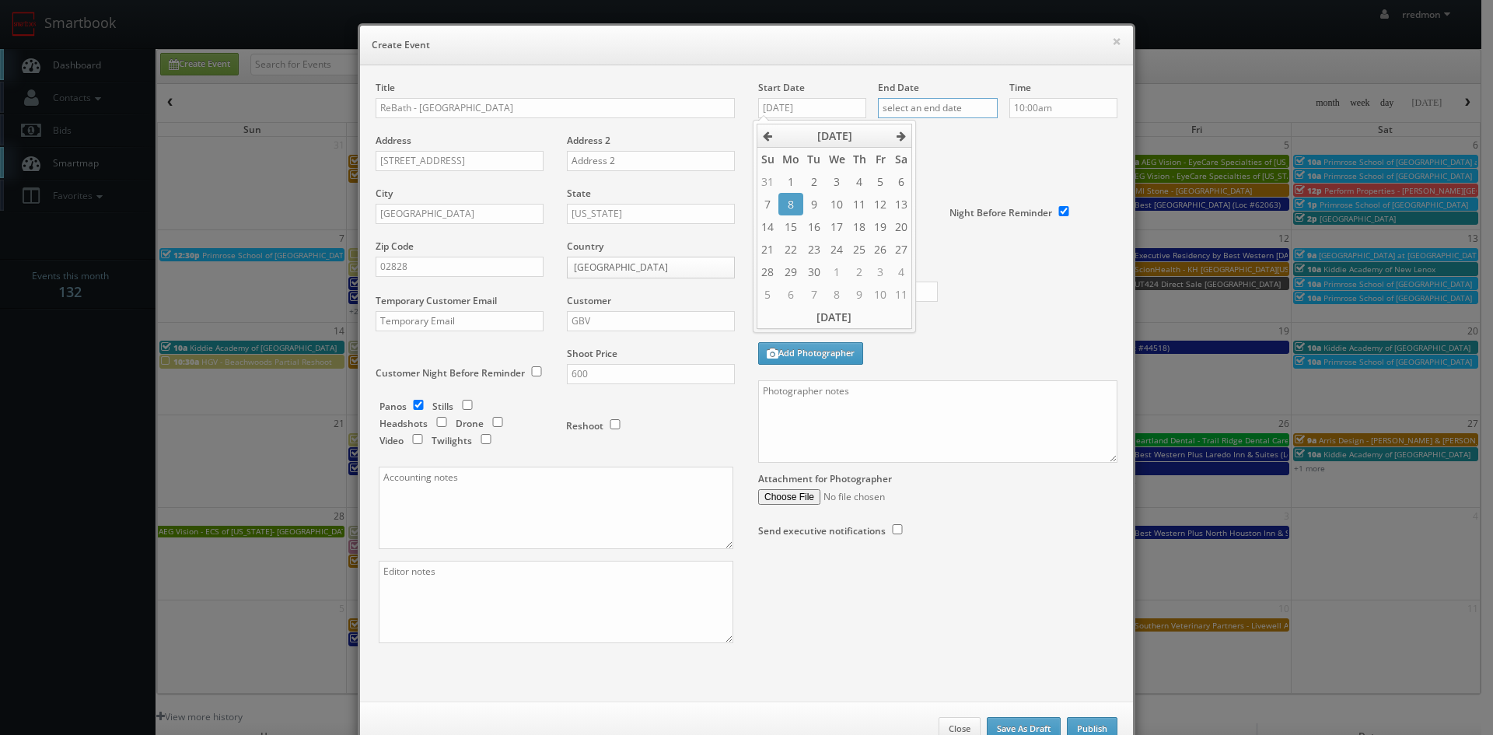
click at [927, 105] on input "text" at bounding box center [938, 108] width 120 height 20
click at [909, 205] on td "8" at bounding box center [909, 204] width 25 height 23
type input "[DATE]"
click at [1051, 141] on label "Deadline" at bounding box center [938, 140] width 383 height 13
click at [823, 216] on input "text" at bounding box center [836, 214] width 156 height 20
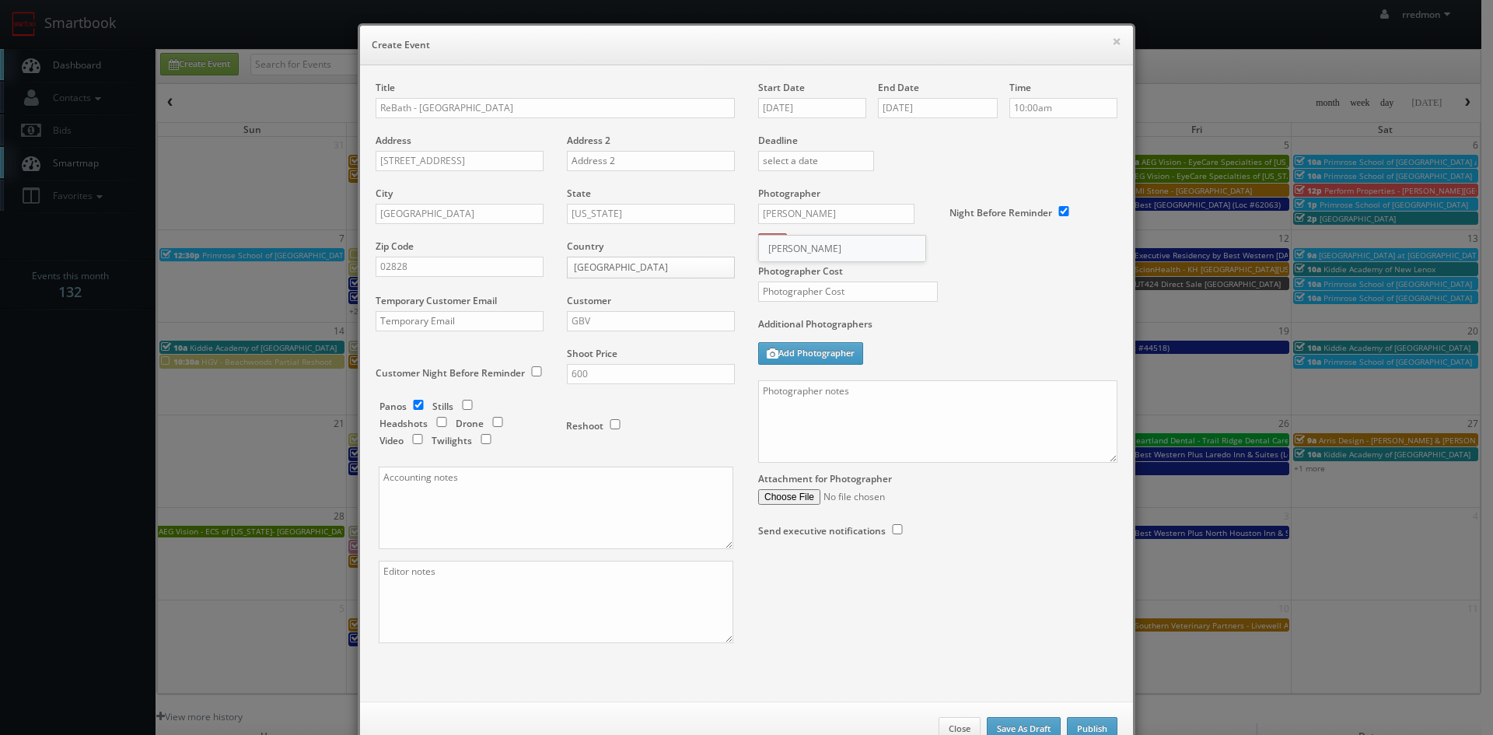
click at [834, 247] on div "Curtis Lloyd" at bounding box center [842, 249] width 166 height 26
type input "Curtis Lloyd"
click at [843, 290] on input "text" at bounding box center [848, 292] width 180 height 20
type input "400"
paste textarea "For panos: 10' ext pano (door closed), 4' ext pano (door open), 4' interior pan…"
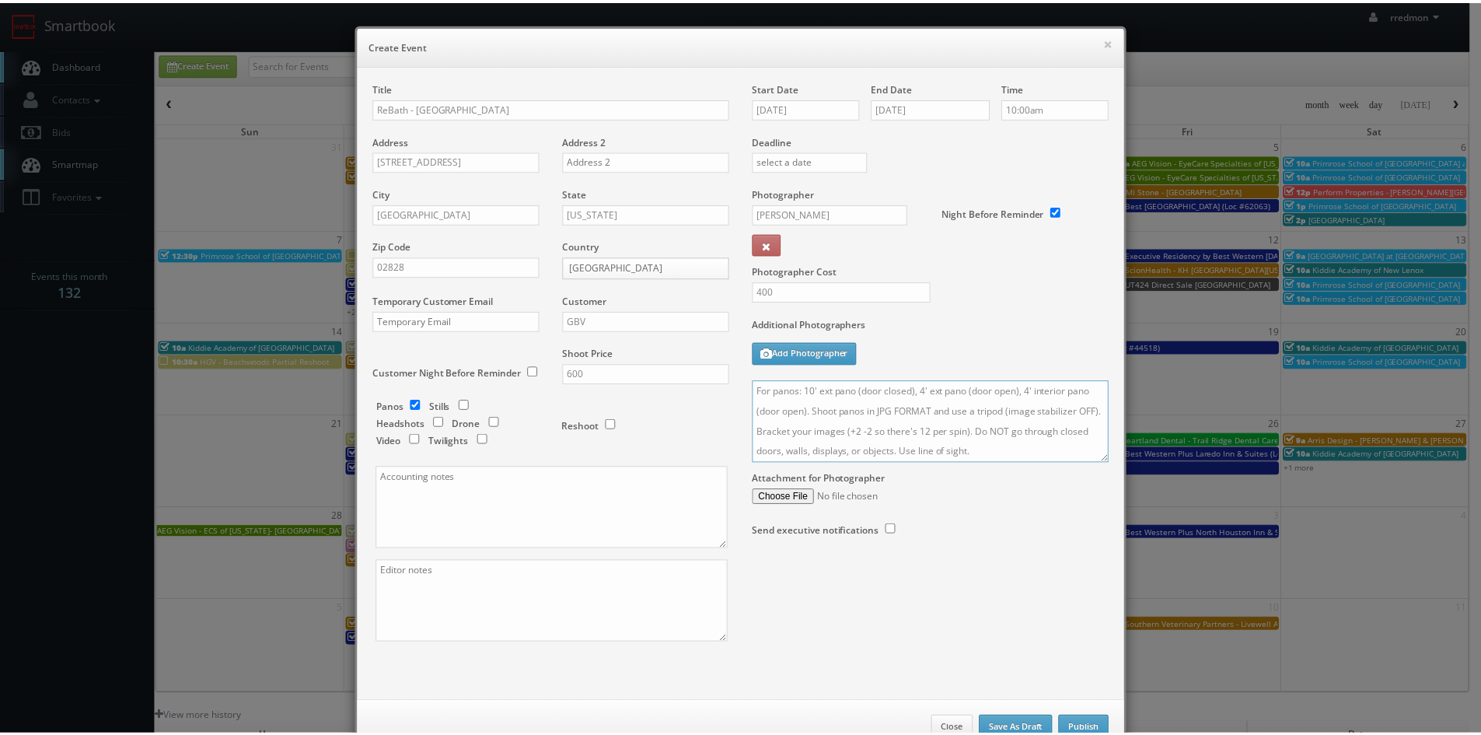
scroll to position [47, 0]
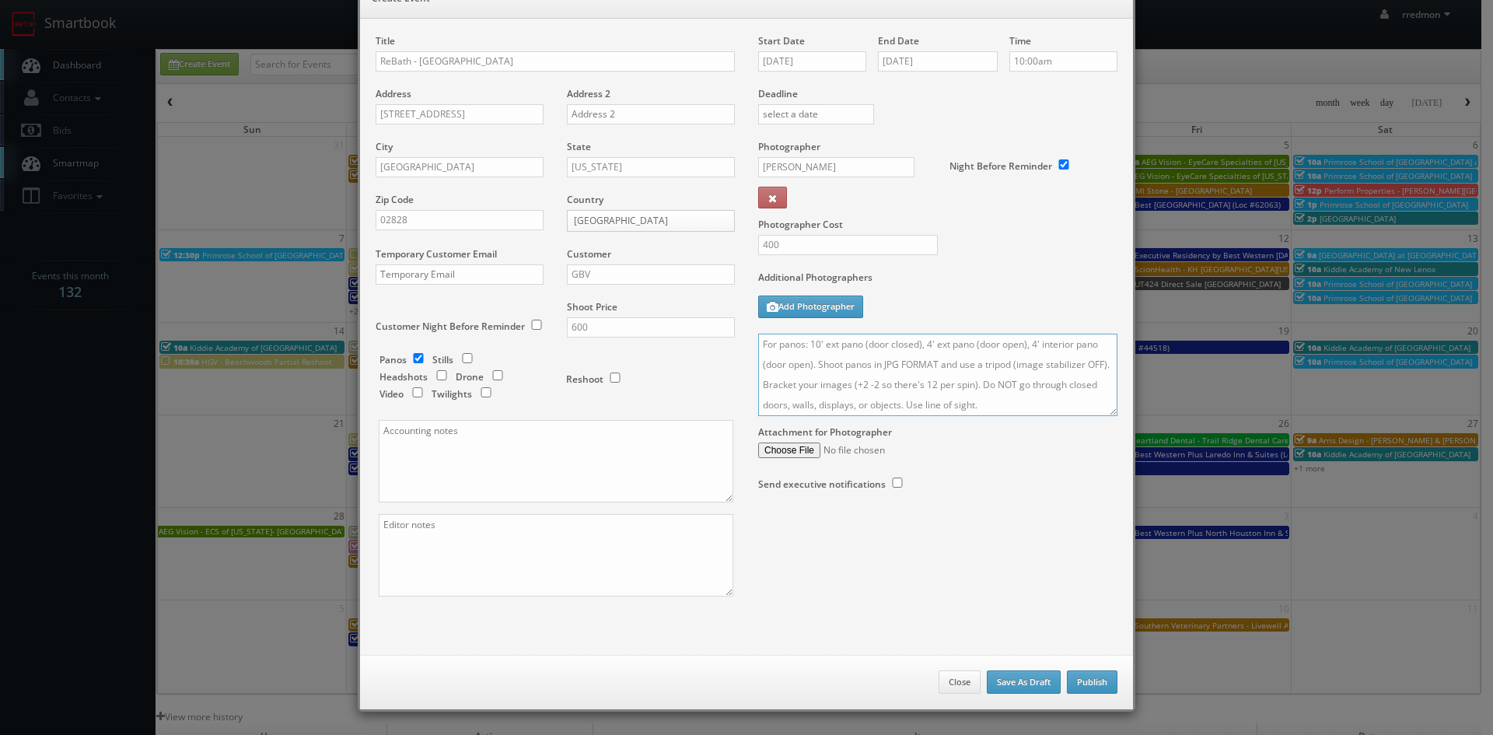
type textarea "For panos: 10' ext pano (door closed), 4' ext pano (door open), 4' interior pan…"
click at [1078, 683] on button "Publish" at bounding box center [1092, 681] width 51 height 23
click at [1093, 679] on button "Publish" at bounding box center [1092, 681] width 51 height 23
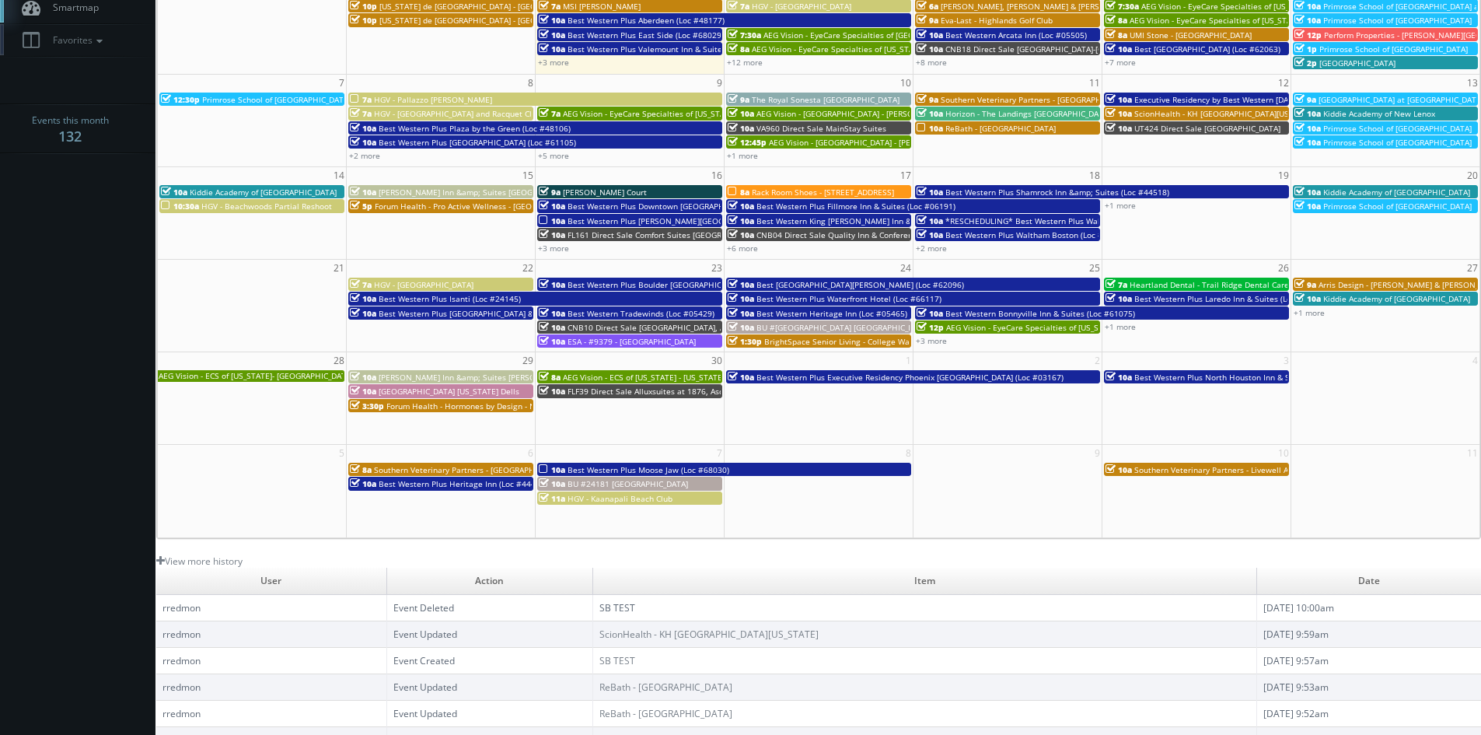
scroll to position [0, 0]
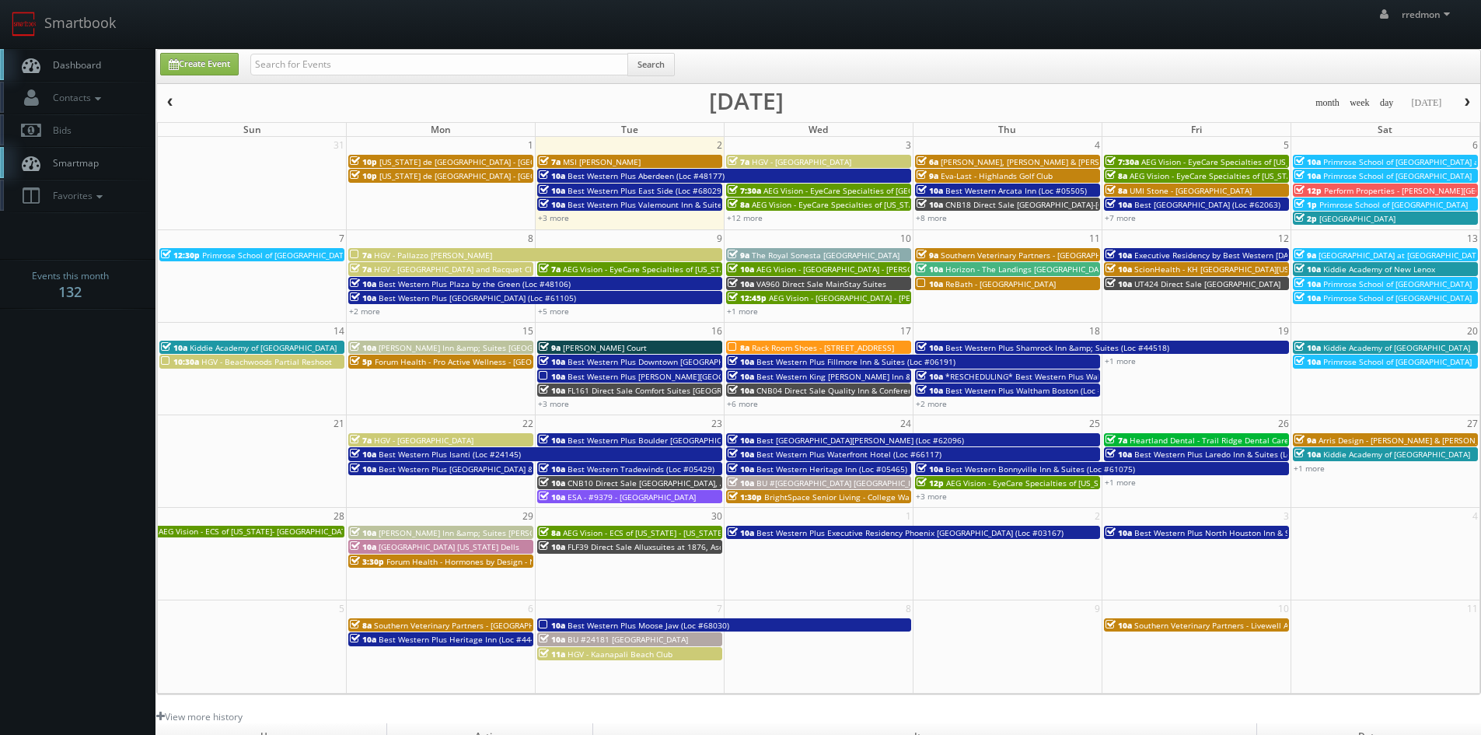
click at [58, 68] on span "Dashboard" at bounding box center [73, 64] width 56 height 13
click at [370, 312] on link "+2 more" at bounding box center [364, 311] width 31 height 11
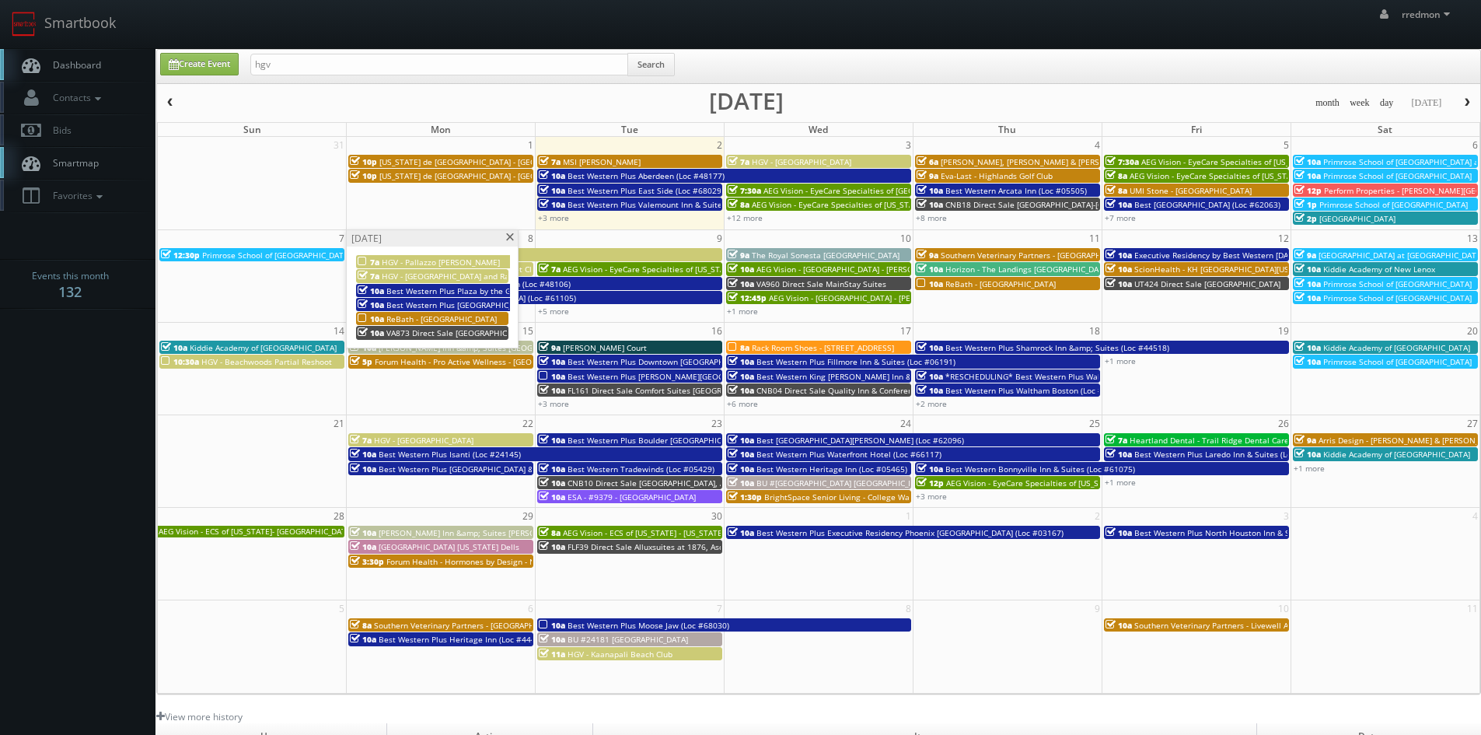
click at [440, 318] on span "ReBath - [GEOGRAPHIC_DATA]" at bounding box center [442, 318] width 110 height 11
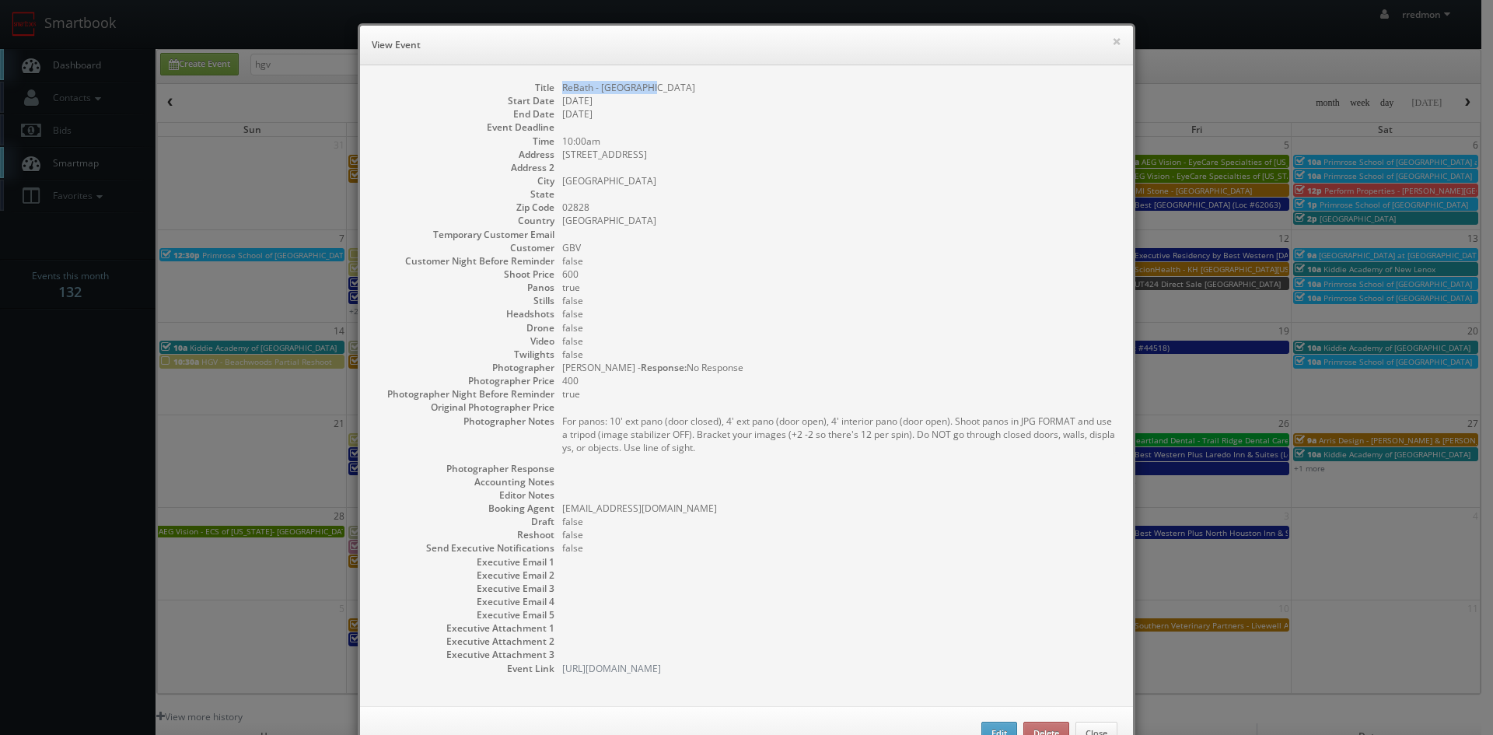
drag, startPoint x: 628, startPoint y: 86, endPoint x: 551, endPoint y: 91, distance: 77.1
click at [551, 91] on dl "Title ReBath - Providence Start Date 09/08/2025 End Date 09/08/2025 Event Deadl…" at bounding box center [747, 378] width 742 height 594
copy dd "ReBath - [GEOGRAPHIC_DATA]"
drag, startPoint x: 661, startPoint y: 157, endPoint x: 556, endPoint y: 159, distance: 105.0
click at [562, 159] on dd "29 Lark Industrial Pkwy" at bounding box center [839, 154] width 555 height 13
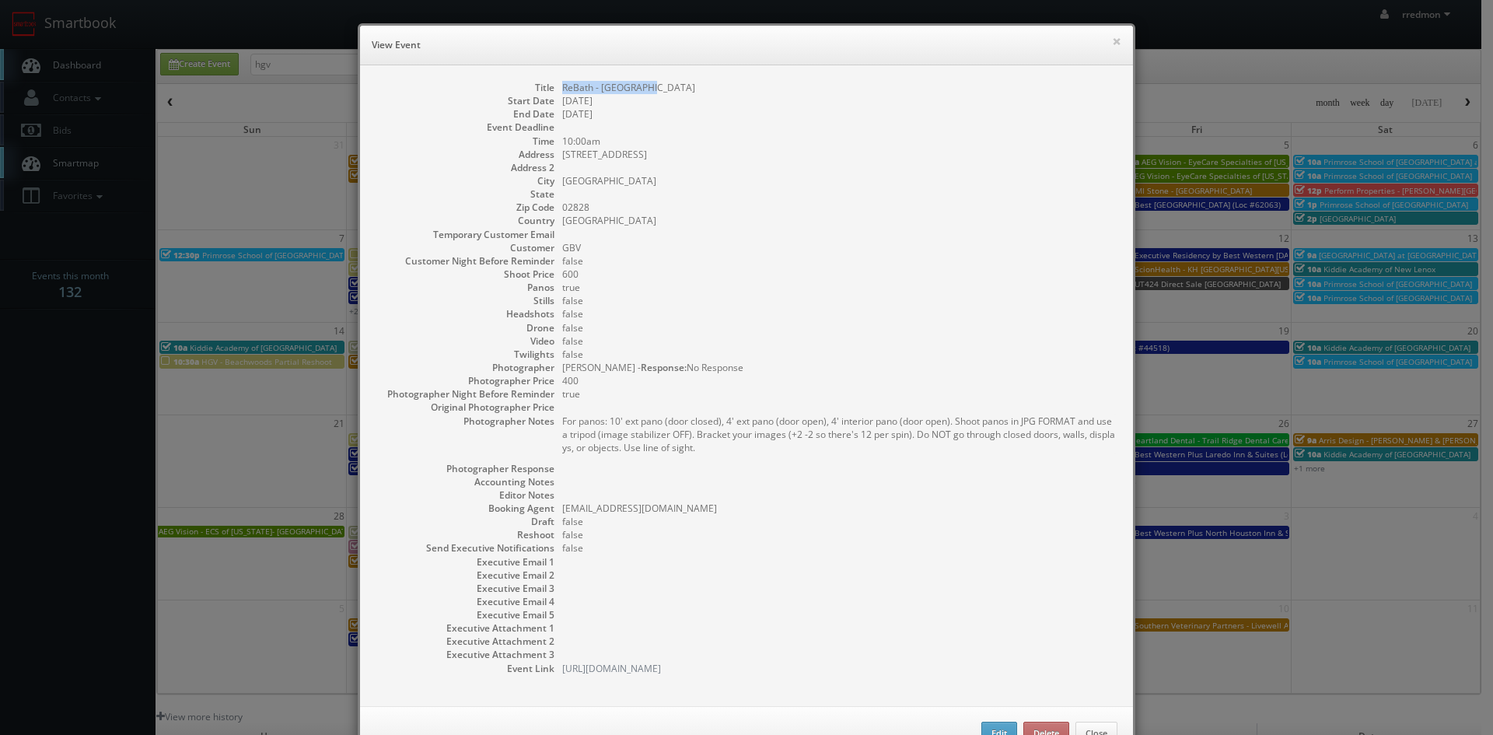
copy dd "29 Lark Industrial Pkwy"
drag, startPoint x: 607, startPoint y: 178, endPoint x: 555, endPoint y: 184, distance: 52.5
click at [555, 184] on dl "Title ReBath - Providence Start Date 09/08/2025 End Date 09/08/2025 Event Deadl…" at bounding box center [747, 378] width 742 height 594
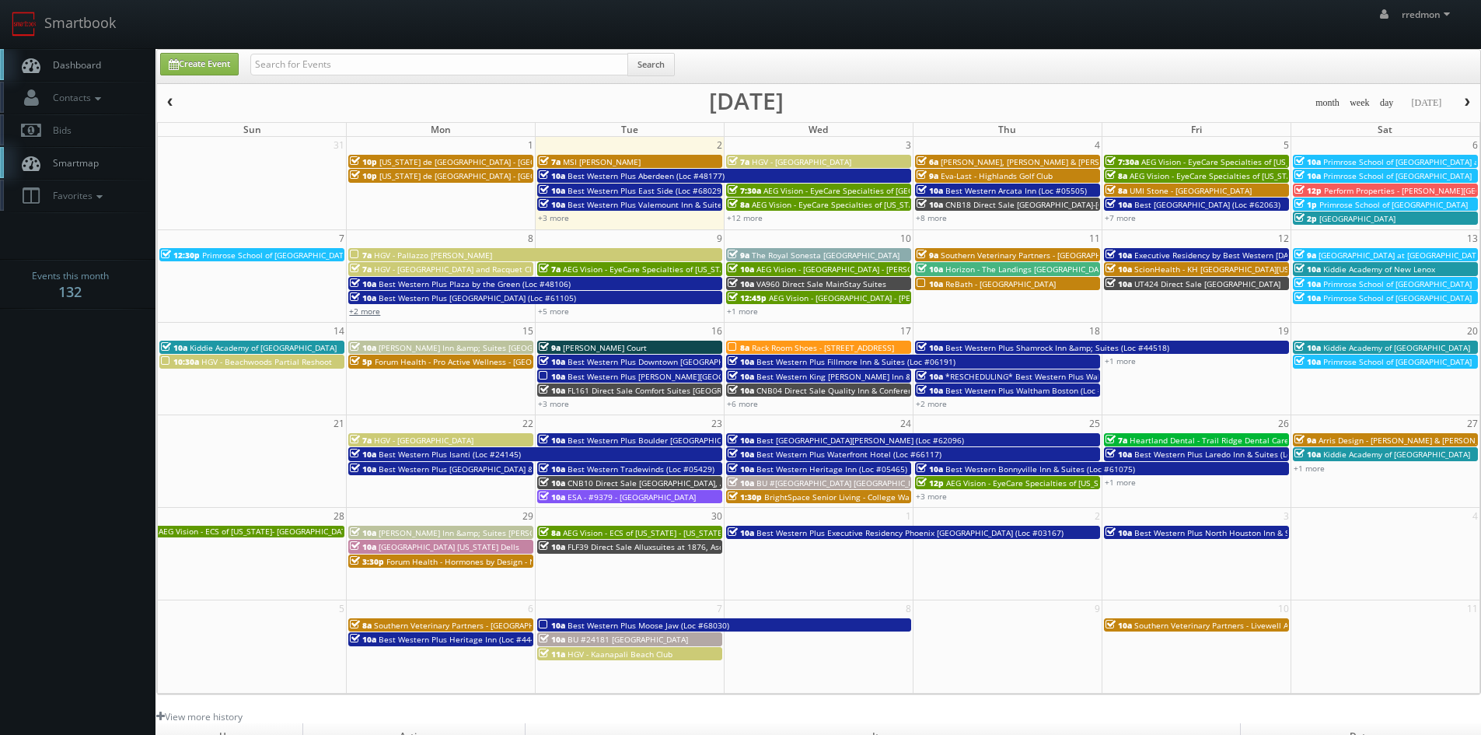
click at [376, 309] on link "+2 more" at bounding box center [364, 311] width 31 height 11
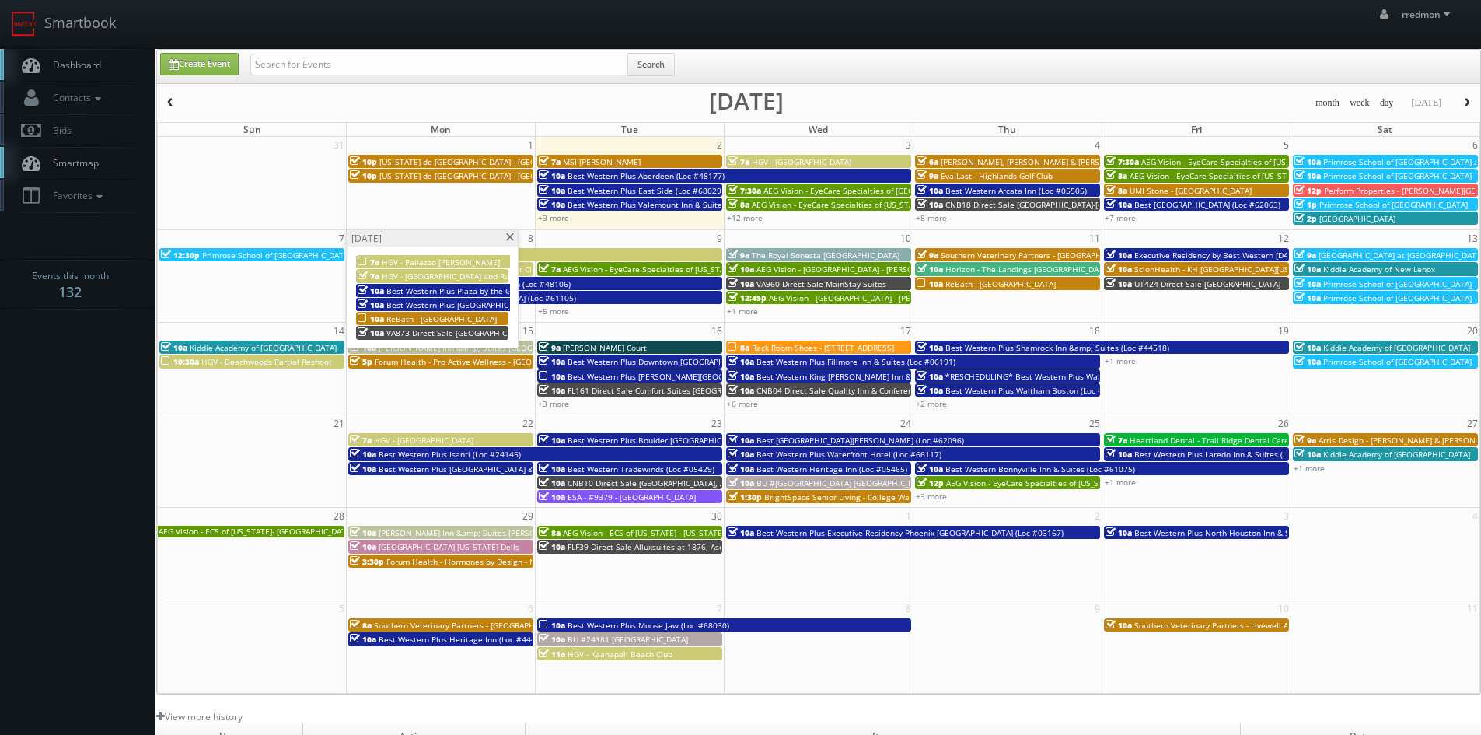
click at [431, 319] on span "ReBath - [GEOGRAPHIC_DATA]" at bounding box center [442, 318] width 110 height 11
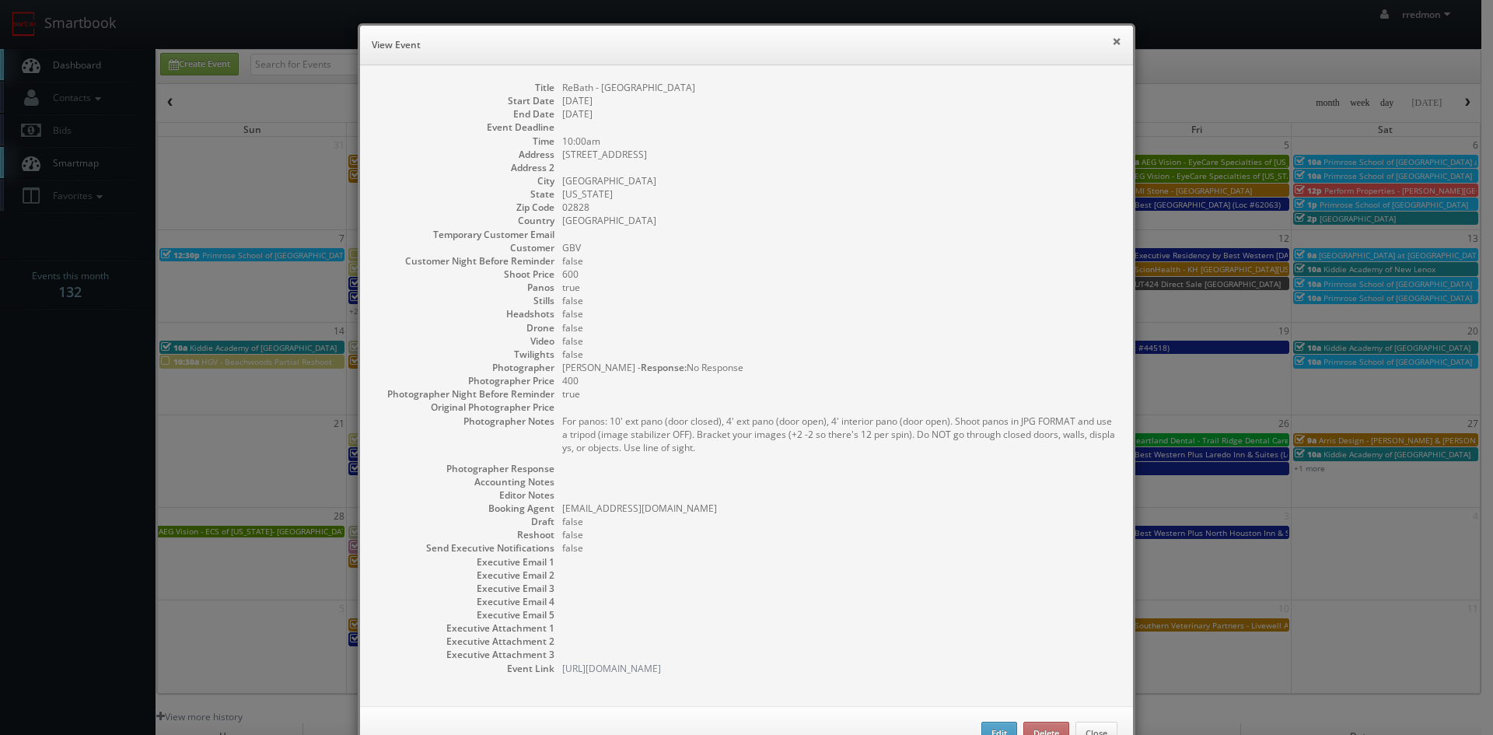
click at [1112, 42] on button "×" at bounding box center [1116, 41] width 9 height 11
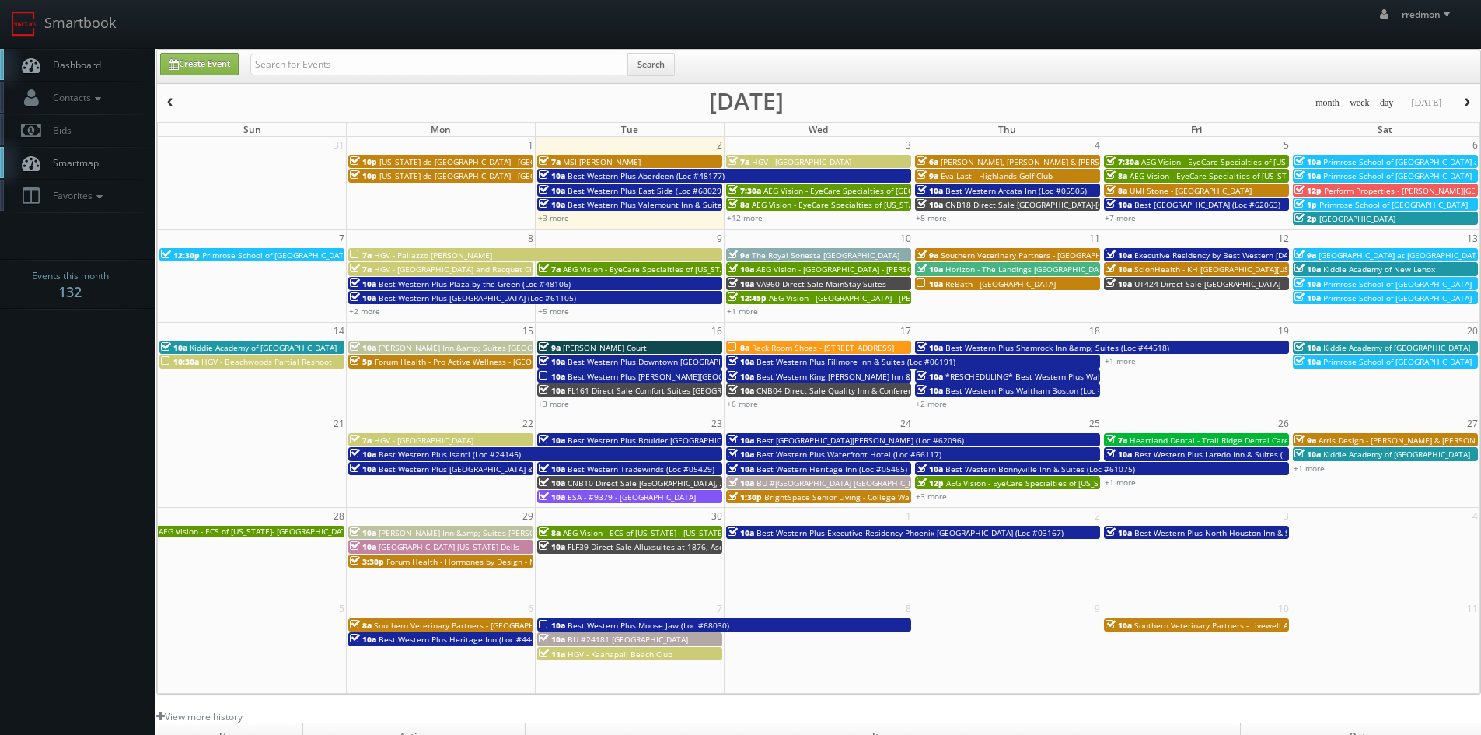
click at [1008, 296] on td "10a ReBath - [GEOGRAPHIC_DATA]" at bounding box center [1007, 297] width 189 height 42
type input "[DATE]"
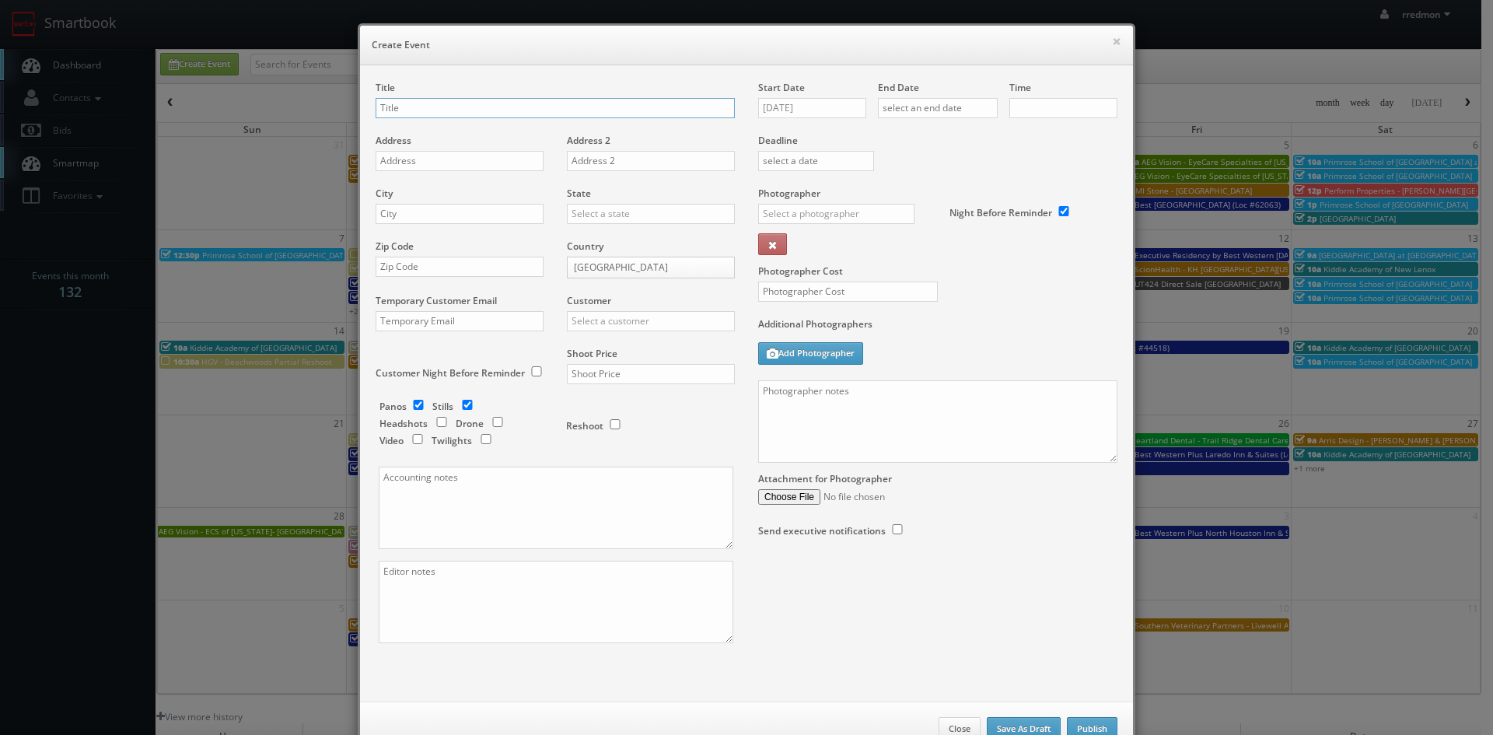
checkbox input "true"
type input "10:00am"
checkbox input "true"
paste input "ReBath - [GEOGRAPHIC_DATA]"
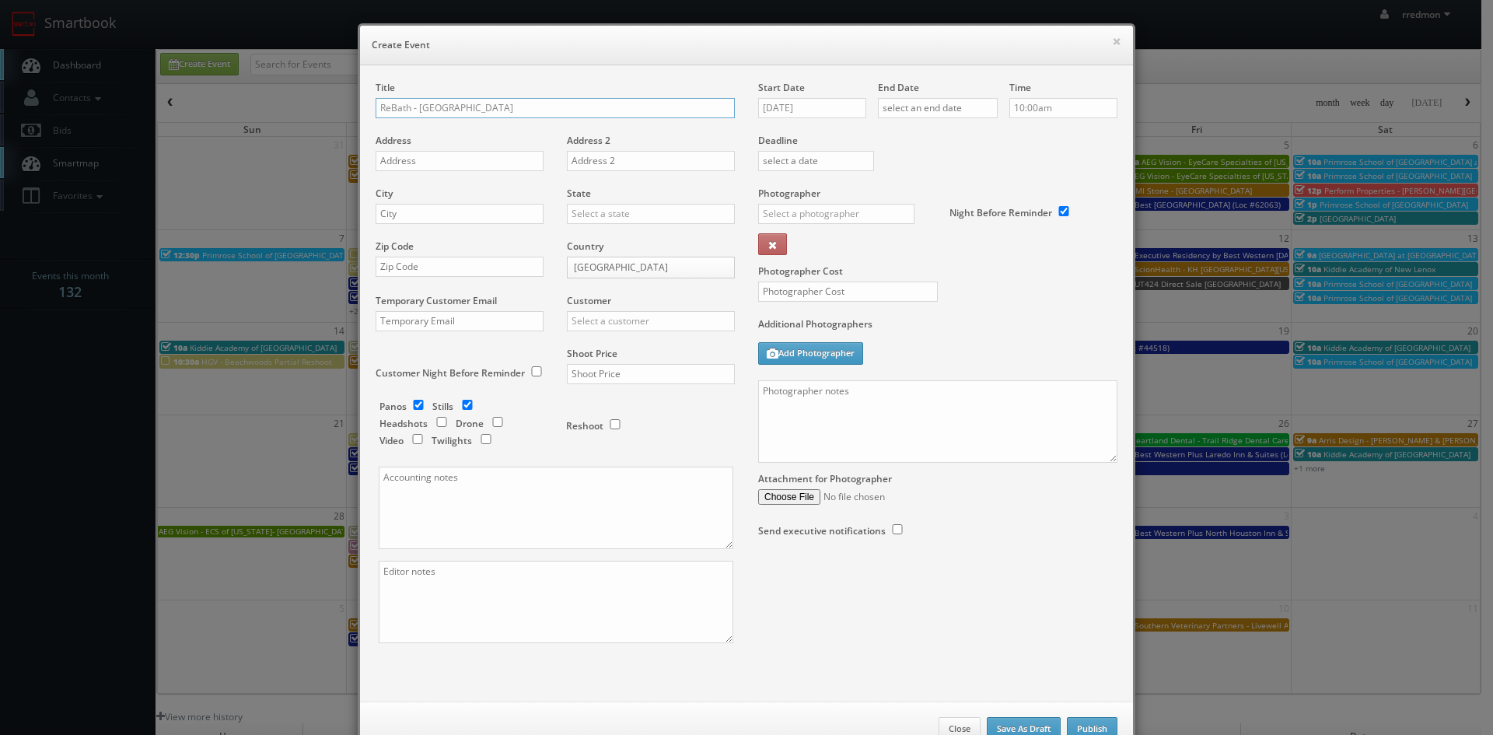
type input "ReBath - [GEOGRAPHIC_DATA]"
click at [463, 160] on input "text" at bounding box center [460, 161] width 168 height 20
paste input "150 New Boston St E"
type input "150 New Boston St E"
click at [484, 213] on input "text" at bounding box center [460, 214] width 168 height 20
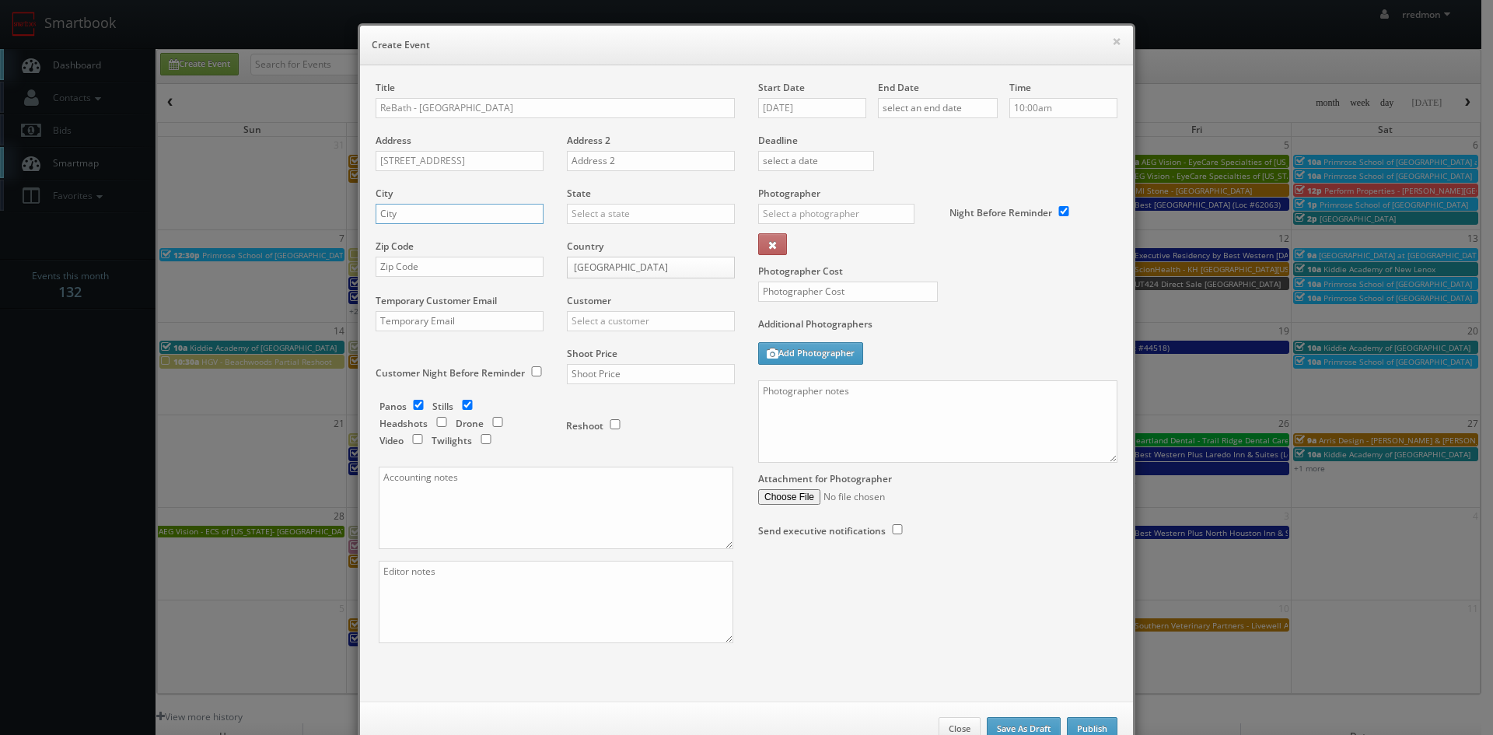
paste input "Woburn"
type input "Woburn"
click at [639, 218] on input "text" at bounding box center [651, 214] width 168 height 20
click at [646, 319] on div "[US_STATE]" at bounding box center [651, 324] width 166 height 26
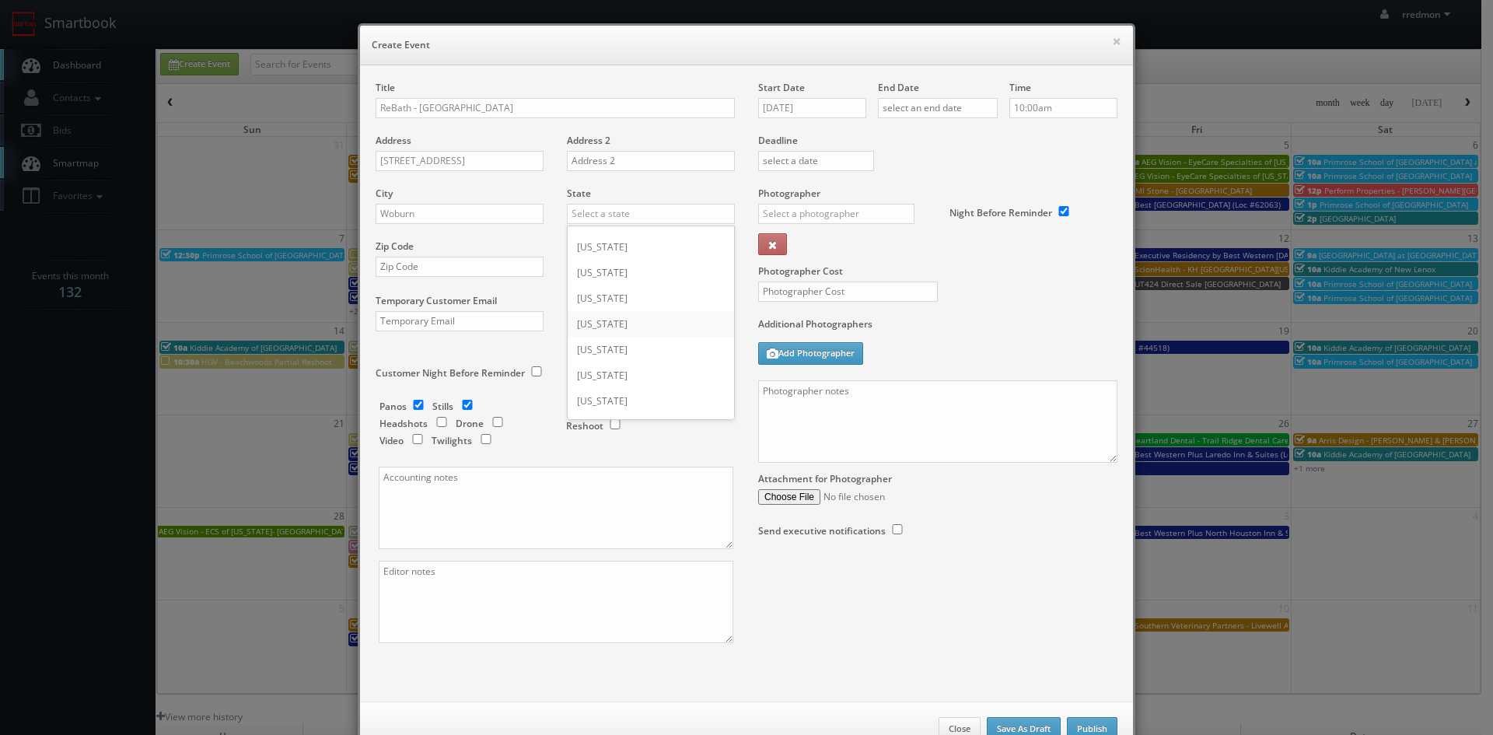
type input "[US_STATE]"
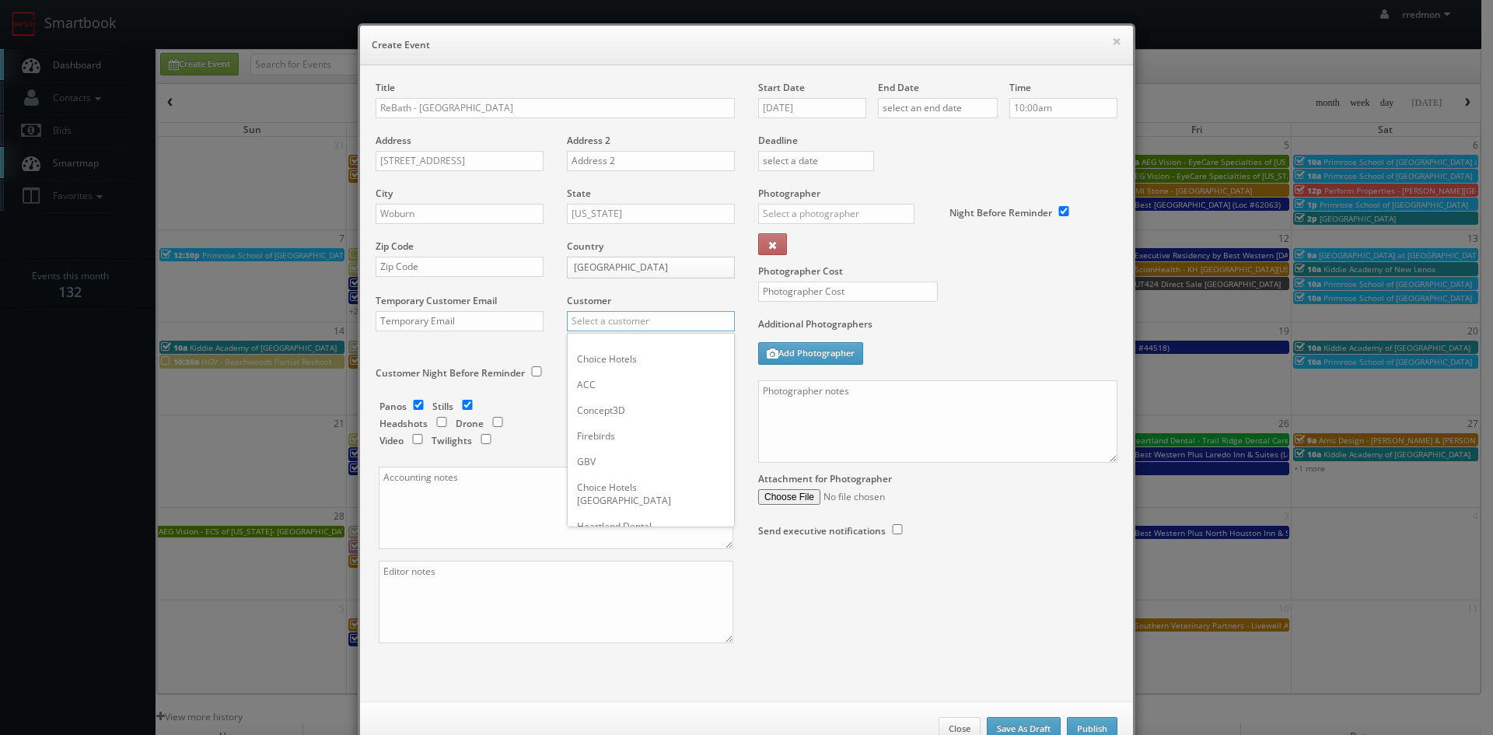
click at [592, 325] on input "text" at bounding box center [651, 321] width 168 height 20
click at [607, 463] on div "GBV" at bounding box center [651, 462] width 166 height 26
type input "GBV"
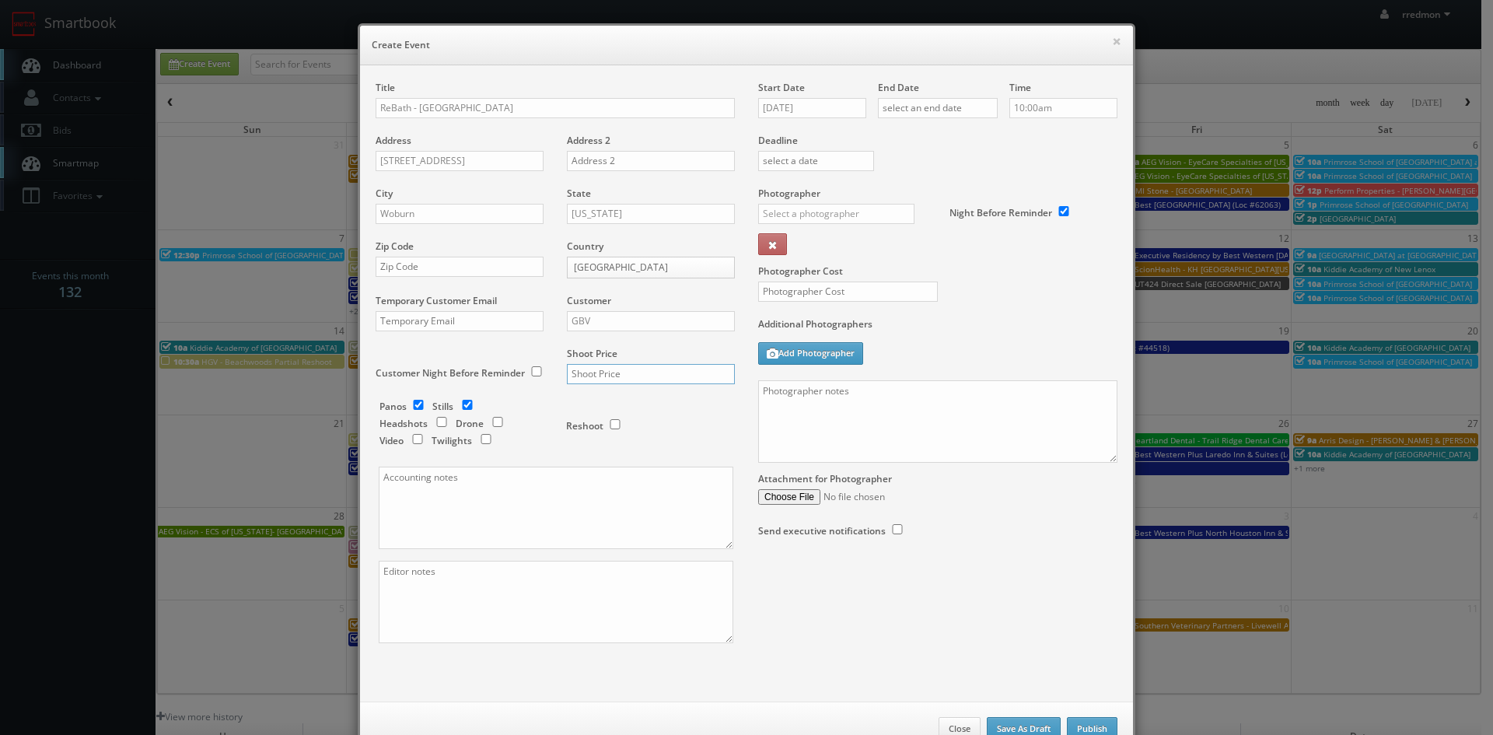
click at [642, 373] on input "text" at bounding box center [651, 374] width 168 height 20
type input "600"
click at [464, 405] on input "checkbox" at bounding box center [467, 405] width 23 height 10
checkbox input "false"
click at [935, 106] on input "text" at bounding box center [938, 108] width 120 height 20
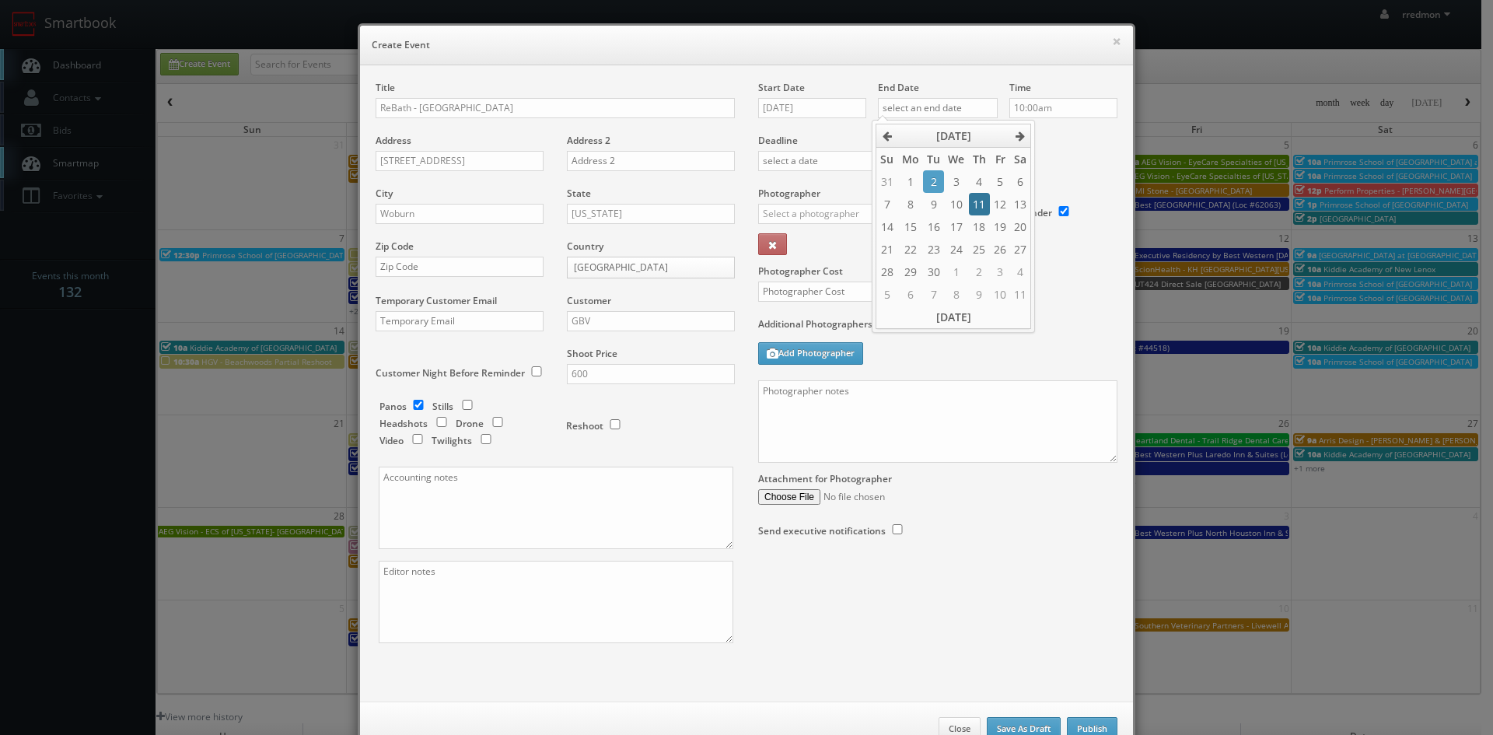
click at [978, 205] on td "11" at bounding box center [979, 204] width 21 height 23
type input "09/11/2025"
click at [1062, 144] on label "Deadline" at bounding box center [938, 140] width 383 height 13
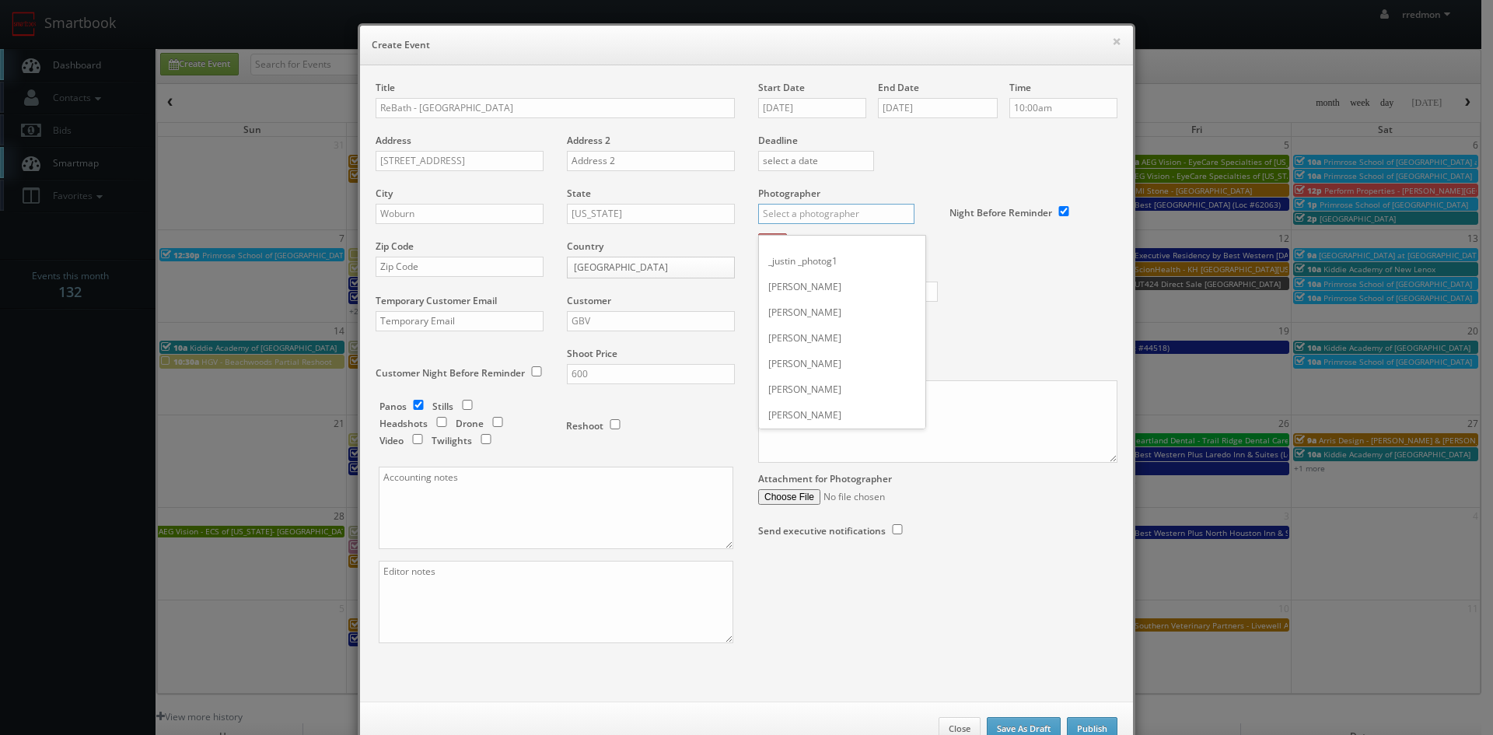
click at [837, 217] on input "text" at bounding box center [836, 214] width 156 height 20
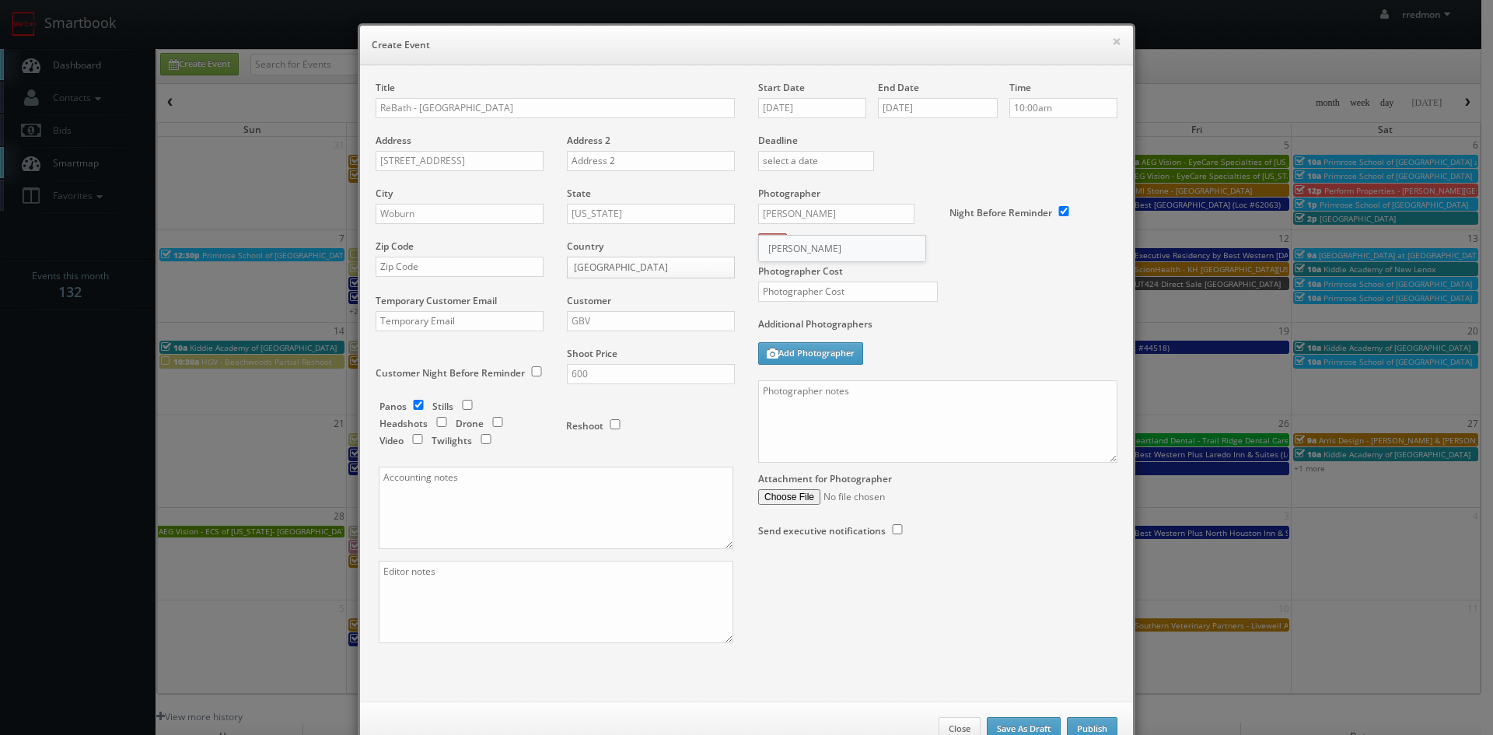
click at [824, 241] on div "Curtis Lloyd" at bounding box center [842, 249] width 166 height 26
type input "Curtis Lloyd"
click at [850, 285] on input "text" at bounding box center [848, 292] width 180 height 20
type input "325"
paste textarea "For panos: 10' ext pano (door closed), 4' ext pano (door open), 4' interior pan…"
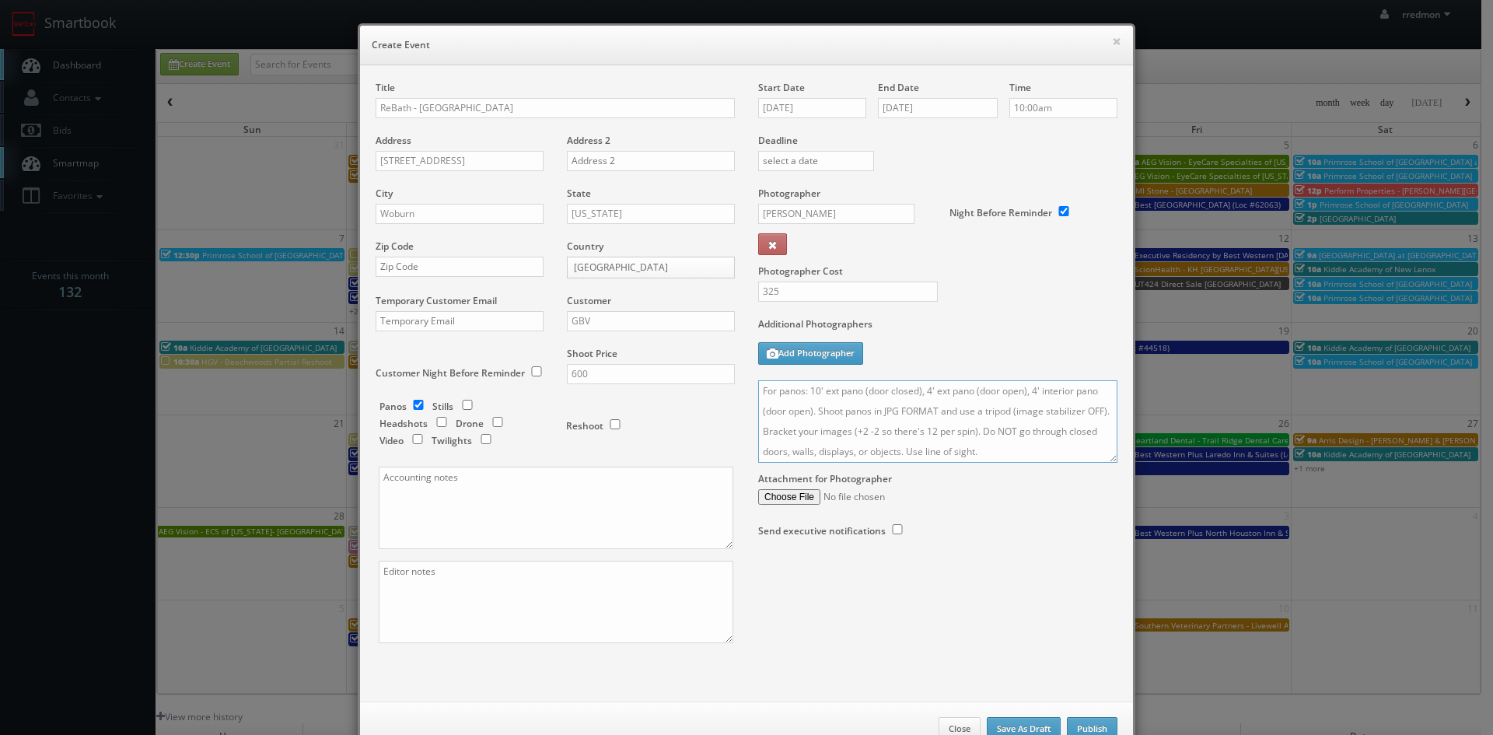
scroll to position [47, 0]
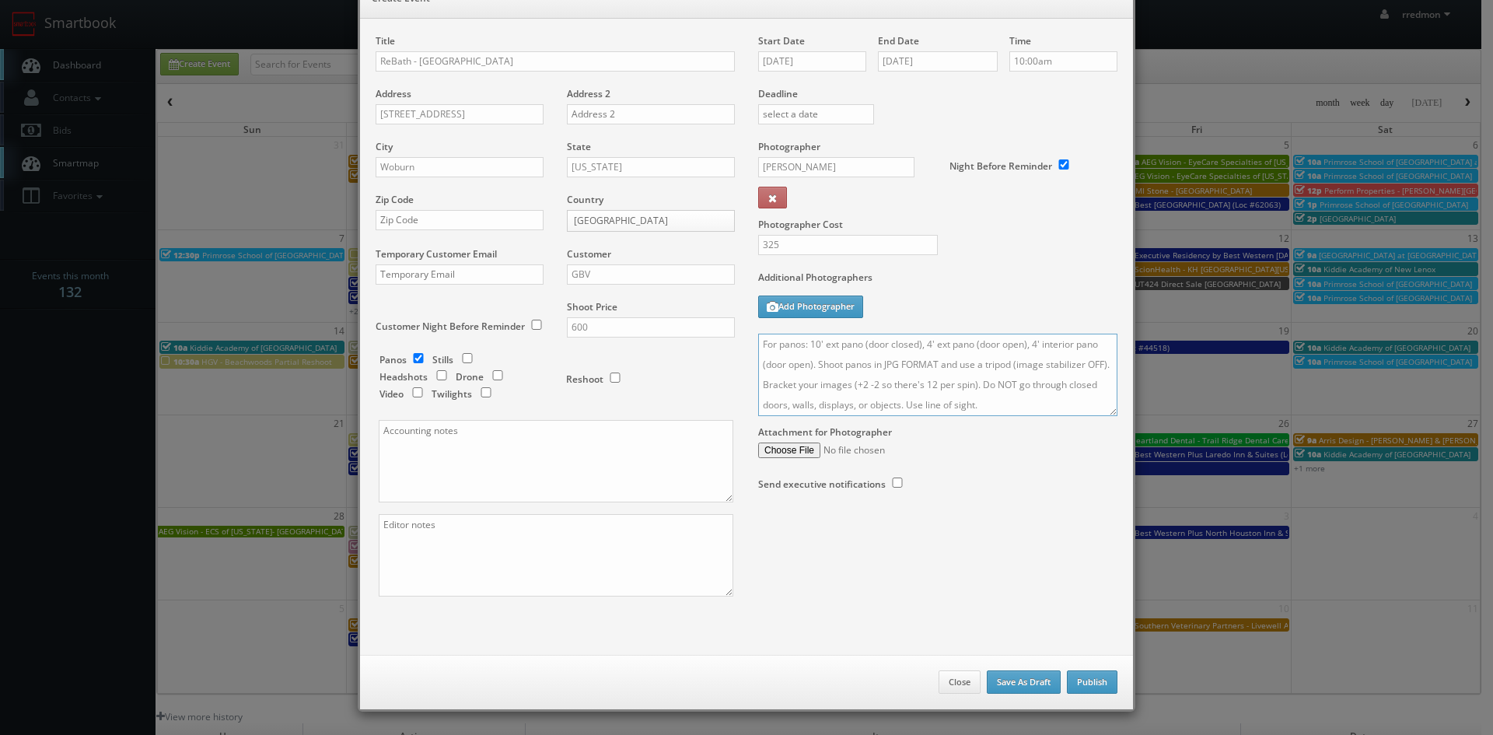
type textarea "For panos: 10' ext pano (door closed), 4' ext pano (door open), 4' interior pan…"
click at [1085, 686] on button "Publish" at bounding box center [1092, 681] width 51 height 23
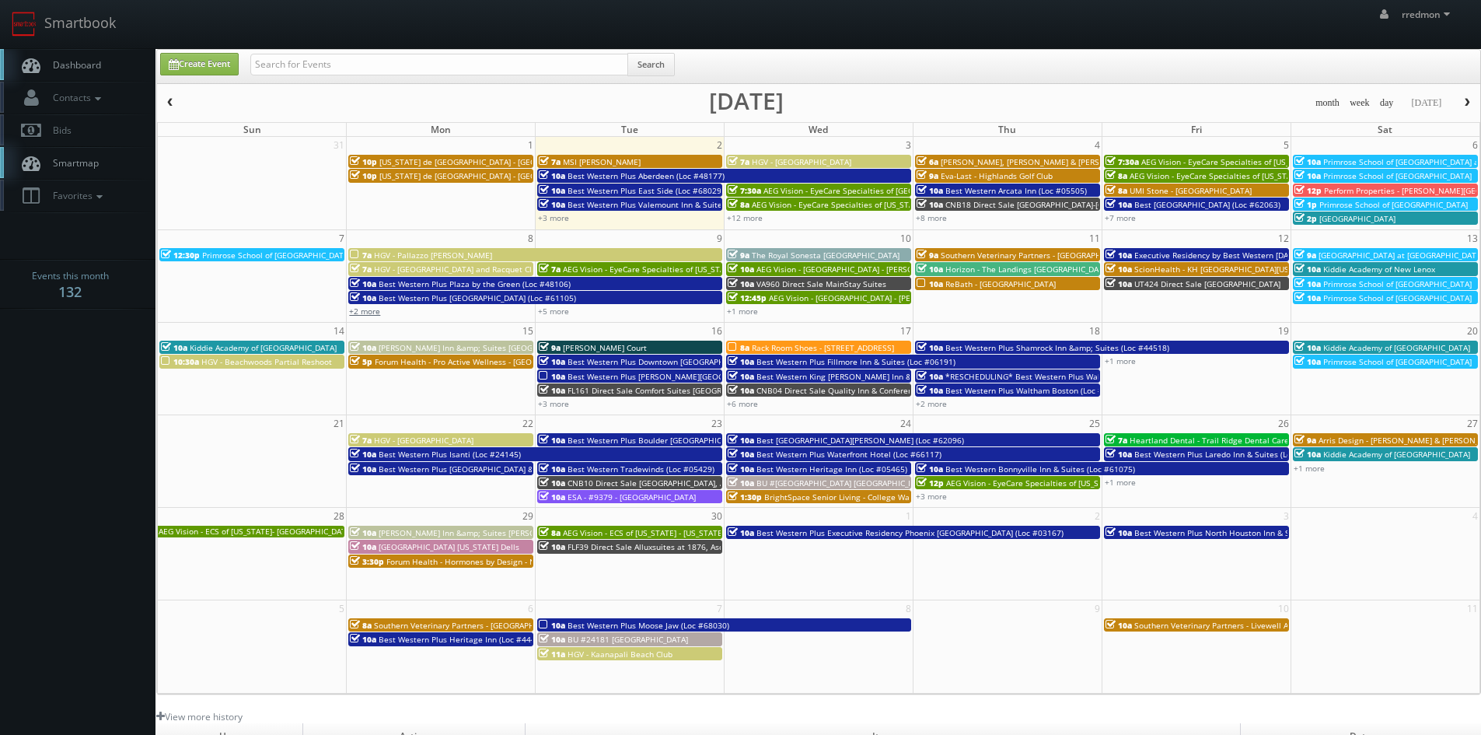
click at [372, 313] on link "+2 more" at bounding box center [364, 311] width 31 height 11
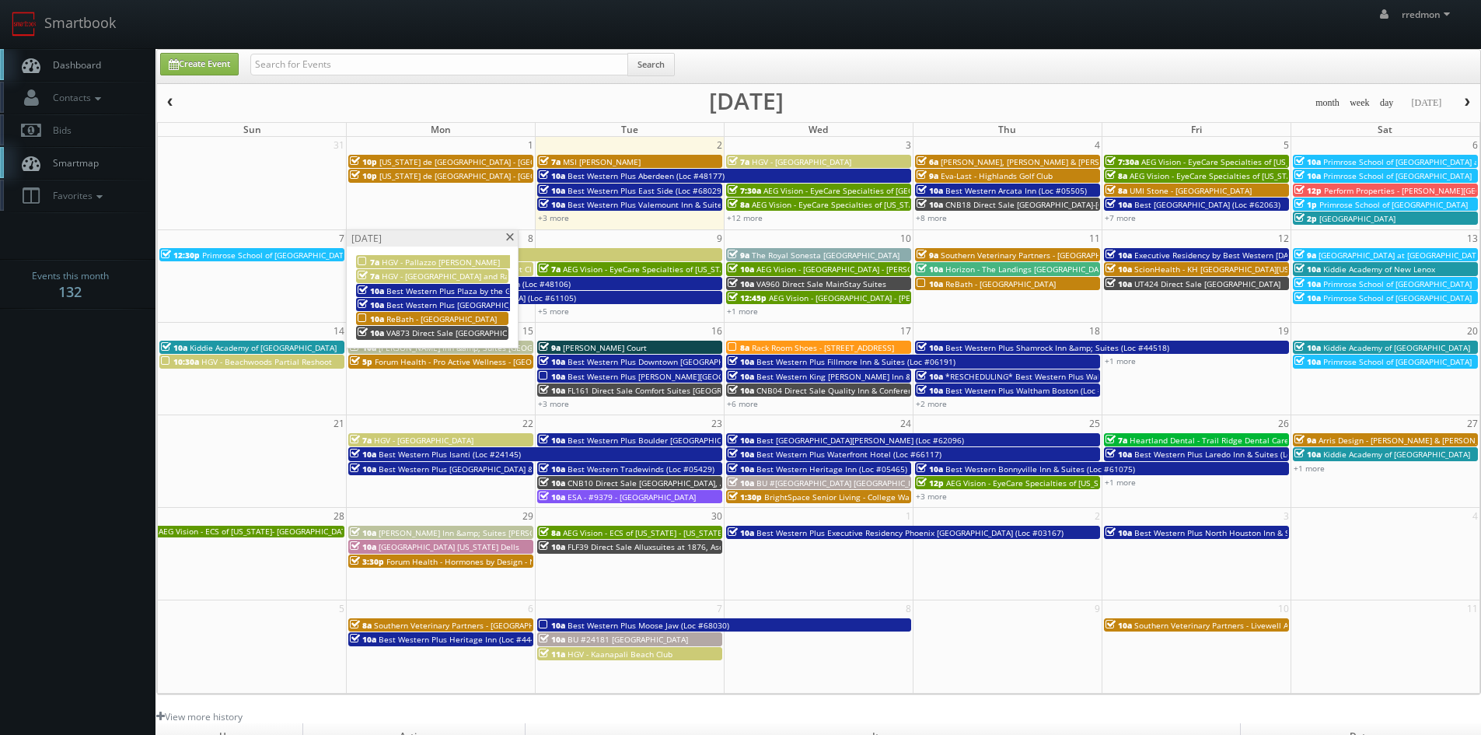
click at [432, 317] on span "ReBath - [GEOGRAPHIC_DATA]" at bounding box center [442, 318] width 110 height 11
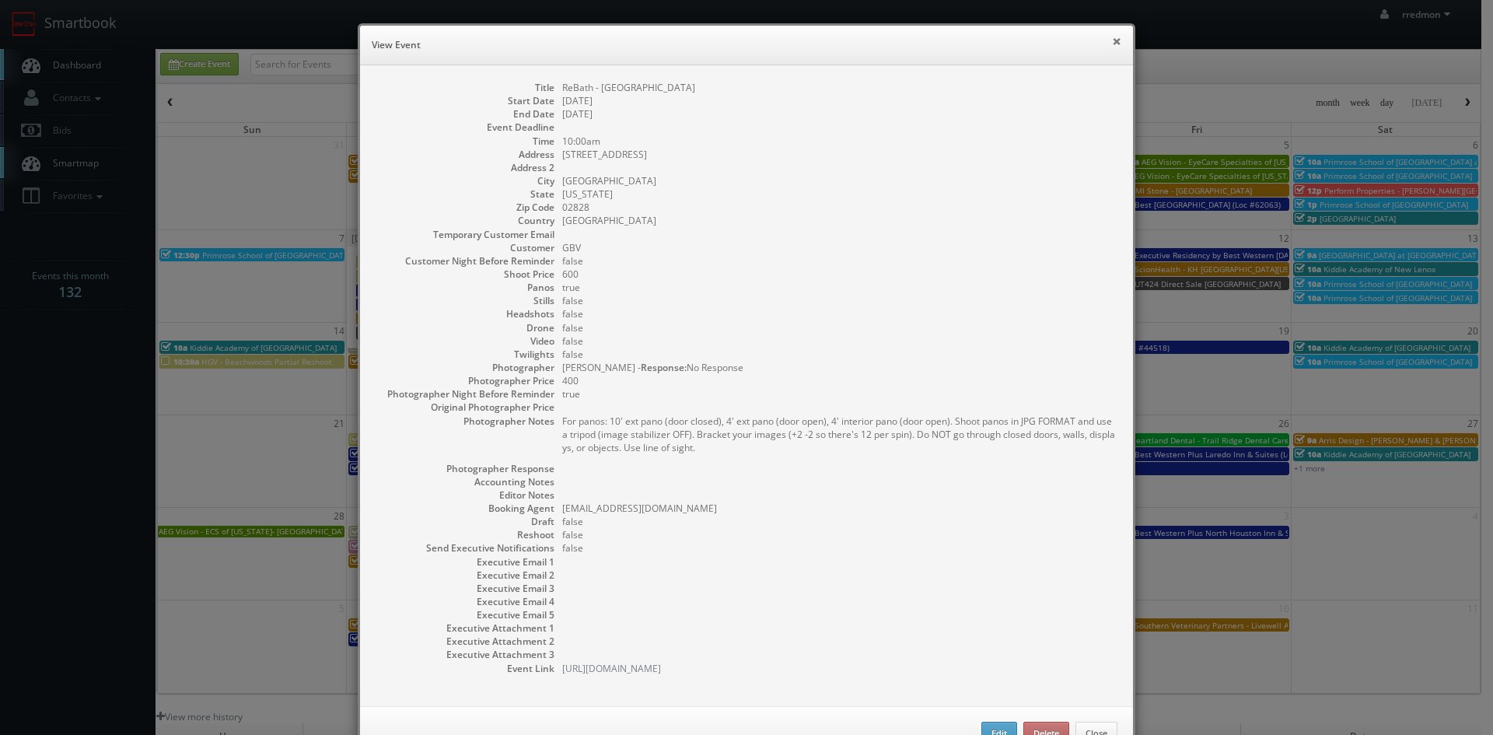
click at [1112, 40] on button "×" at bounding box center [1116, 41] width 9 height 11
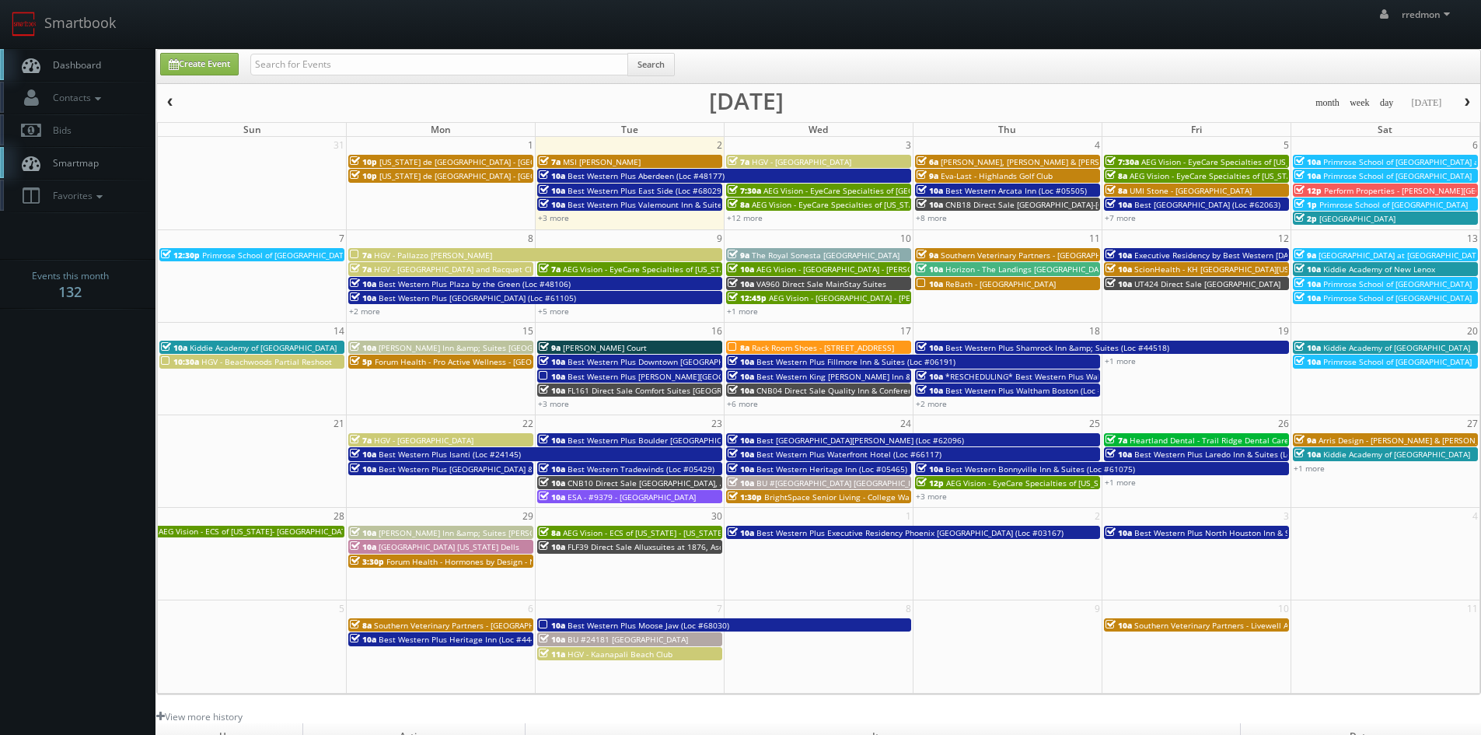
click at [1207, 271] on span "ScionHealth - KH [GEOGRAPHIC_DATA][US_STATE]" at bounding box center [1227, 269] width 184 height 11
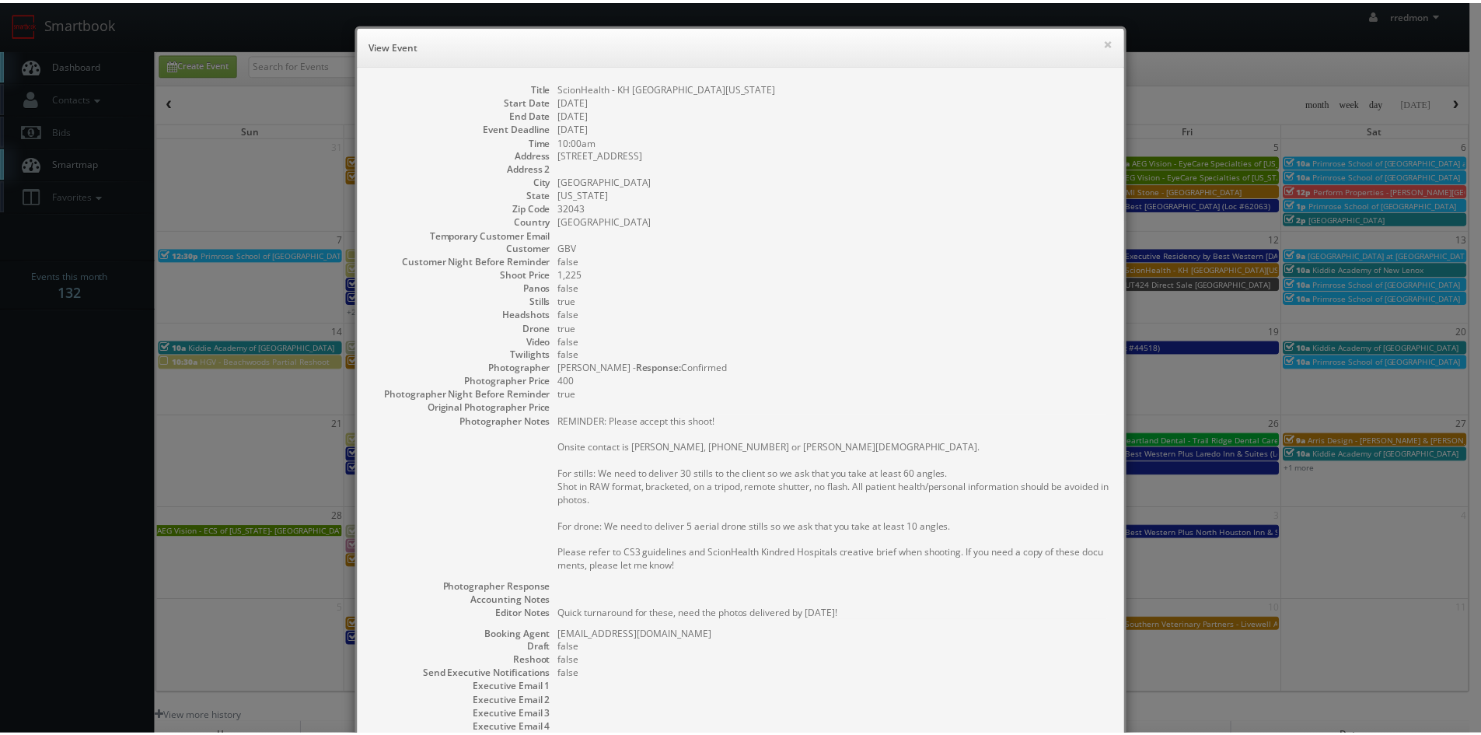
scroll to position [177, 0]
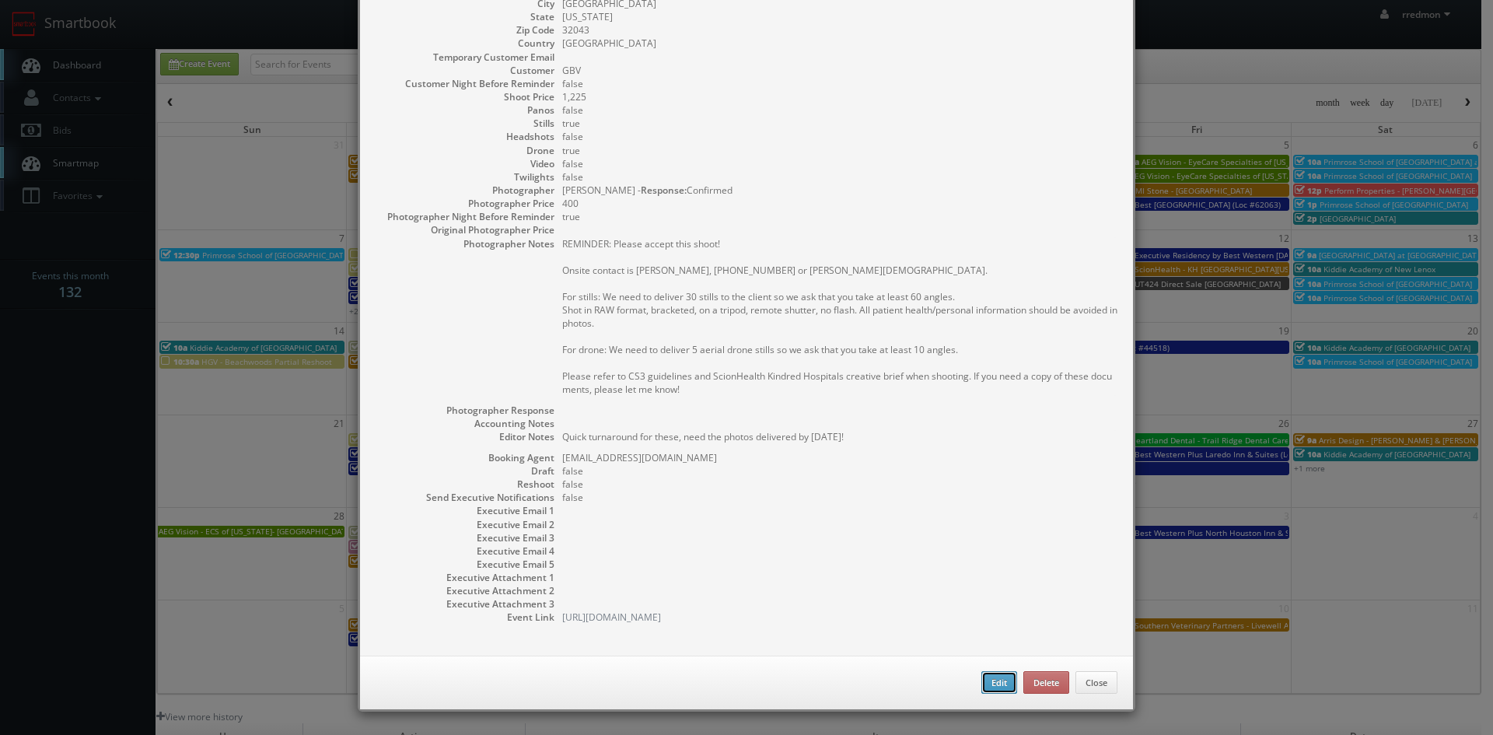
click at [995, 680] on button "Edit" at bounding box center [999, 682] width 36 height 23
type input "ScionHealth - KH [GEOGRAPHIC_DATA][US_STATE]"
type input "801 Oak Street"
type input "Green Cove Springs"
type input "32043"
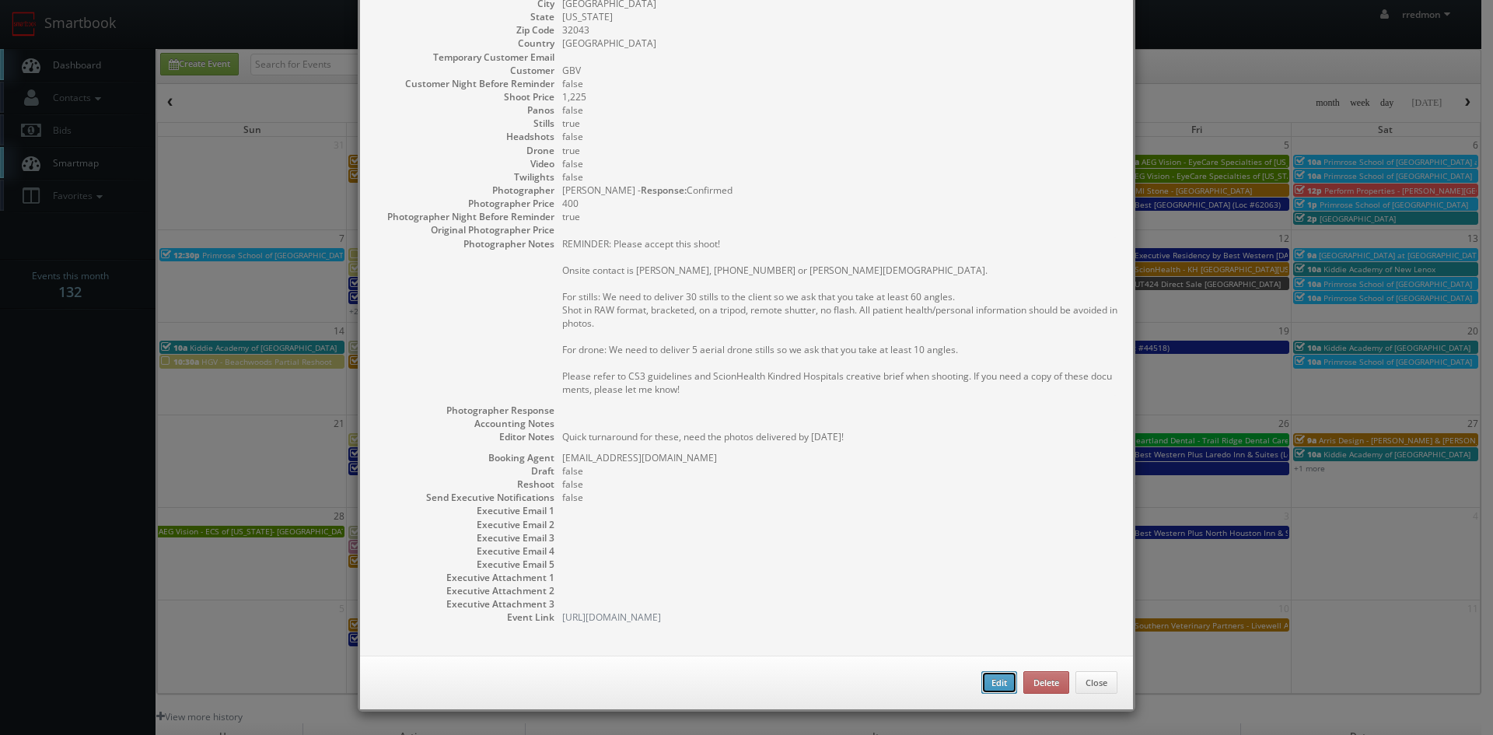
type input "1,225"
checkbox input "true"
type textarea "Quick turnaround for these, need the photos delivered by September 15th!"
type input "09/12/2025"
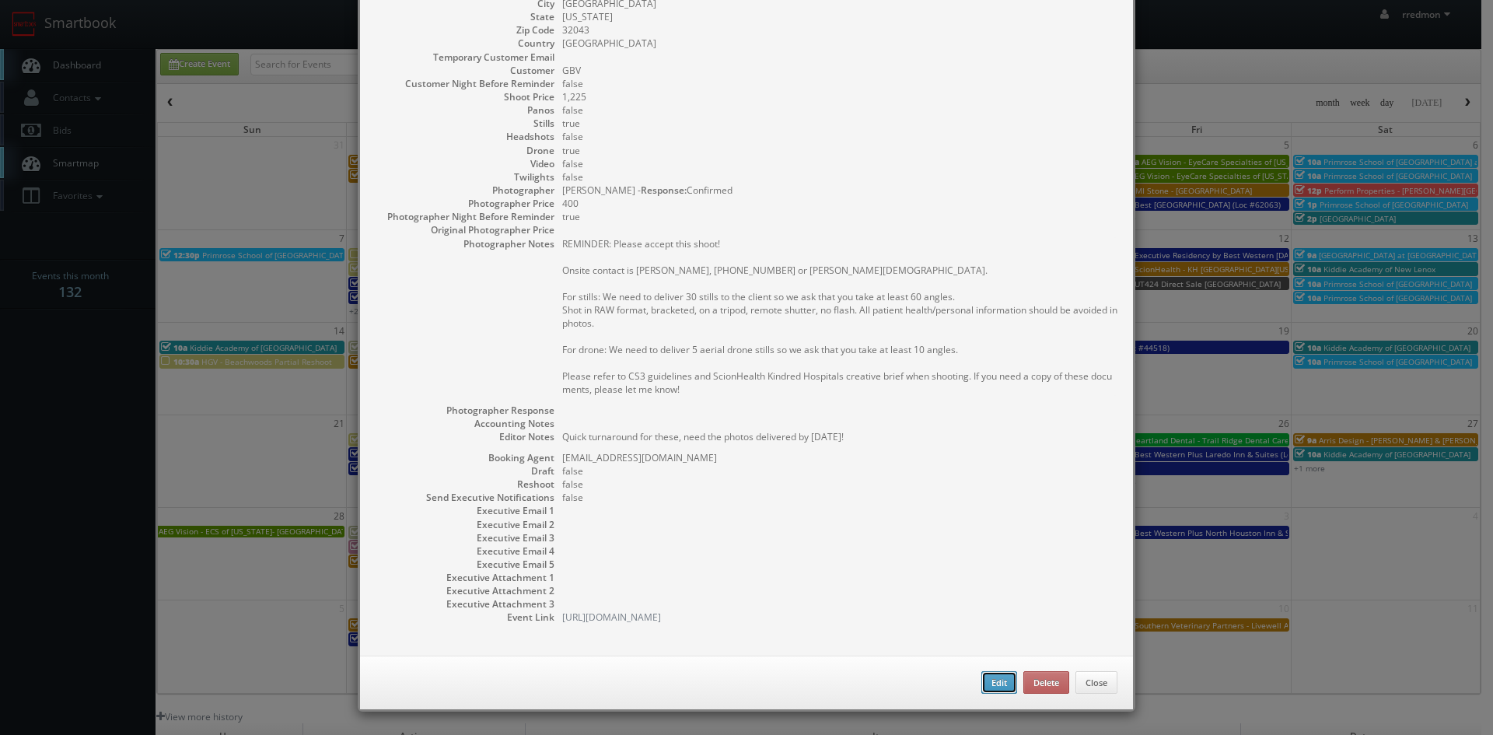
type input "09/12/2025"
type input "10:00am"
type input "09/15/2025"
checkbox input "true"
type textarea "REMINDER: Please accept this shoot! Onsite contact is Susan Drago, 904-404-6798…"
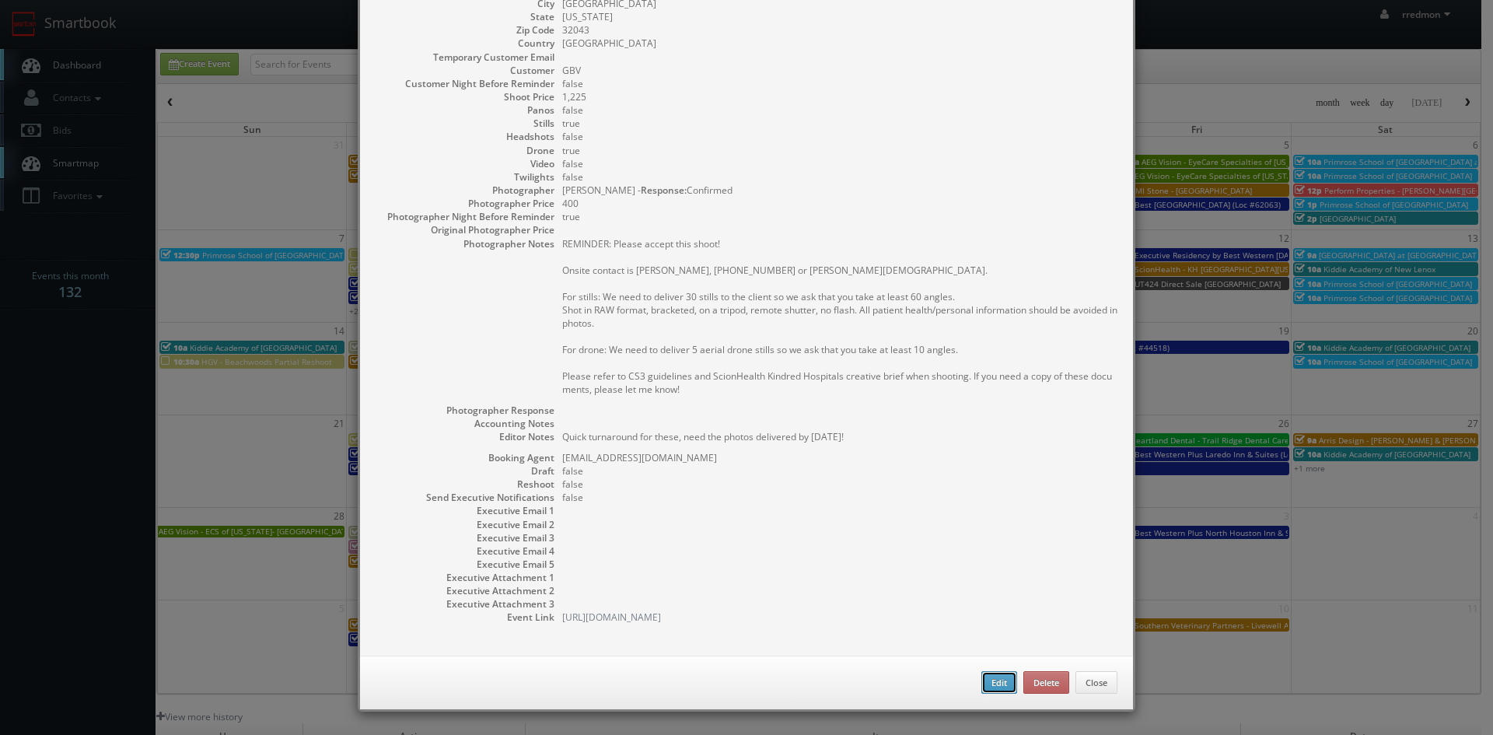
select select "[US_STATE]"
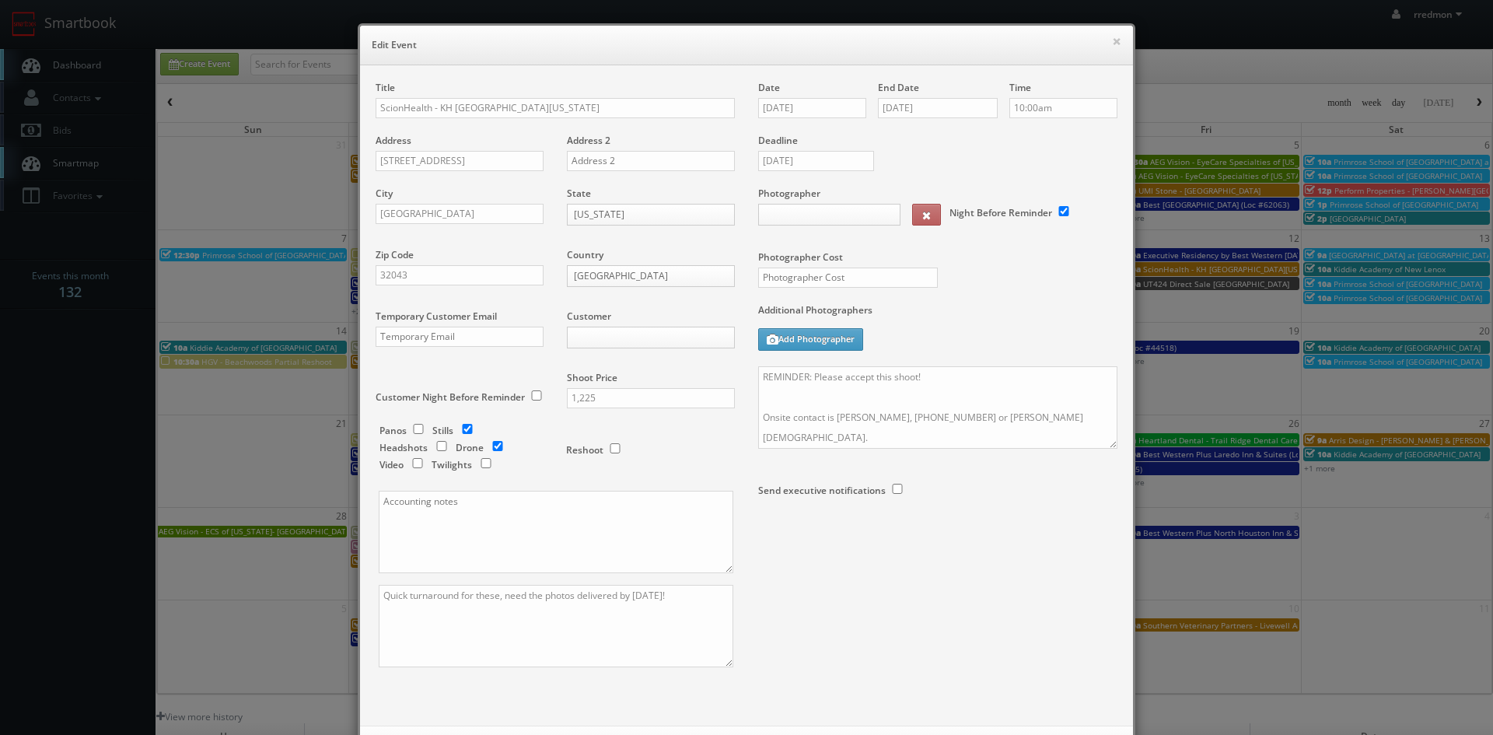
type input "1,225"
type input "400"
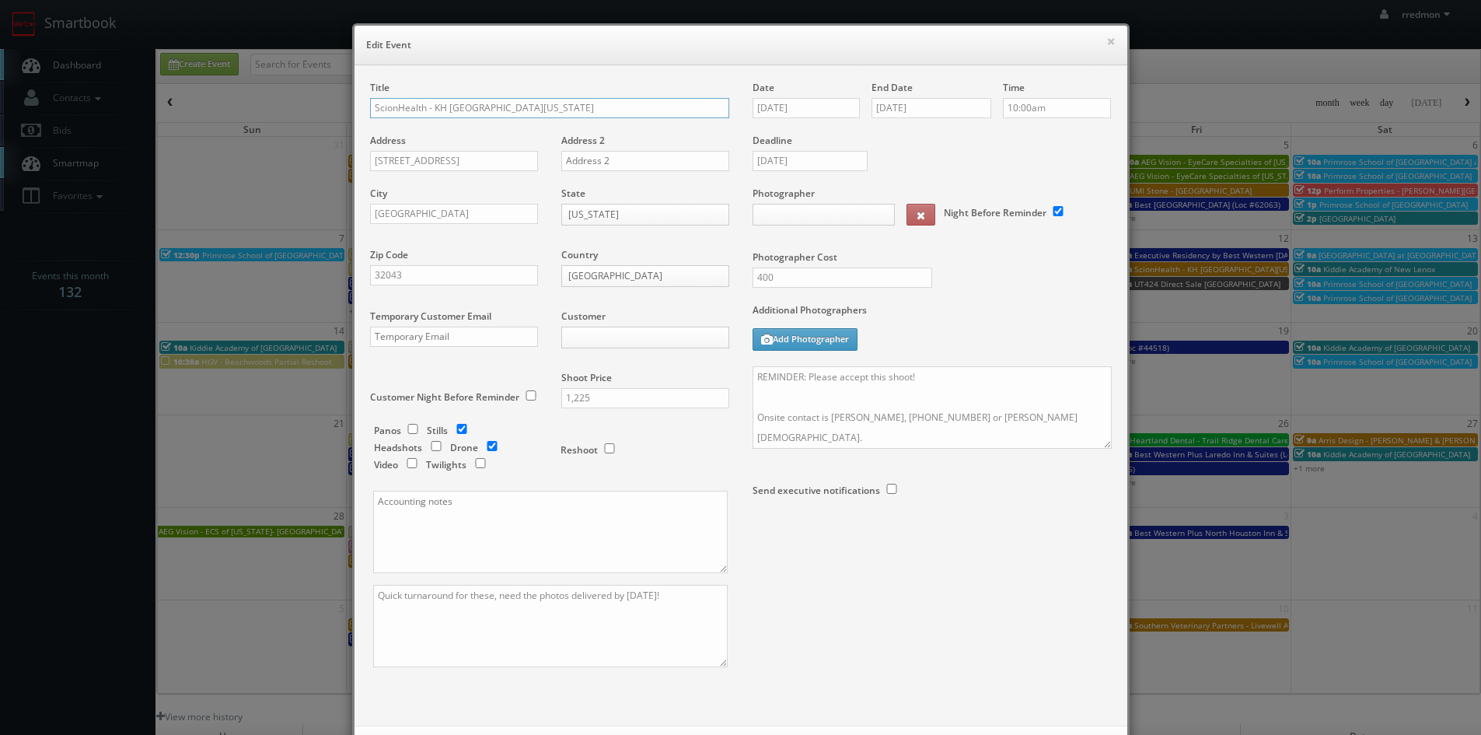
select select "fake72@mg.cs3calendar.com"
select select "tonybrucecat@gmail.com"
click at [684, 597] on textarea "Quick turnaround for these, need the photos delivered by September 15th!" at bounding box center [550, 626] width 355 height 82
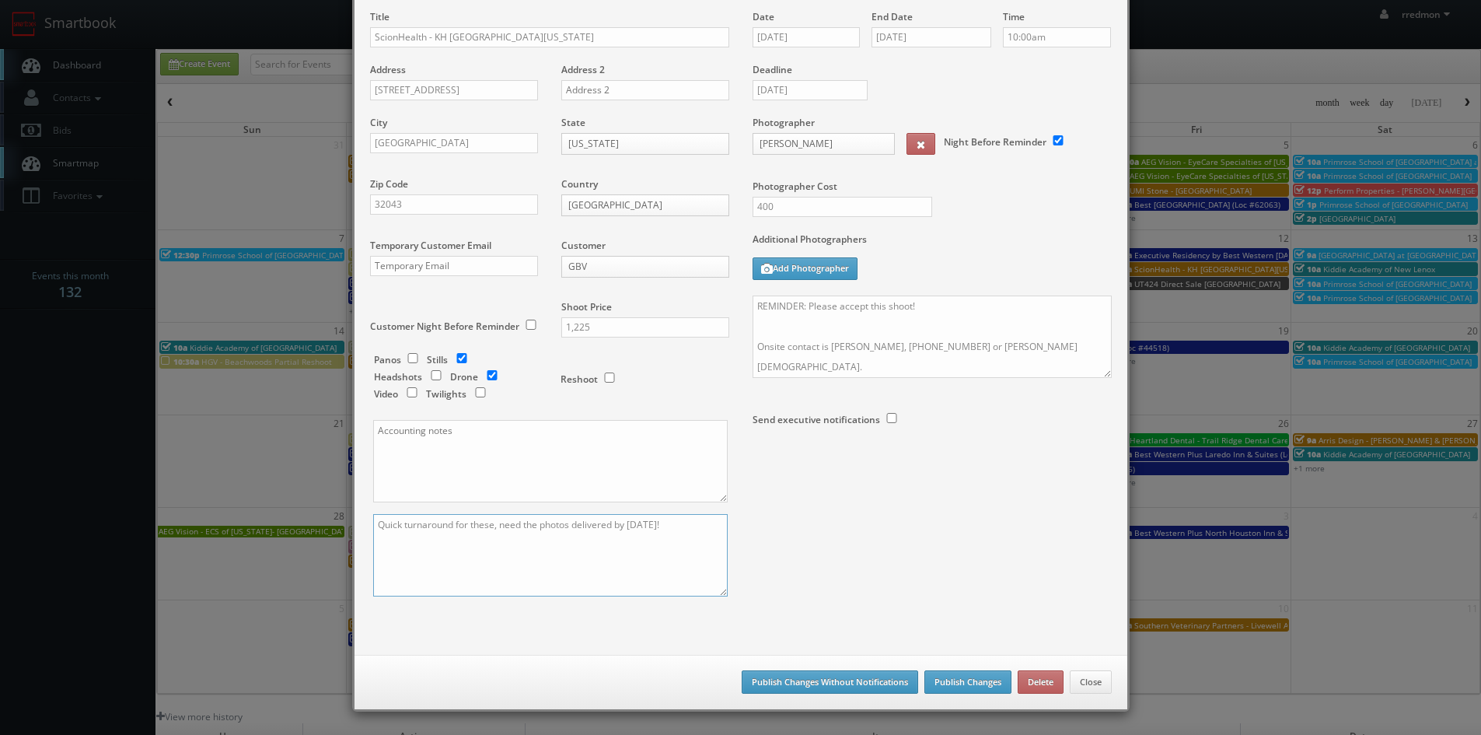
type textarea "Quick turnaround for these, need the photos delivered by September 26th!"
click at [851, 684] on button "Publish Changes Without Notifications" at bounding box center [830, 681] width 177 height 23
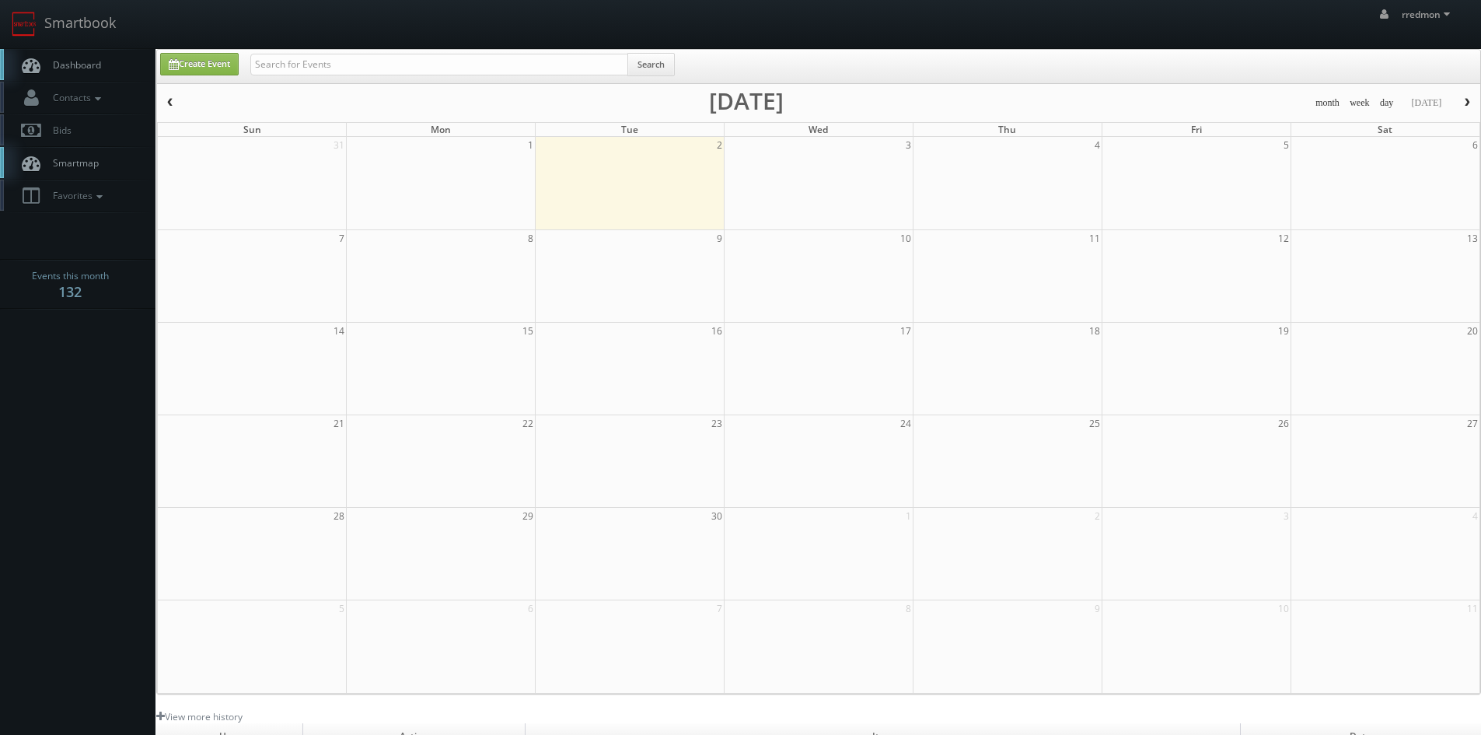
click at [115, 60] on link "Dashboard" at bounding box center [78, 65] width 156 height 32
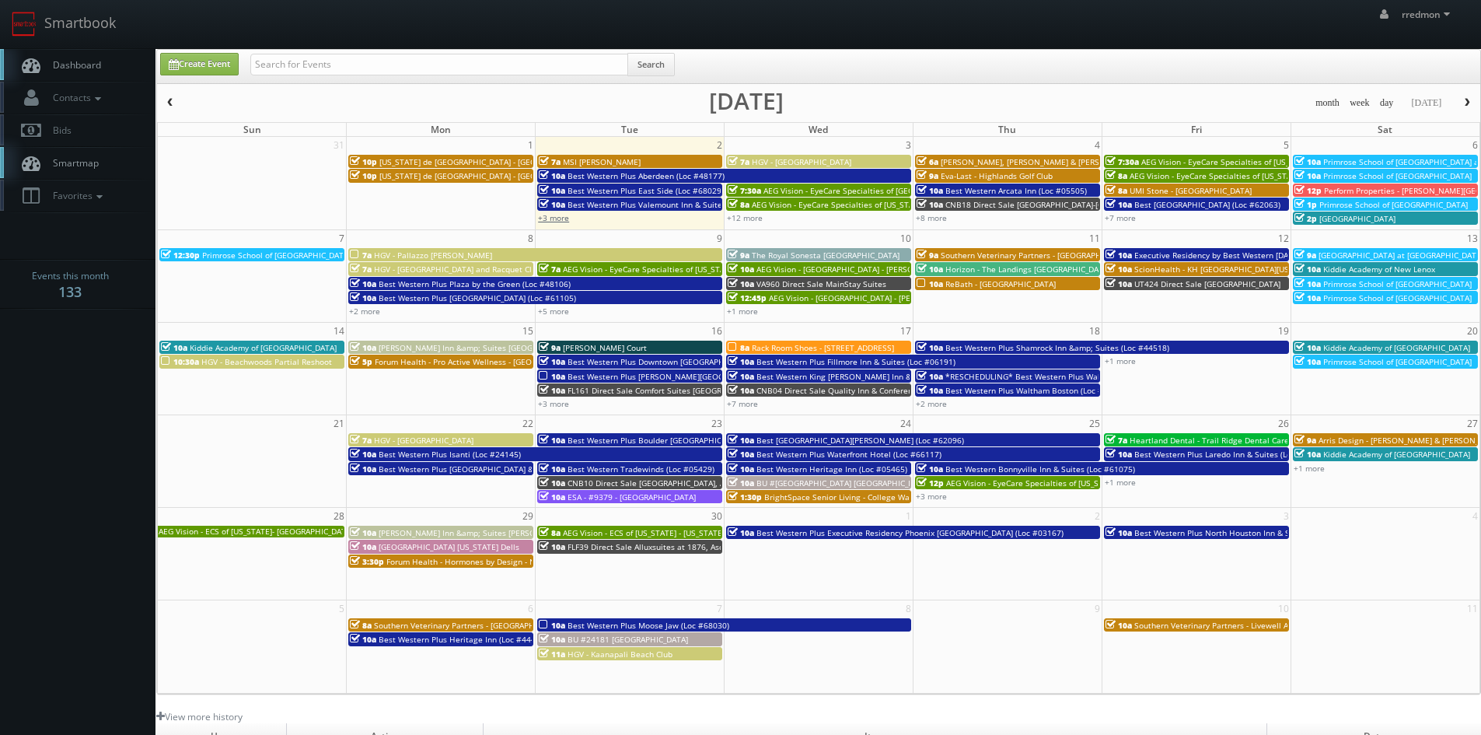
click at [568, 222] on link "+3 more" at bounding box center [553, 217] width 31 height 11
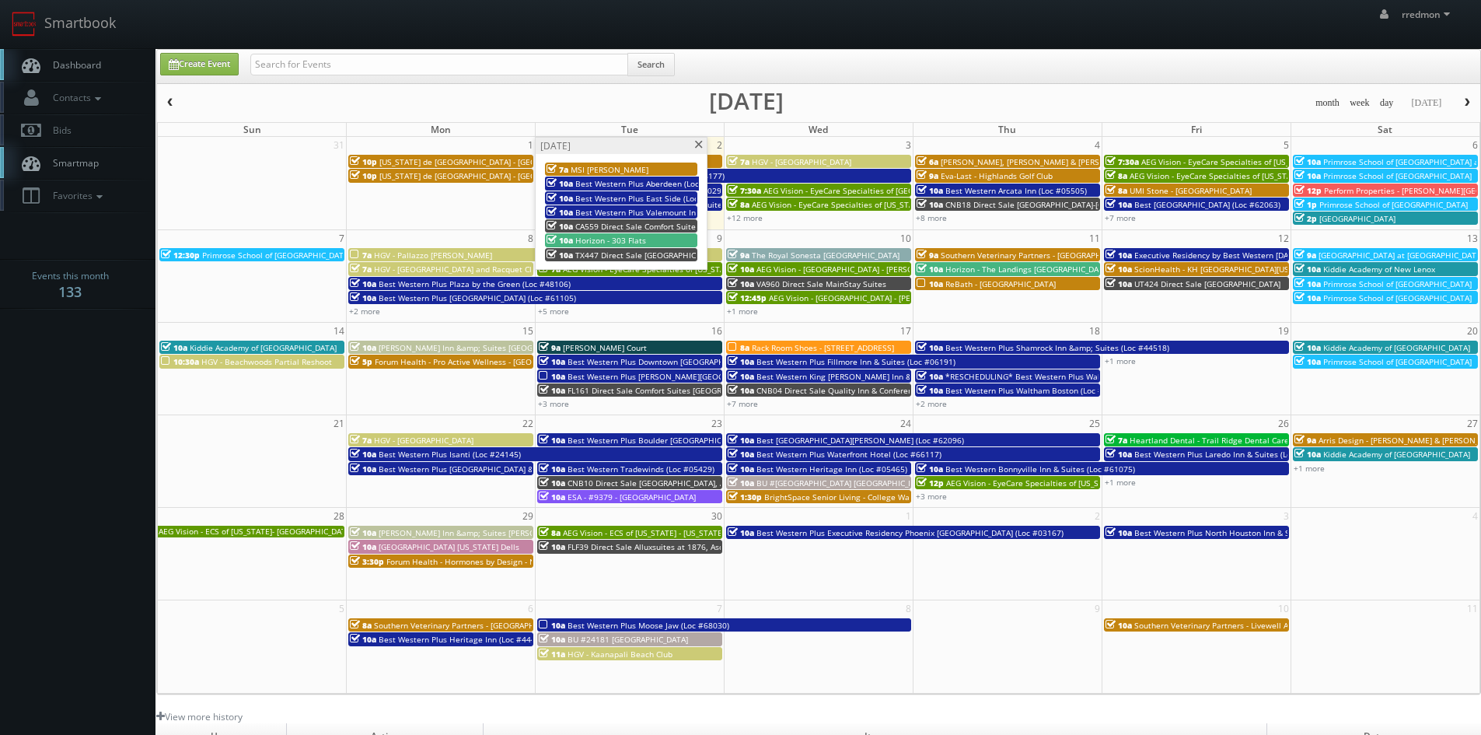
click at [698, 142] on span at bounding box center [699, 145] width 10 height 9
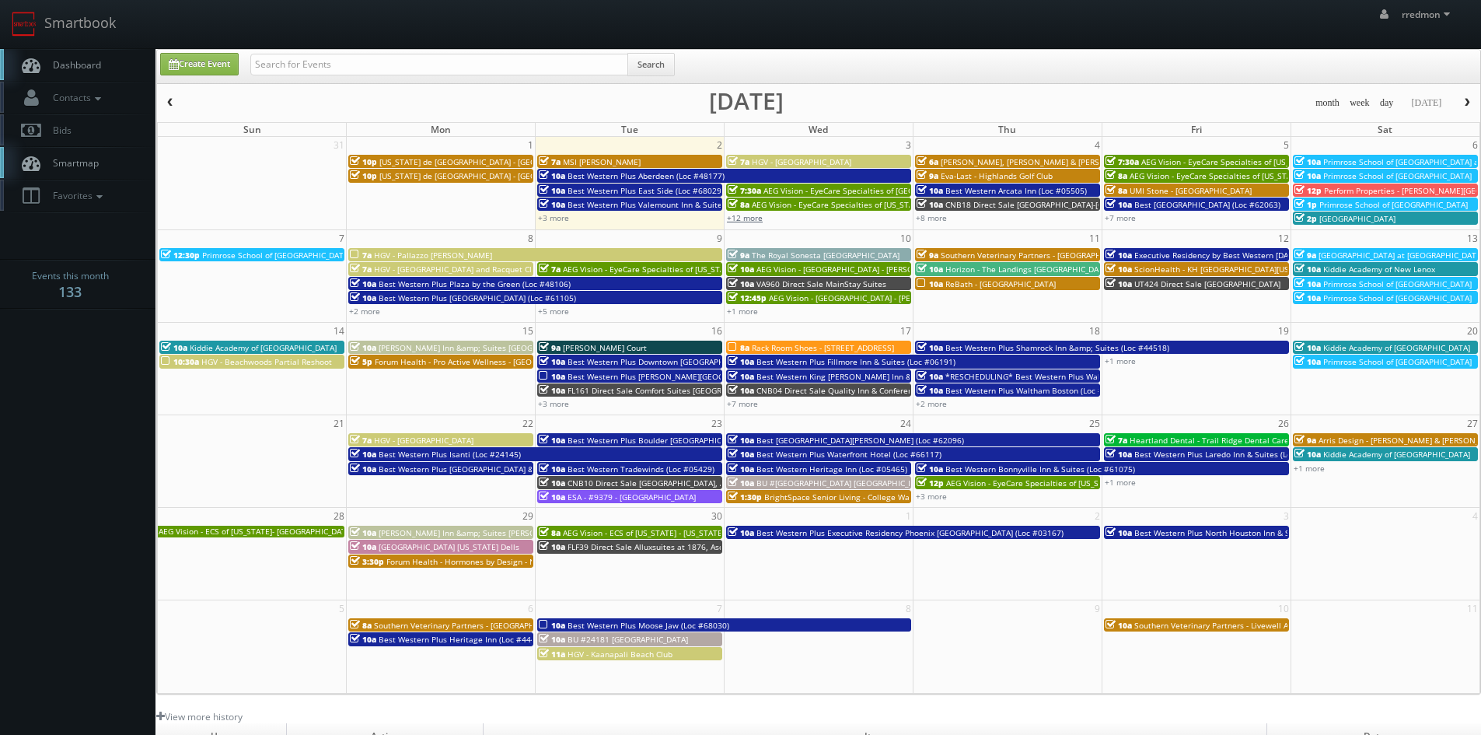
click at [755, 219] on link "+12 more" at bounding box center [745, 217] width 36 height 11
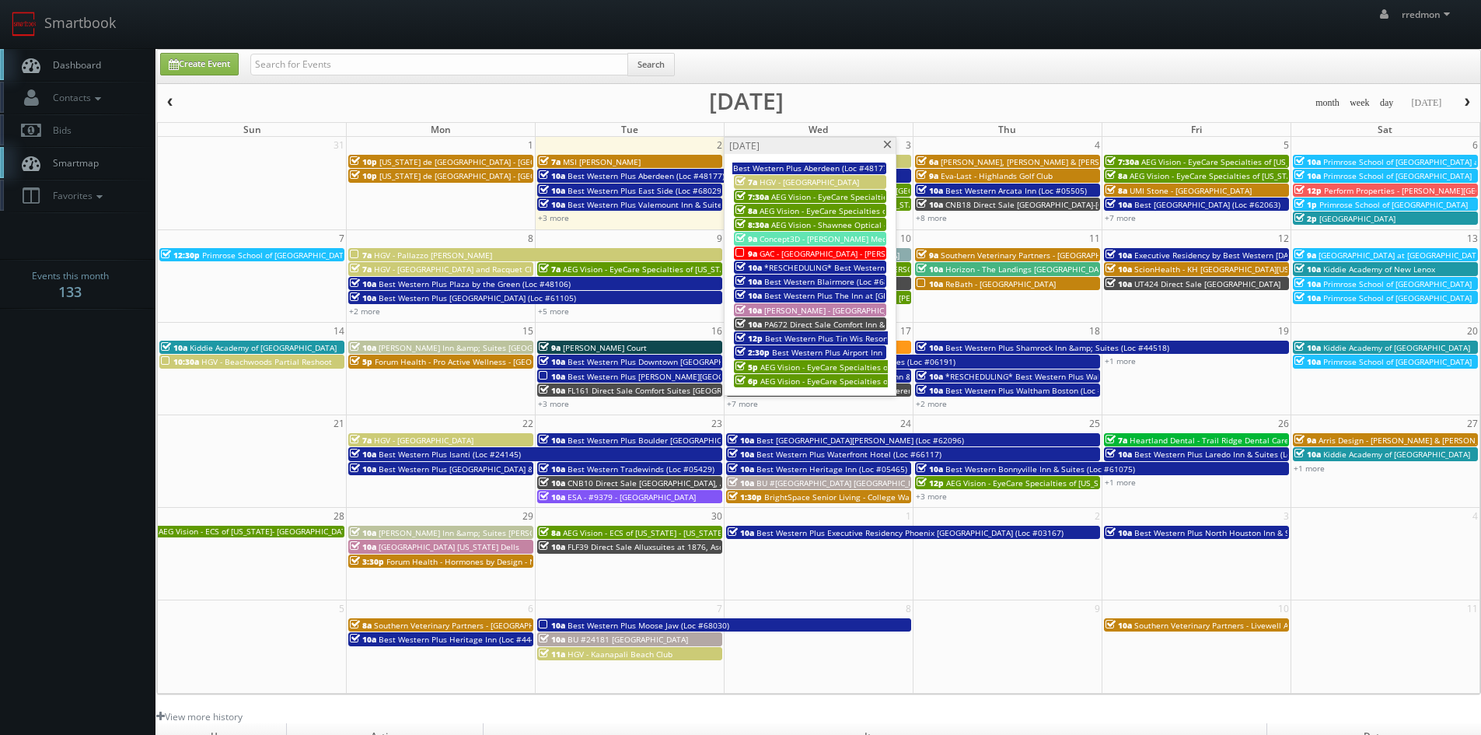
click at [887, 147] on span at bounding box center [888, 145] width 10 height 9
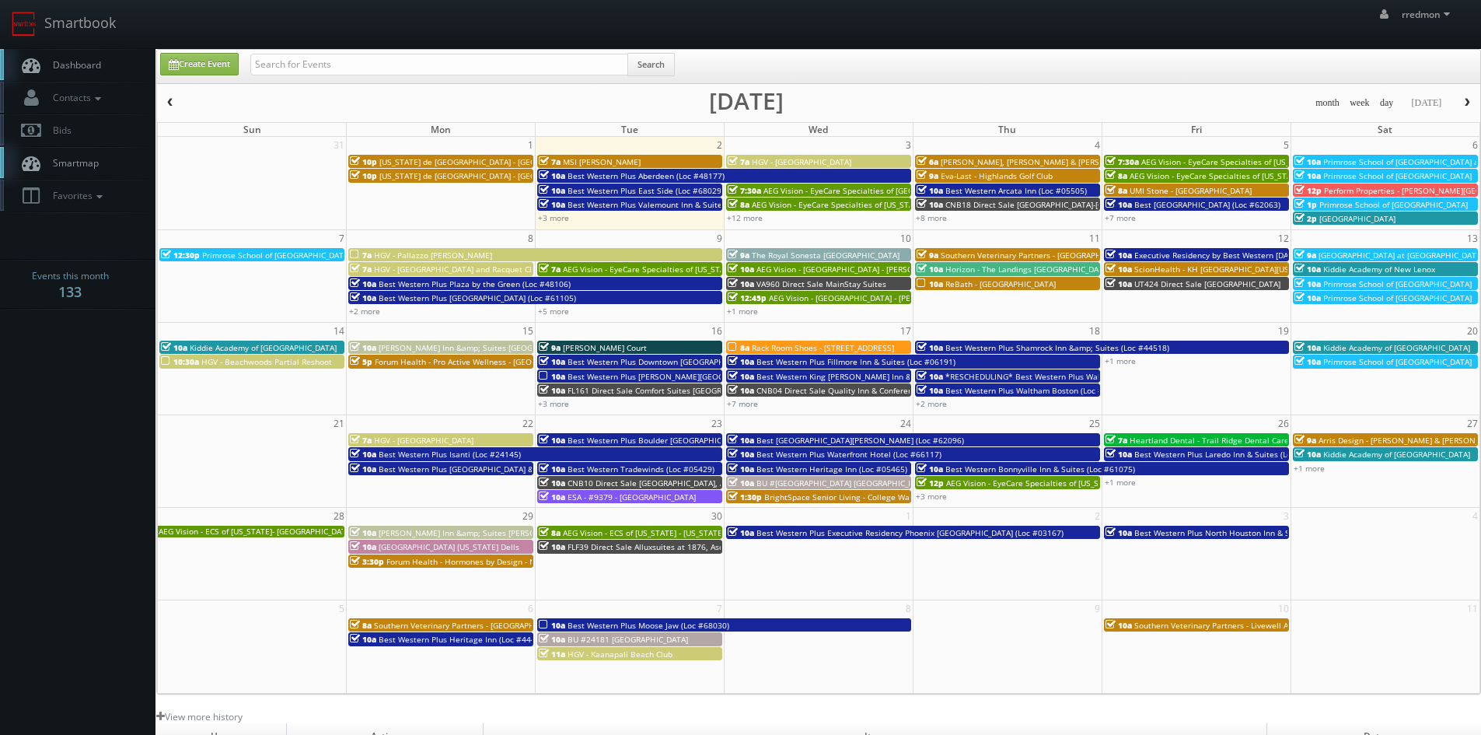
click at [1002, 175] on span "Eva-Last - Highlands Golf Club" at bounding box center [997, 175] width 112 height 11
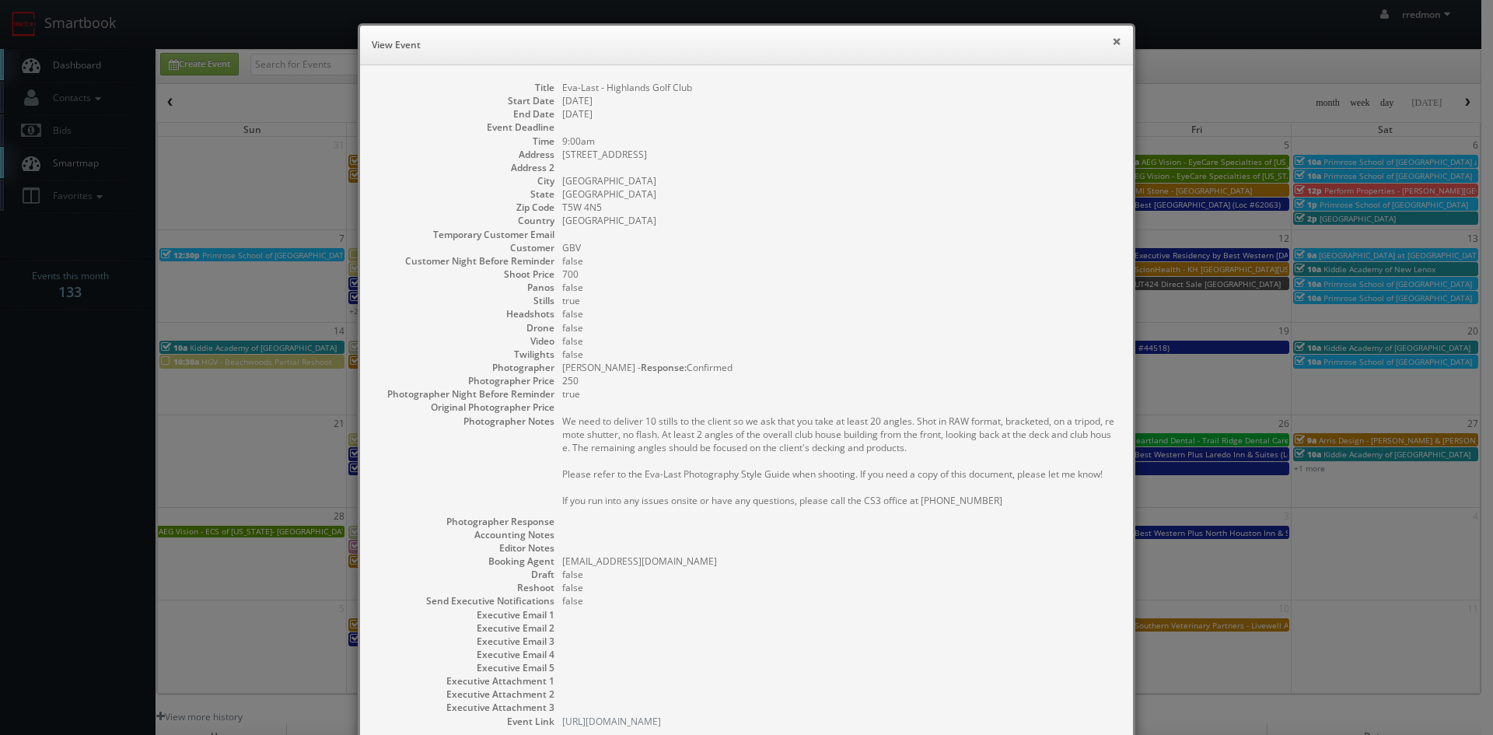
click at [1112, 43] on button "×" at bounding box center [1116, 41] width 9 height 11
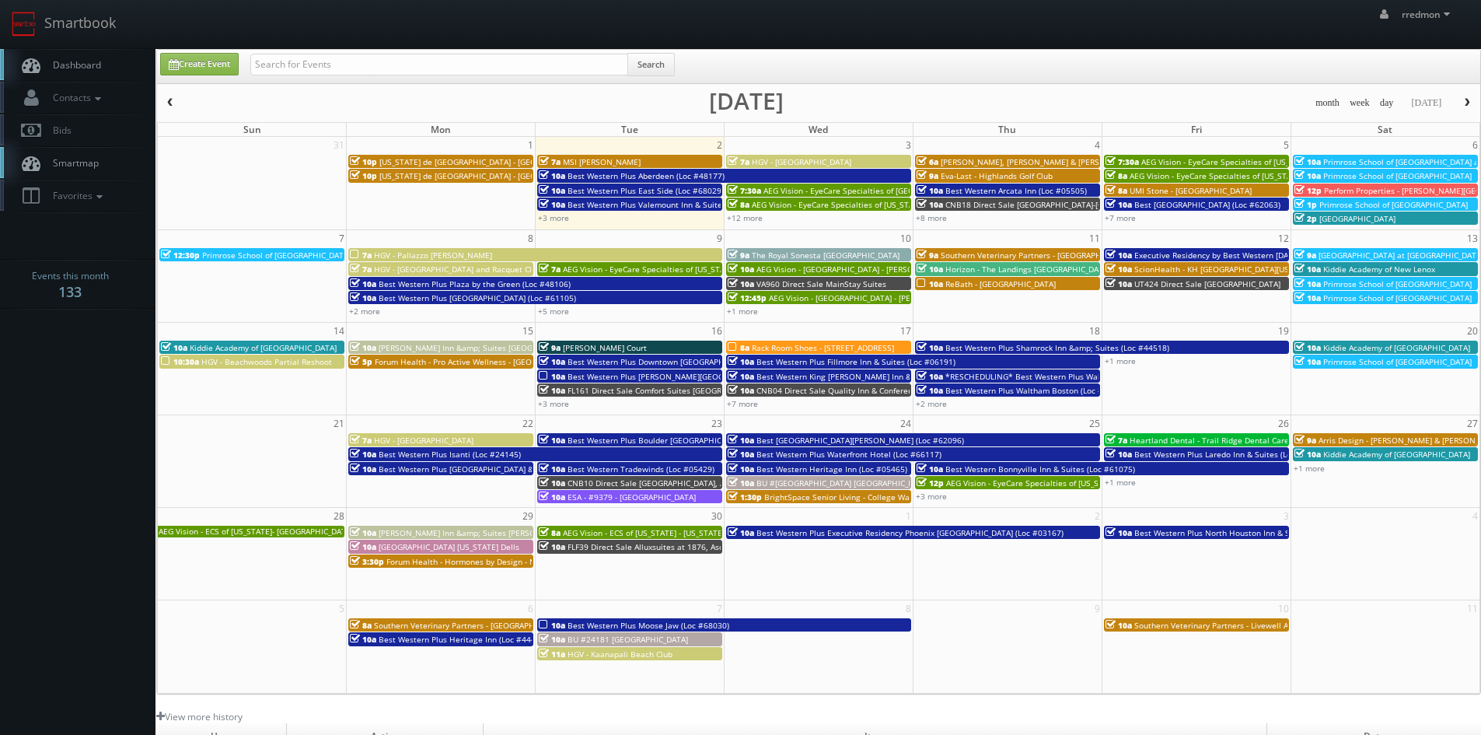
click at [88, 169] on span "Smartmap" at bounding box center [72, 162] width 54 height 13
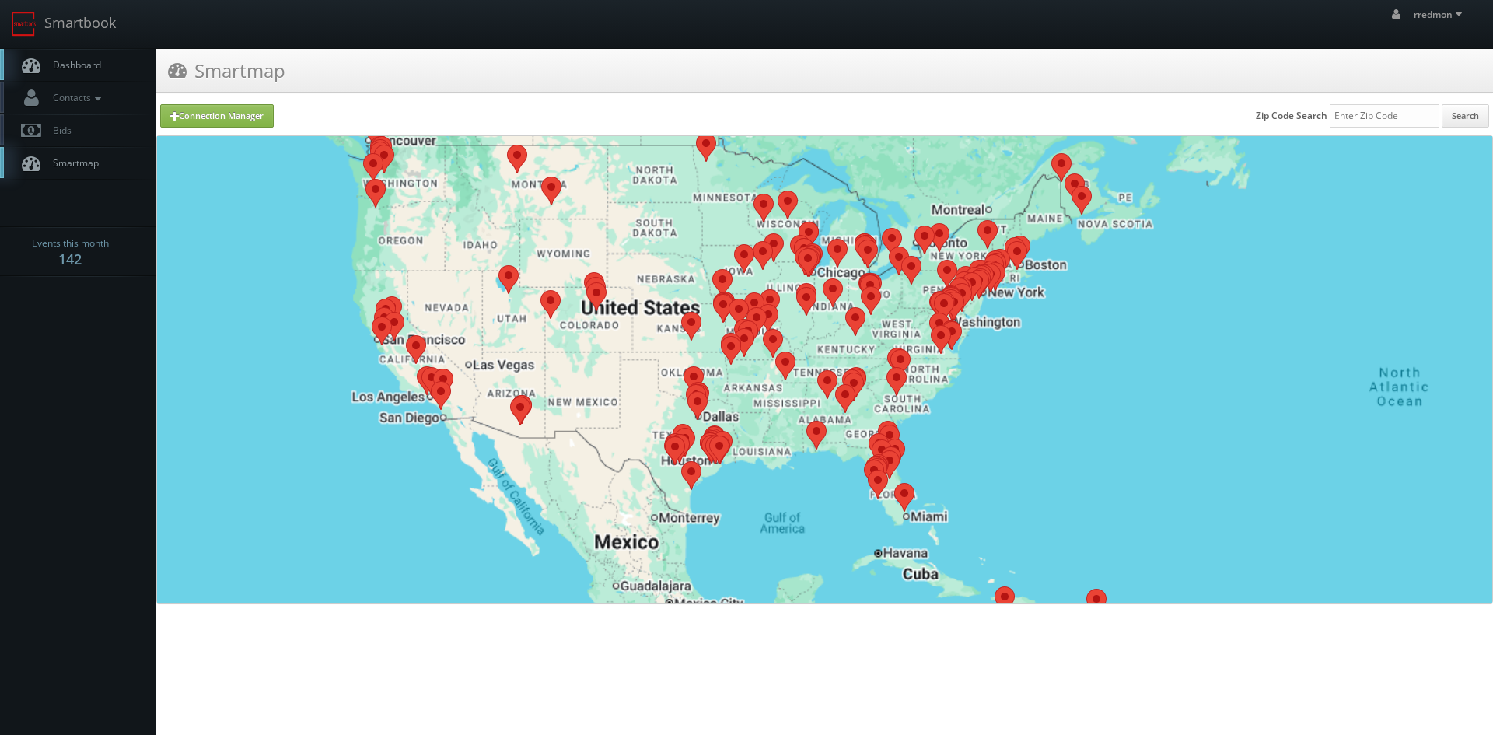
click at [89, 62] on span "Dashboard" at bounding box center [73, 64] width 56 height 13
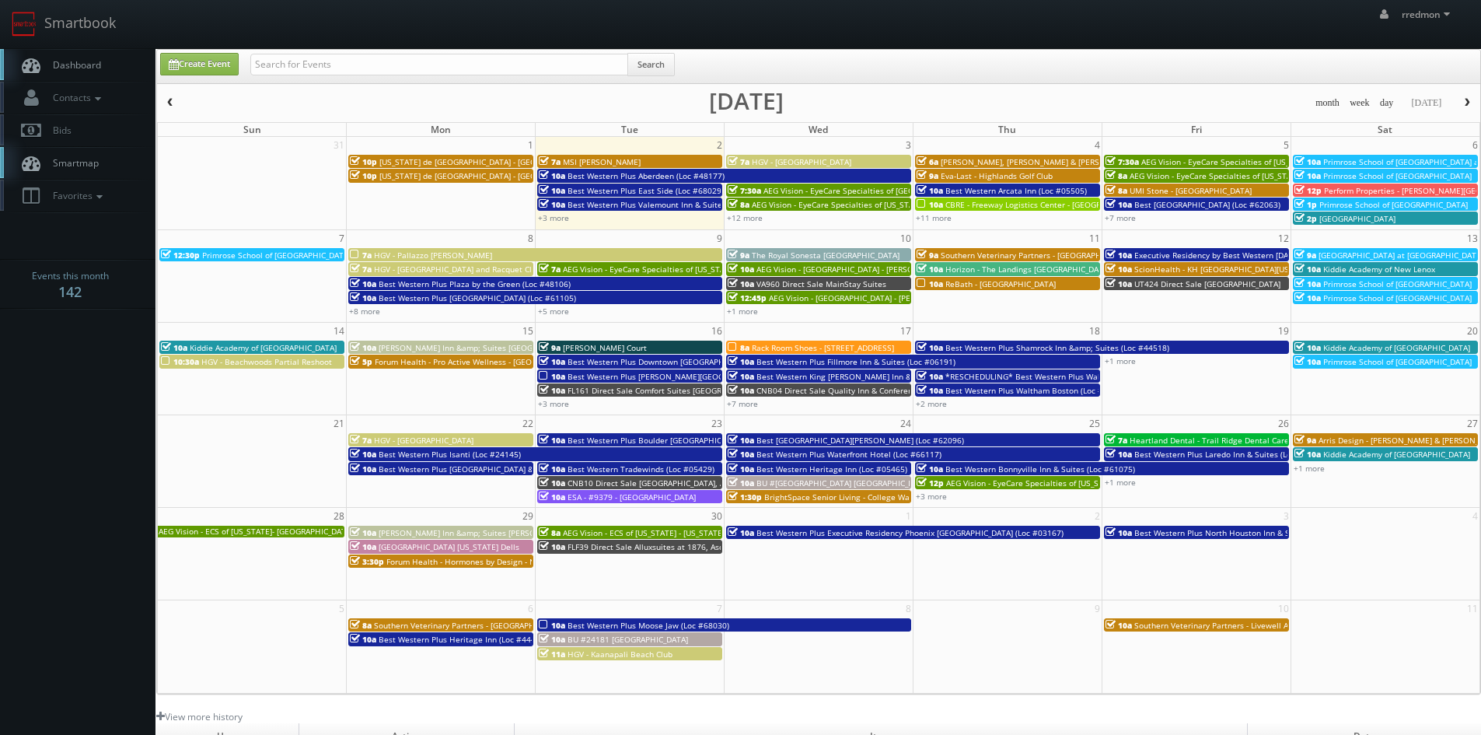
click at [443, 313] on div "+8 more" at bounding box center [441, 310] width 188 height 13
type input "[DATE]"
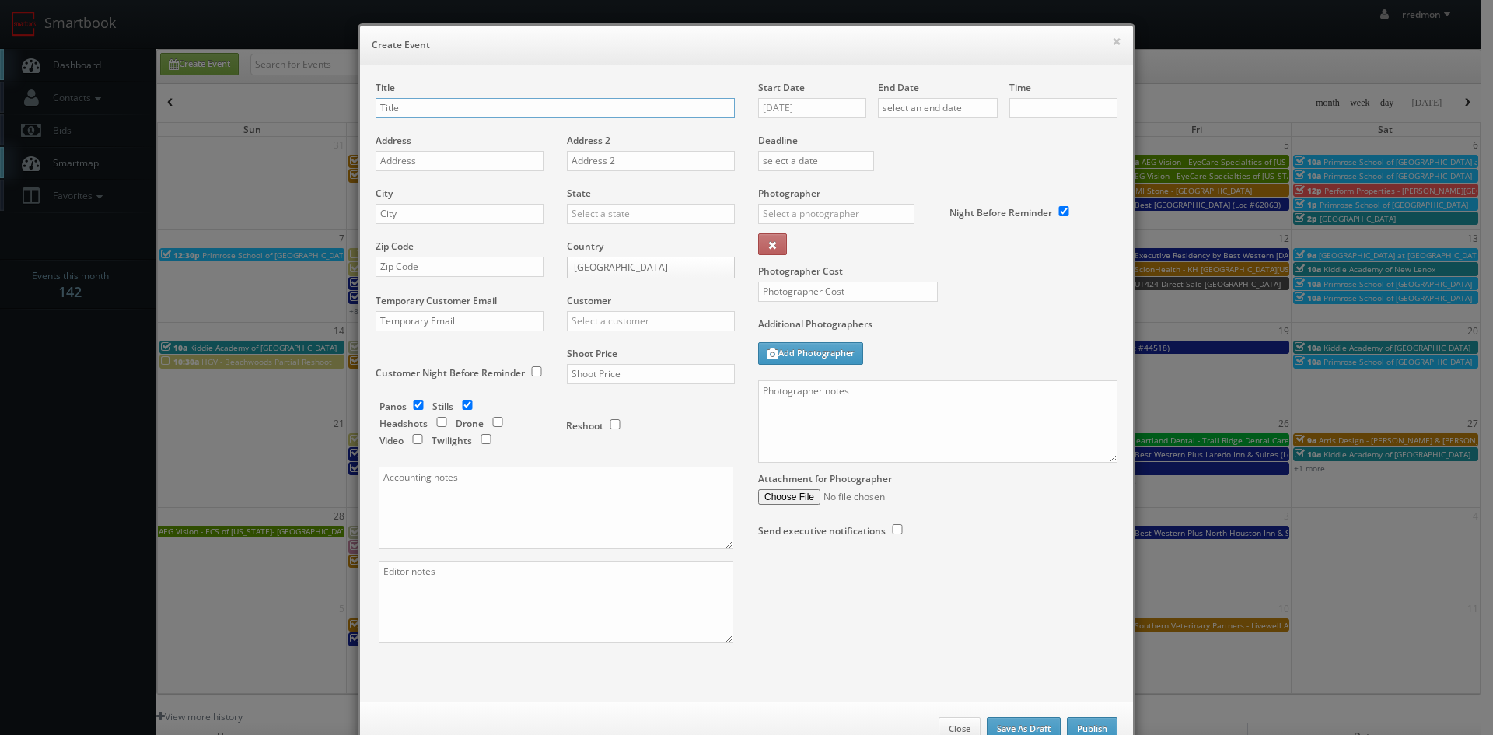
checkbox input "true"
type input "10:00am"
checkbox input "true"
paste input "ReBath - [GEOGRAPHIC_DATA]"
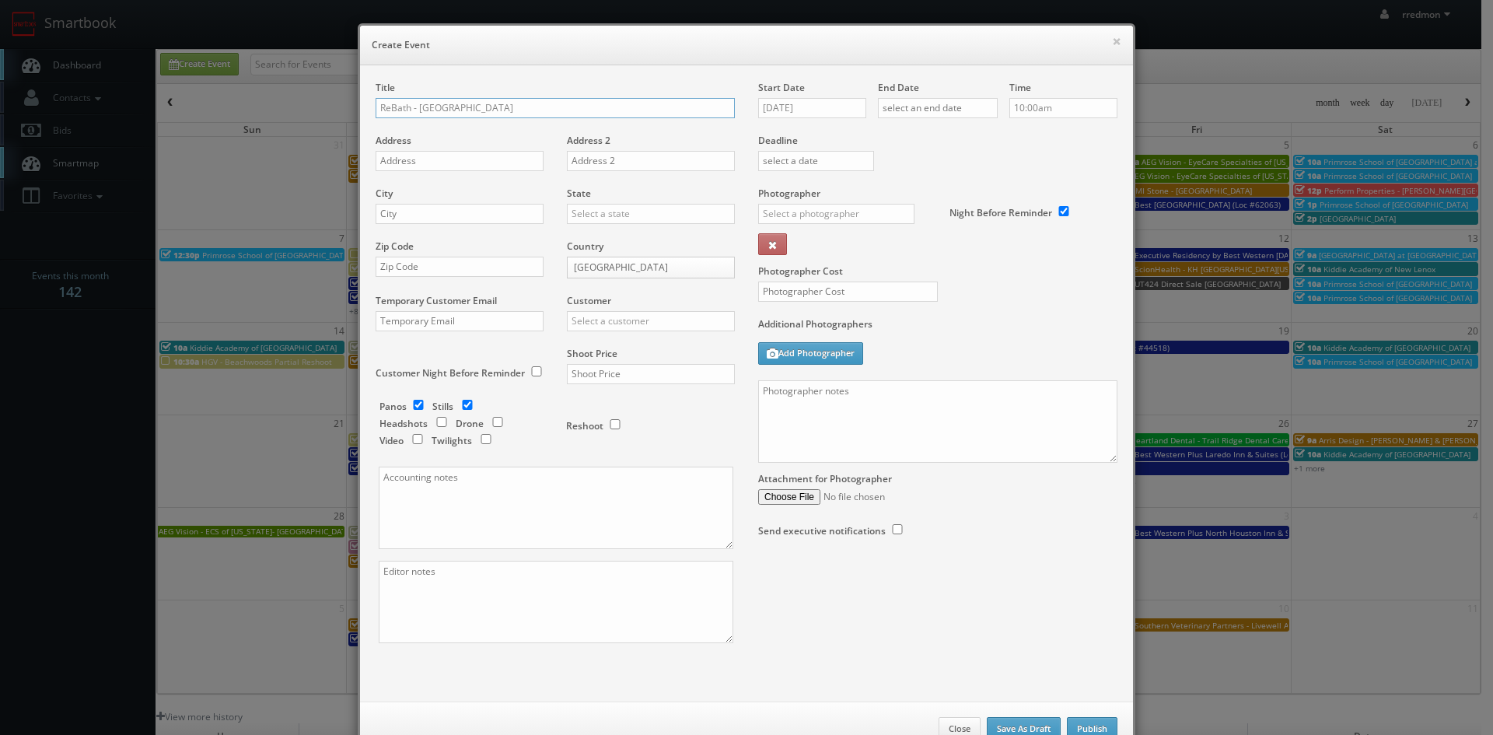
type input "ReBath - [GEOGRAPHIC_DATA]"
click at [456, 162] on input "text" at bounding box center [460, 161] width 168 height 20
paste input "[STREET_ADDRESS]"
type input "[STREET_ADDRESS]"
click at [495, 220] on input "text" at bounding box center [460, 214] width 168 height 20
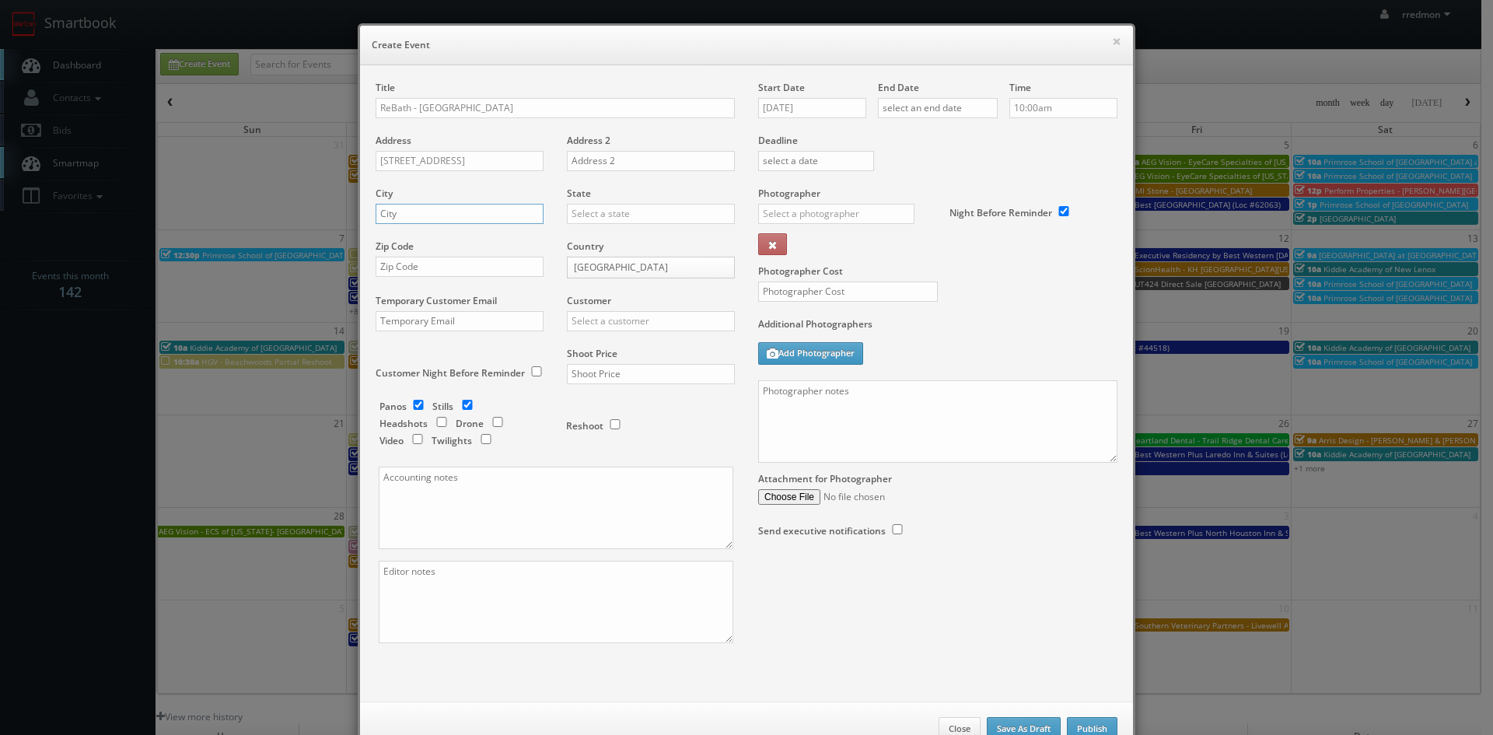
paste input "[GEOGRAPHIC_DATA]"
type input "[GEOGRAPHIC_DATA]"
click at [648, 212] on input "text" at bounding box center [651, 214] width 168 height 20
click at [637, 351] on div "[US_STATE]" at bounding box center [651, 345] width 166 height 26
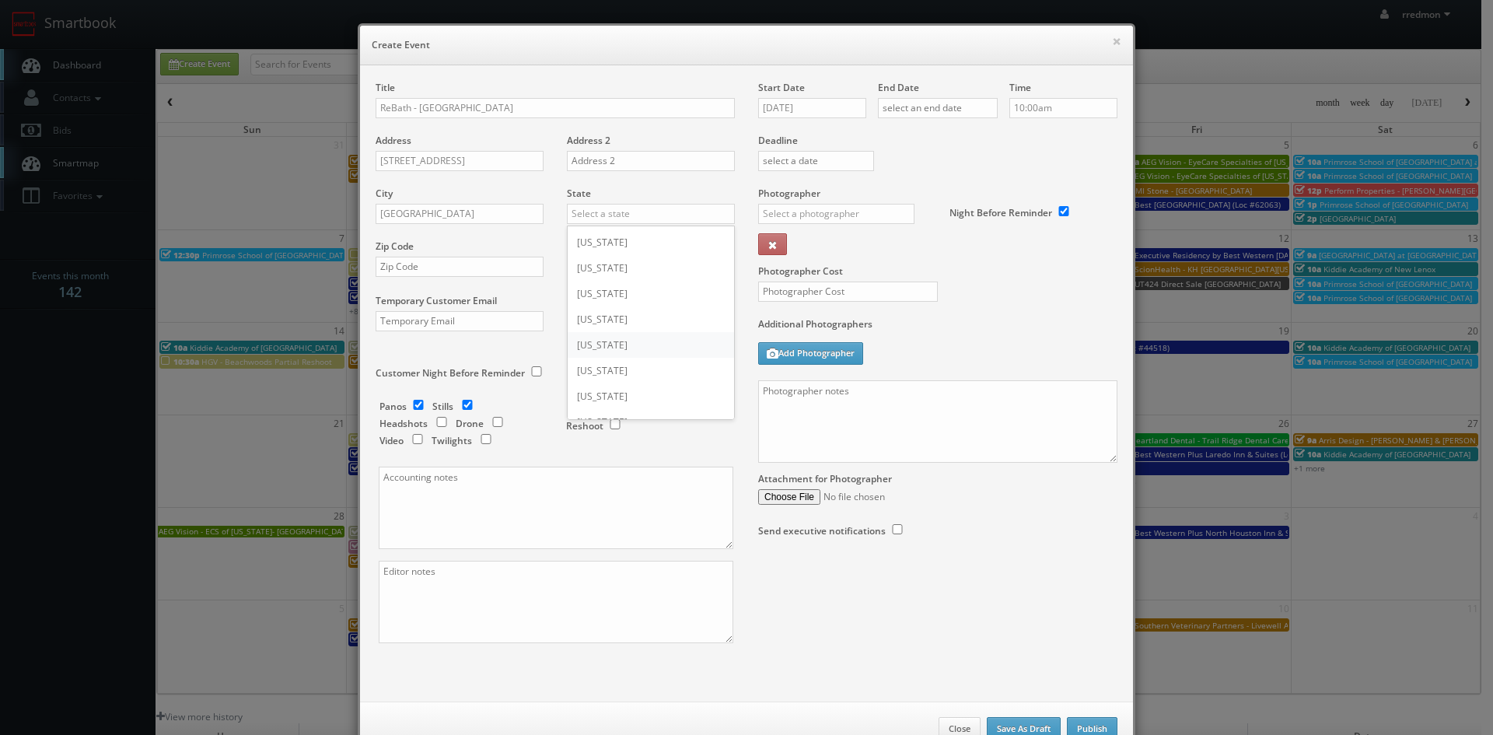
type input "[US_STATE]"
drag, startPoint x: 408, startPoint y: 264, endPoint x: 425, endPoint y: 250, distance: 23.2
click at [408, 264] on input "text" at bounding box center [460, 267] width 168 height 20
paste input "02828"
type input "02828"
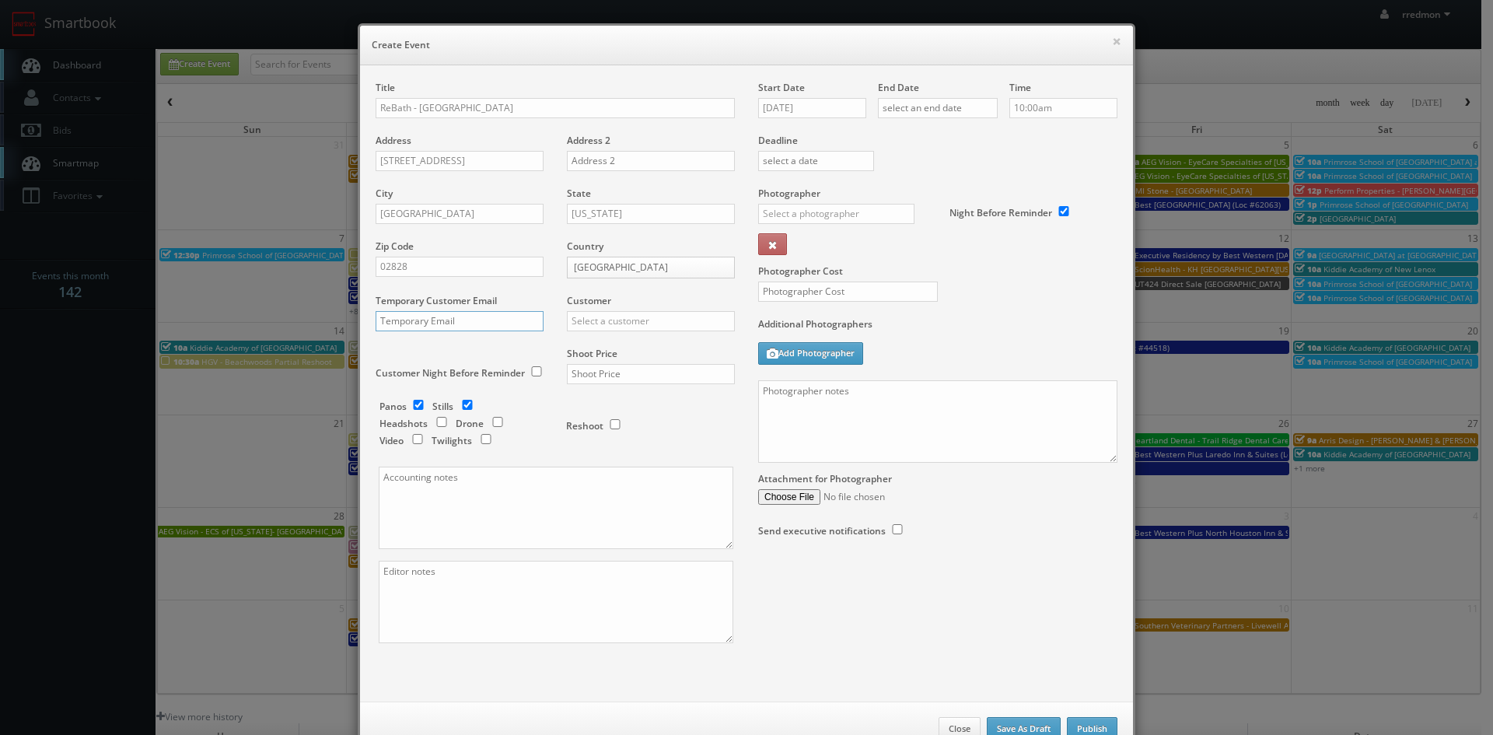
click at [439, 324] on input "text" at bounding box center [460, 321] width 168 height 20
click at [631, 326] on input "text" at bounding box center [651, 321] width 168 height 20
click at [650, 453] on div "GBV" at bounding box center [651, 462] width 166 height 26
type input "GBV"
click at [638, 376] on input "text" at bounding box center [651, 374] width 168 height 20
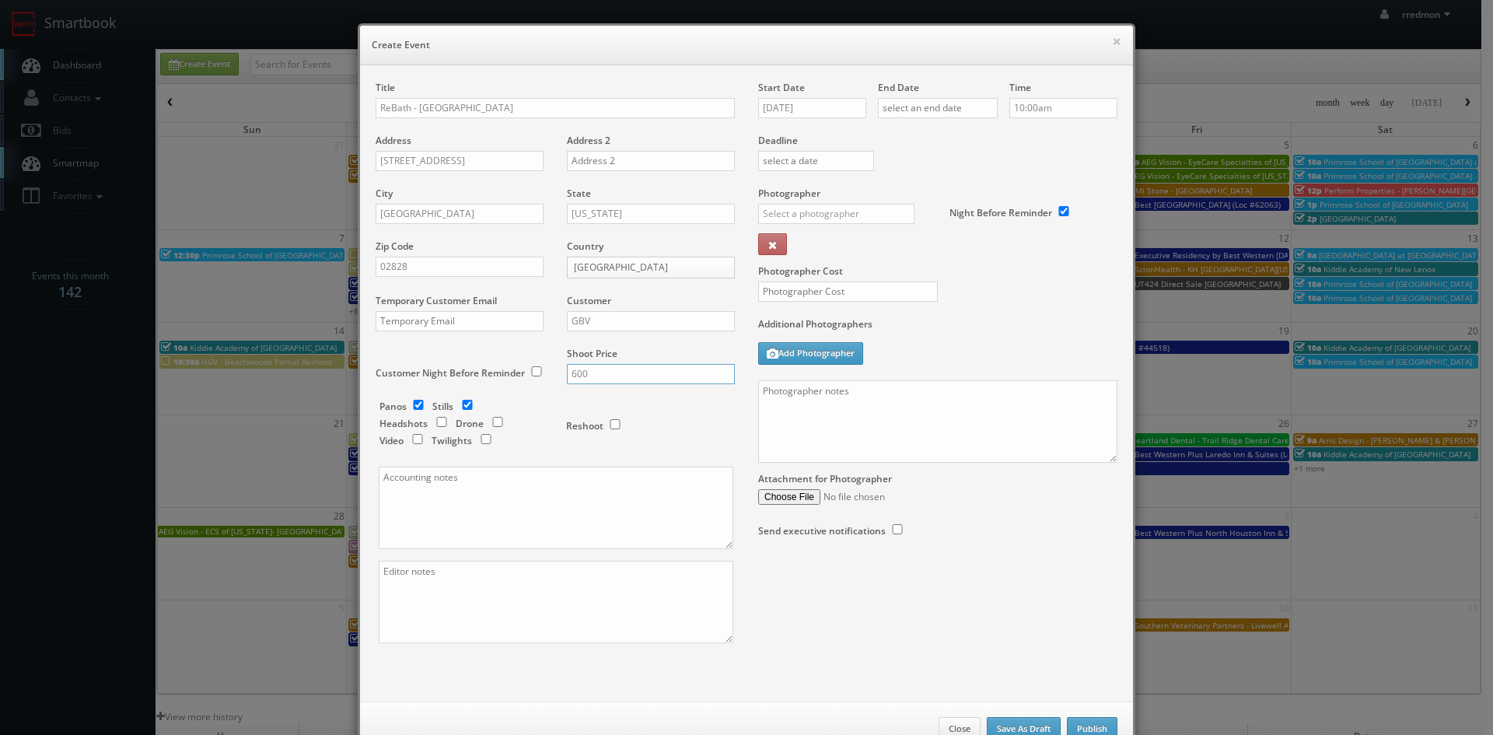
type input "600"
click at [464, 404] on input "checkbox" at bounding box center [467, 405] width 23 height 10
checkbox input "false"
click at [957, 109] on input "text" at bounding box center [938, 108] width 120 height 20
click at [908, 200] on td "8" at bounding box center [909, 204] width 25 height 23
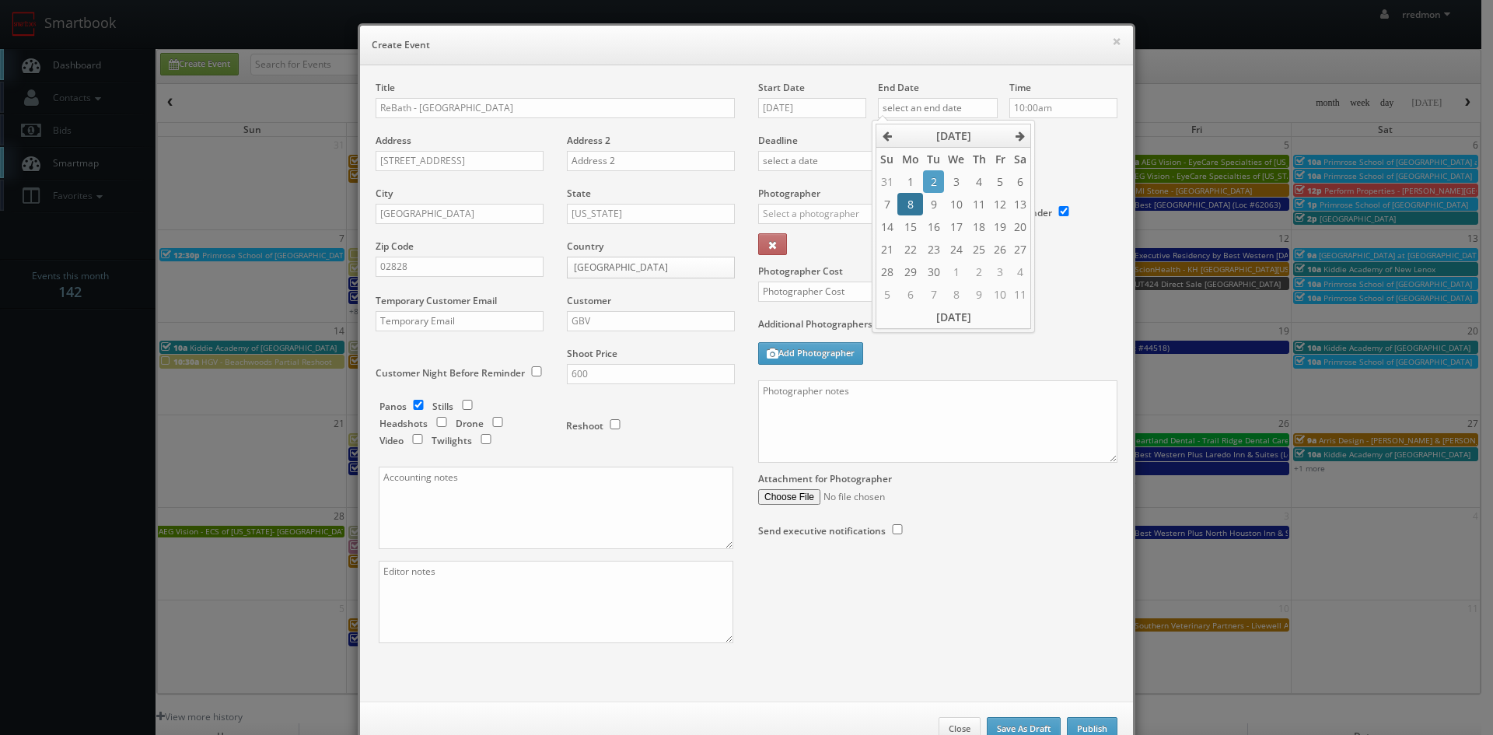
type input "[DATE]"
click at [1071, 136] on label "Deadline" at bounding box center [938, 140] width 383 height 13
click at [845, 213] on input "text" at bounding box center [836, 214] width 156 height 20
click at [847, 243] on div "Curtis Lloyd" at bounding box center [842, 249] width 166 height 26
type input "Curtis Lloyd"
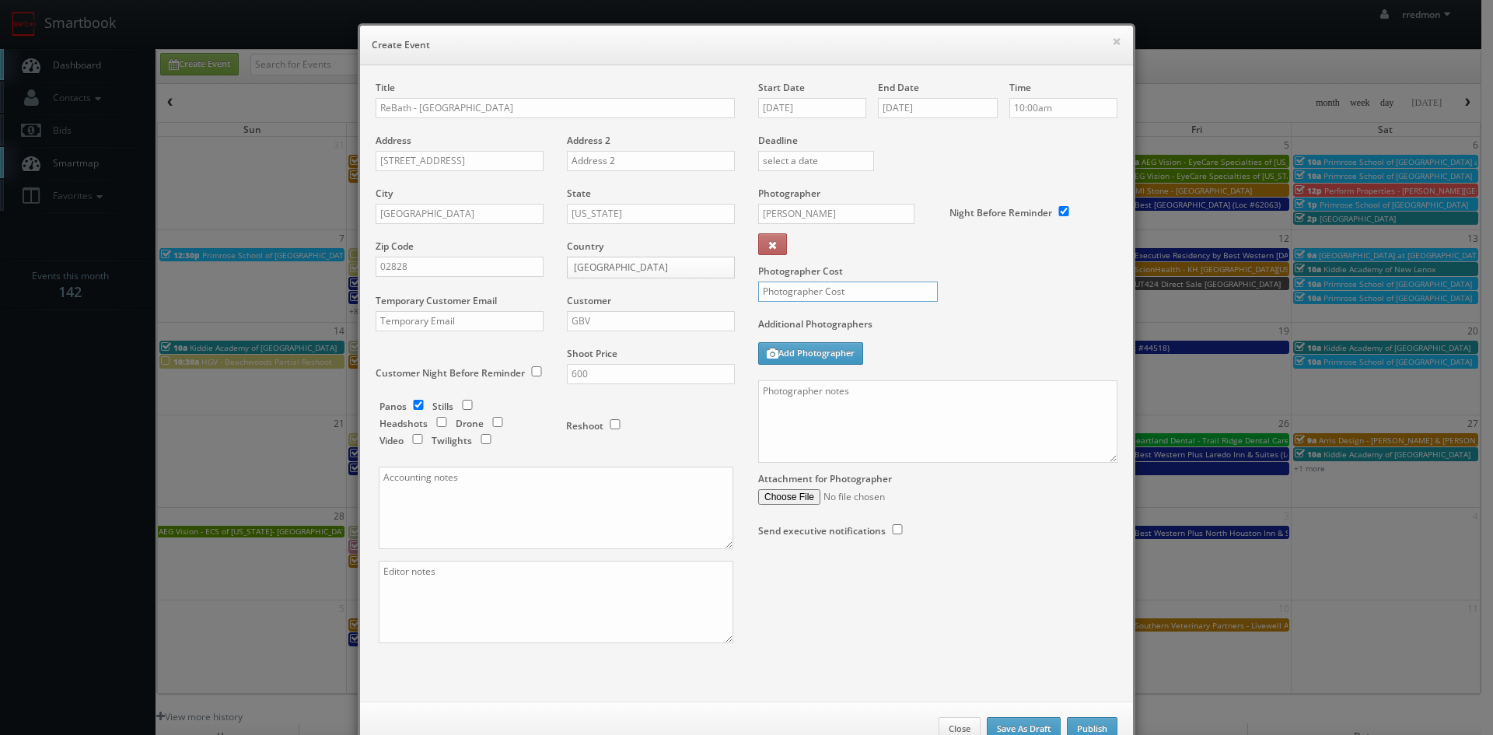
click at [866, 293] on input "text" at bounding box center [848, 292] width 180 height 20
type input "400"
click at [932, 395] on textarea at bounding box center [937, 421] width 359 height 82
paste textarea "For panos: 10' ext pano (door closed), 4' ext pano (door open), 4' interior pan…"
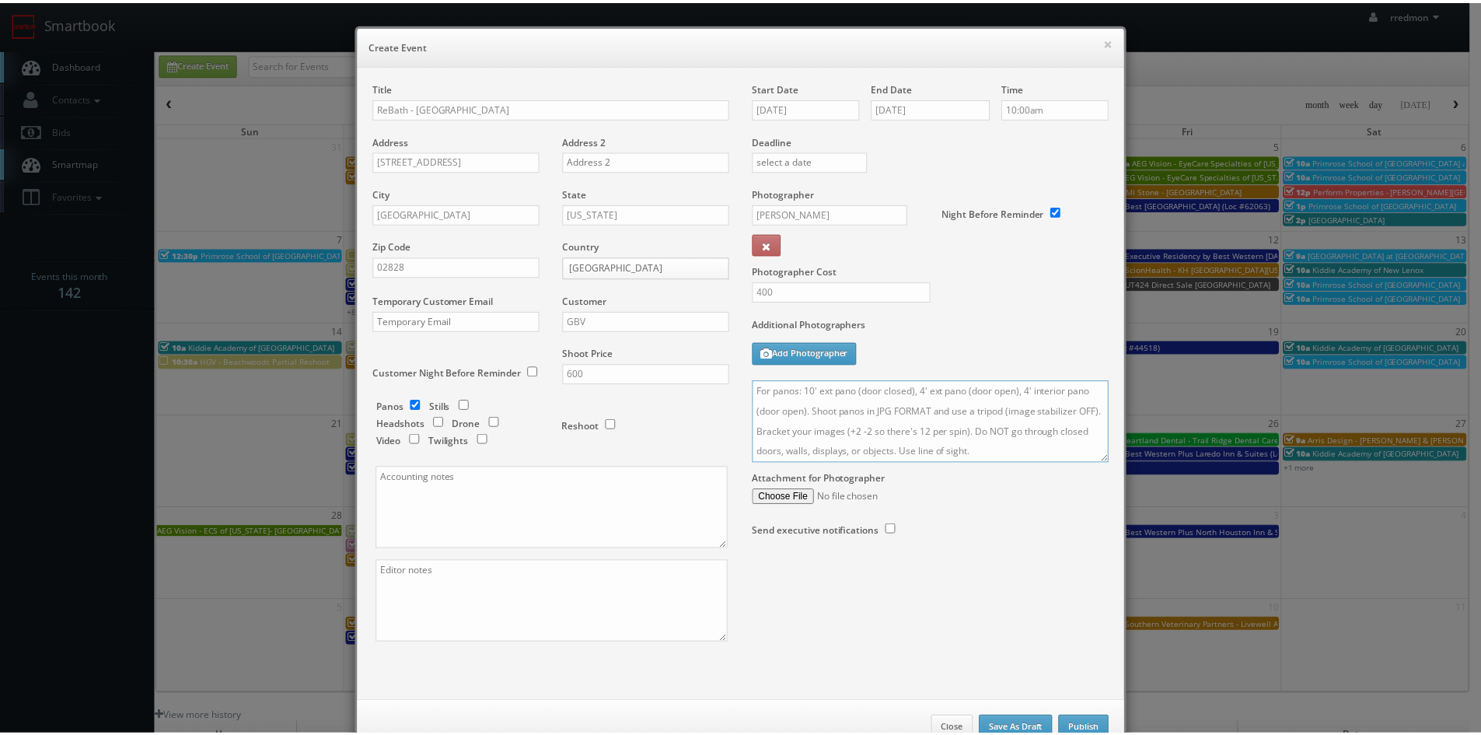
scroll to position [47, 0]
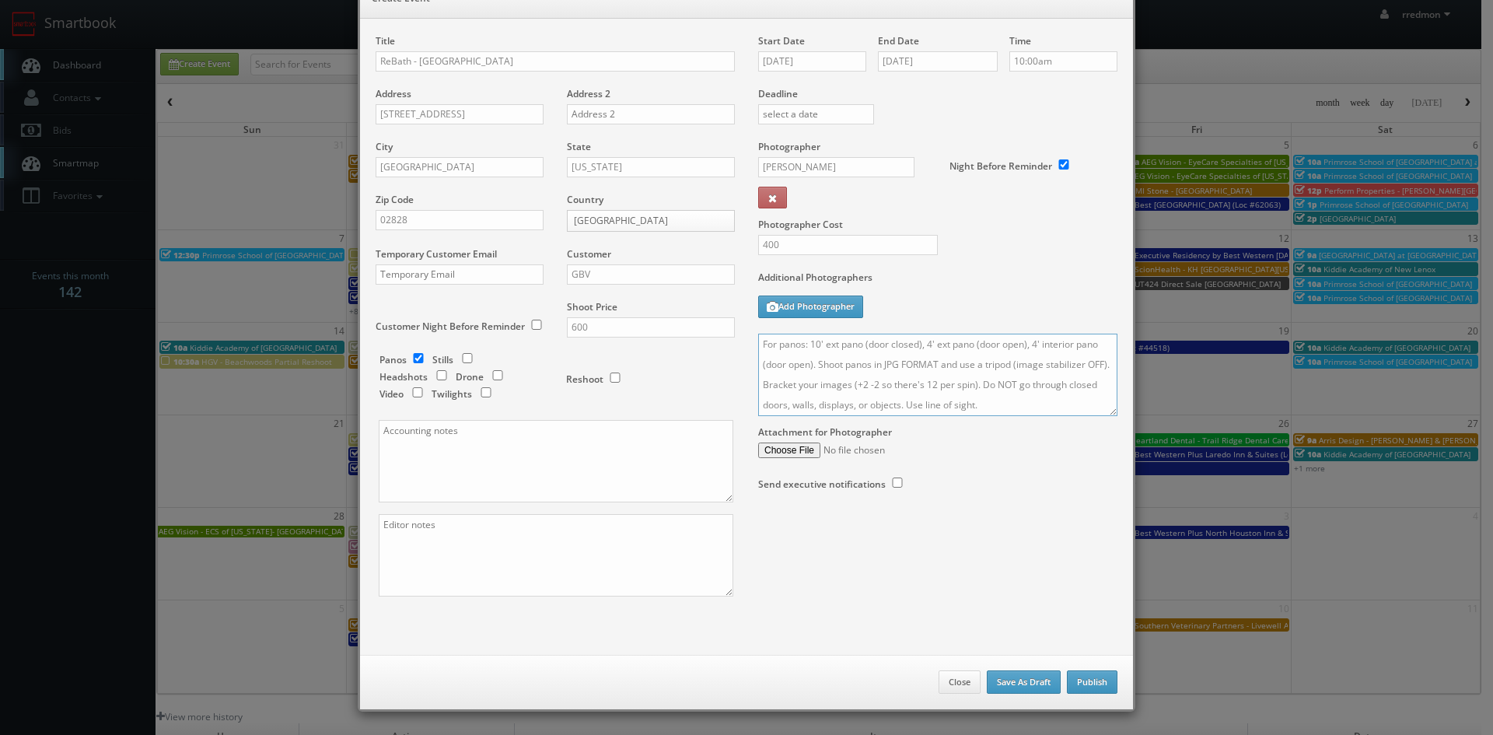
type textarea "For panos: 10' ext pano (door closed), 4' ext pano (door open), 4' interior pan…"
click at [1083, 682] on button "Publish" at bounding box center [1092, 681] width 51 height 23
click at [1098, 684] on button "Publish" at bounding box center [1092, 681] width 51 height 23
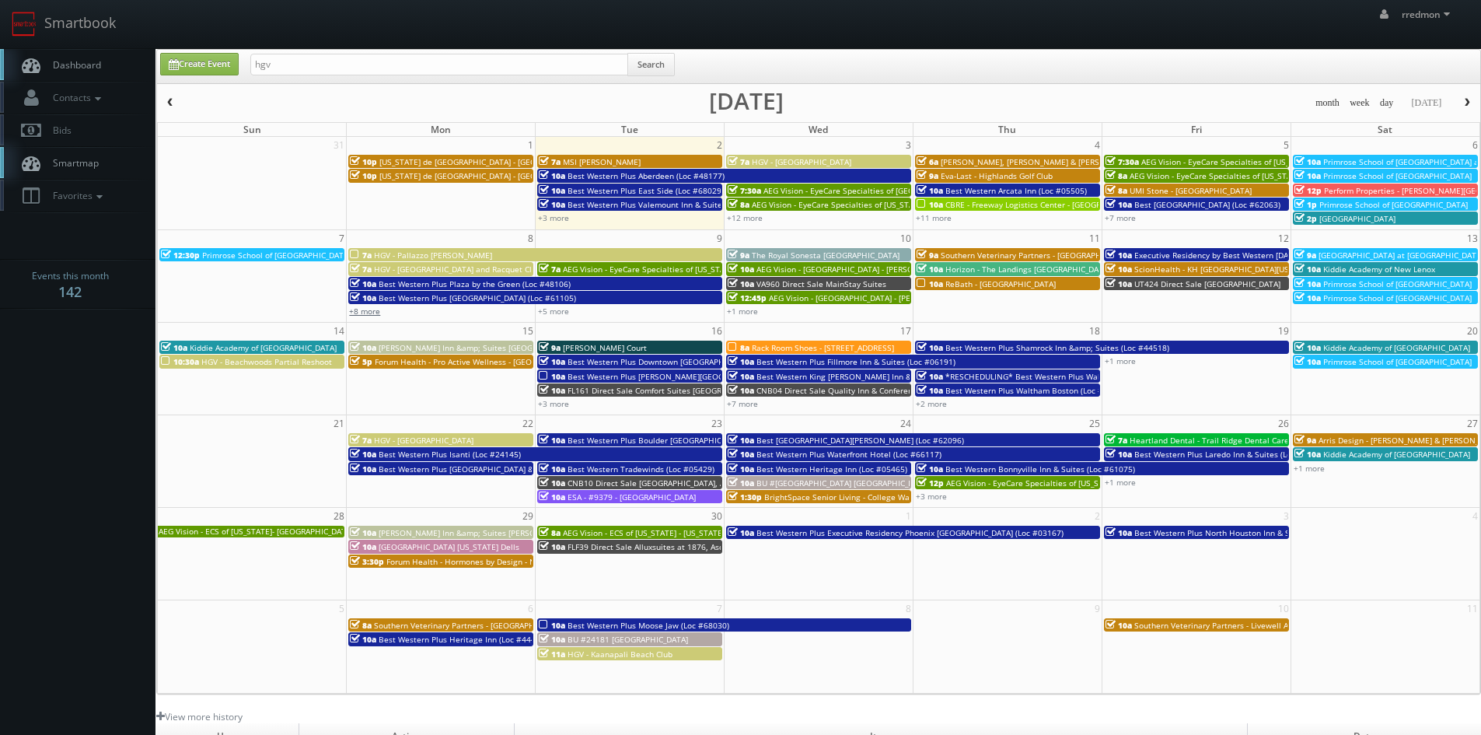
click at [368, 315] on link "+8 more" at bounding box center [364, 311] width 31 height 11
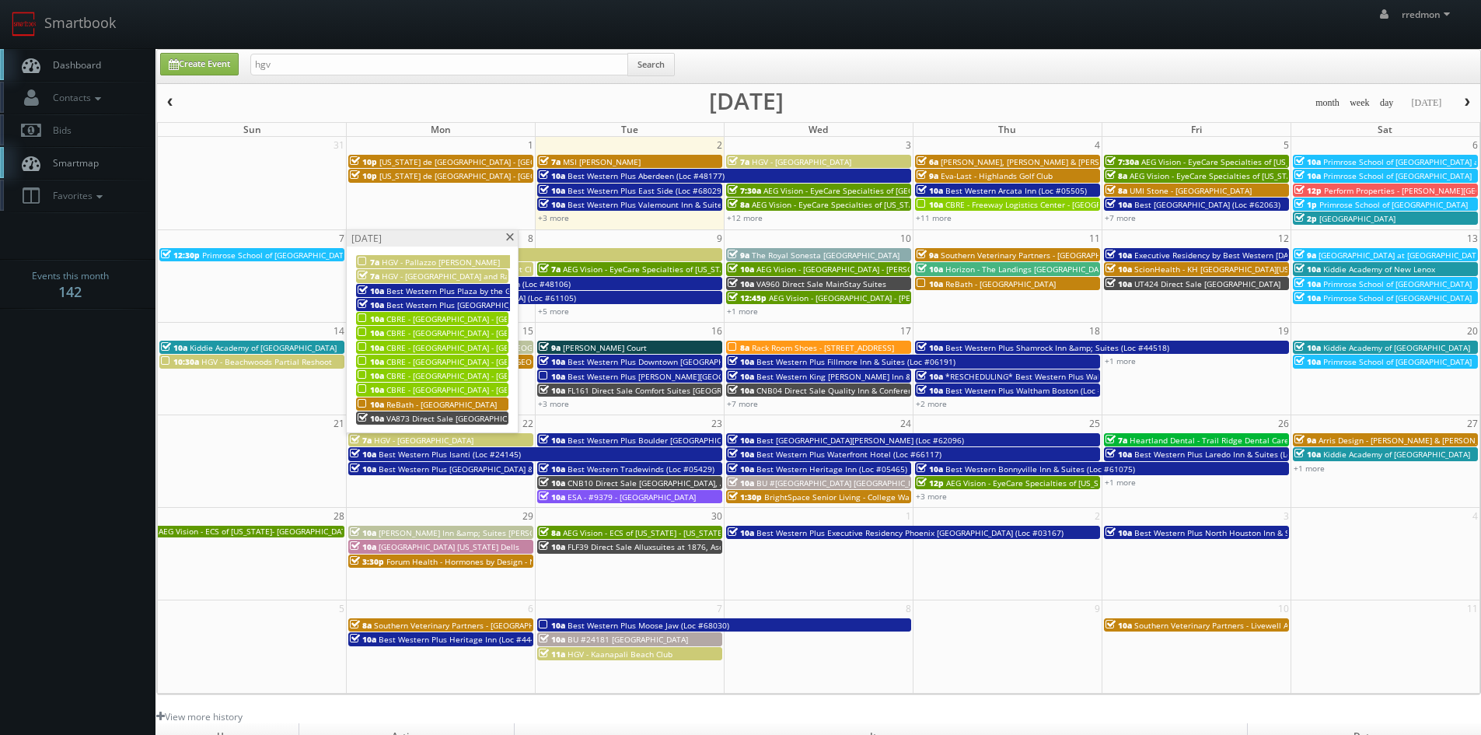
click at [463, 404] on div "10a ReBath - [GEOGRAPHIC_DATA]" at bounding box center [432, 404] width 149 height 12
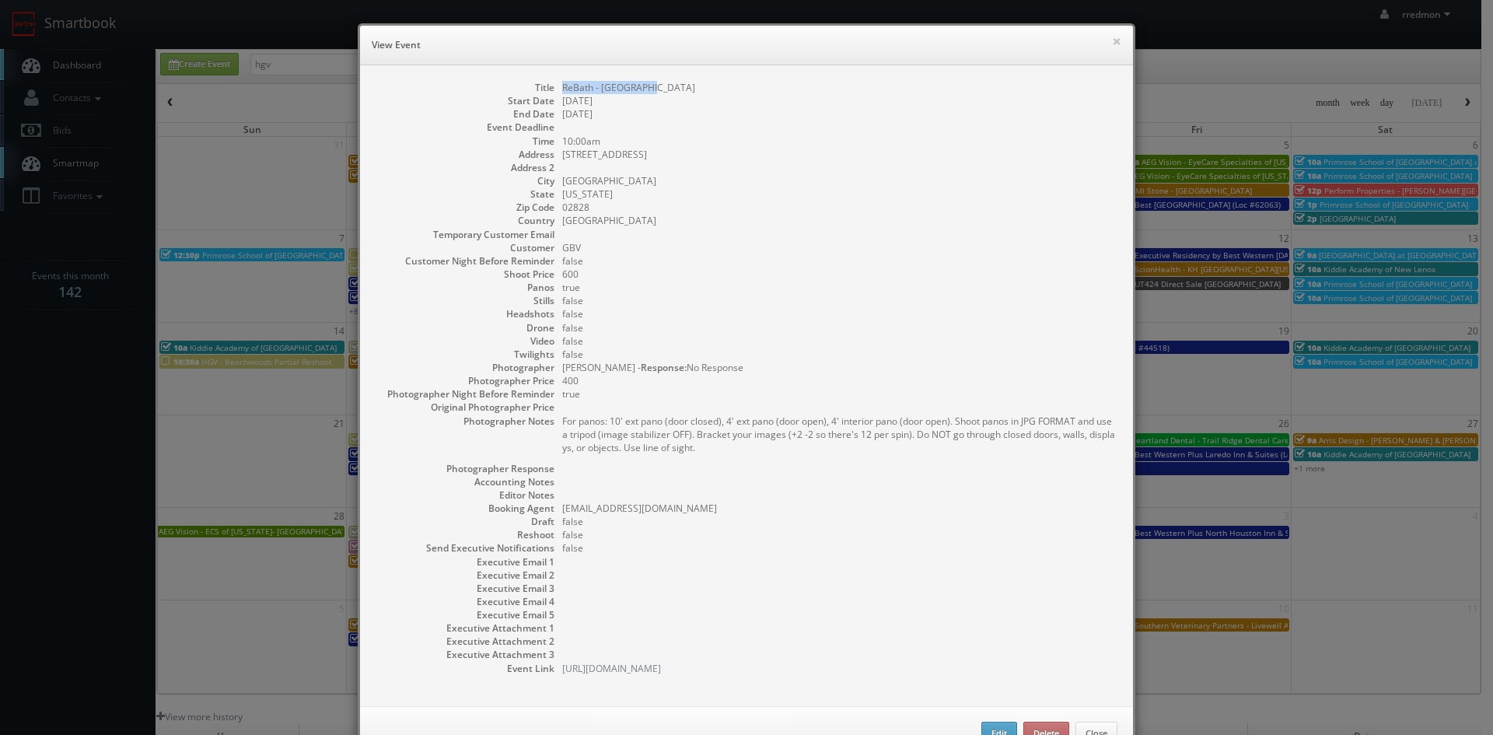
drag, startPoint x: 656, startPoint y: 86, endPoint x: 558, endPoint y: 89, distance: 98.0
click at [562, 89] on dd "ReBath - [GEOGRAPHIC_DATA]" at bounding box center [839, 87] width 555 height 13
copy dd "ReBath - [GEOGRAPHIC_DATA]"
drag, startPoint x: 660, startPoint y: 155, endPoint x: 557, endPoint y: 158, distance: 103.5
click at [562, 158] on dd "[STREET_ADDRESS]" at bounding box center [839, 154] width 555 height 13
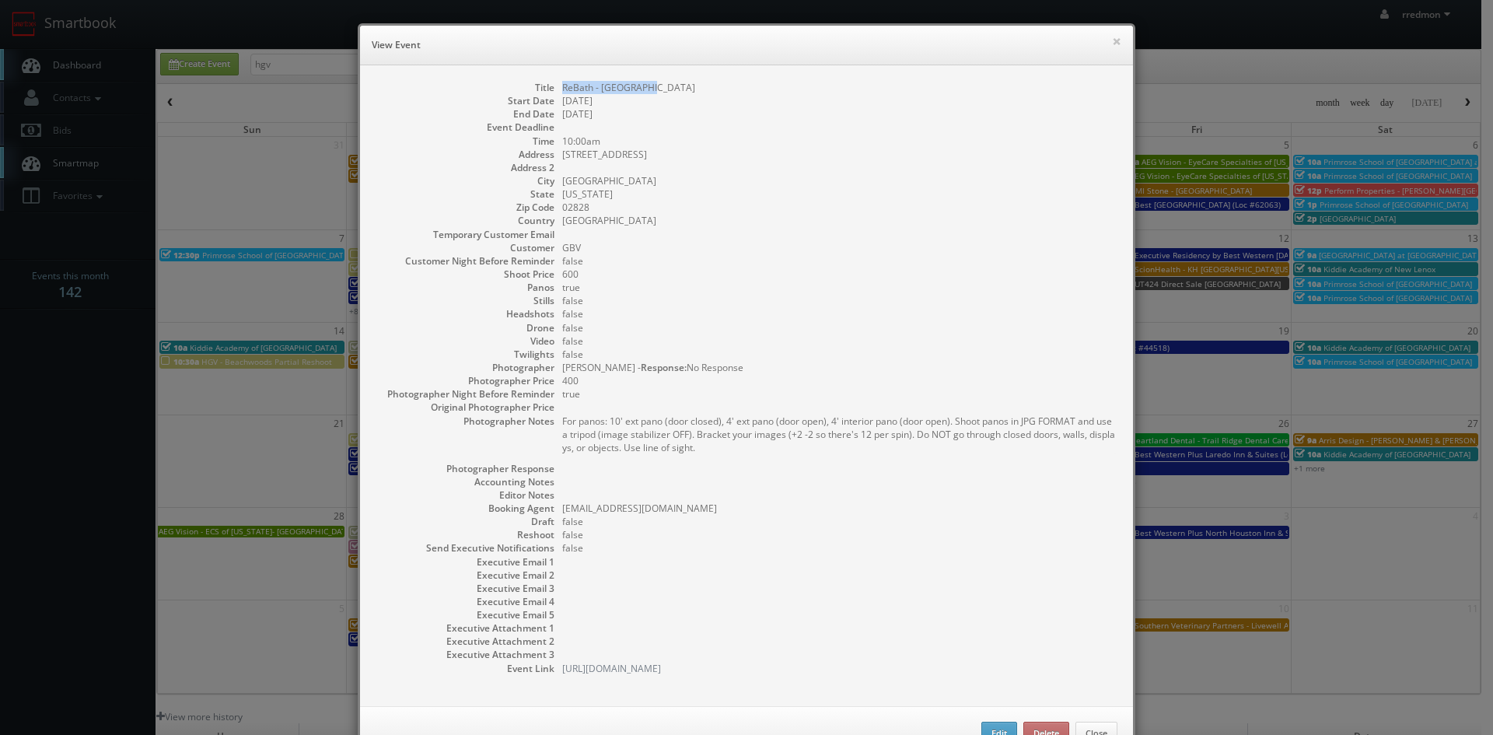
copy dd "[STREET_ADDRESS]"
drag, startPoint x: 601, startPoint y: 183, endPoint x: 557, endPoint y: 186, distance: 44.4
click at [562, 186] on dd "[GEOGRAPHIC_DATA]" at bounding box center [839, 180] width 555 height 13
copy dd "[GEOGRAPHIC_DATA]"
drag, startPoint x: 590, startPoint y: 207, endPoint x: 565, endPoint y: 208, distance: 25.7
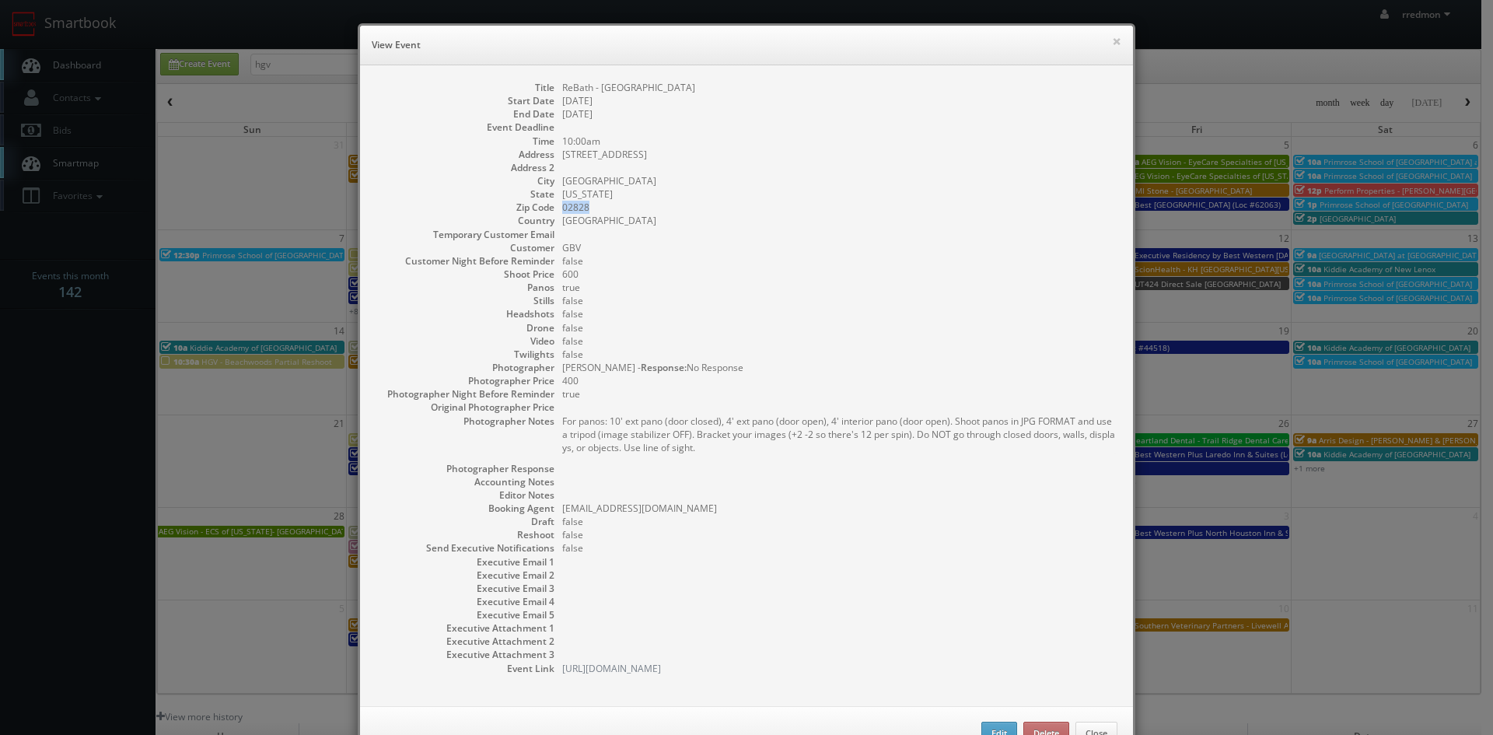
click at [562, 212] on dd "02828" at bounding box center [839, 207] width 555 height 13
copy dd "02828"
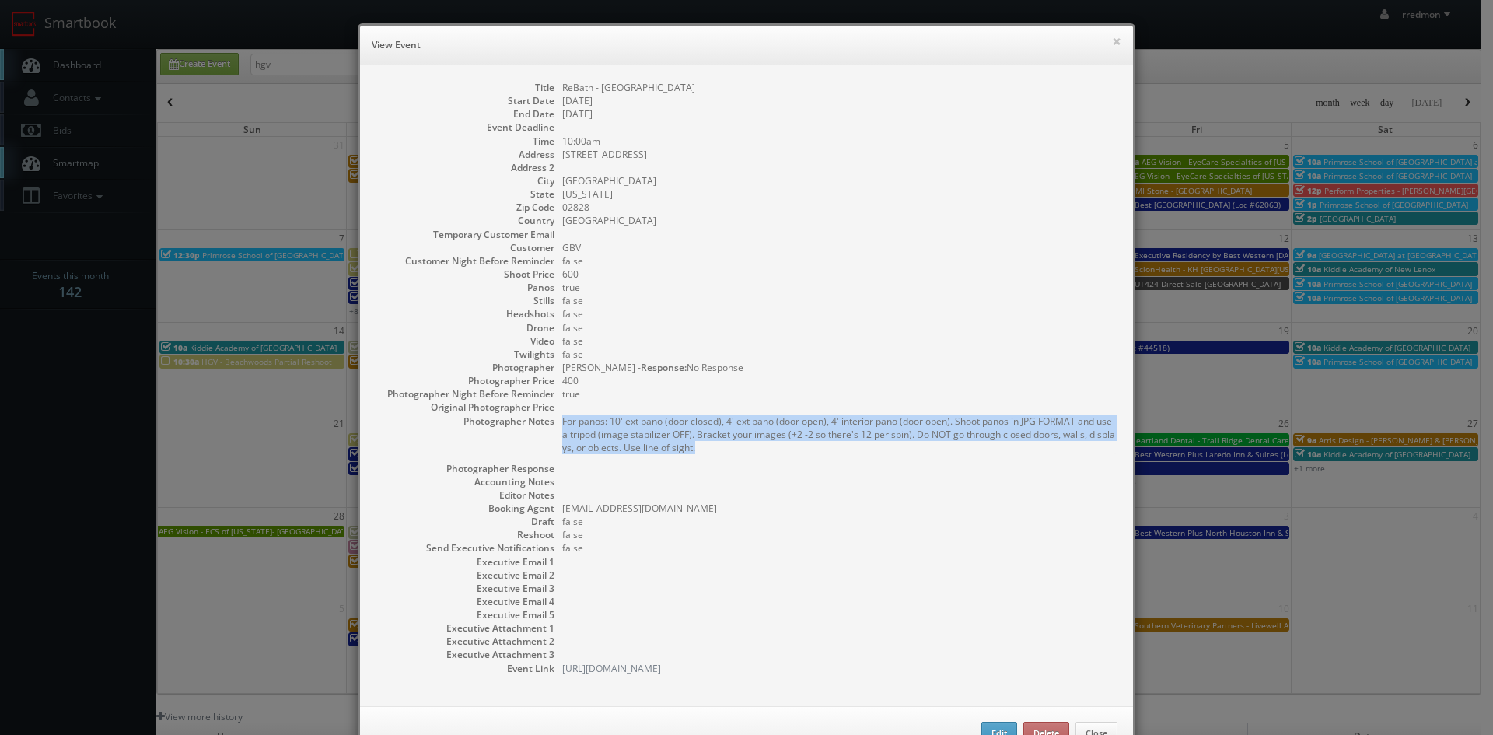
drag, startPoint x: 715, startPoint y: 451, endPoint x: 558, endPoint y: 424, distance: 159.4
click at [562, 424] on pre "For panos: 10' ext pano (door closed), 4' ext pano (door open), 4' interior pan…" at bounding box center [839, 435] width 555 height 40
copy pre "For panos: 10' ext pano (door closed), 4' ext pano (door open), 4' interior pan…"
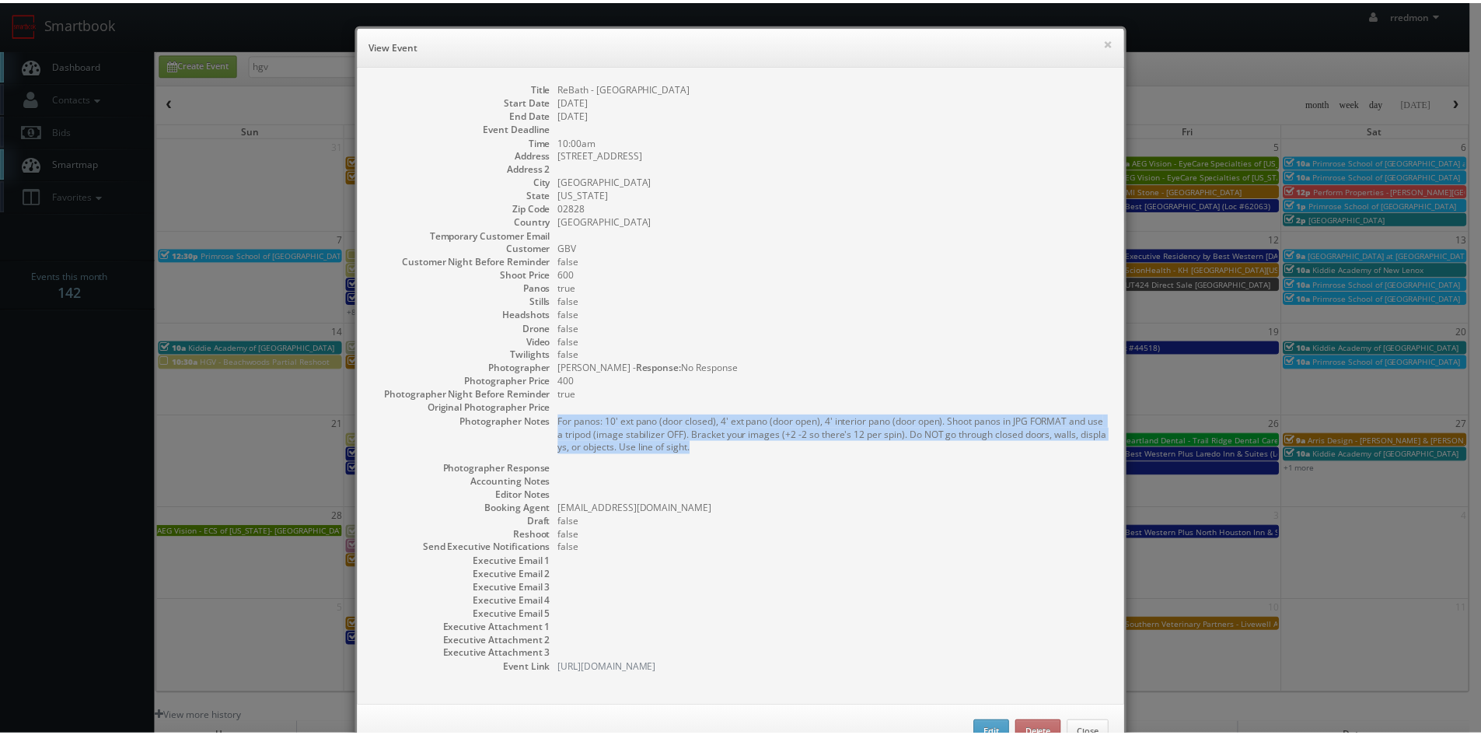
scroll to position [51, 0]
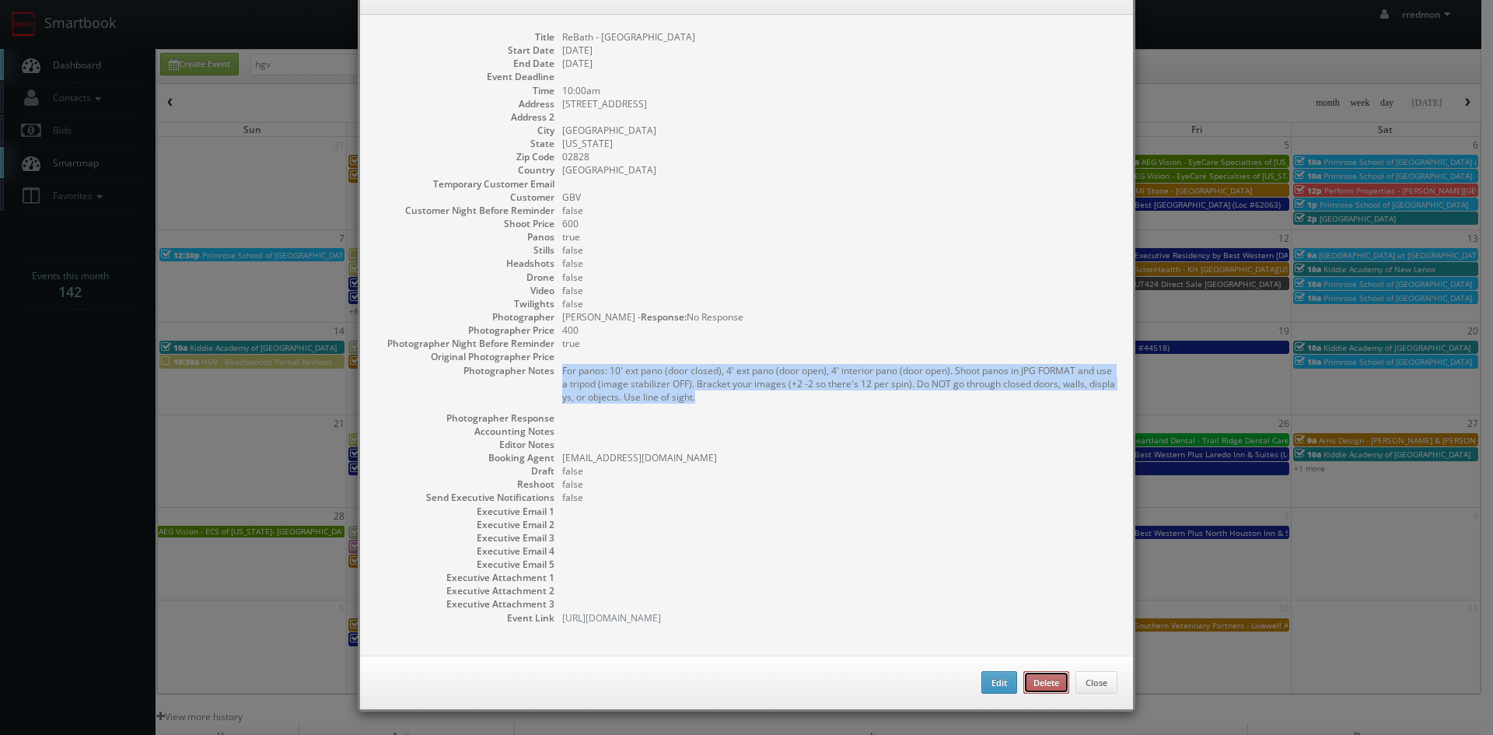
click at [1037, 679] on button "Delete" at bounding box center [1046, 682] width 46 height 23
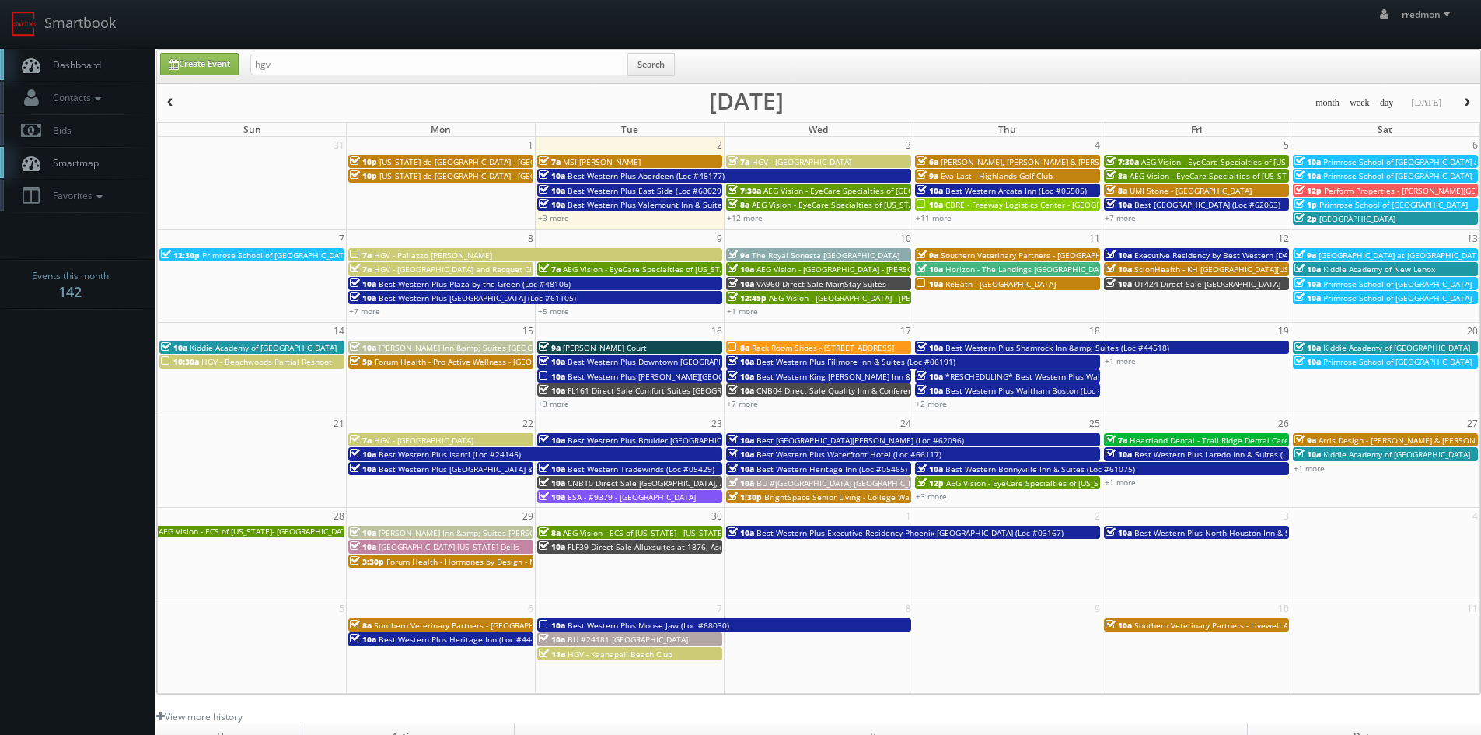
click at [994, 282] on span "ReBath - [GEOGRAPHIC_DATA]" at bounding box center [1001, 283] width 110 height 11
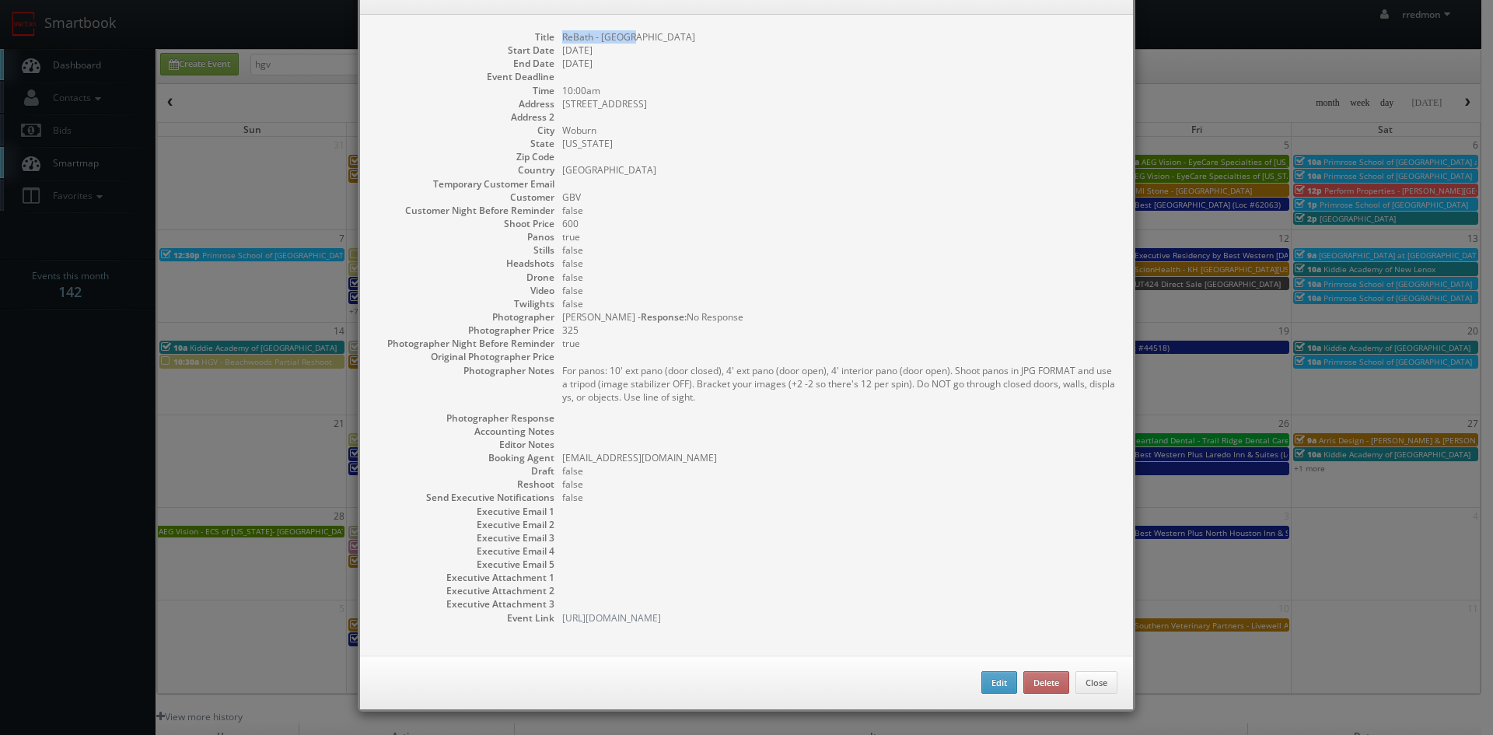
drag, startPoint x: 631, startPoint y: 40, endPoint x: 559, endPoint y: 36, distance: 71.7
click at [562, 36] on dd "ReBath - [GEOGRAPHIC_DATA]" at bounding box center [839, 36] width 555 height 13
copy dd "ReBath - [GEOGRAPHIC_DATA]"
drag, startPoint x: 649, startPoint y: 103, endPoint x: 557, endPoint y: 110, distance: 92.8
click at [562, 110] on dd "[STREET_ADDRESS]" at bounding box center [839, 103] width 555 height 13
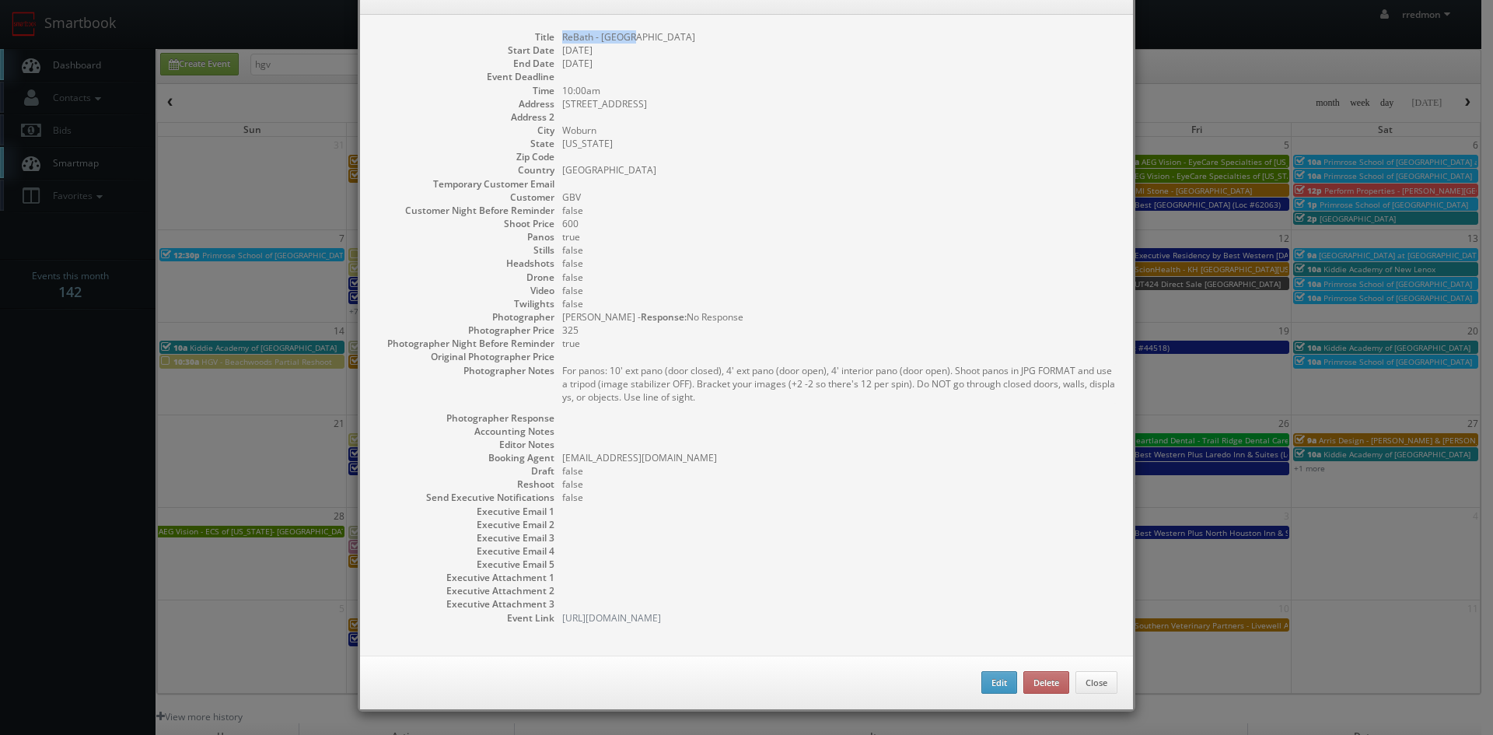
copy dd "[STREET_ADDRESS]"
drag, startPoint x: 606, startPoint y: 128, endPoint x: 560, endPoint y: 132, distance: 46.0
click at [562, 132] on dd "Woburn" at bounding box center [839, 130] width 555 height 13
copy dd "Woburn"
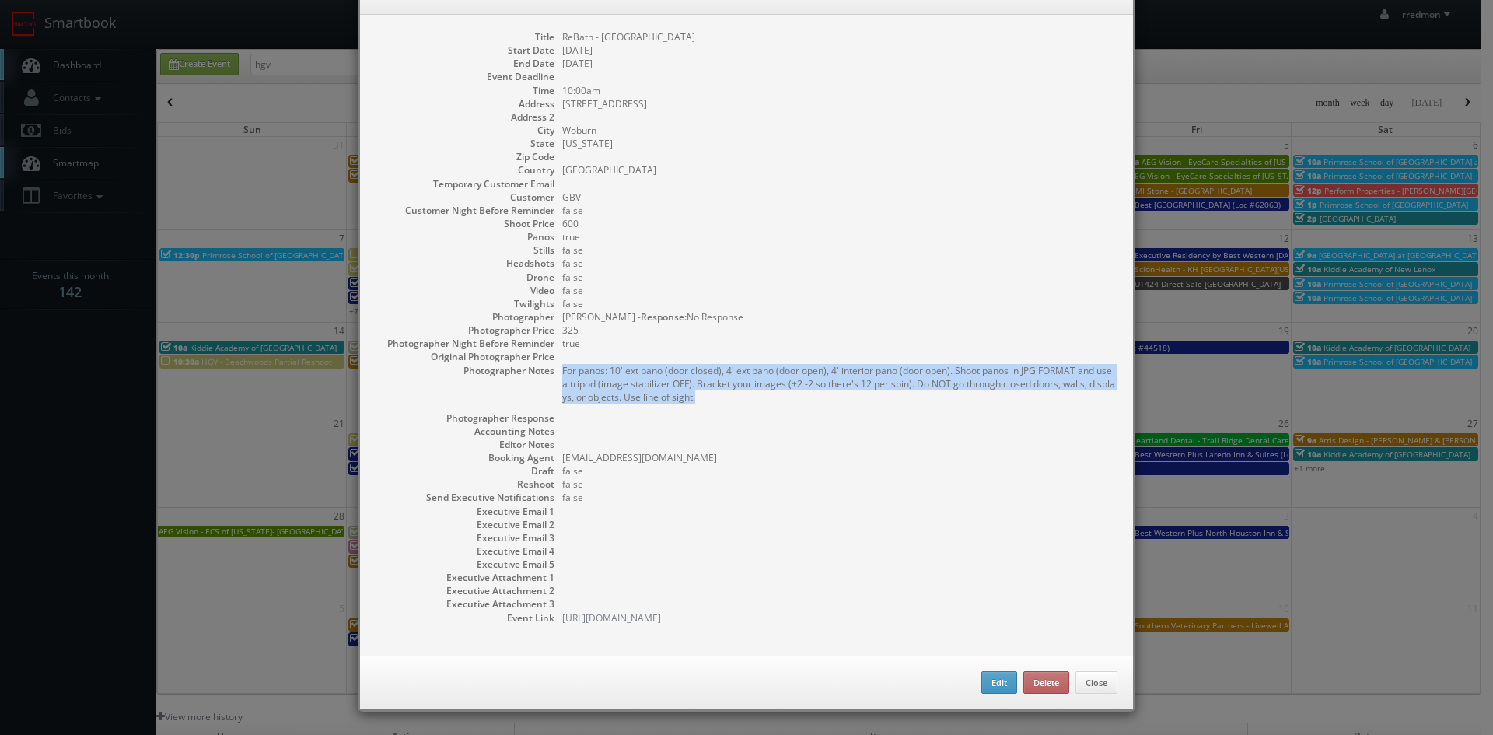
drag, startPoint x: 705, startPoint y: 400, endPoint x: 557, endPoint y: 376, distance: 149.7
click at [562, 376] on pre "For panos: 10' ext pano (door closed), 4' ext pano (door open), 4' interior pan…" at bounding box center [839, 384] width 555 height 40
copy pre "For panos: 10' ext pano (door closed), 4' ext pano (door open), 4' interior pan…"
drag, startPoint x: 1030, startPoint y: 684, endPoint x: 806, endPoint y: 85, distance: 640.1
click at [1030, 684] on button "Delete" at bounding box center [1046, 682] width 46 height 23
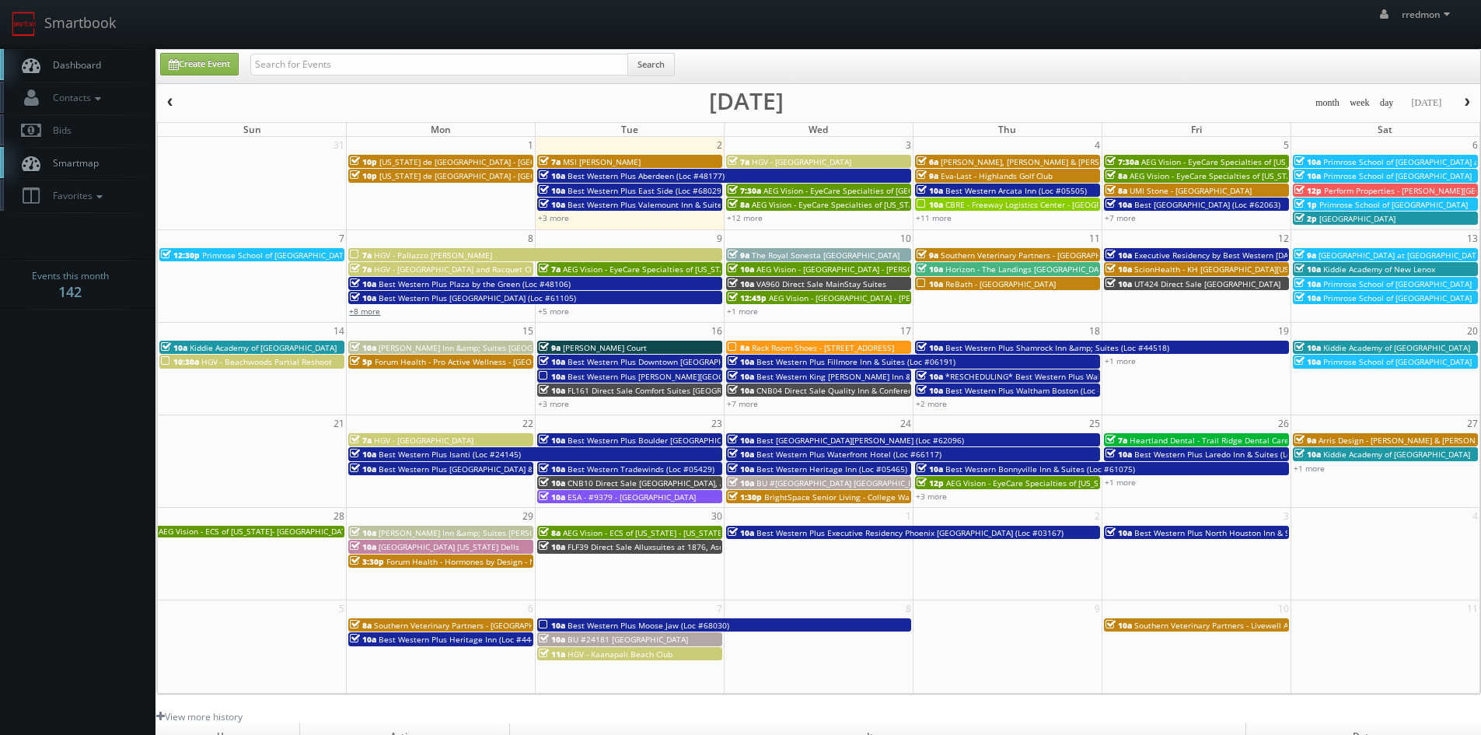
click at [373, 311] on link "+8 more" at bounding box center [364, 311] width 31 height 11
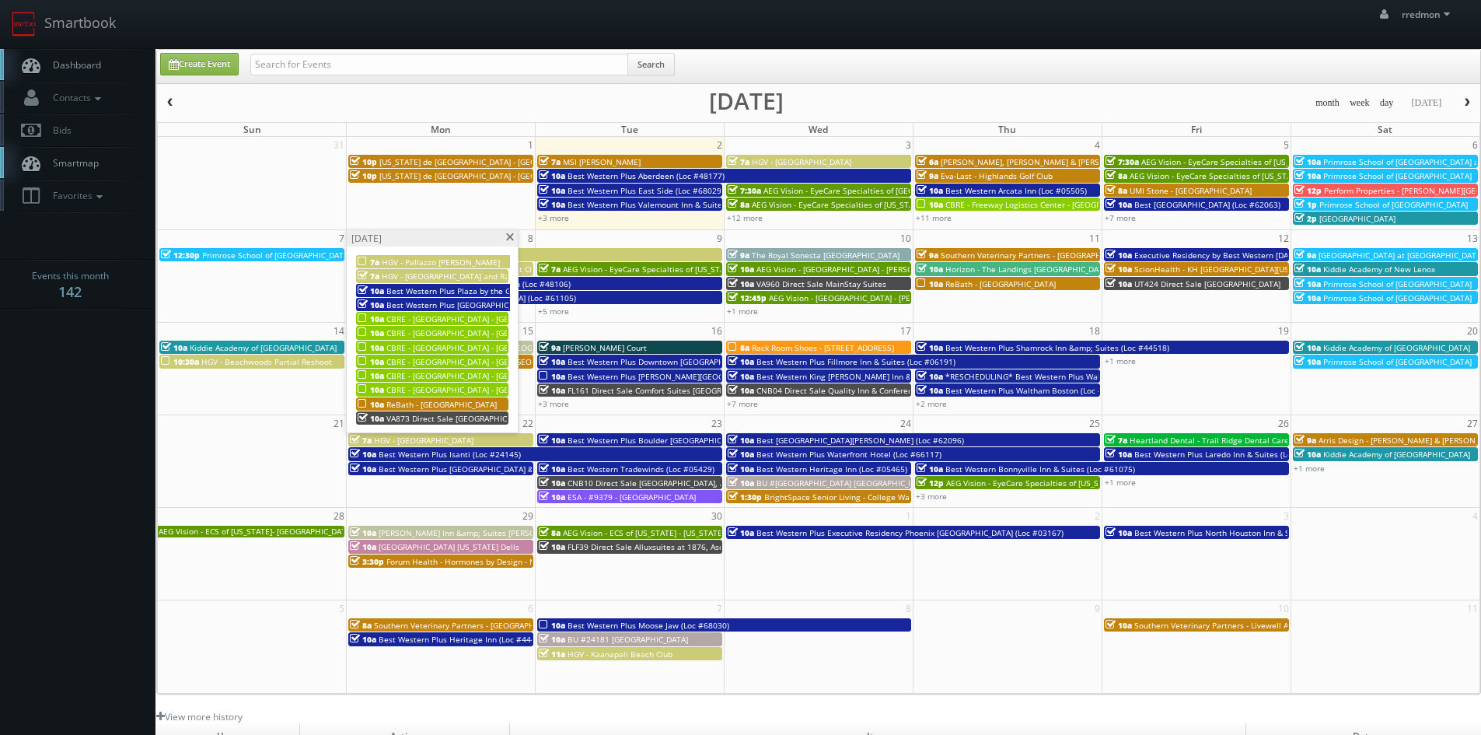
click at [512, 240] on span at bounding box center [510, 237] width 10 height 9
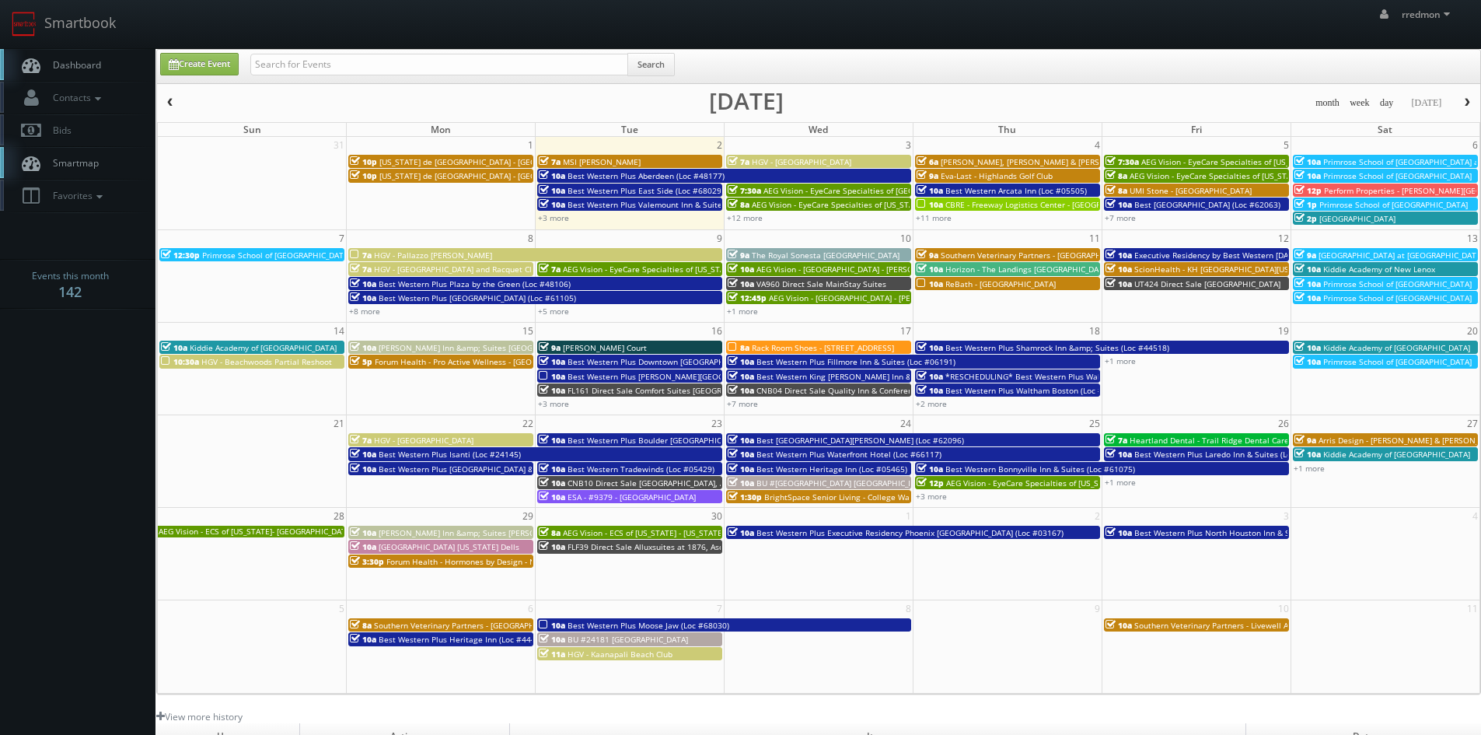
click at [988, 302] on td "10a ReBath - Boston" at bounding box center [1007, 297] width 189 height 42
type input "09/11/2025"
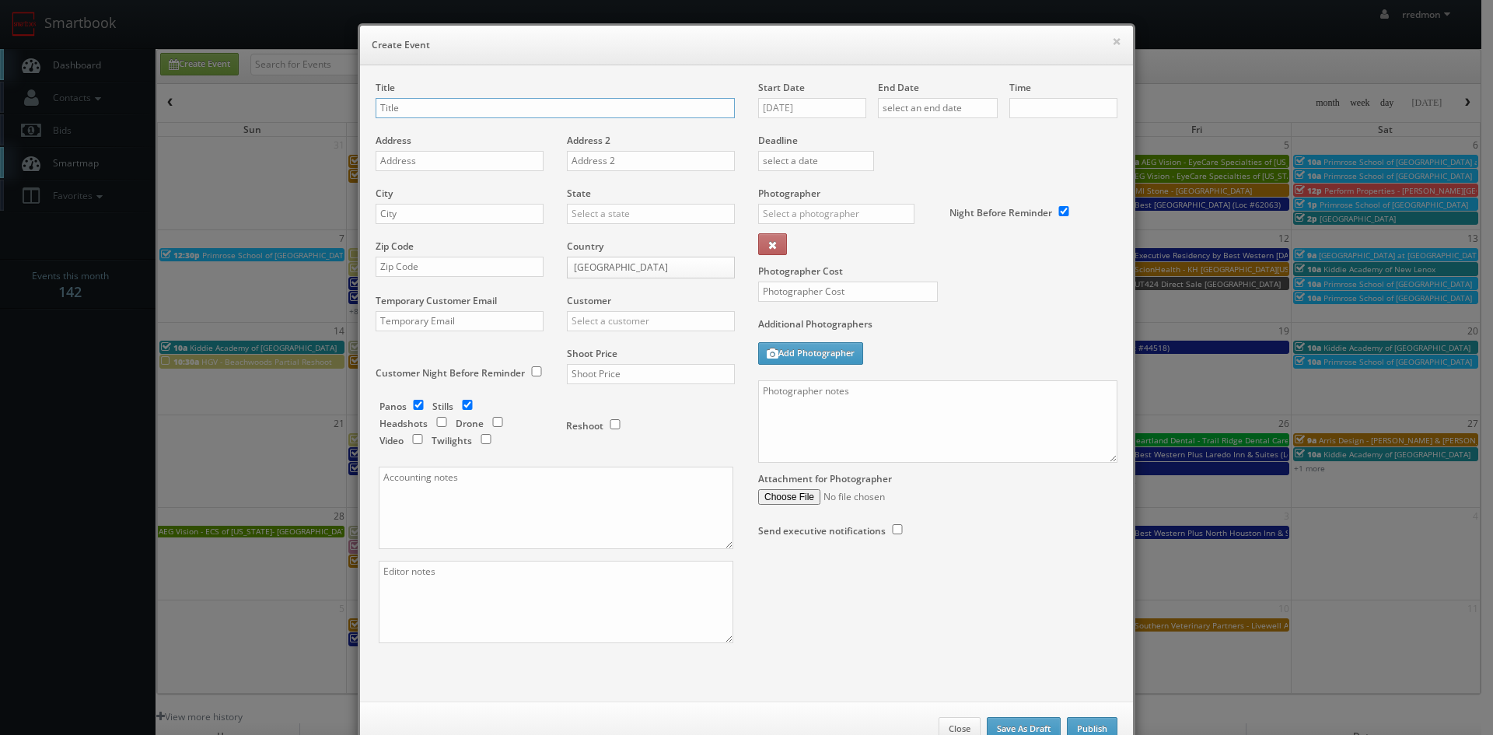
checkbox input "true"
type input "10:00am"
checkbox input "true"
paste input "ReBath - [GEOGRAPHIC_DATA]"
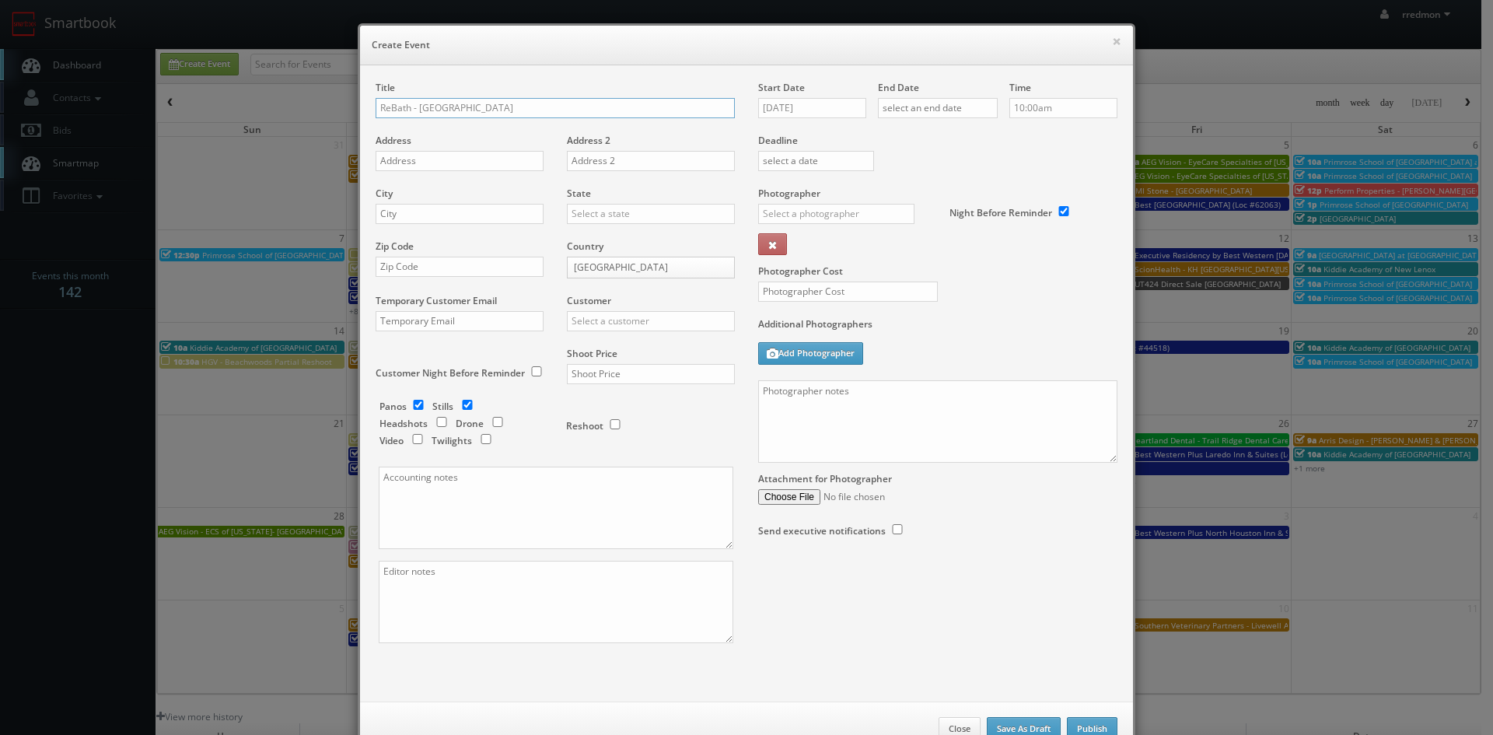
type input "ReBath - [GEOGRAPHIC_DATA]"
click at [463, 405] on input "checkbox" at bounding box center [467, 405] width 23 height 10
checkbox input "false"
click at [461, 163] on input "text" at bounding box center [460, 161] width 168 height 20
paste input "150 New Boston St E"
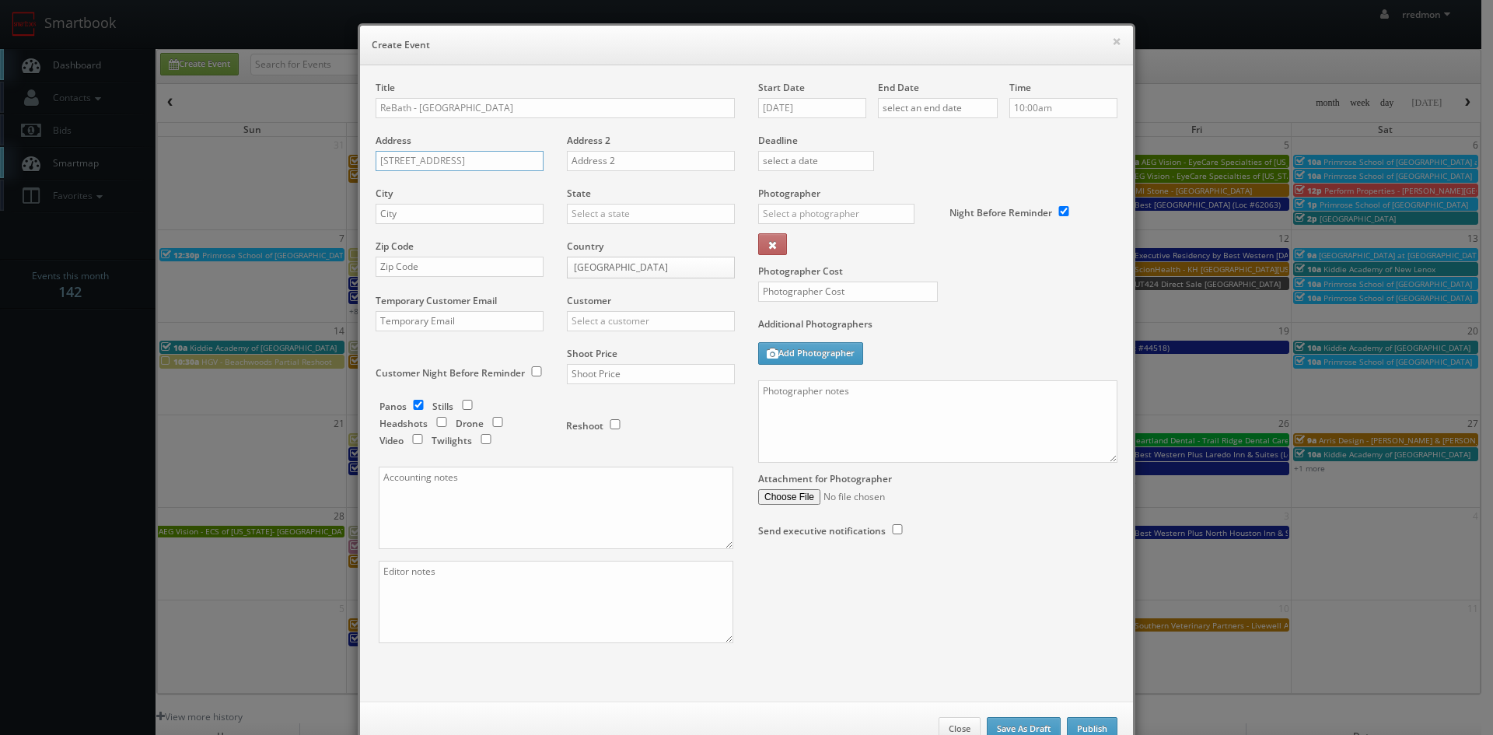
type input "150 New Boston St E"
click at [485, 205] on input "text" at bounding box center [460, 214] width 168 height 20
paste input "Woburn"
type input "Woburn"
click at [599, 214] on input "text" at bounding box center [651, 214] width 168 height 20
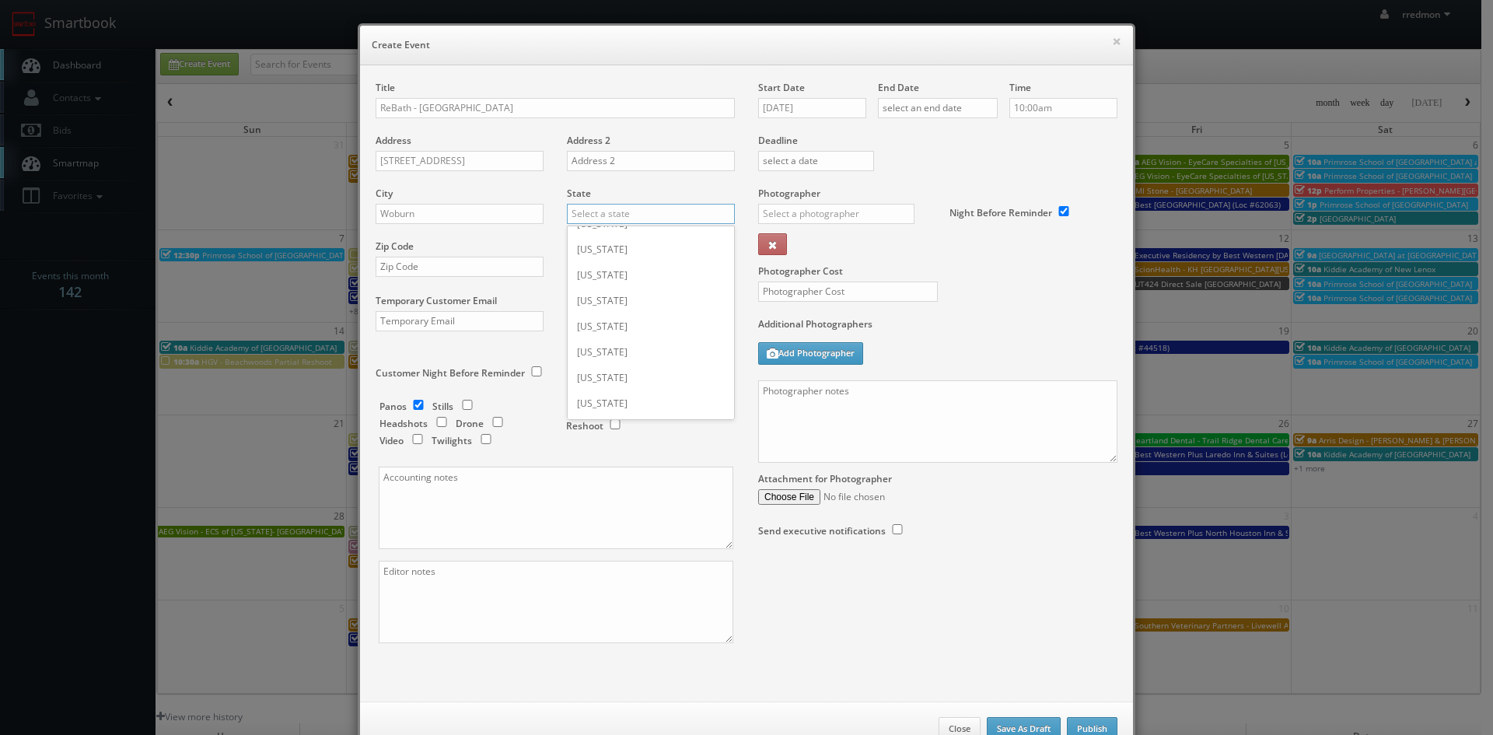
scroll to position [389, 0]
click at [636, 397] on div "[US_STATE]" at bounding box center [651, 402] width 166 height 26
type input "[US_STATE]"
click at [446, 268] on input "text" at bounding box center [460, 267] width 168 height 20
paste input "01801"
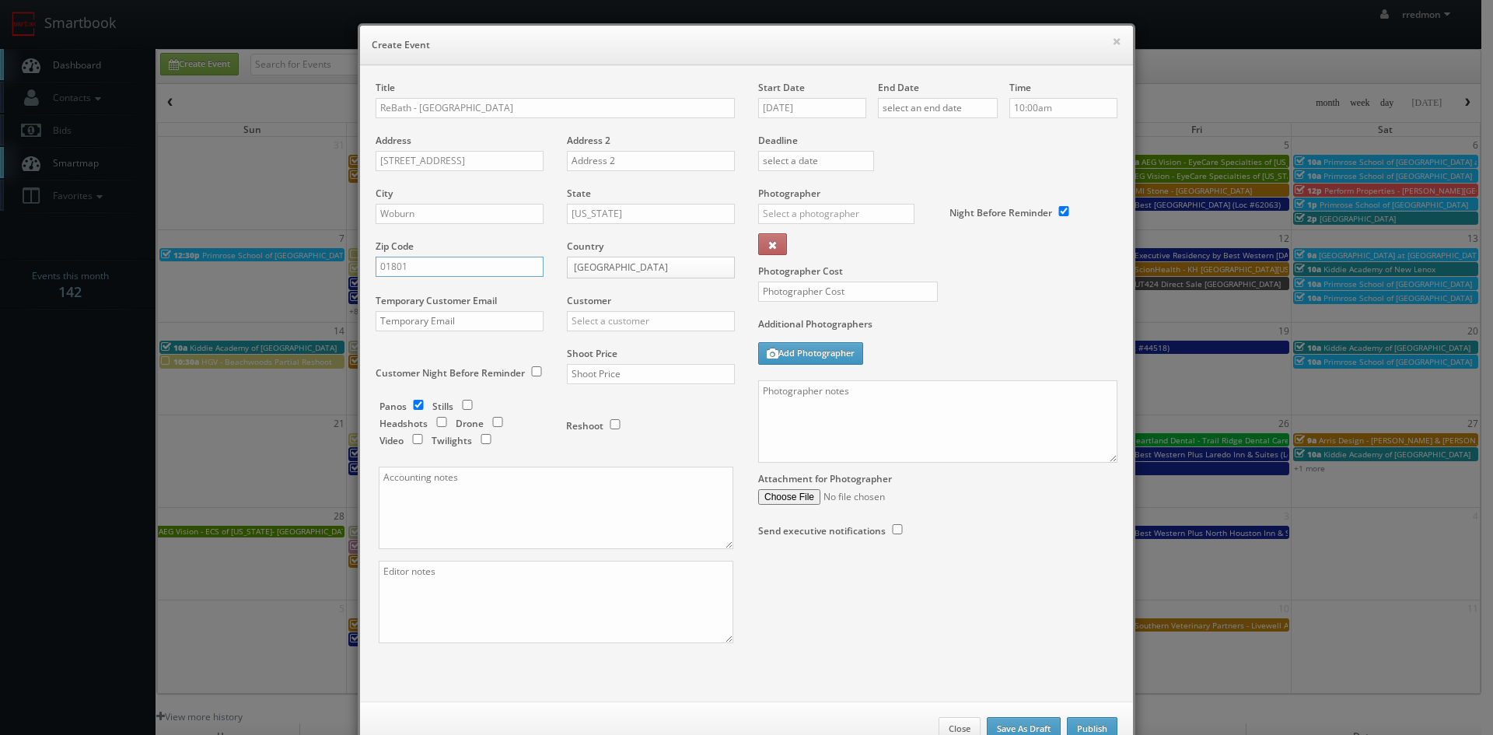
type input "01801"
click at [624, 319] on input "text" at bounding box center [651, 321] width 168 height 20
click at [637, 455] on div "GBV" at bounding box center [651, 462] width 166 height 26
type input "GBV"
click at [639, 376] on input "text" at bounding box center [651, 374] width 168 height 20
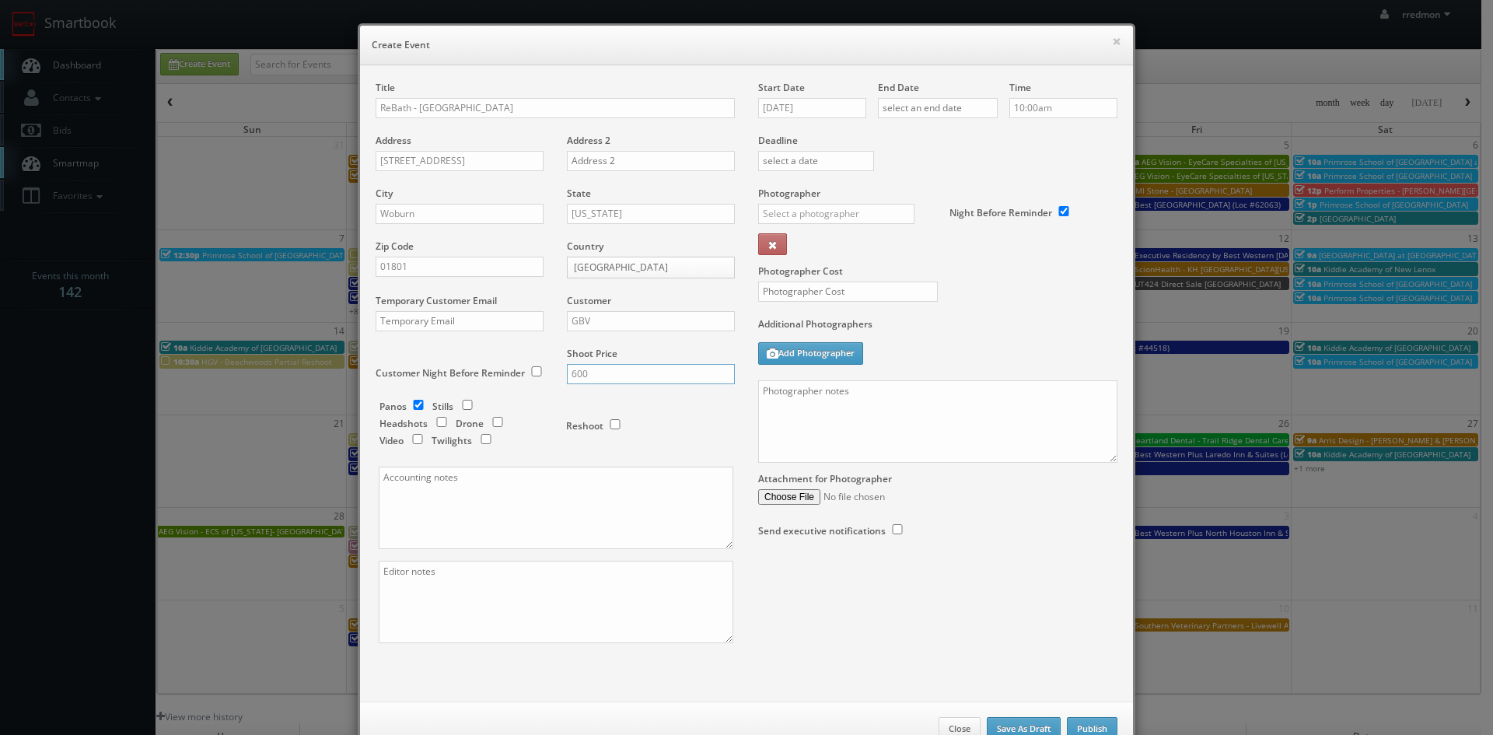
type input "600"
click at [805, 110] on input "09/11/2025" at bounding box center [812, 108] width 108 height 20
click at [860, 198] on td "11" at bounding box center [859, 204] width 21 height 23
click at [936, 106] on input "text" at bounding box center [938, 108] width 120 height 20
click at [980, 201] on td "11" at bounding box center [979, 204] width 21 height 23
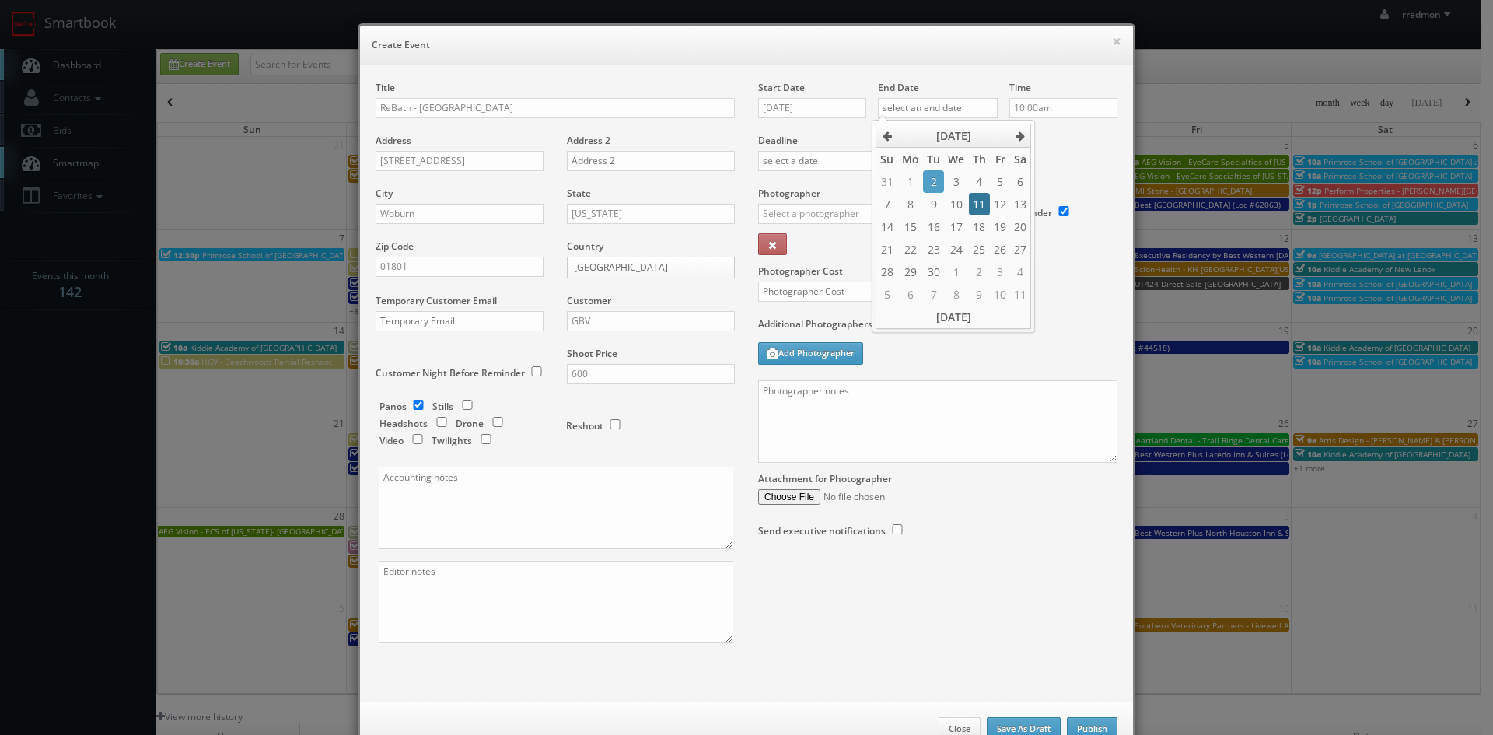
type input "09/11/2025"
click at [1052, 145] on label "Deadline" at bounding box center [938, 140] width 383 height 13
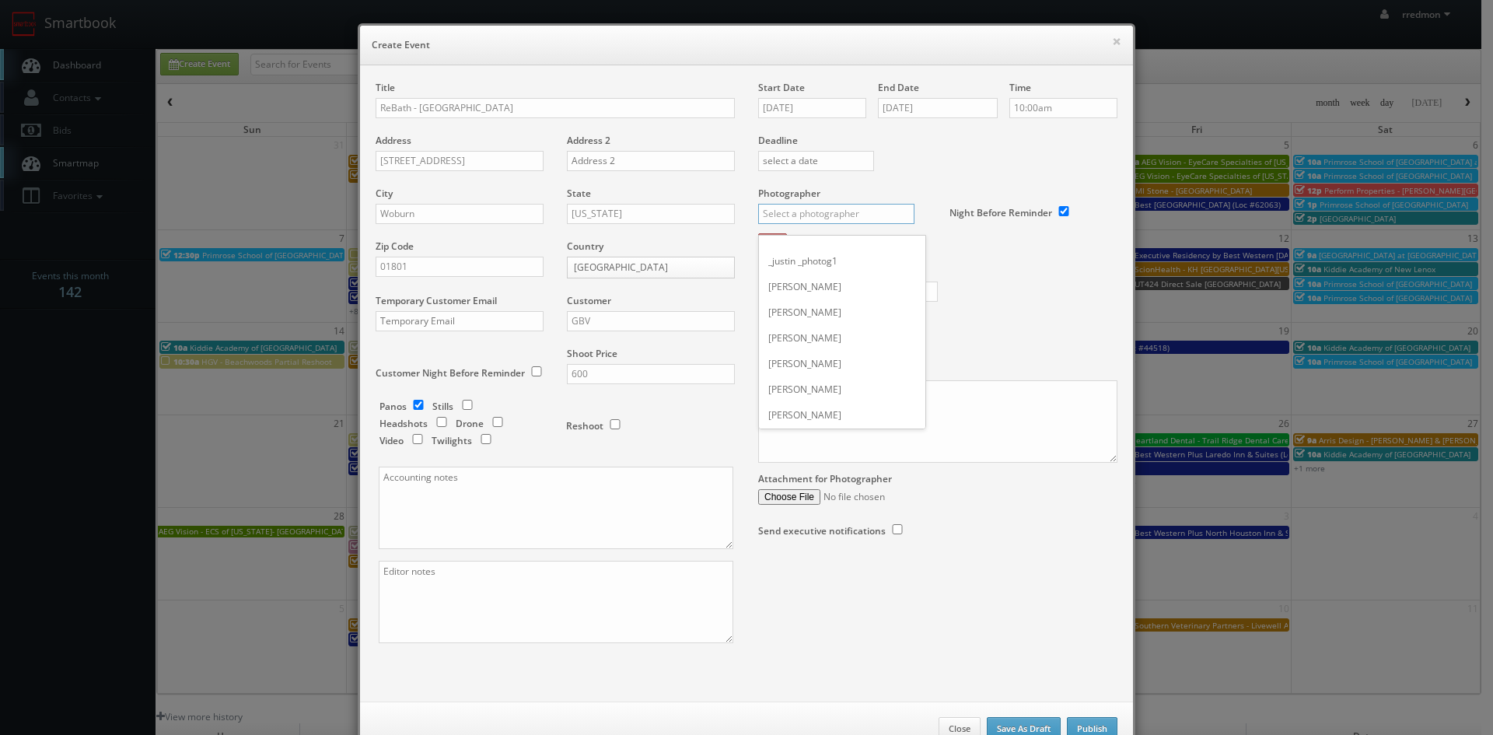
click at [827, 212] on input "text" at bounding box center [836, 214] width 156 height 20
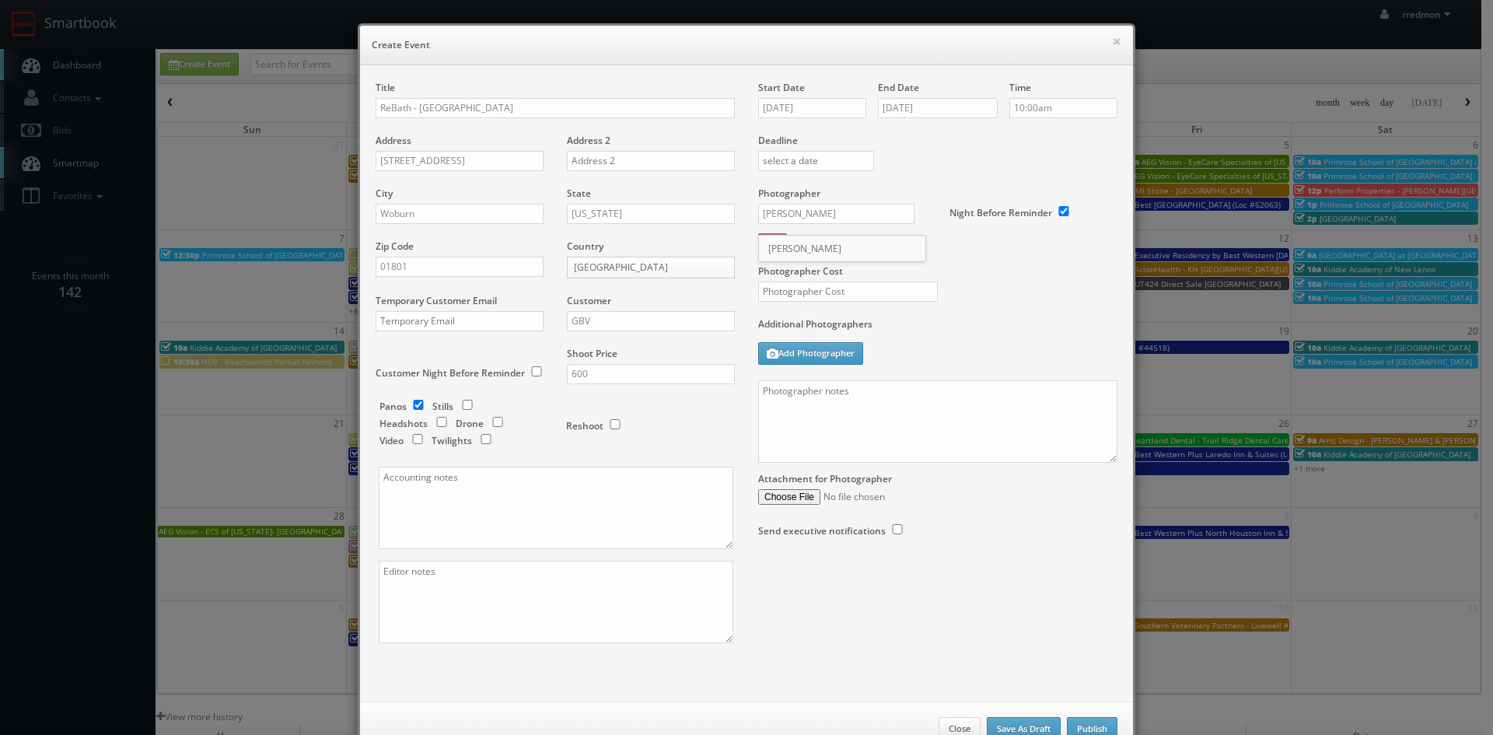
click at [853, 240] on div "Curtis Lloyd" at bounding box center [842, 249] width 166 height 26
type input "Curtis Lloyd"
click at [862, 286] on input "text" at bounding box center [848, 292] width 180 height 20
type input "325"
click at [776, 404] on textarea at bounding box center [937, 421] width 359 height 82
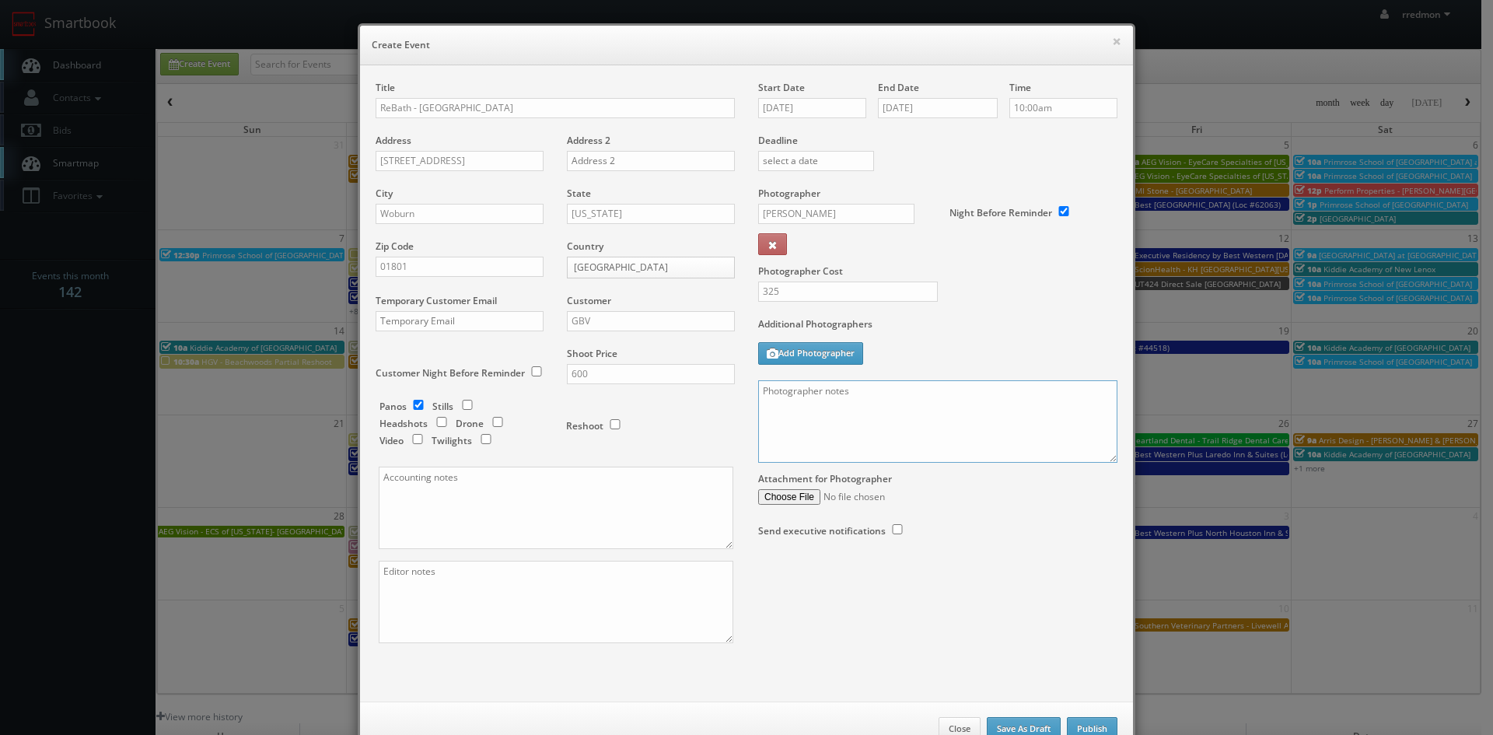
paste textarea "For panos: 10' ext pano (door closed), 4' ext pano (door open), 4' interior pan…"
type textarea "For panos: 10' ext pano (door closed), 4' ext pano (door open), 4' interior pan…"
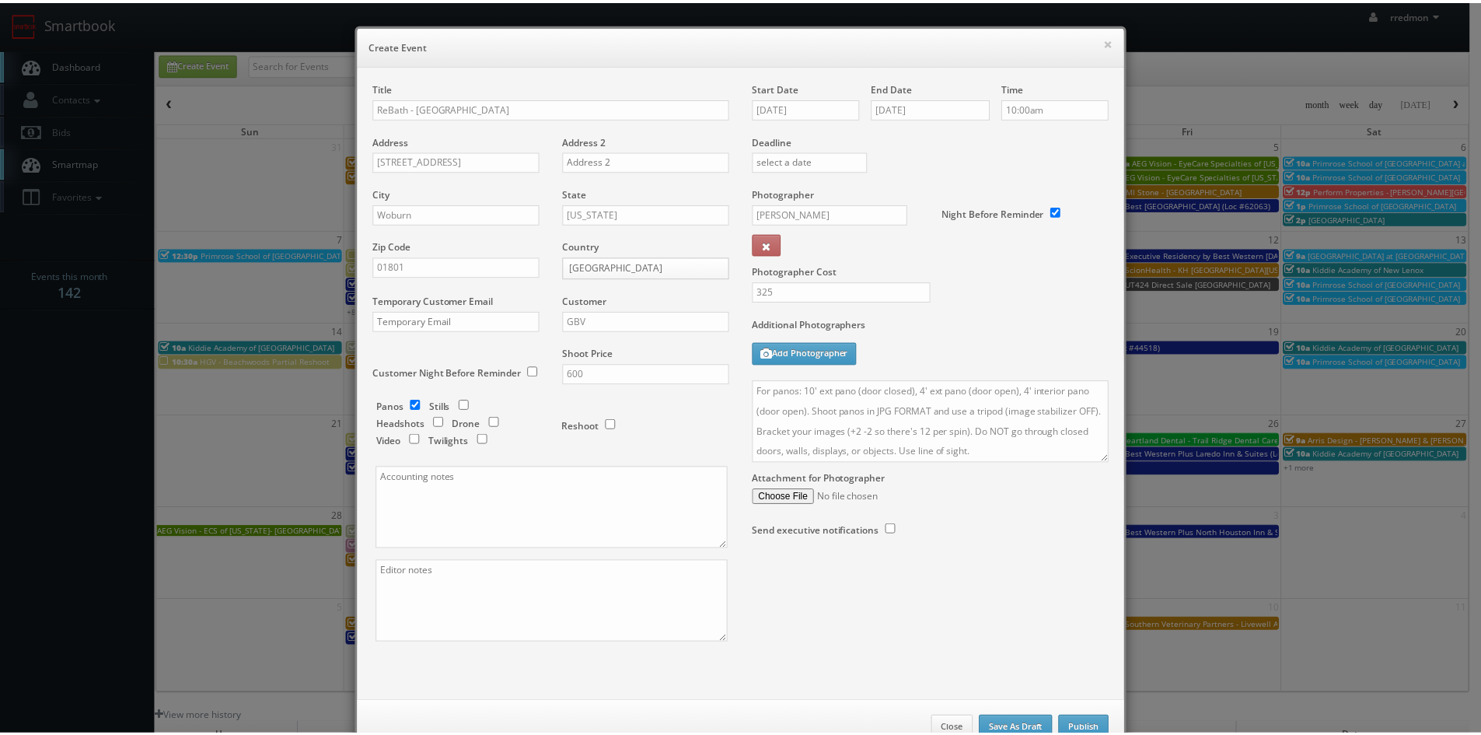
scroll to position [47, 0]
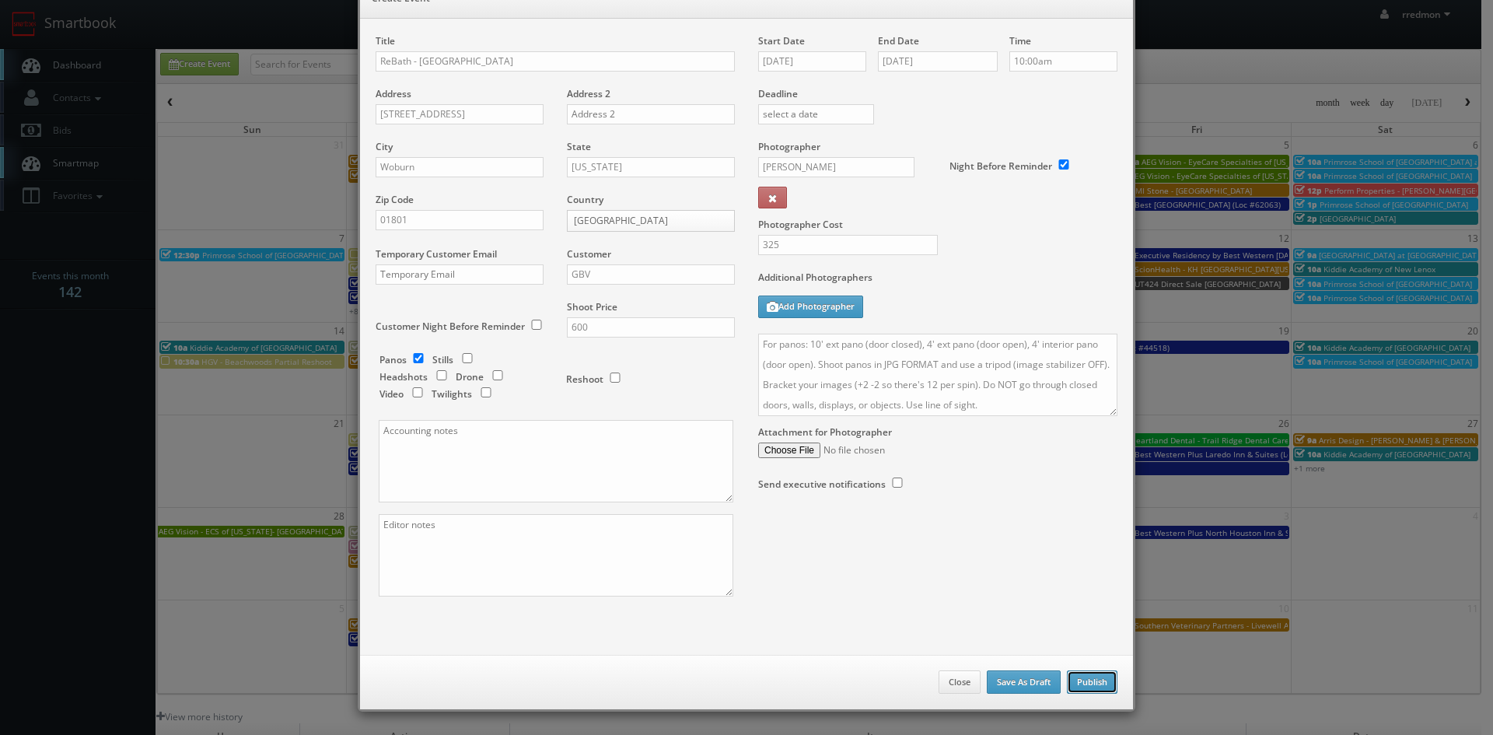
click at [1096, 680] on button "Publish" at bounding box center [1092, 681] width 51 height 23
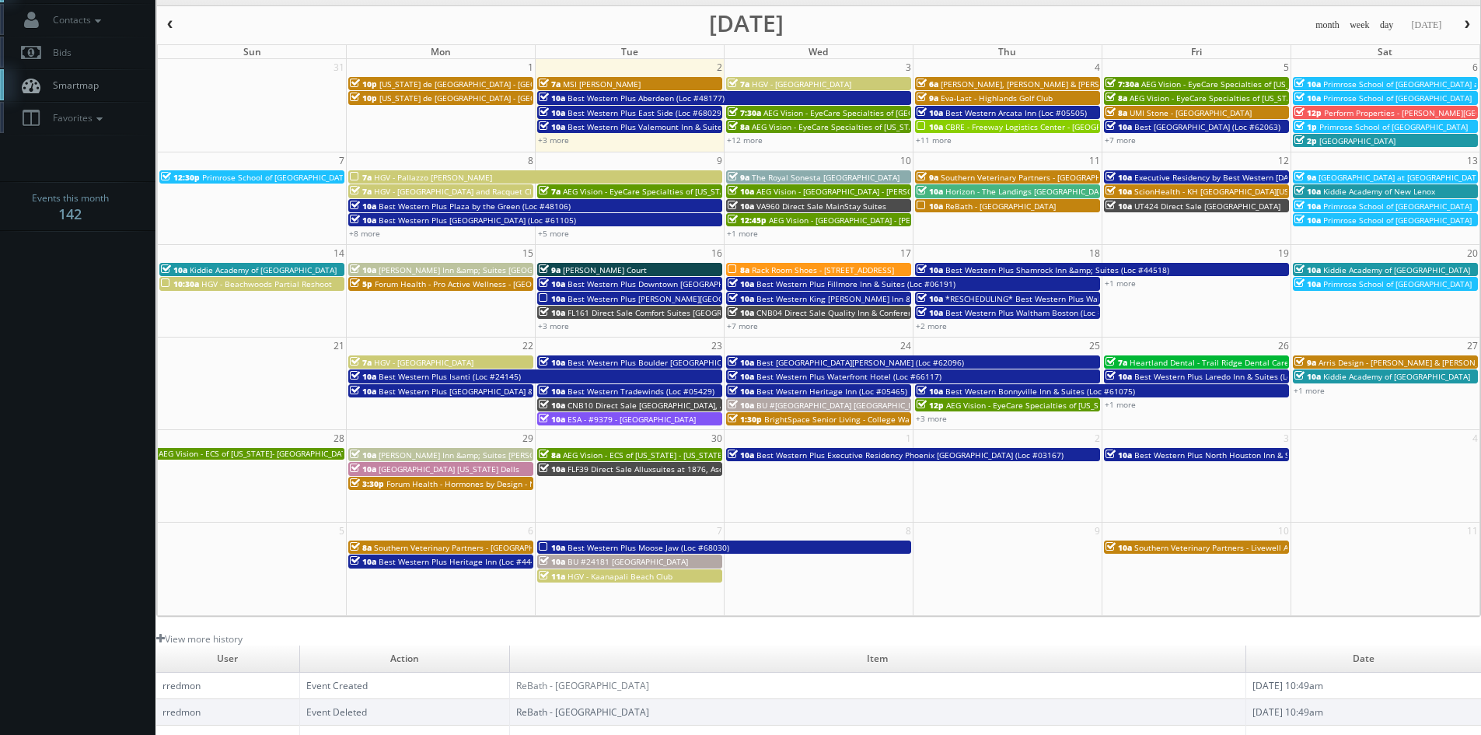
scroll to position [0, 0]
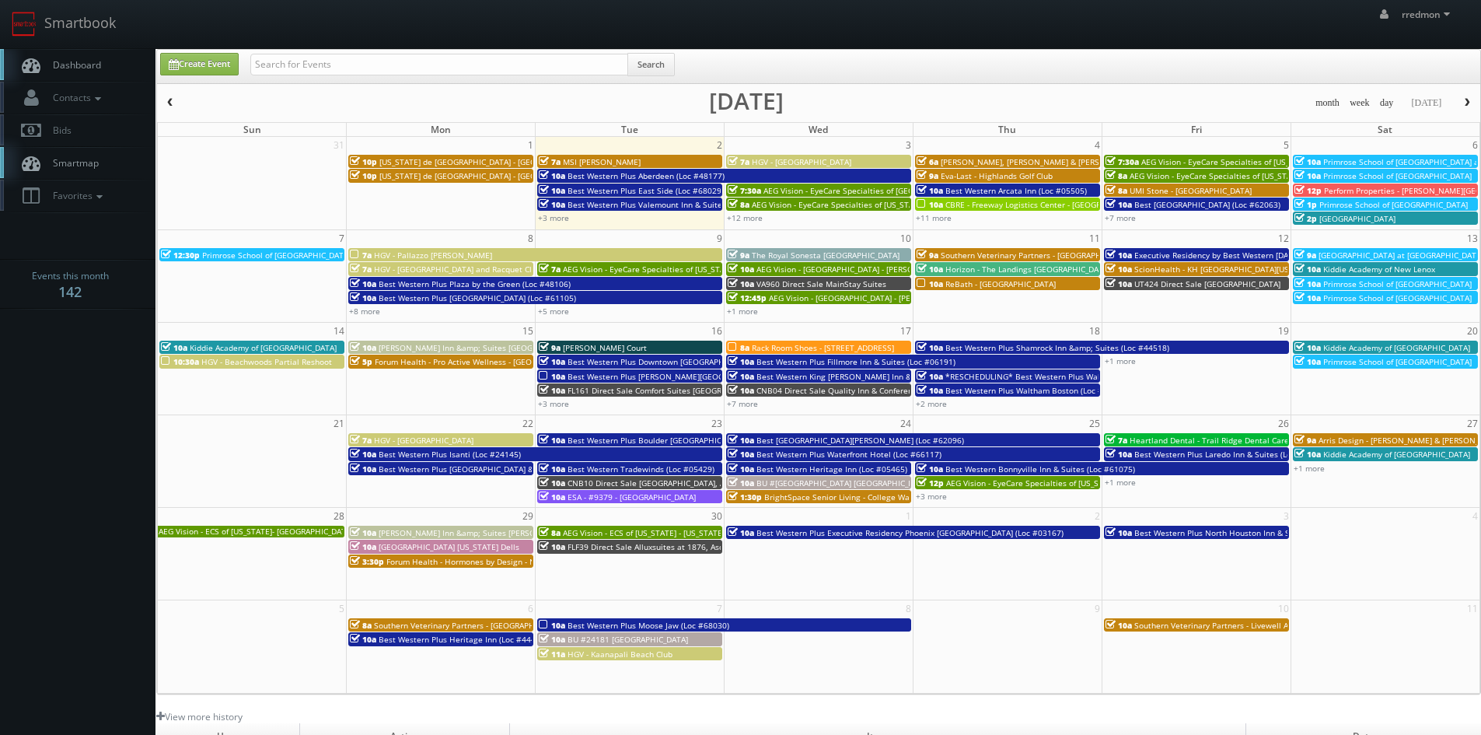
click at [179, 101] on button "button" at bounding box center [170, 102] width 26 height 19
click at [173, 104] on span "button" at bounding box center [170, 102] width 11 height 9
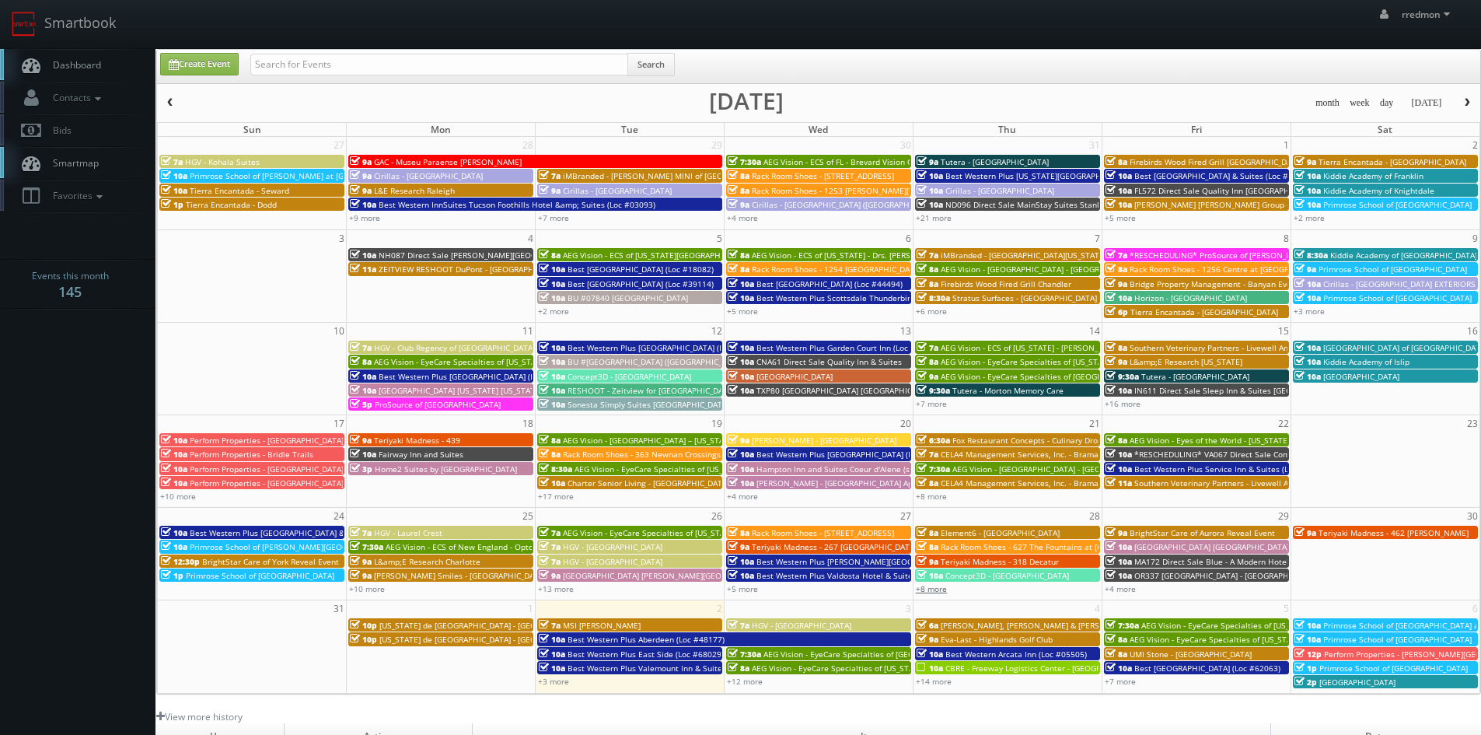
click at [933, 590] on link "+8 more" at bounding box center [931, 588] width 31 height 11
click at [749, 589] on link "+5 more" at bounding box center [742, 588] width 31 height 11
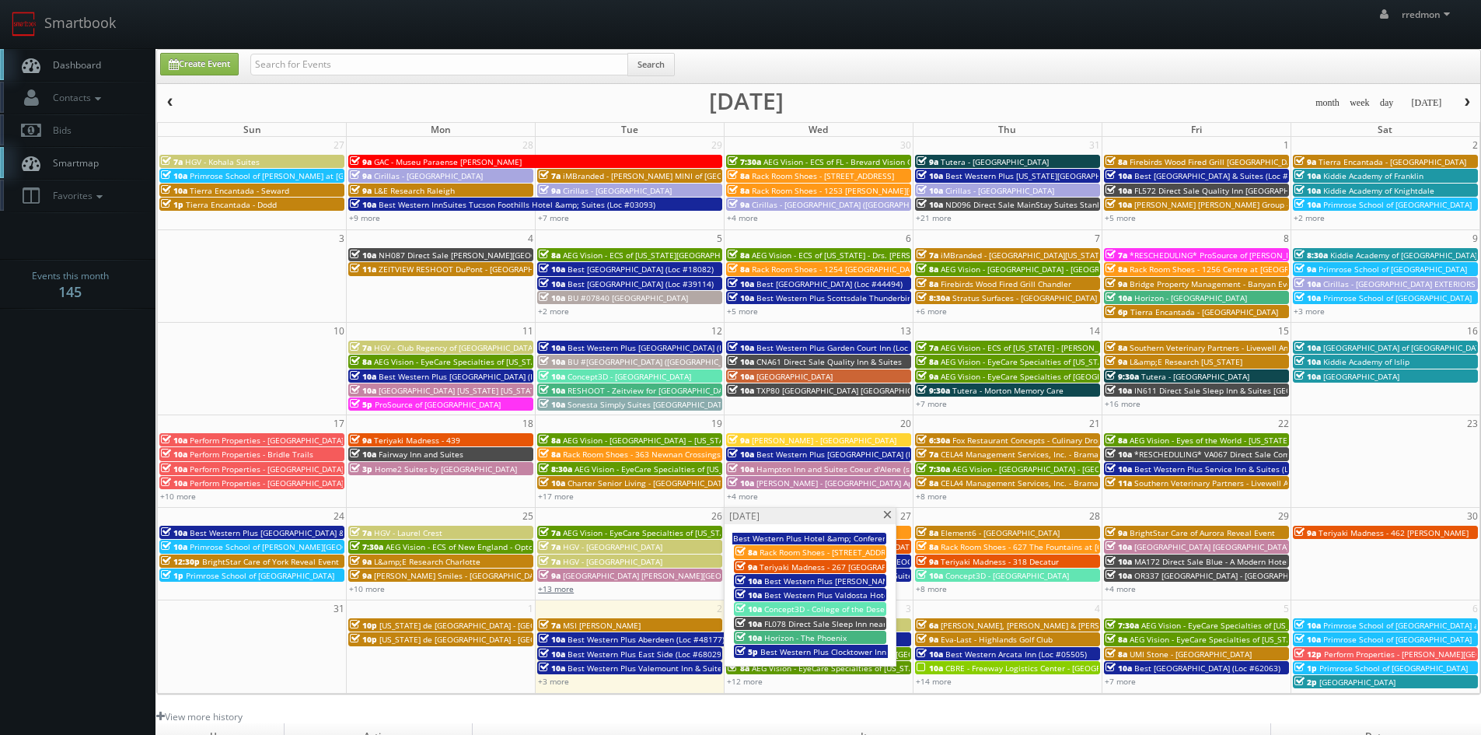
click at [563, 586] on link "+13 more" at bounding box center [556, 588] width 36 height 11
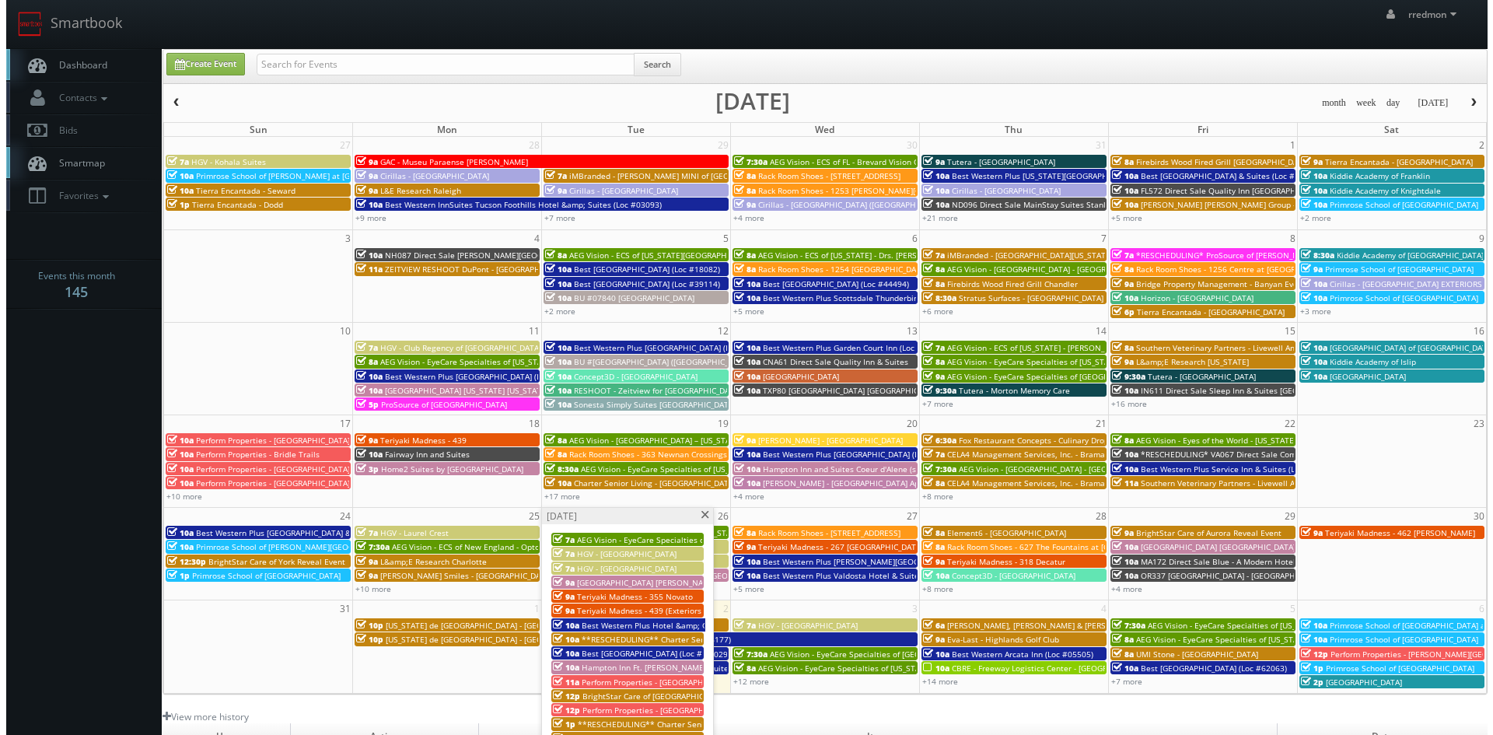
scroll to position [78, 0]
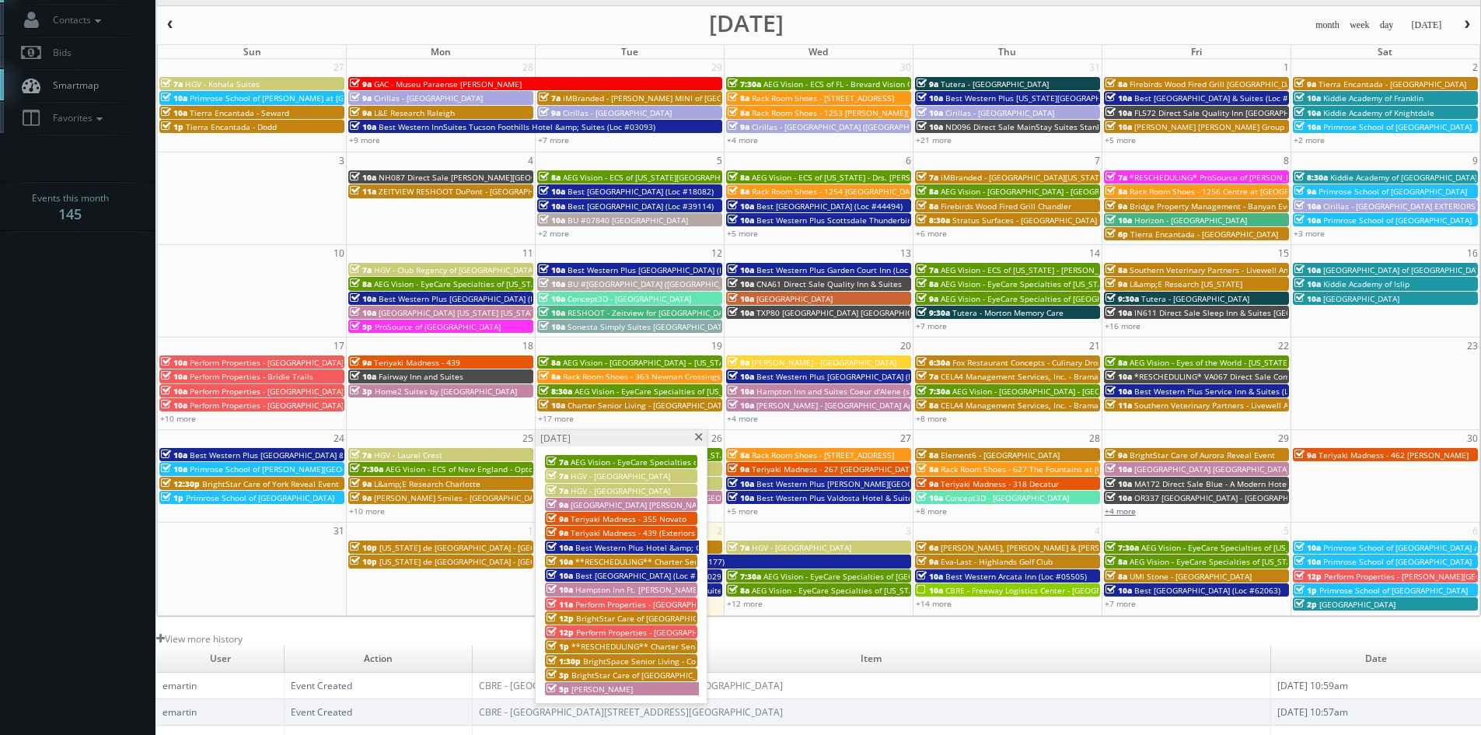
click at [1127, 510] on link "+4 more" at bounding box center [1120, 510] width 31 height 11
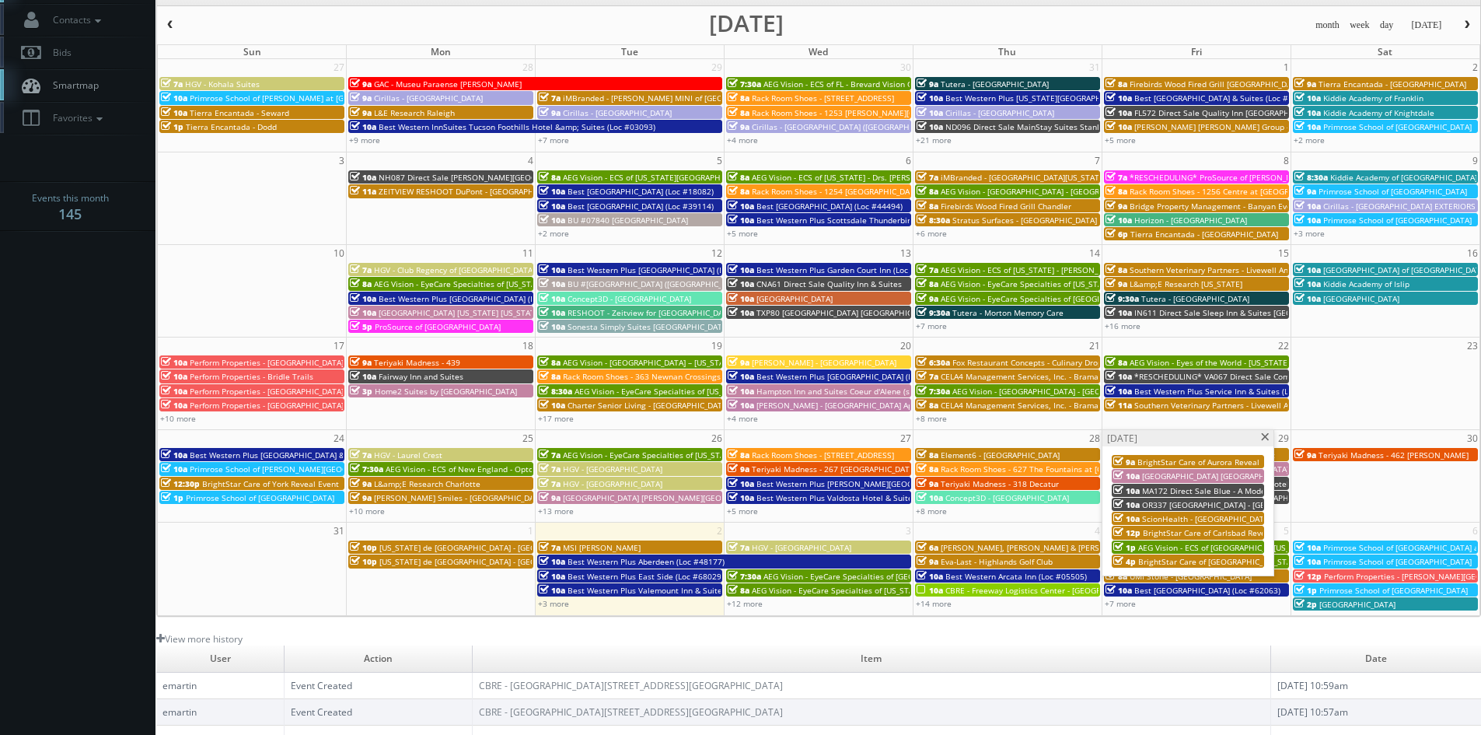
click at [1265, 437] on span at bounding box center [1266, 437] width 10 height 9
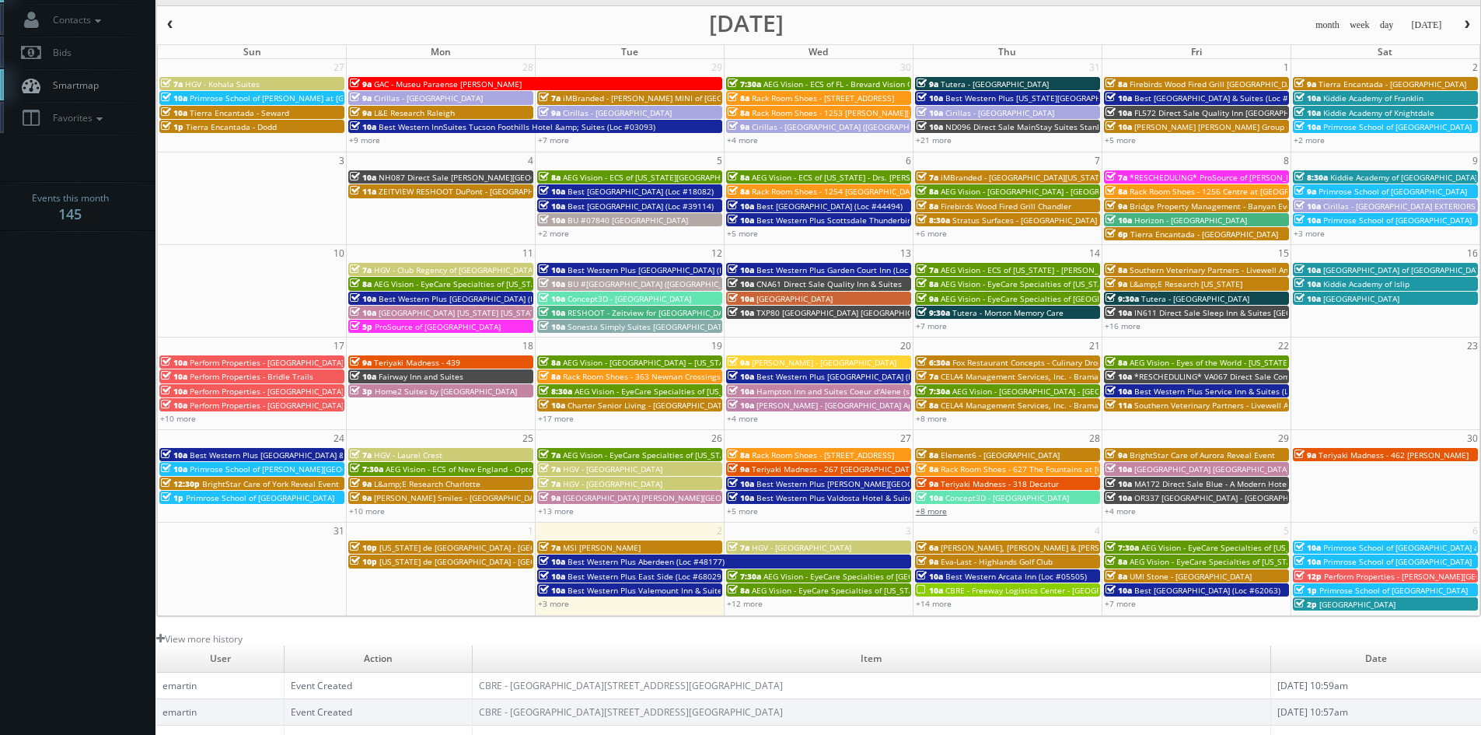
click at [930, 505] on link "+8 more" at bounding box center [931, 510] width 31 height 11
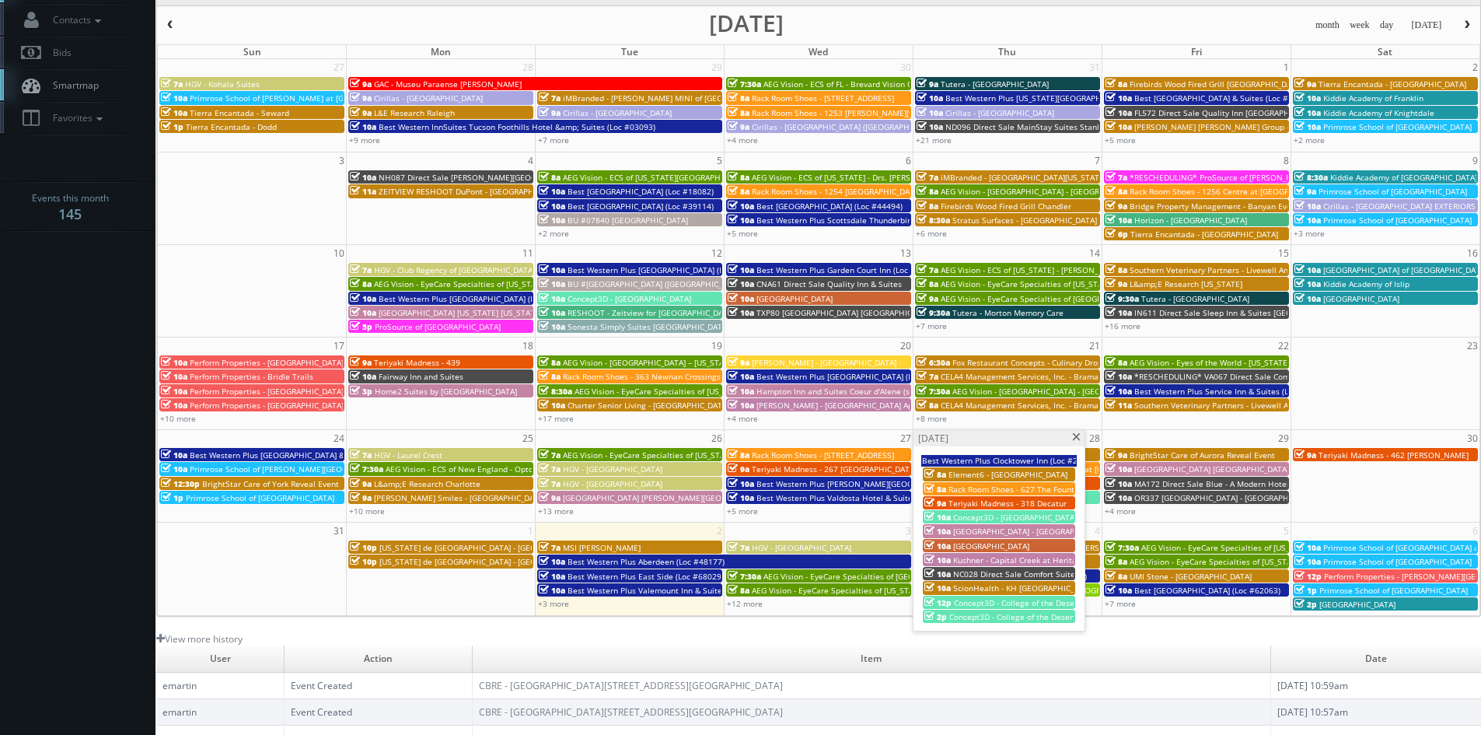
click at [1078, 438] on span at bounding box center [1077, 437] width 10 height 9
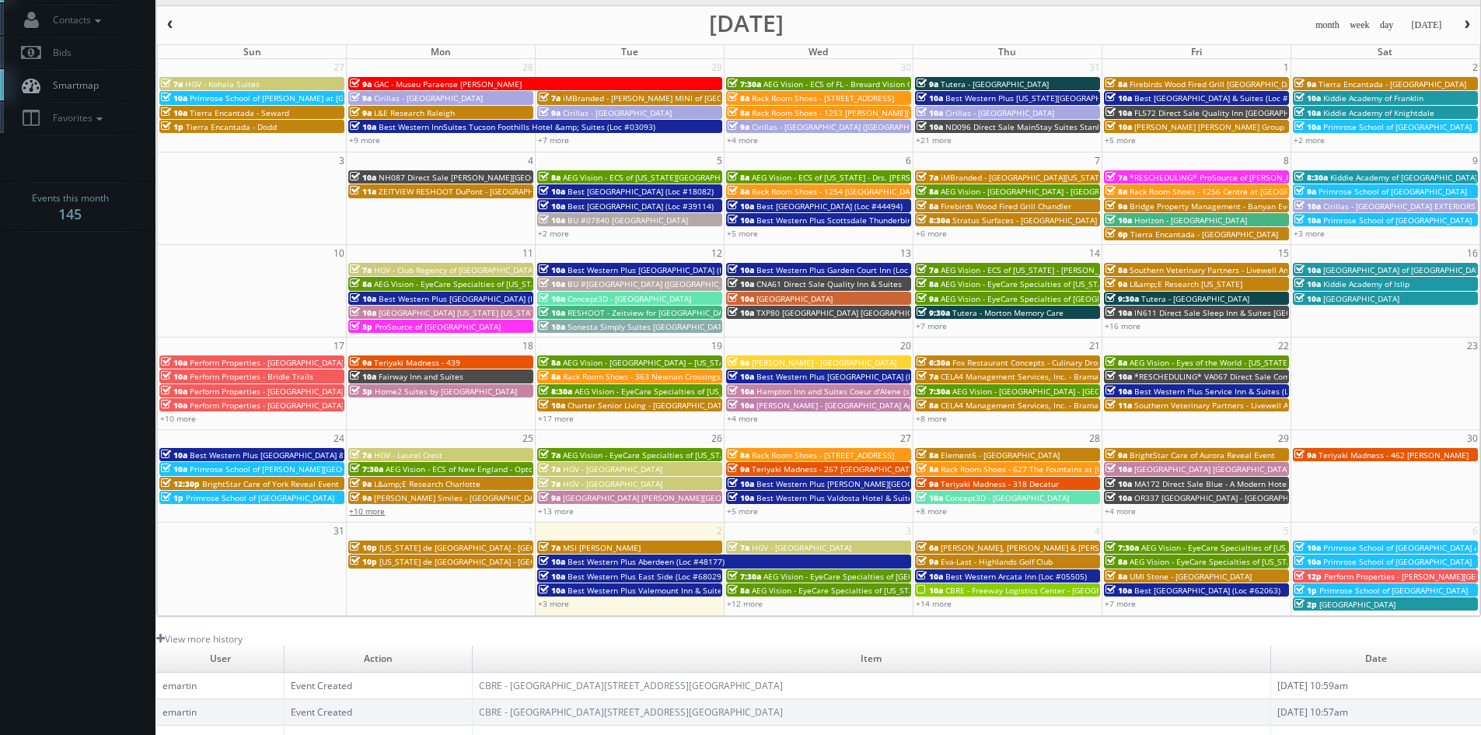
click at [378, 512] on link "+10 more" at bounding box center [367, 510] width 36 height 11
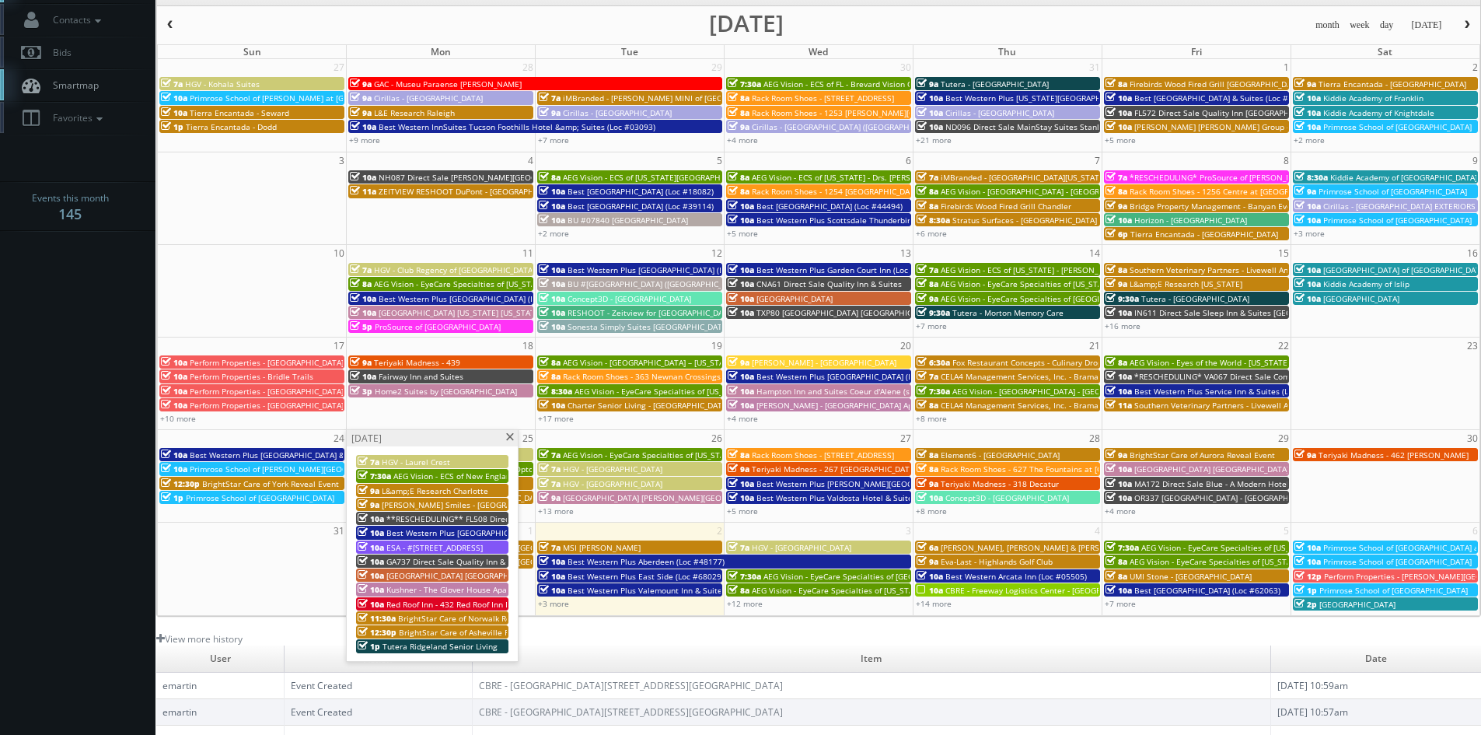
click at [442, 633] on span "BrightStar Care of Asheville Reveal Event" at bounding box center [476, 632] width 154 height 11
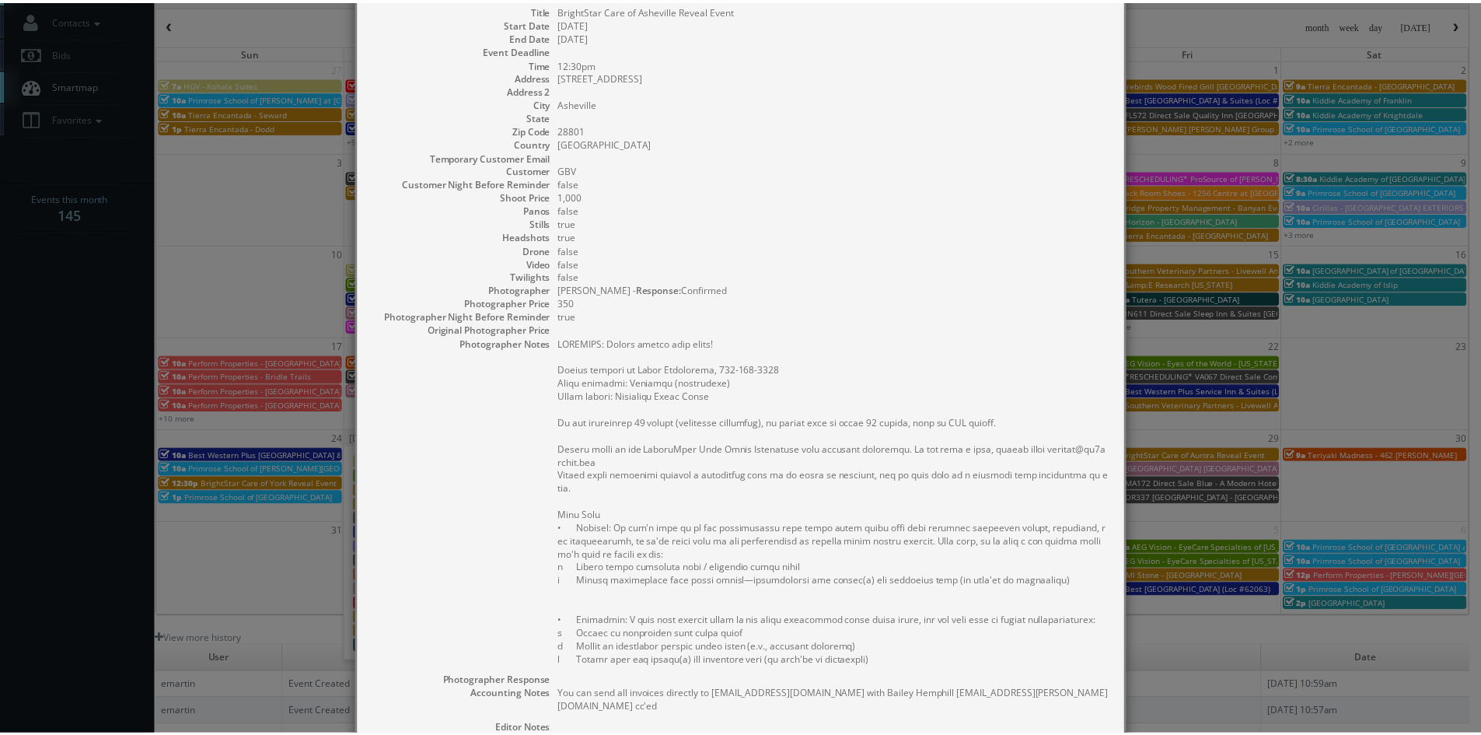
scroll to position [0, 0]
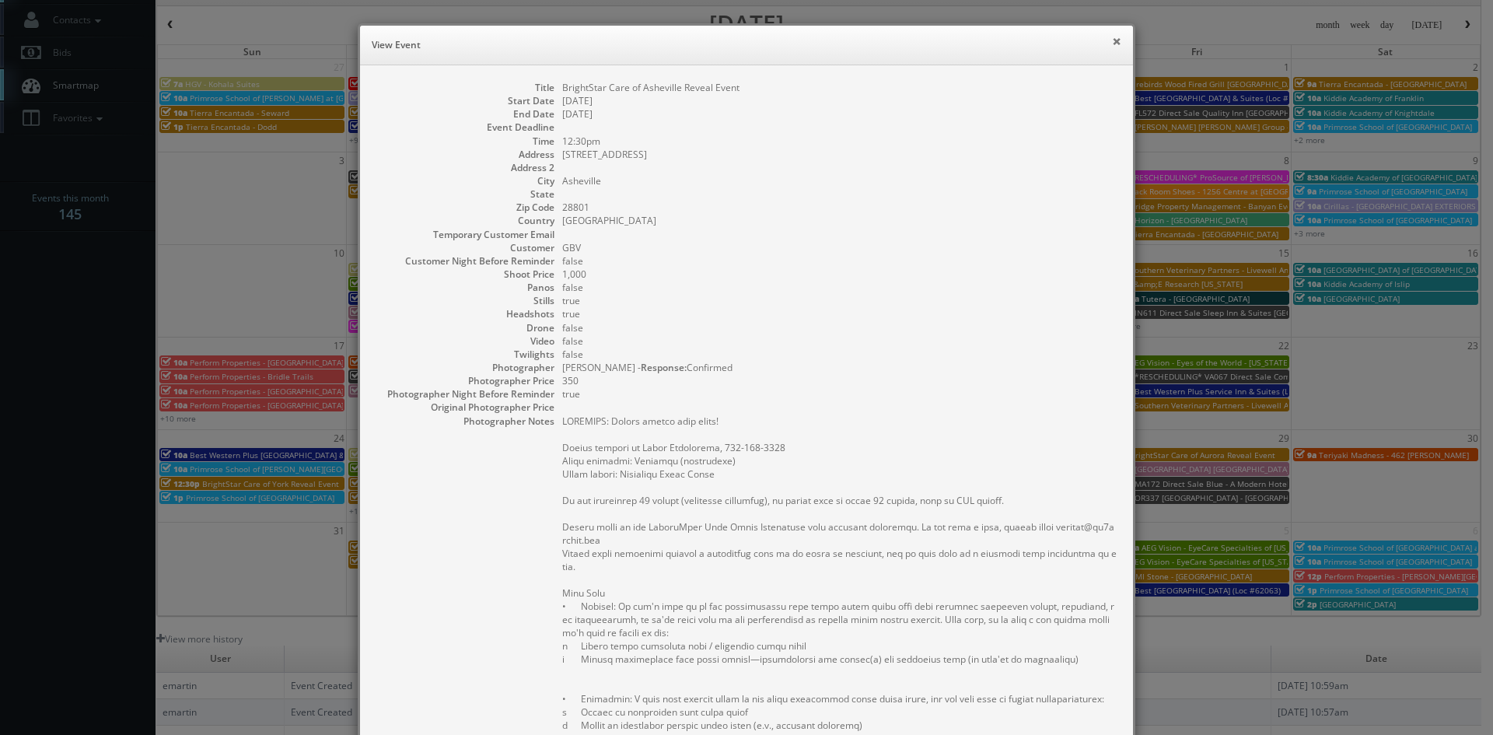
click at [1112, 41] on button "×" at bounding box center [1116, 41] width 9 height 11
